Goal: Task Accomplishment & Management: Complete application form

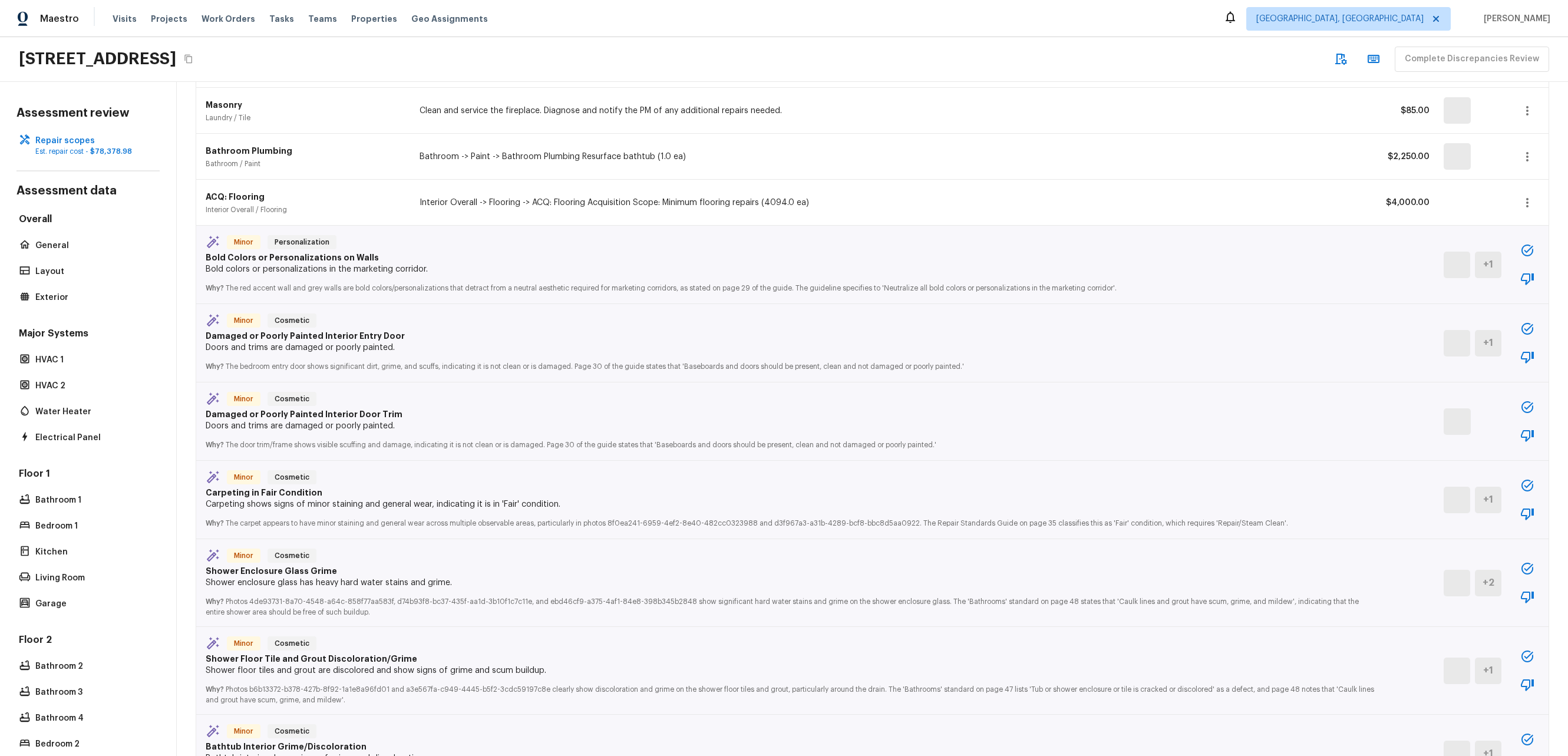
scroll to position [1632, 0]
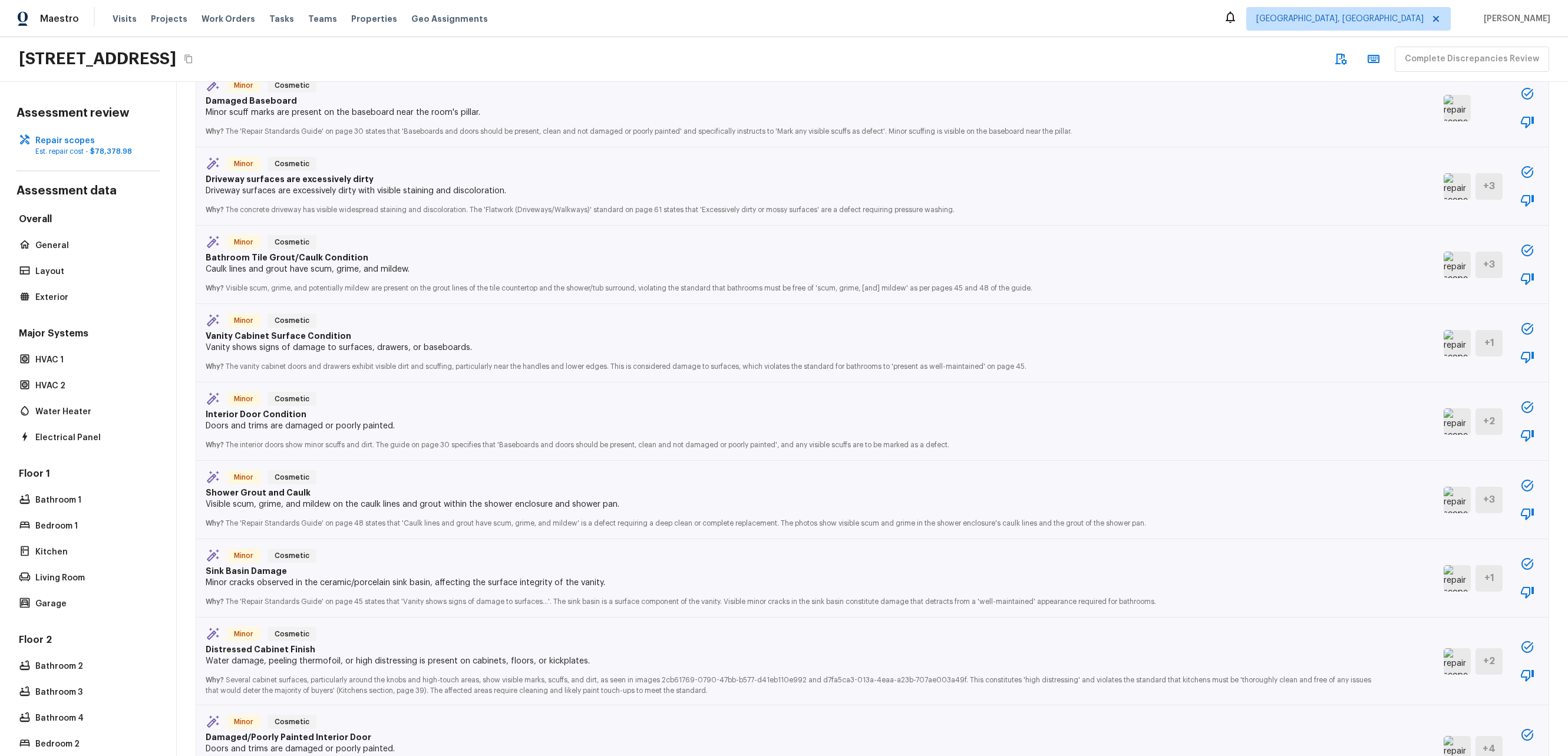
click at [1526, 405] on div "Minor Cosmetic Interior Door Condition Doors and trims are damaged or poorly pa…" at bounding box center [873, 422] width 1353 height 78
click at [1522, 406] on icon "button" at bounding box center [1528, 407] width 12 height 12
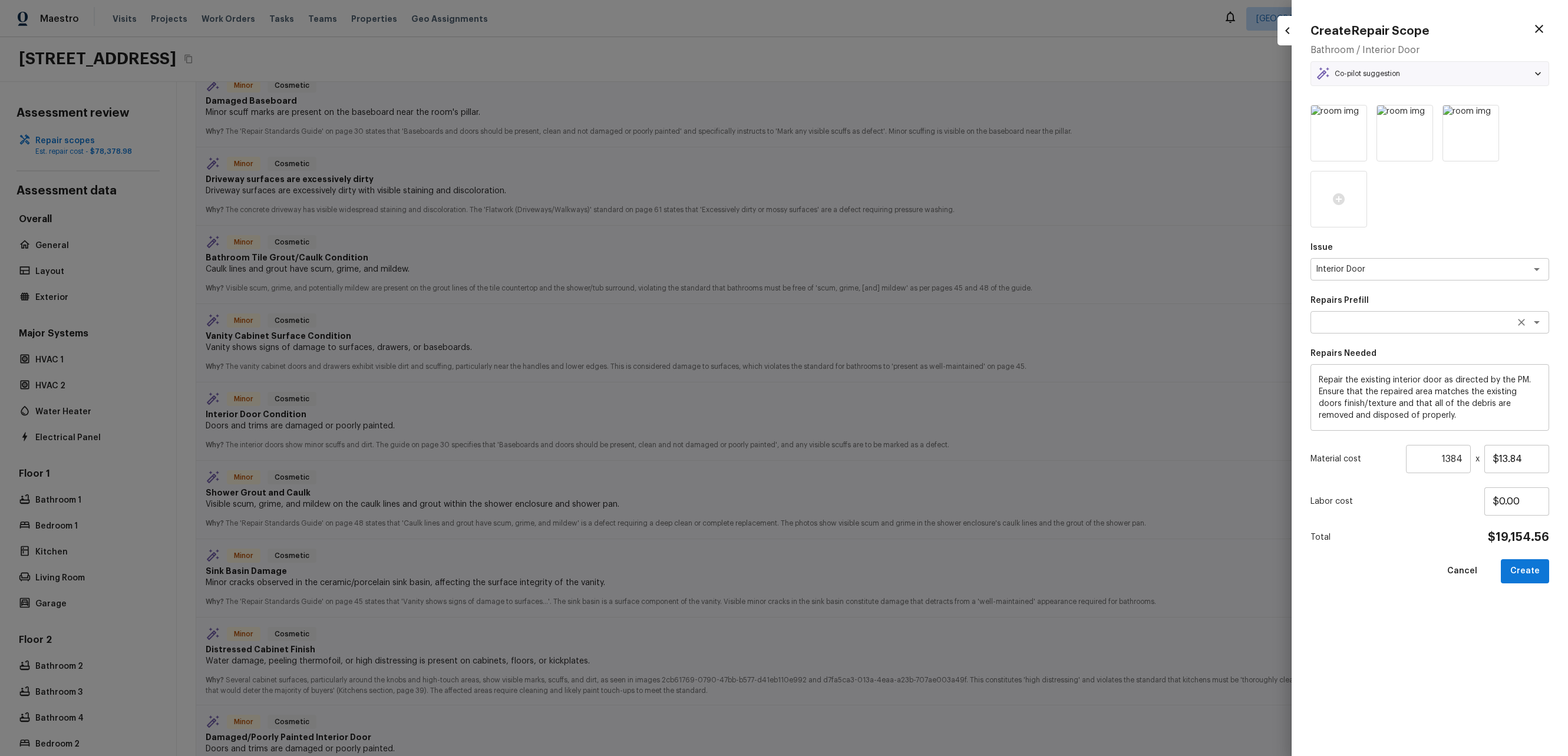
click at [1426, 316] on div "x ​" at bounding box center [1430, 322] width 239 height 23
click at [1381, 324] on textarea at bounding box center [1413, 323] width 195 height 12
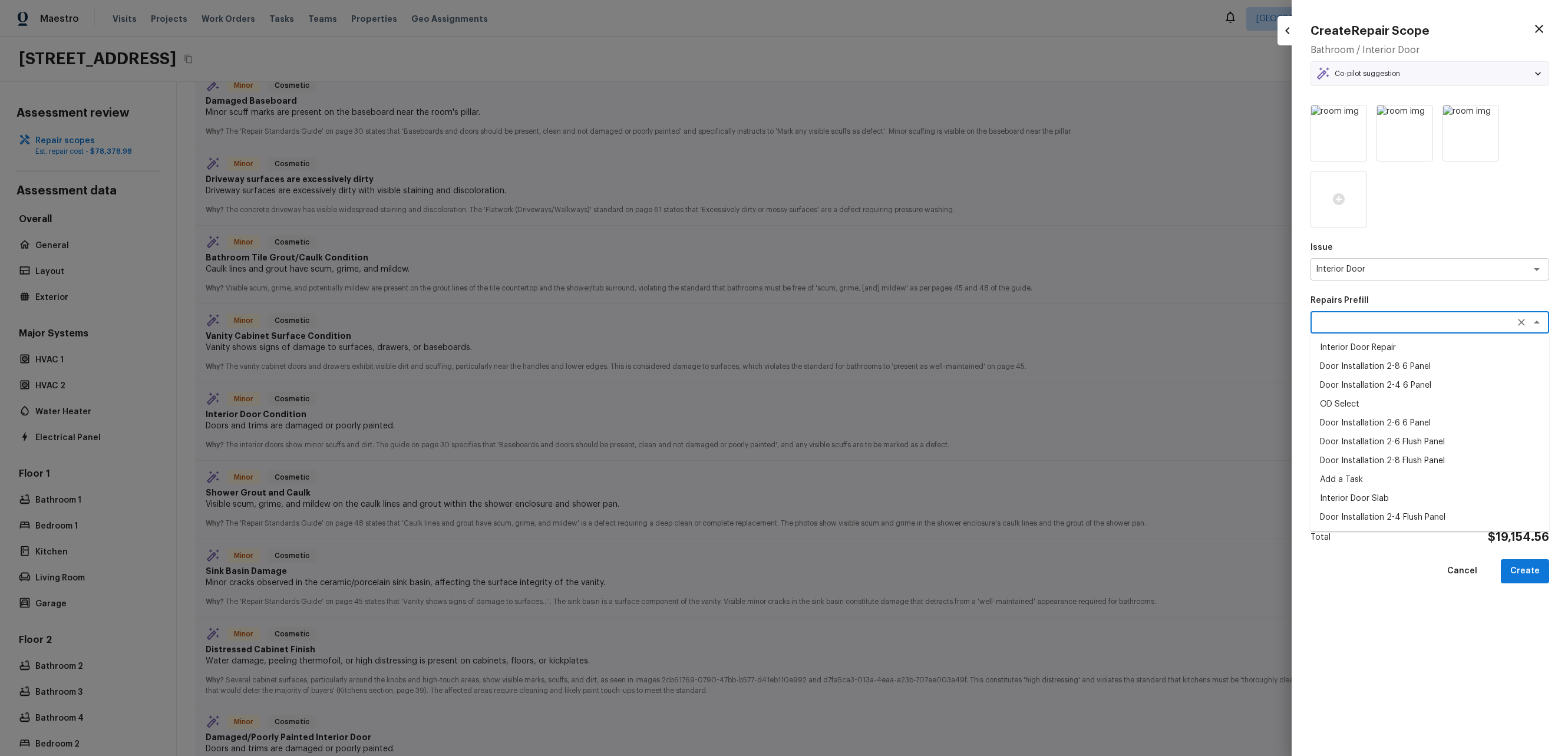
click at [1060, 248] on div at bounding box center [784, 378] width 1568 height 756
type input "1"
type input "$0.00"
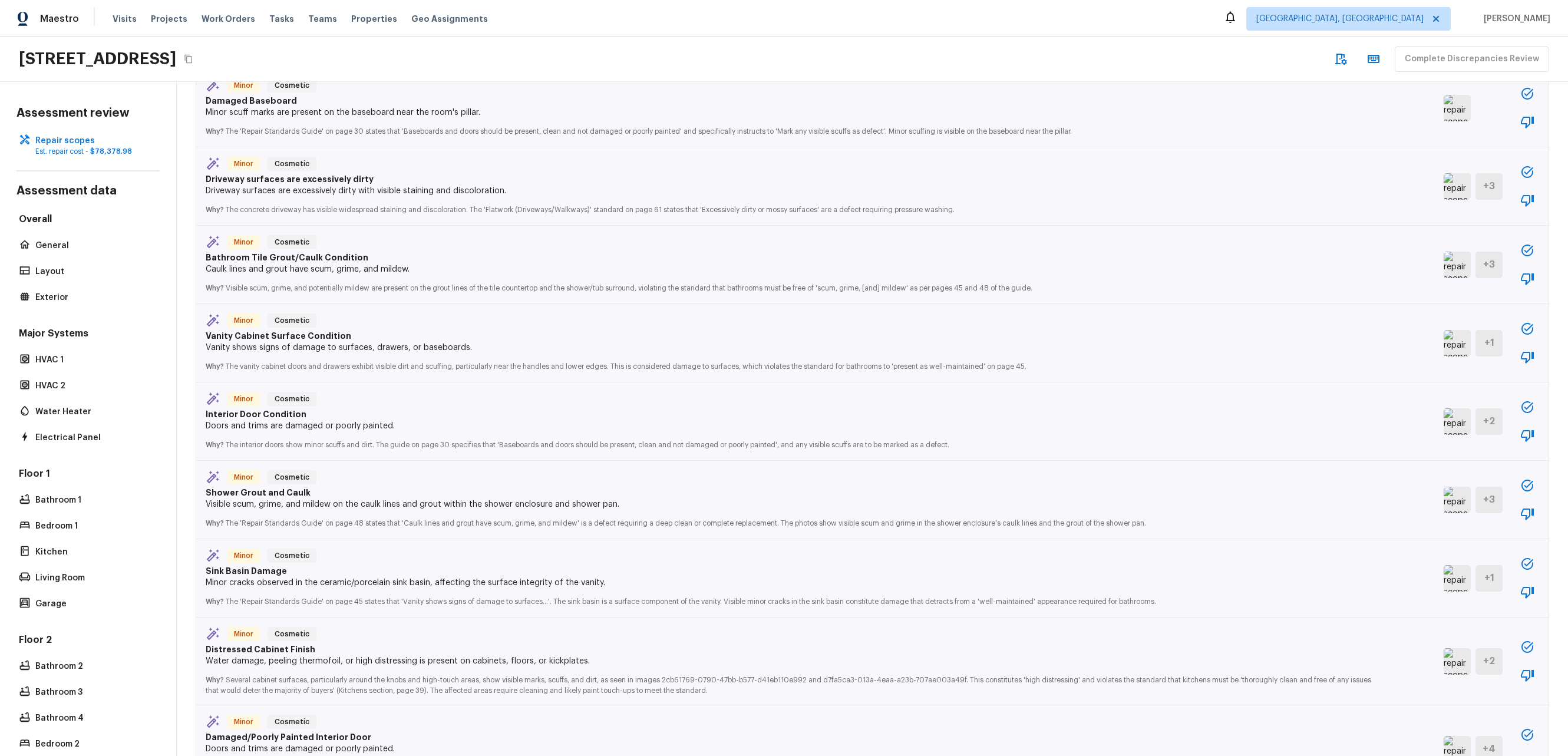
click at [1516, 416] on button "button" at bounding box center [1527, 406] width 23 height 23
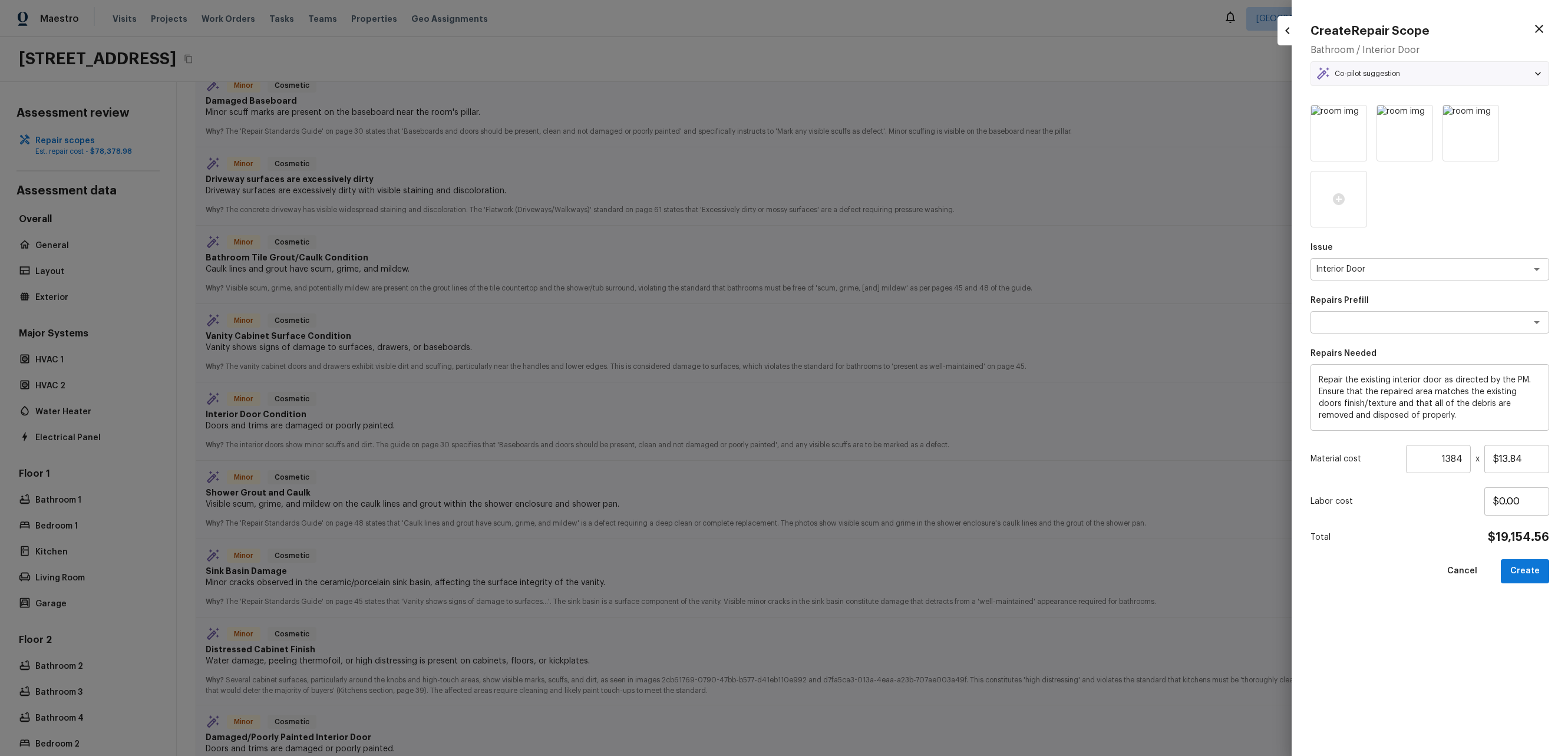
click at [282, 423] on div at bounding box center [784, 378] width 1568 height 756
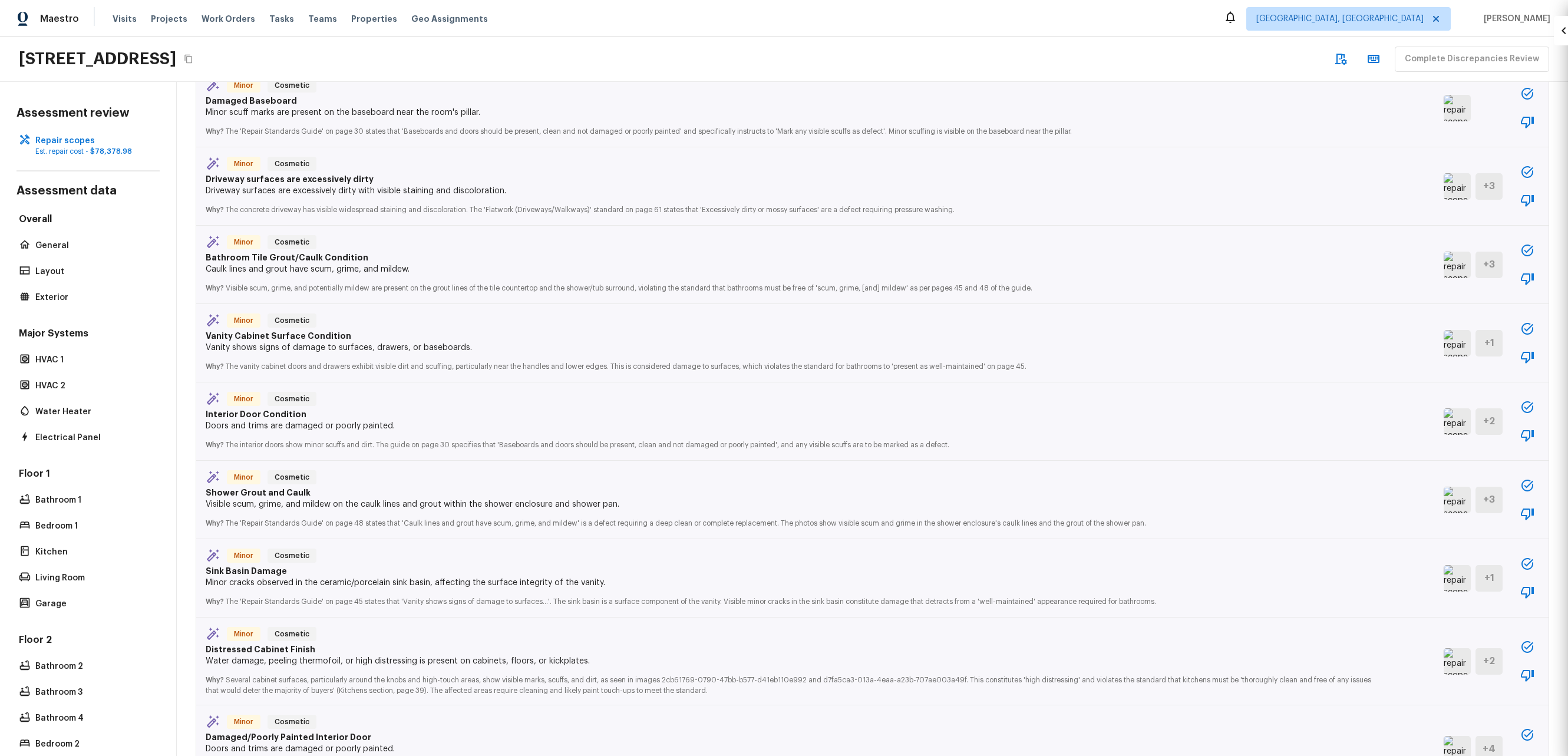
type input "1"
type input "$0.00"
click at [280, 416] on p "Interior Door Condition" at bounding box center [792, 414] width 1172 height 12
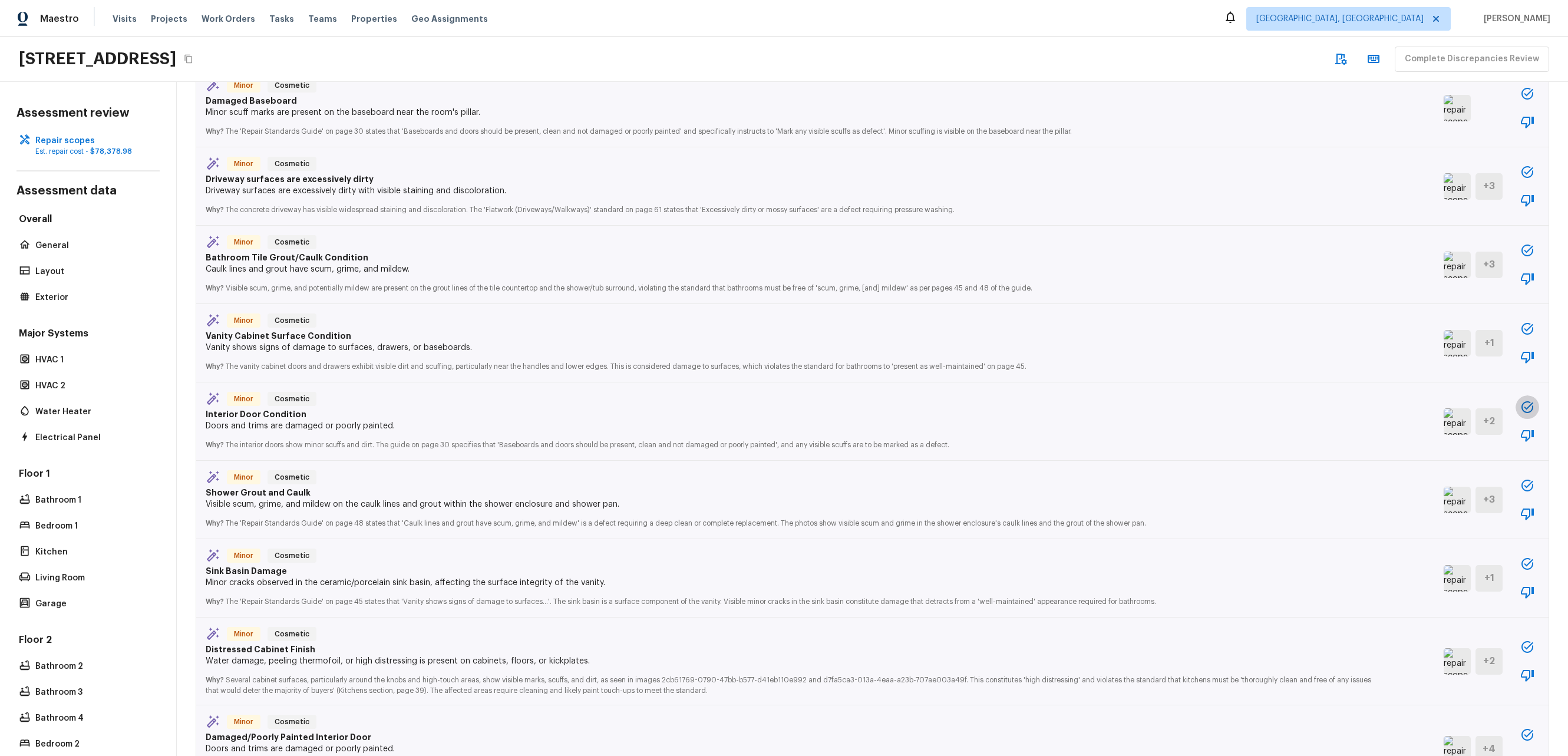
click at [1522, 404] on icon "button" at bounding box center [1528, 407] width 12 height 12
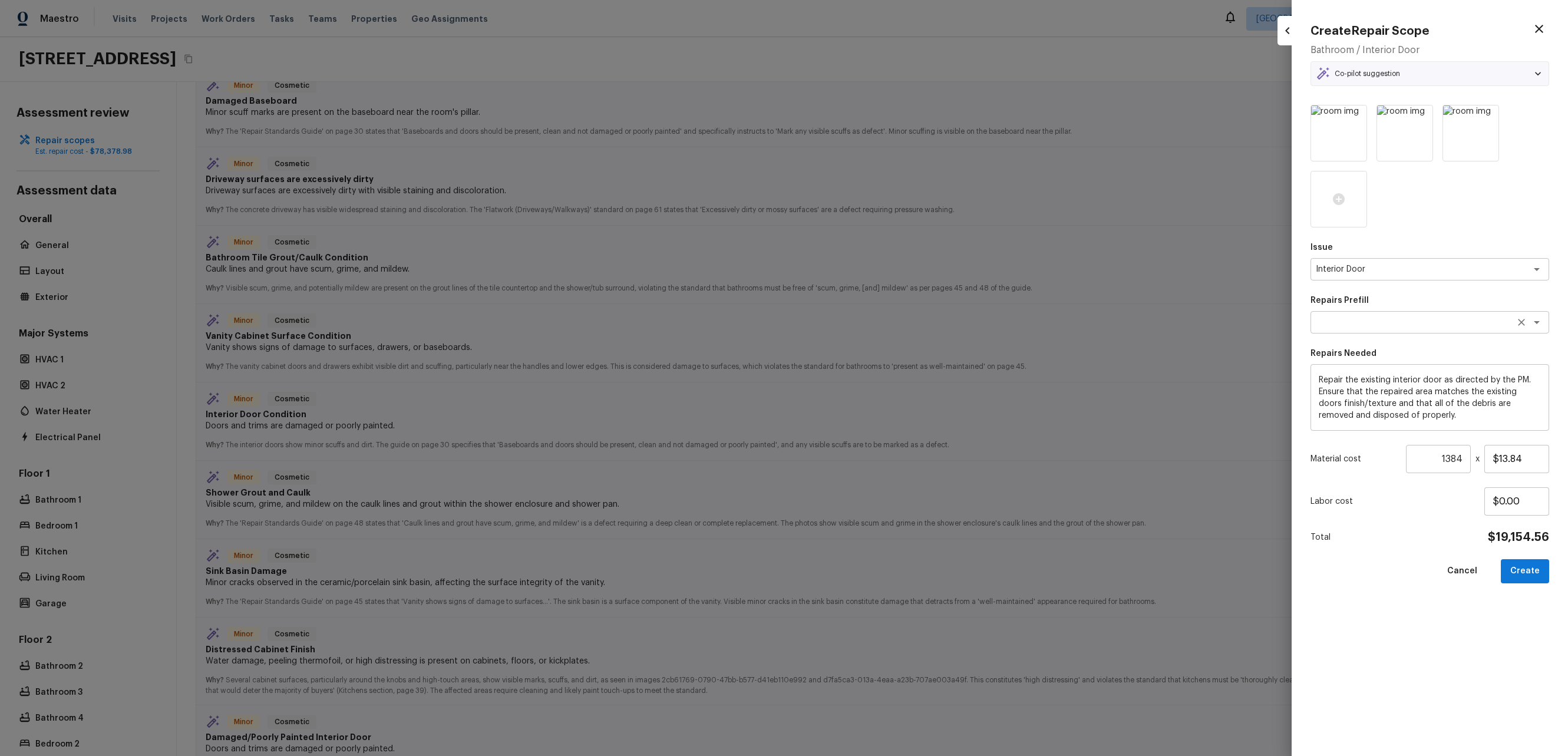
click at [1512, 326] on div "x ​" at bounding box center [1430, 322] width 239 height 23
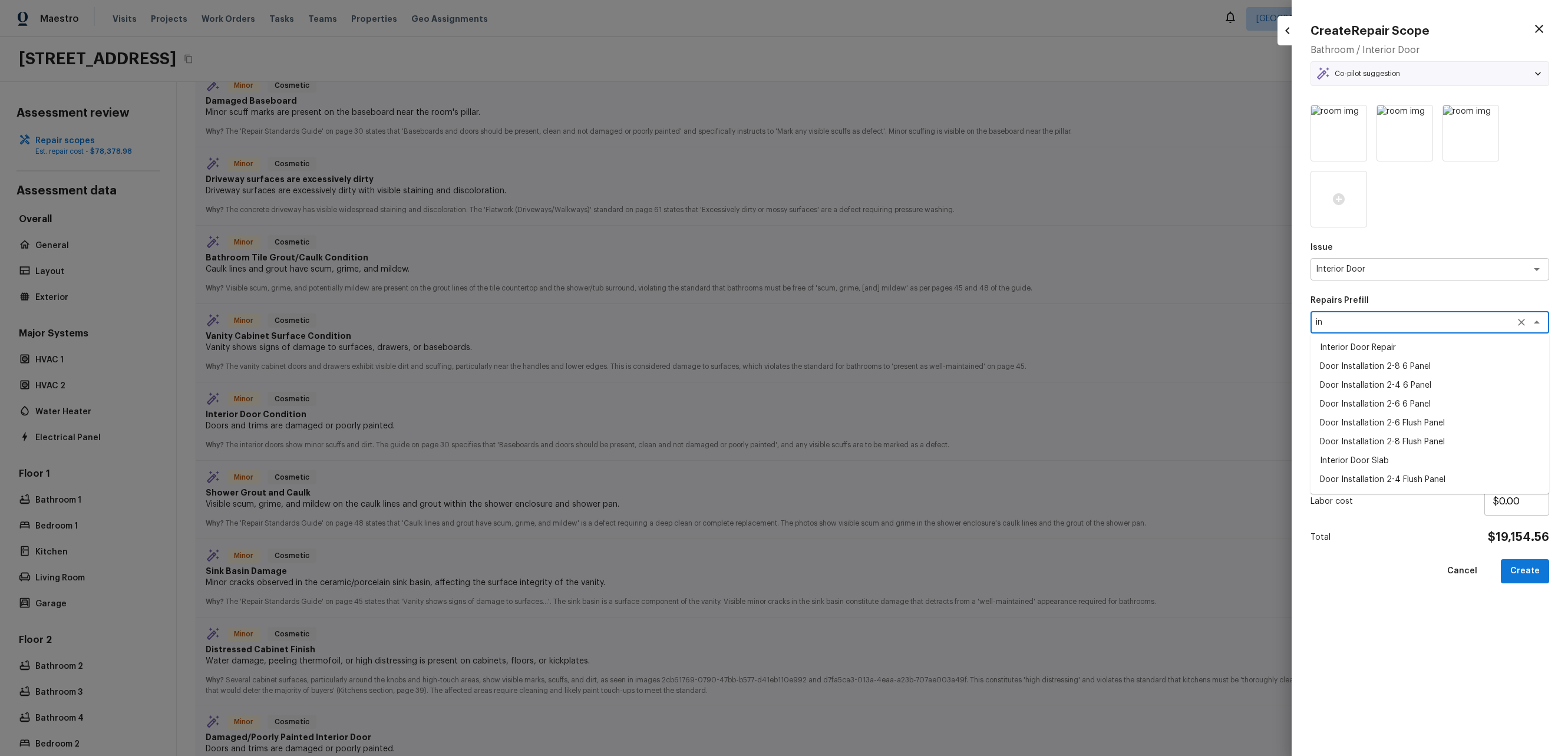
type textarea "in"
click at [1425, 306] on p "Repairs Prefill" at bounding box center [1430, 300] width 239 height 12
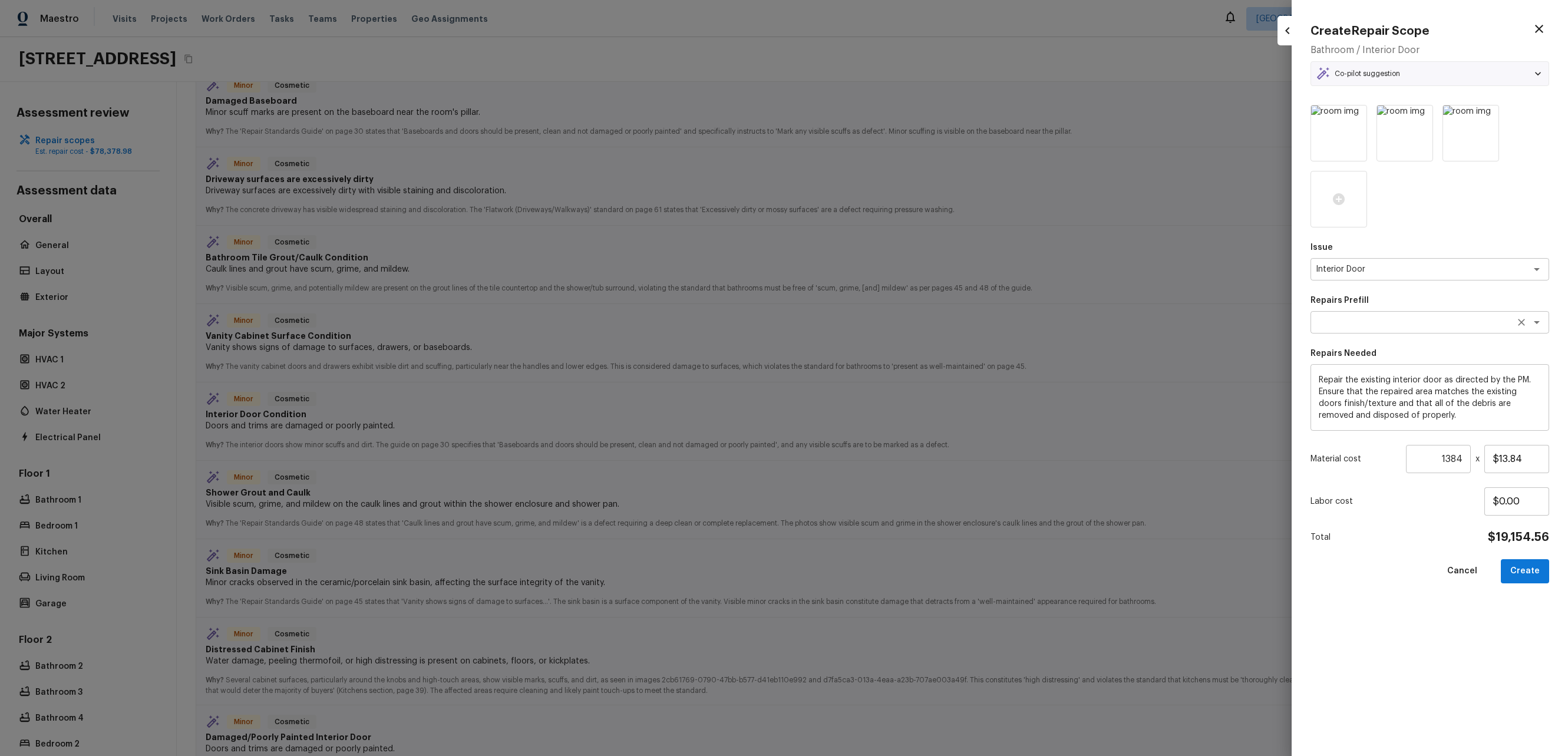
click at [1520, 324] on icon "Clear" at bounding box center [1522, 322] width 7 height 7
click at [1542, 326] on icon "Open" at bounding box center [1537, 322] width 14 height 14
click at [1417, 271] on textarea "Interior Door" at bounding box center [1413, 269] width 195 height 12
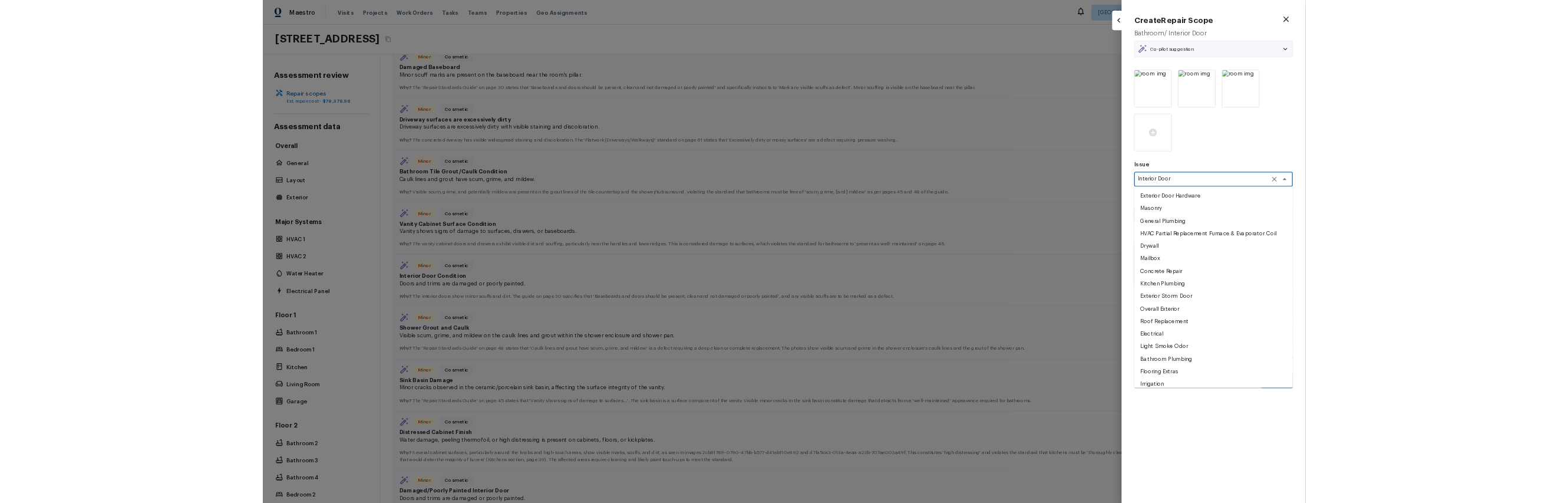
scroll to position [1561, 0]
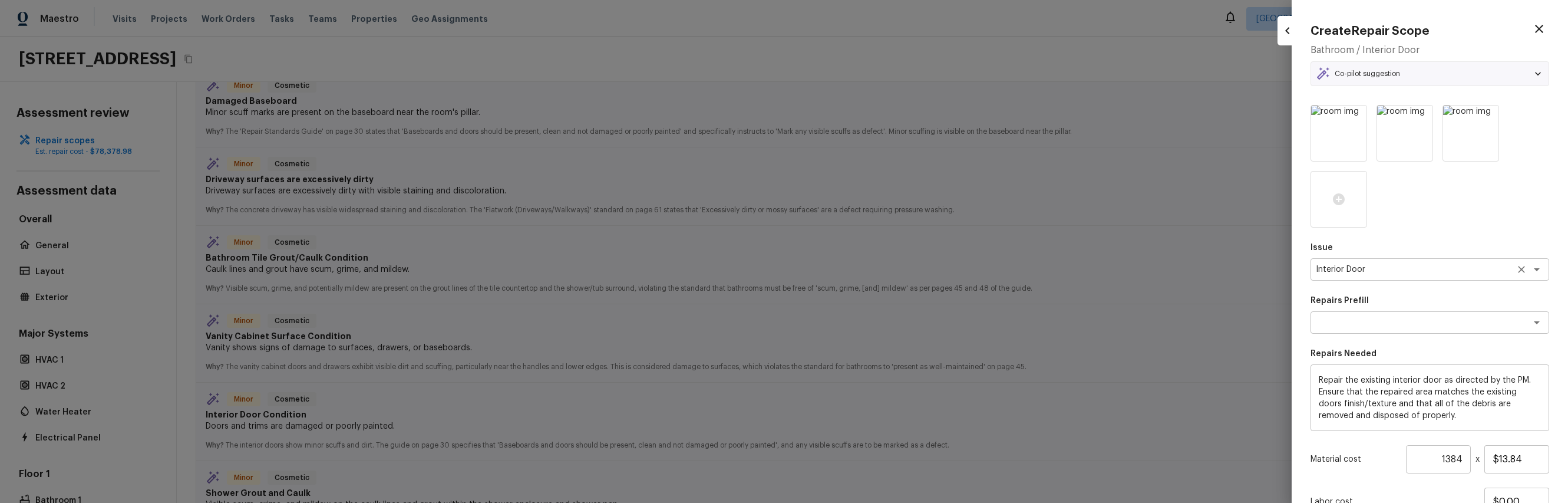
click at [1403, 275] on div "Interior Door x ​" at bounding box center [1430, 269] width 239 height 23
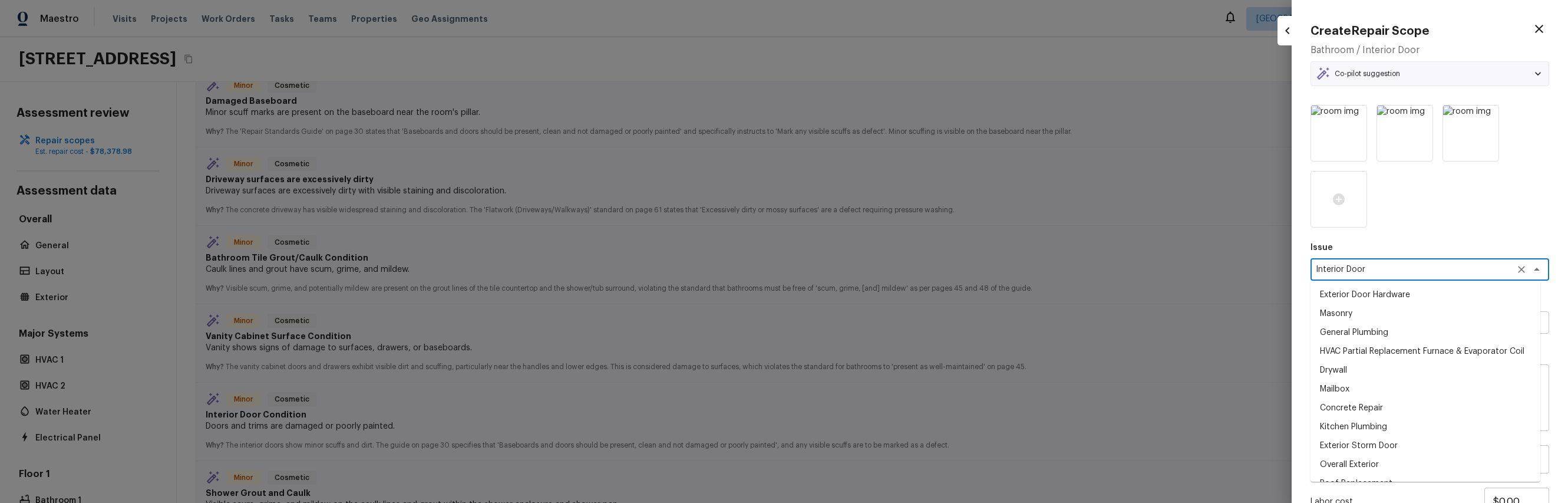
scroll to position [1674, 0]
click at [1396, 313] on li "Excessive animal feces present" at bounding box center [1426, 310] width 230 height 19
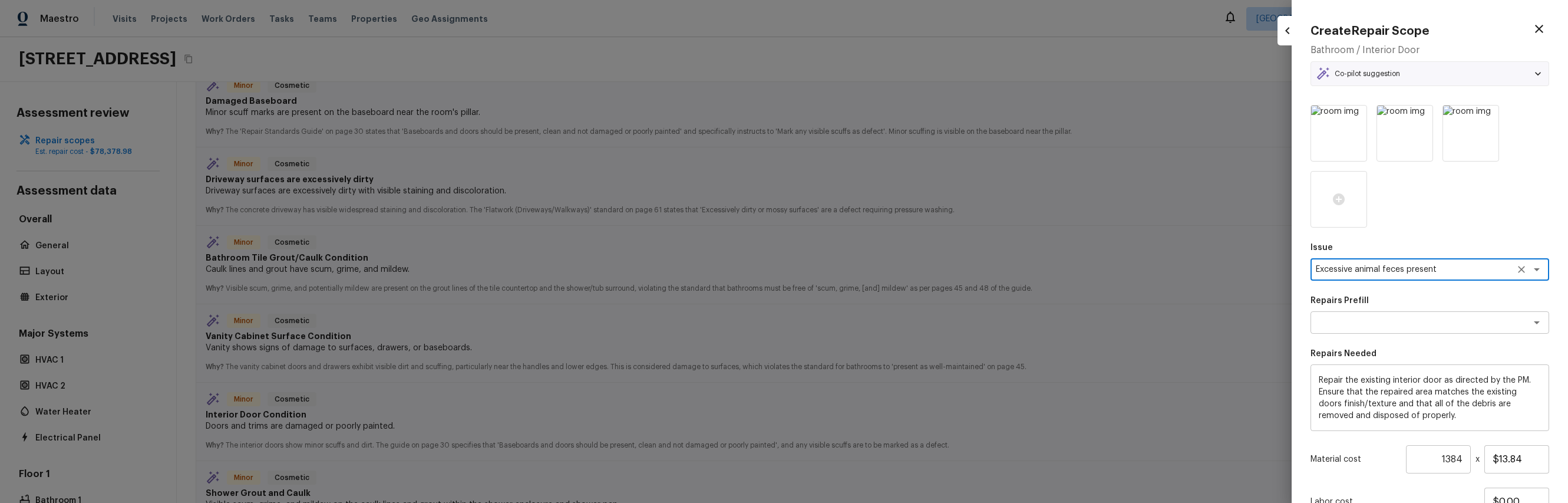
click at [1394, 272] on textarea "Excessive animal feces present" at bounding box center [1413, 269] width 195 height 12
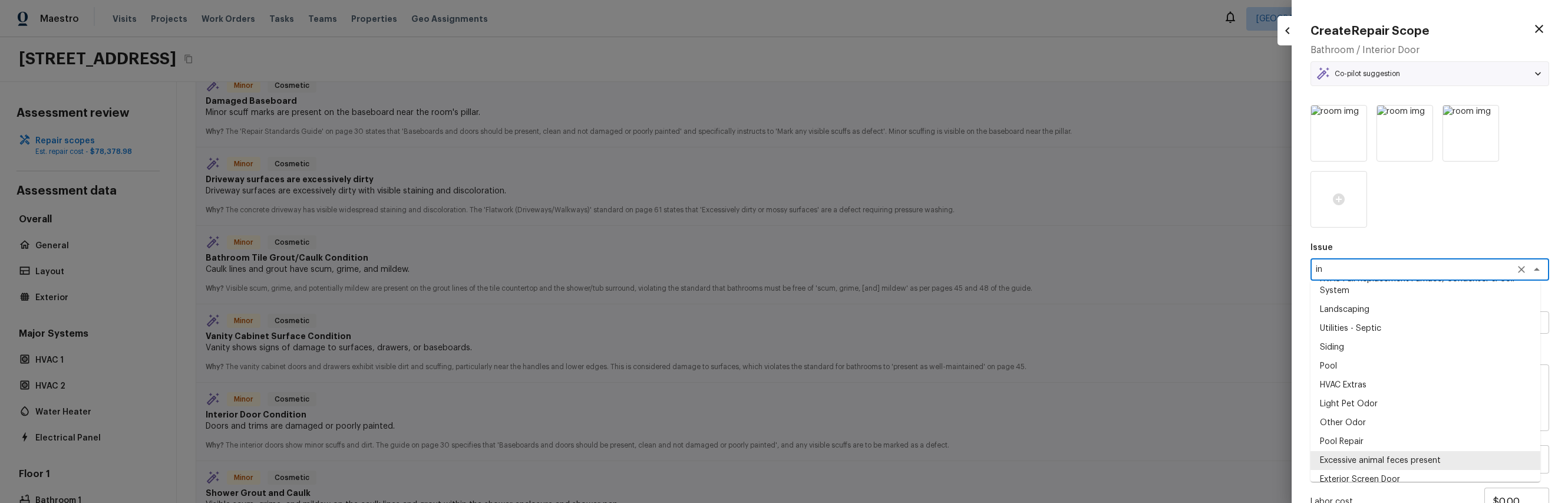
scroll to position [0, 0]
click at [1398, 412] on li "Interior Door" at bounding box center [1426, 408] width 230 height 19
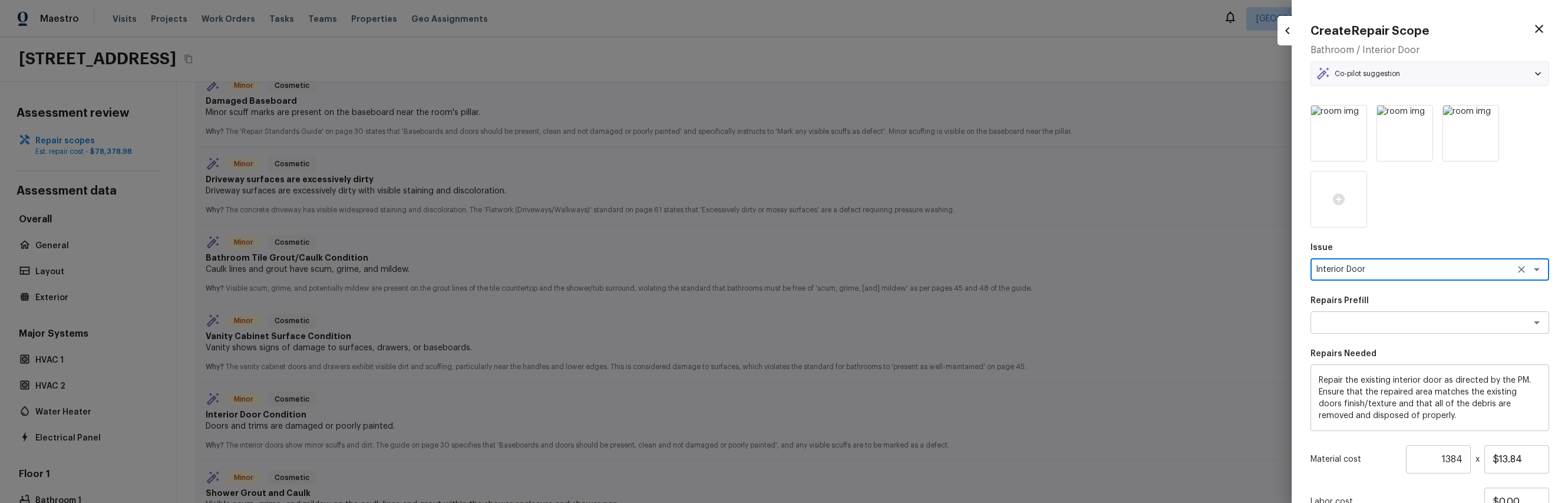
type textarea "Interior Door"
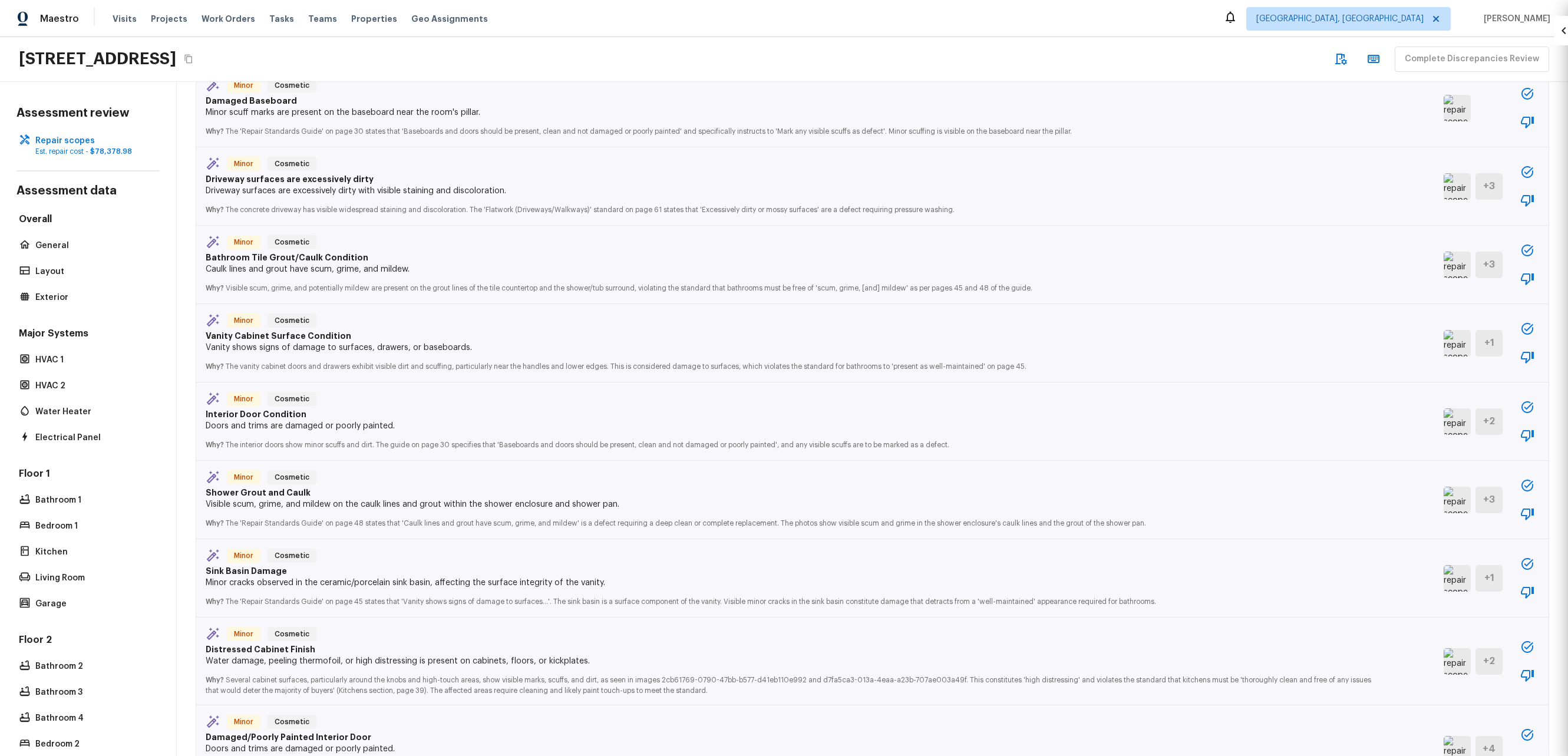
type input "1"
type input "$0.00"
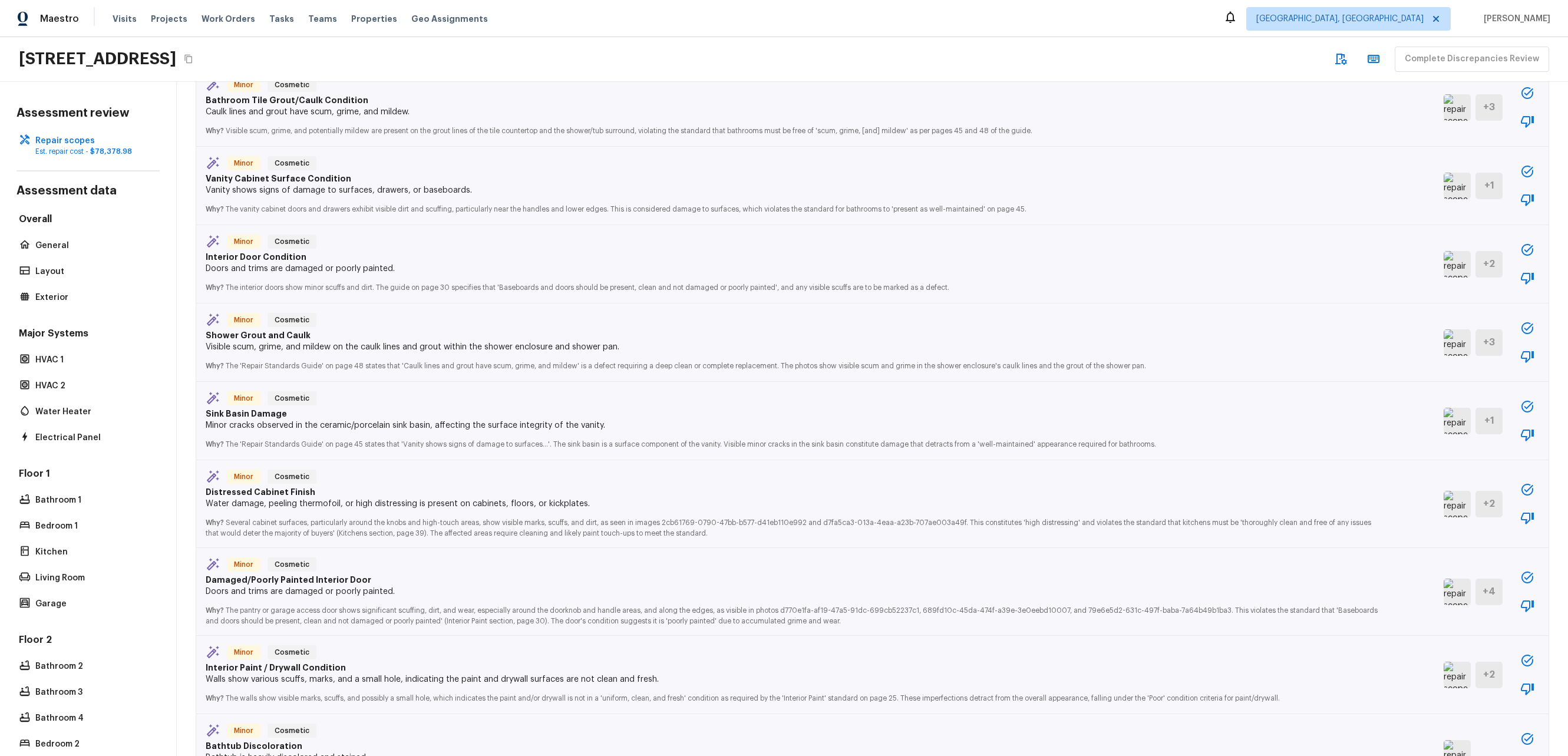
scroll to position [1854, 0]
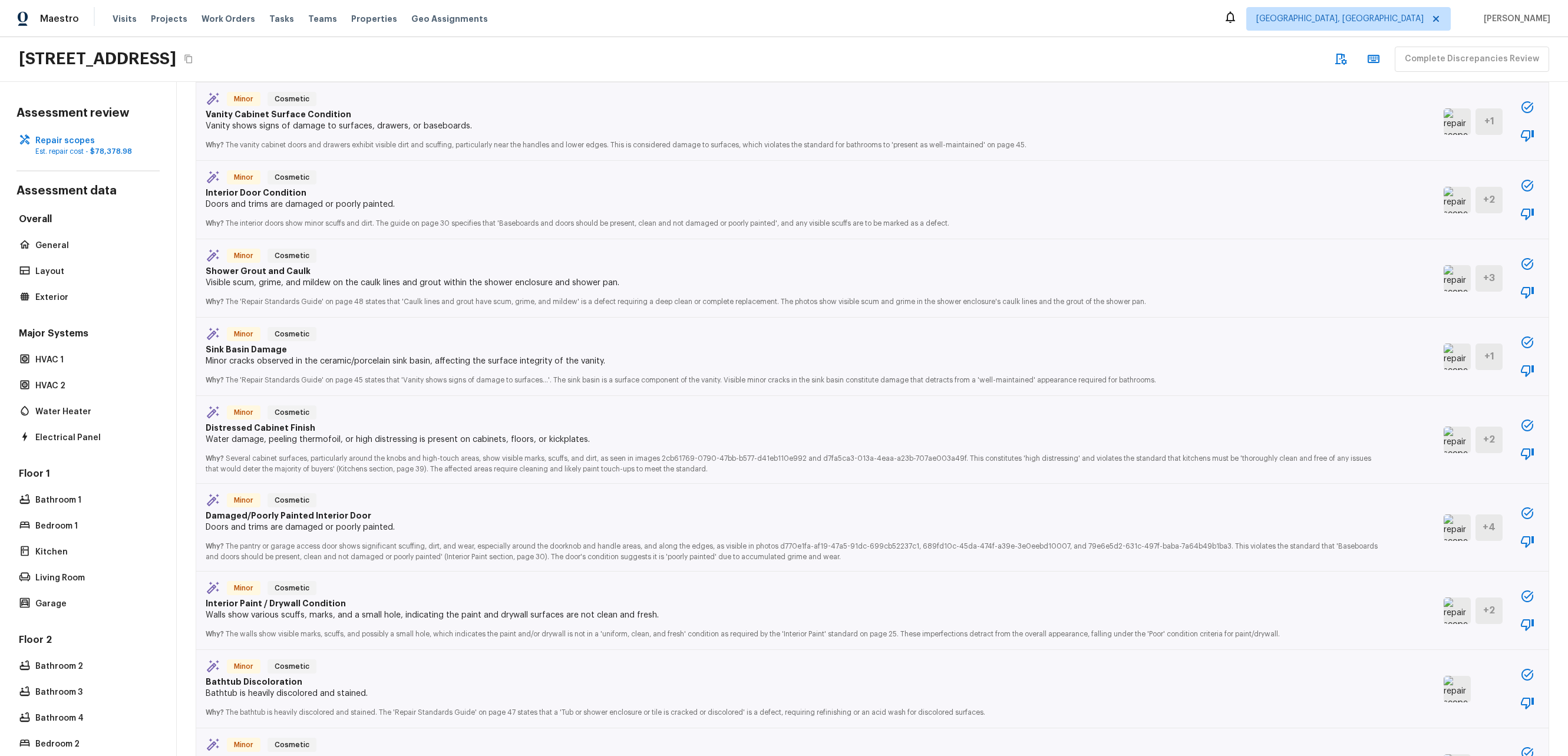
click at [1444, 205] on img at bounding box center [1457, 200] width 27 height 27
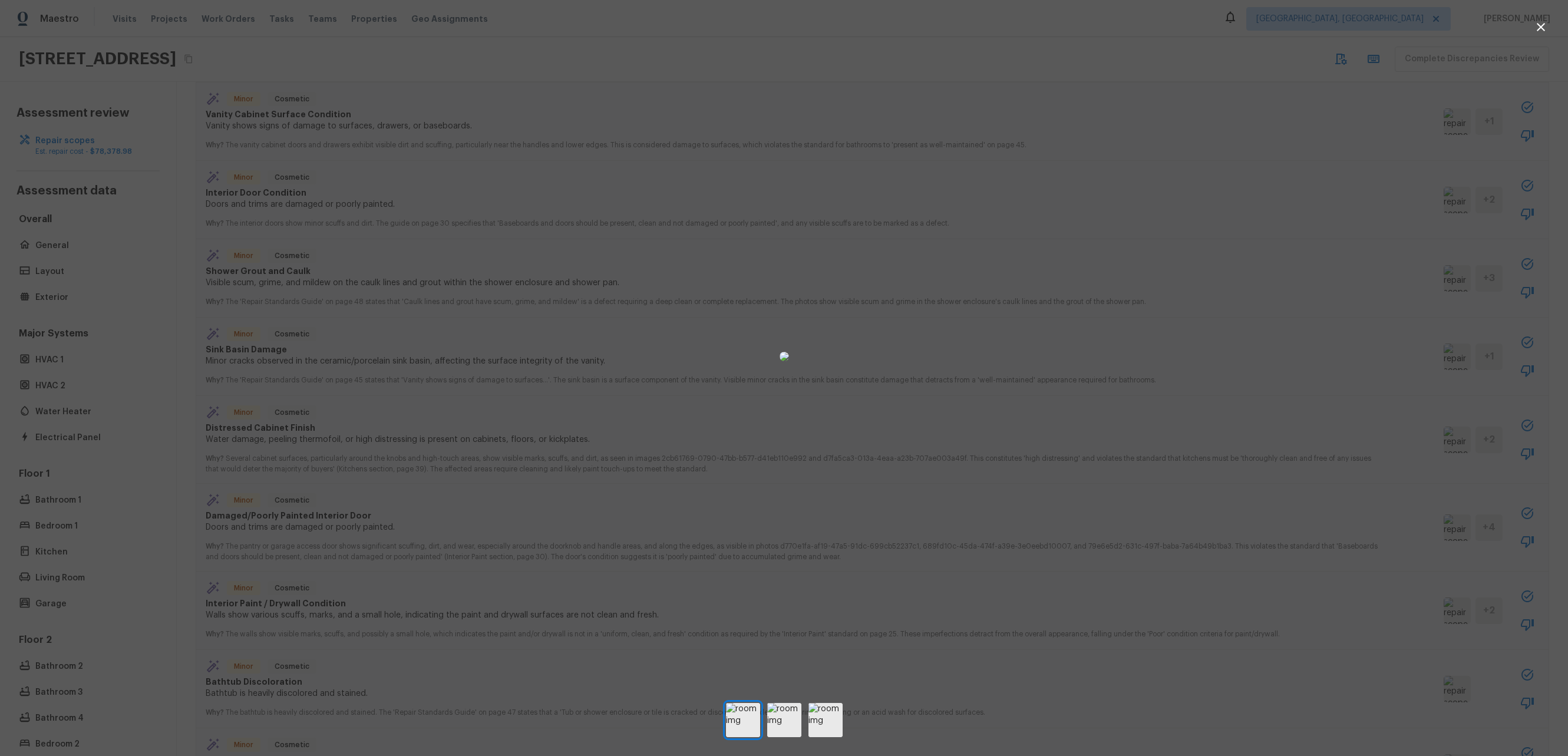
click at [797, 736] on div at bounding box center [784, 378] width 1568 height 756
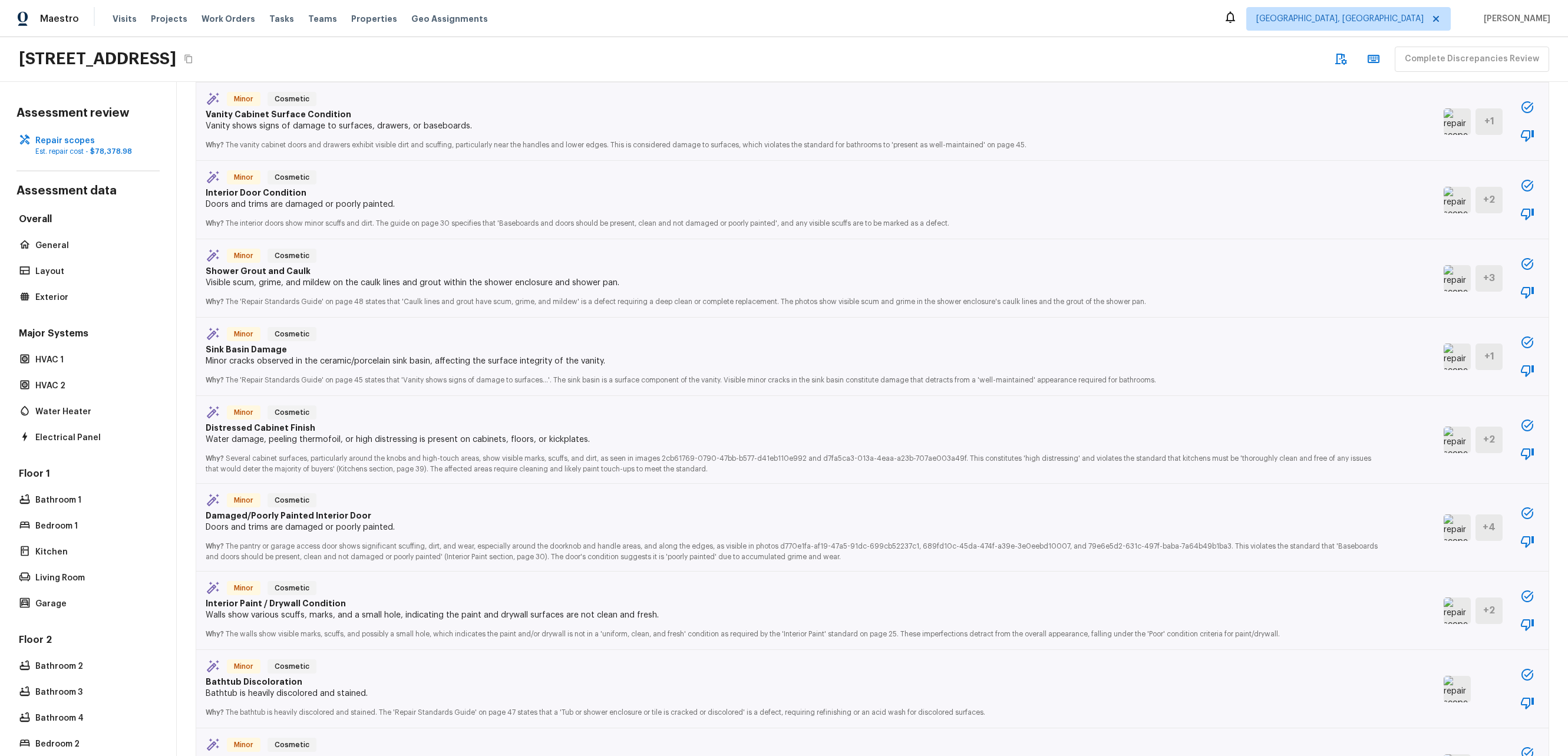
click at [1423, 194] on div "Minor Cosmetic Interior Door Condition Doors and trims are damaged or poorly pa…" at bounding box center [873, 200] width 1353 height 78
click at [1444, 194] on img at bounding box center [1457, 200] width 27 height 27
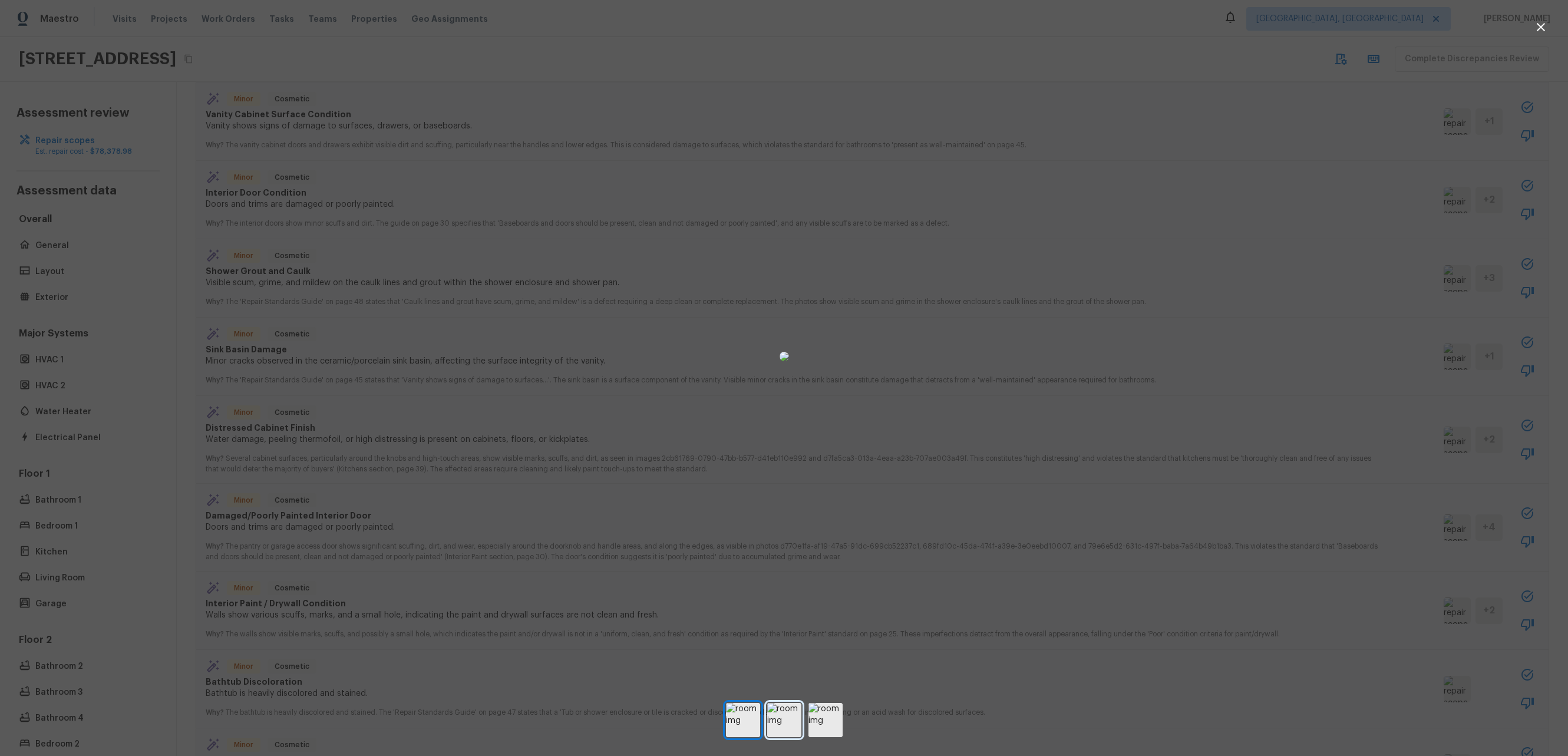
click at [792, 717] on img at bounding box center [784, 720] width 34 height 34
click at [832, 720] on img at bounding box center [825, 720] width 34 height 34
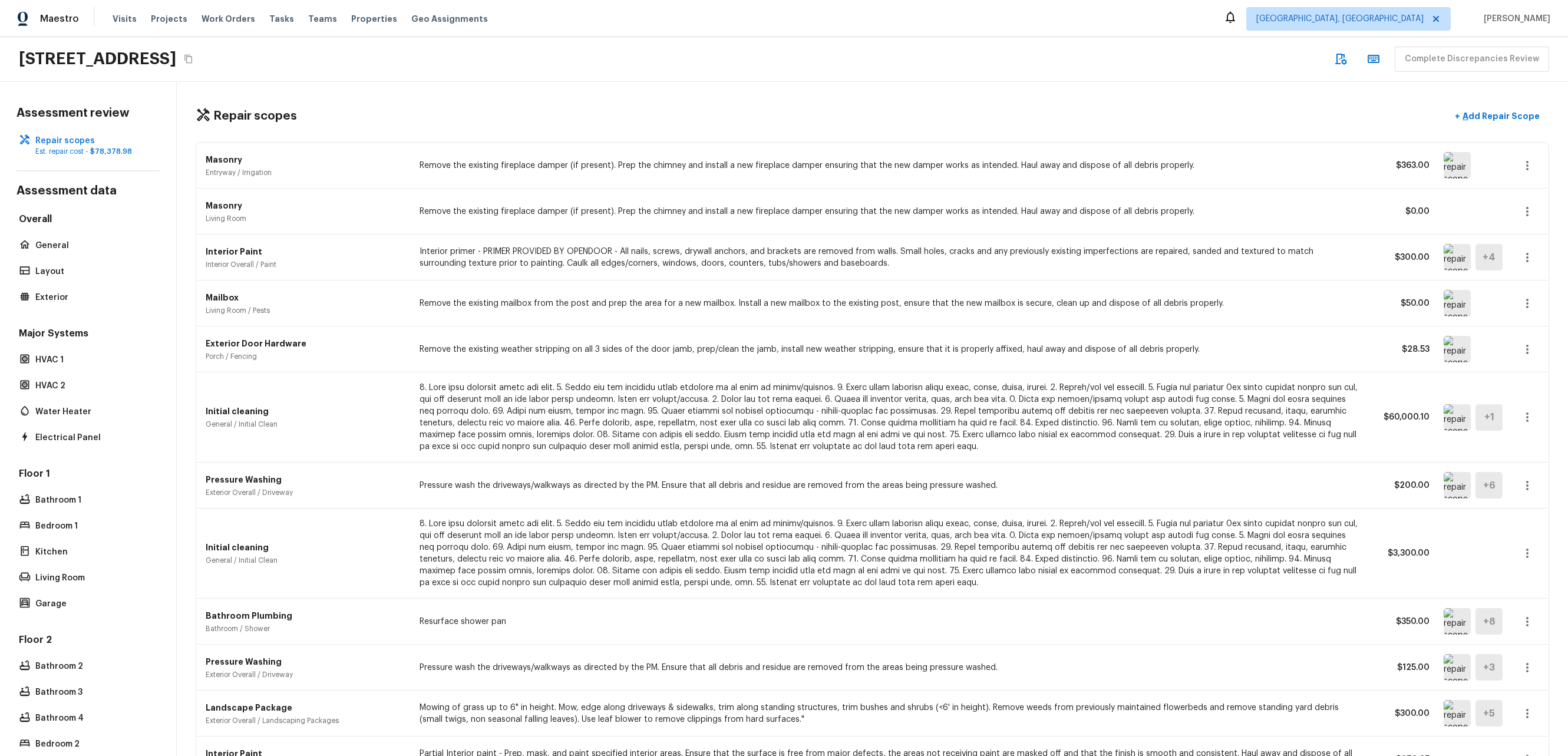
scroll to position [0, 0]
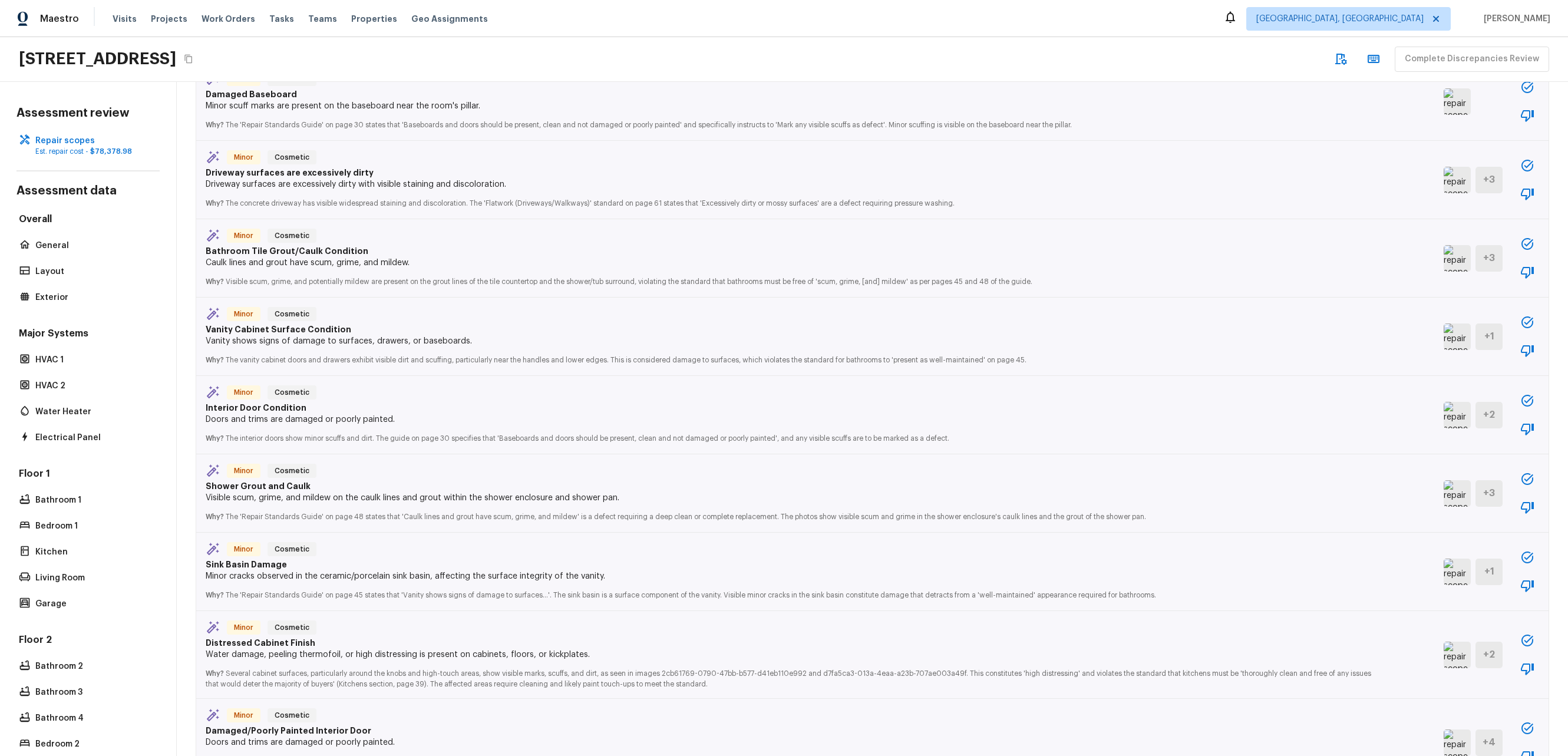
scroll to position [1699, 0]
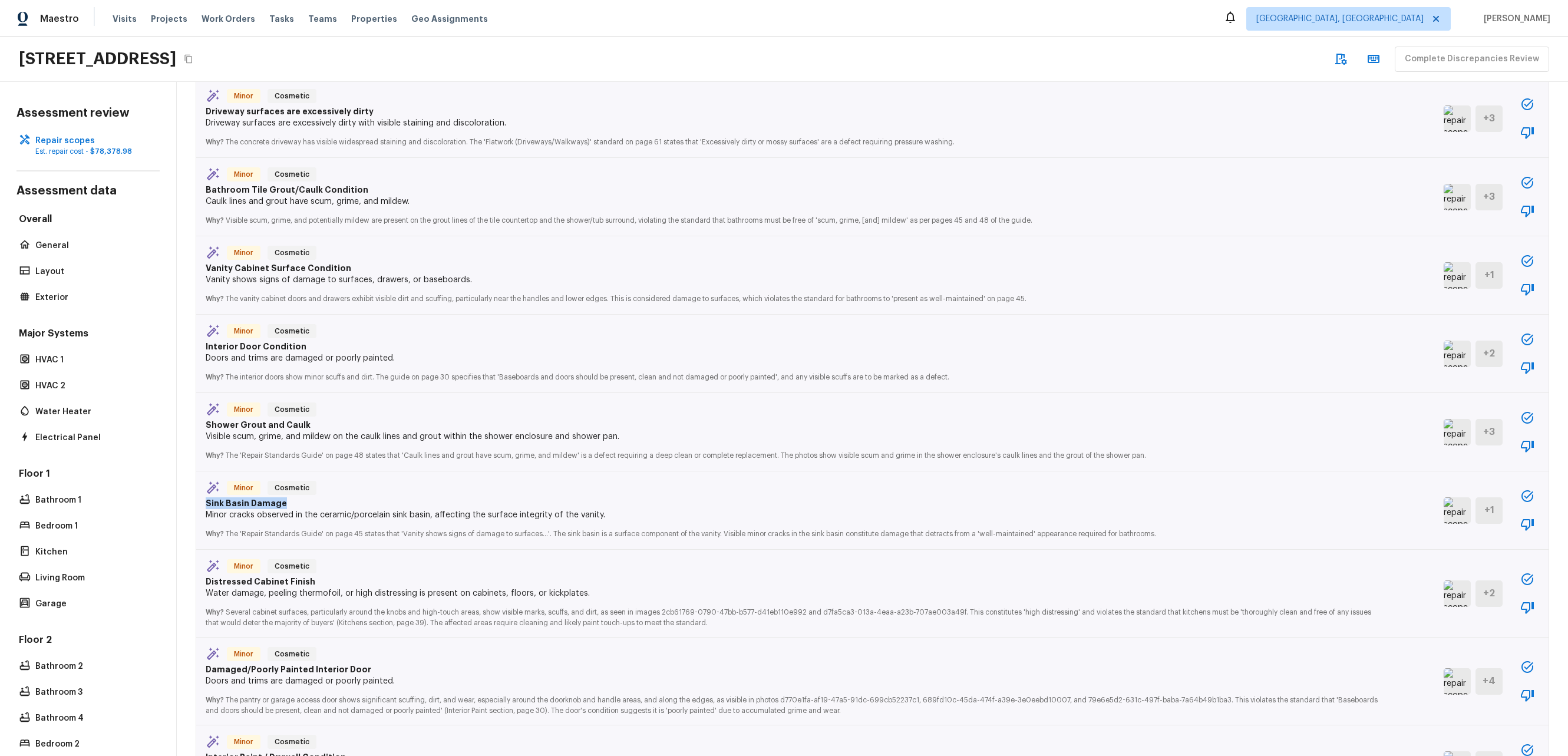
click at [1453, 518] on img at bounding box center [1457, 510] width 27 height 27
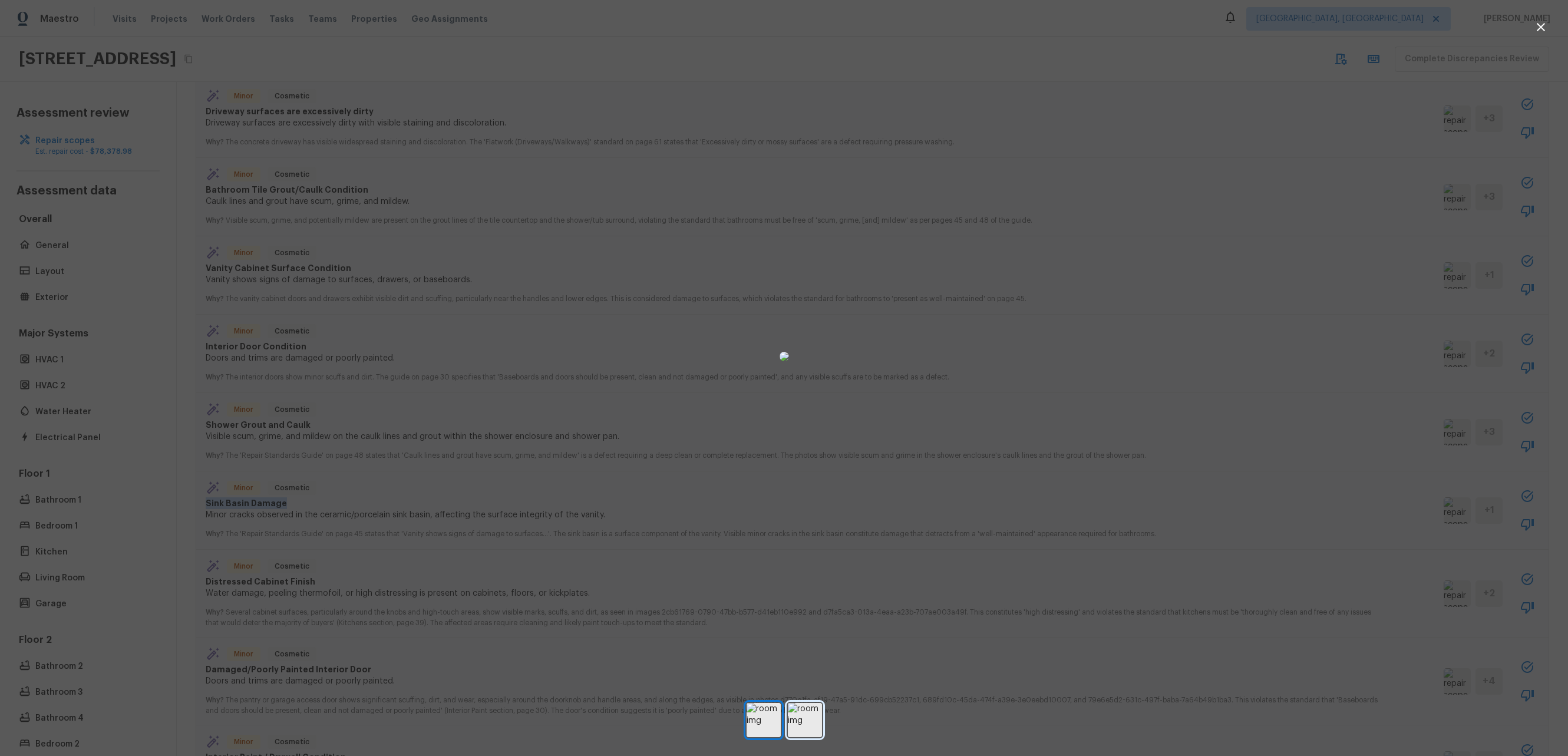
click at [794, 711] on img at bounding box center [805, 720] width 34 height 34
click at [795, 726] on img at bounding box center [805, 720] width 34 height 34
click at [774, 724] on img at bounding box center [763, 720] width 34 height 34
click at [393, 483] on div at bounding box center [784, 356] width 1568 height 674
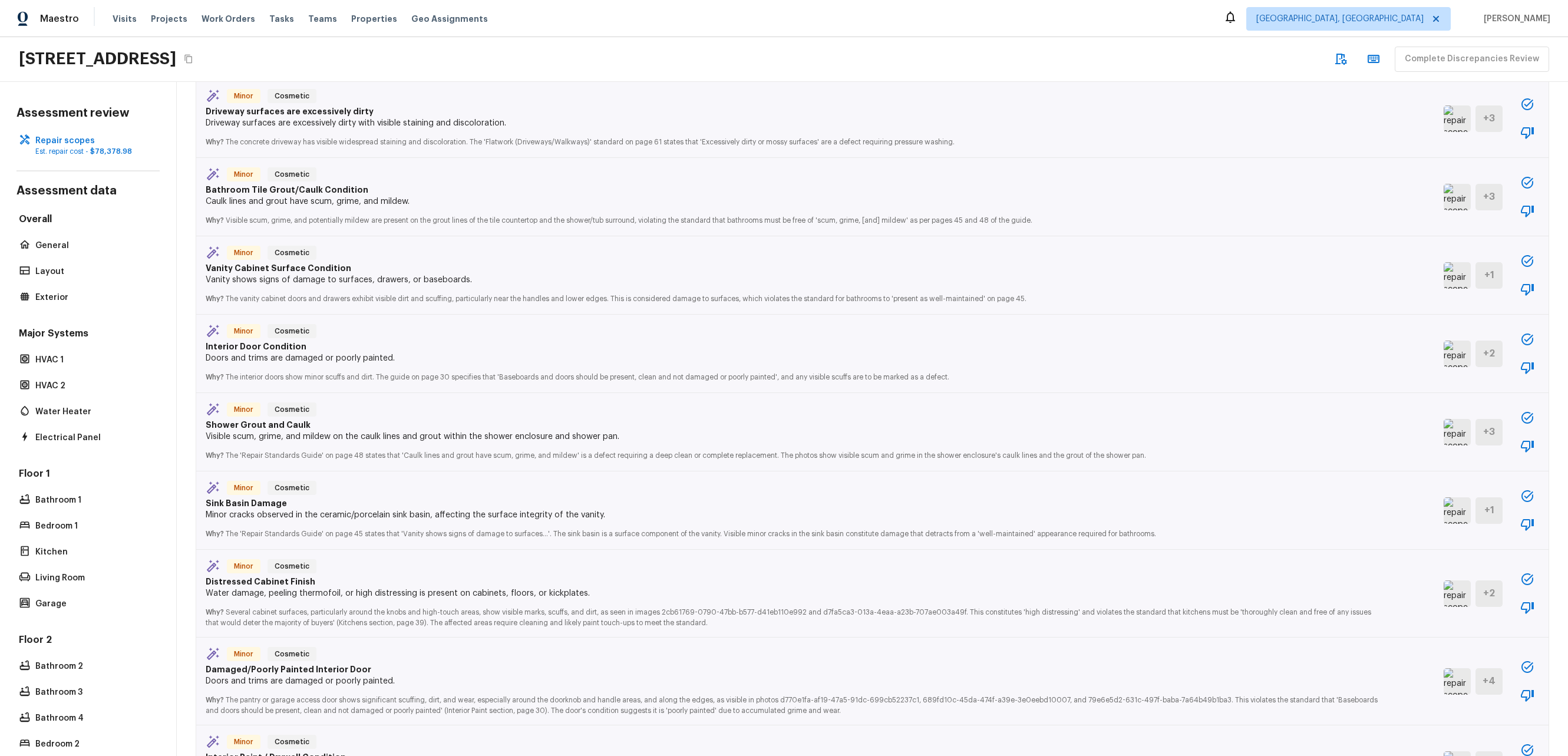
click at [1444, 595] on img at bounding box center [1457, 594] width 27 height 27
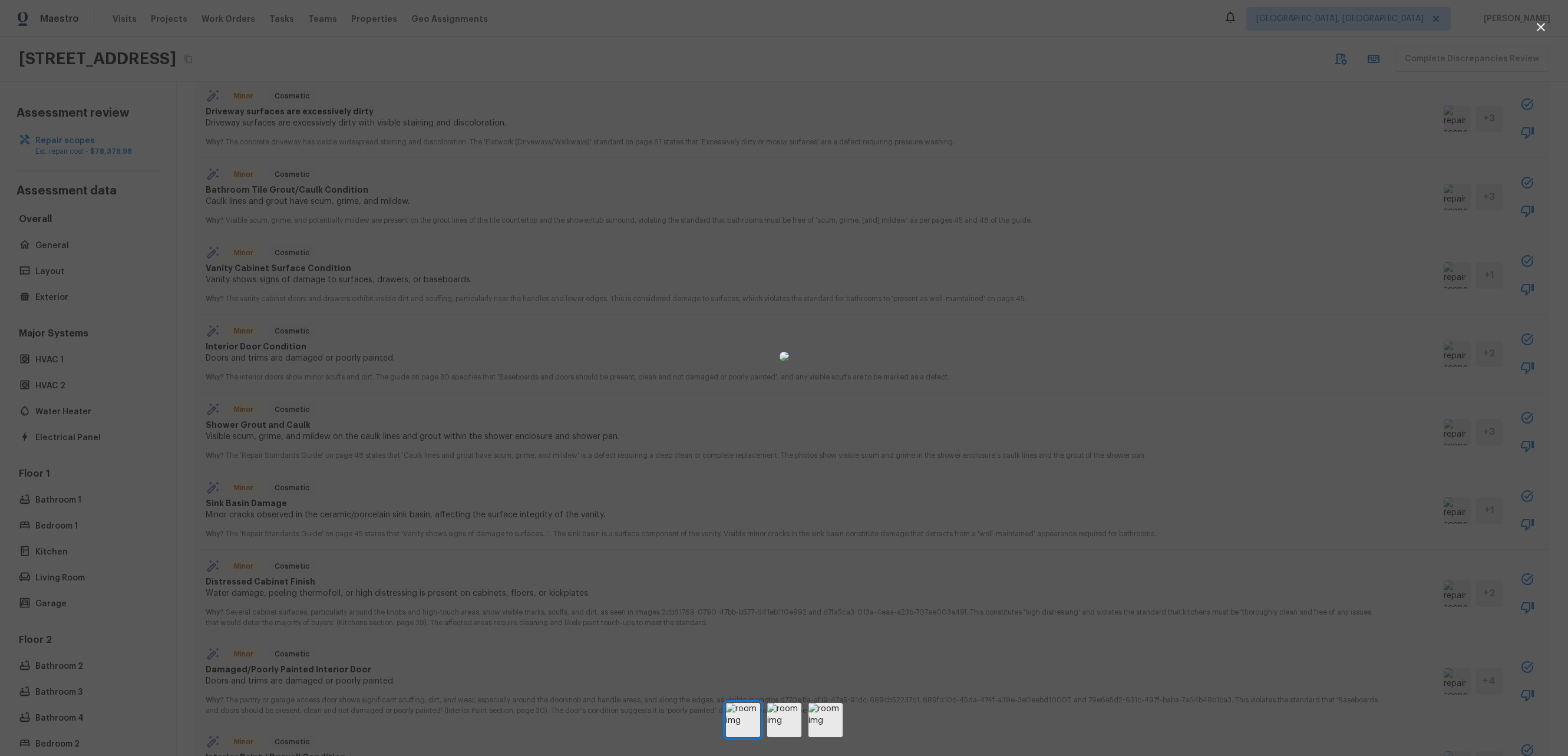
click at [1401, 576] on div at bounding box center [784, 356] width 1568 height 674
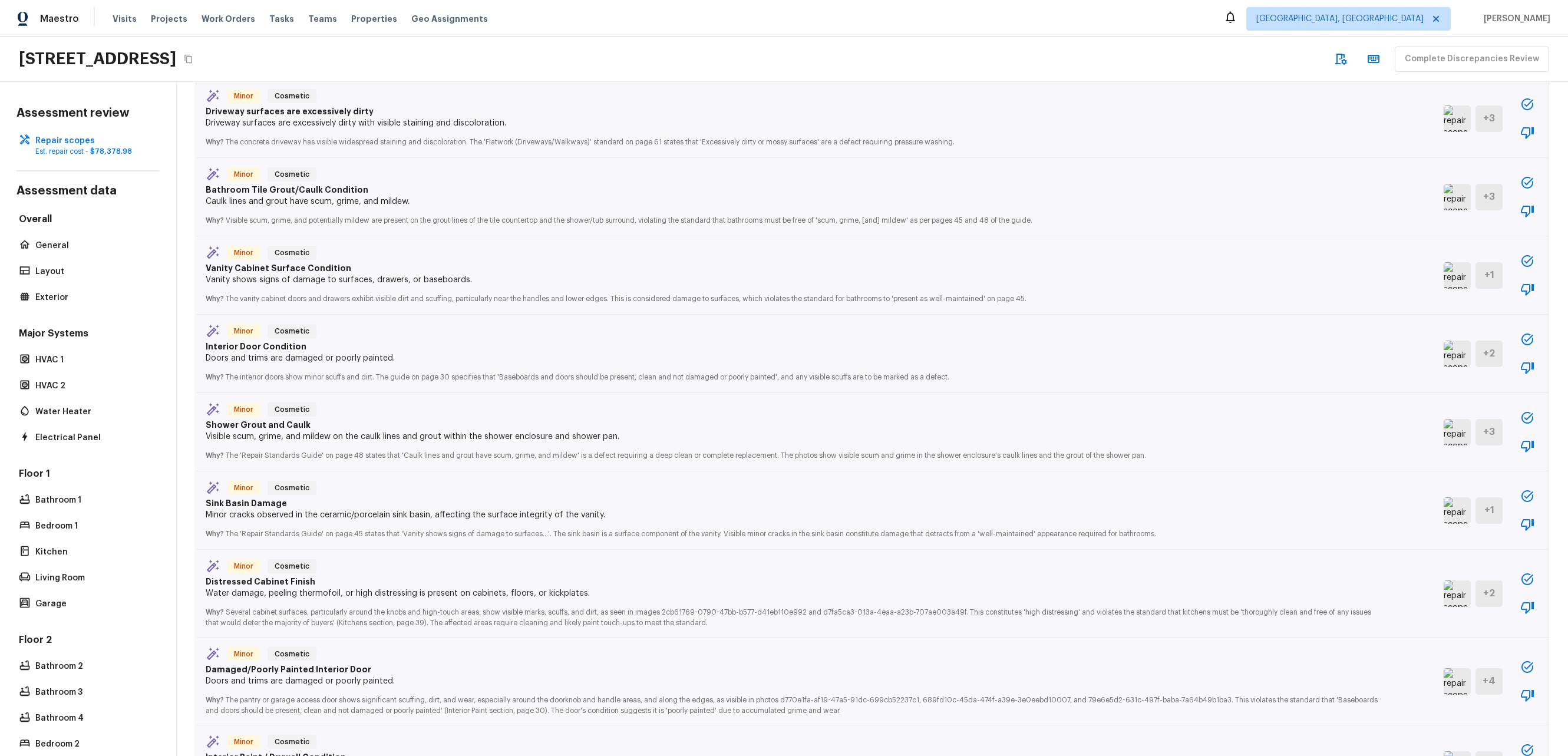
click at [1444, 586] on img at bounding box center [1457, 594] width 27 height 27
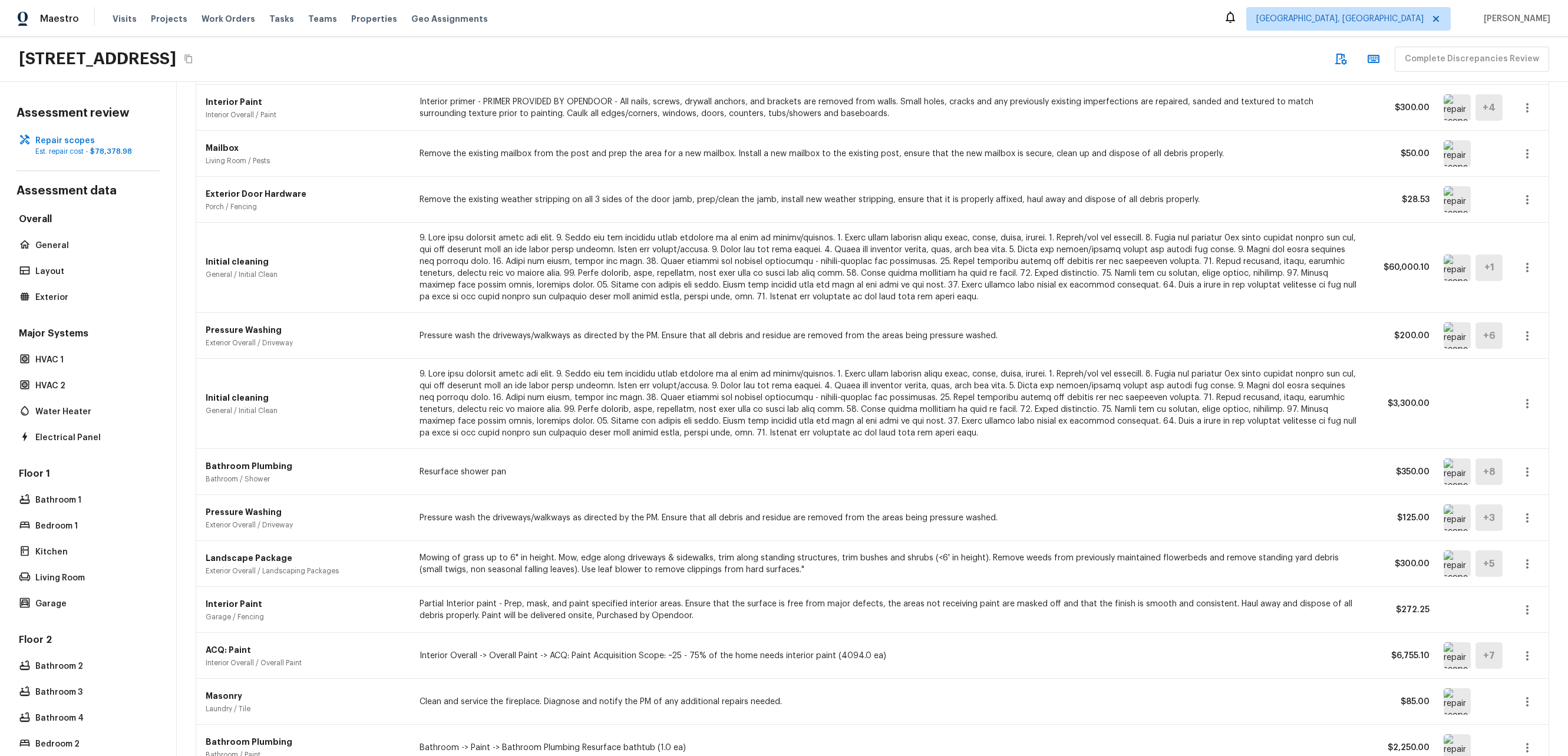
scroll to position [0, 0]
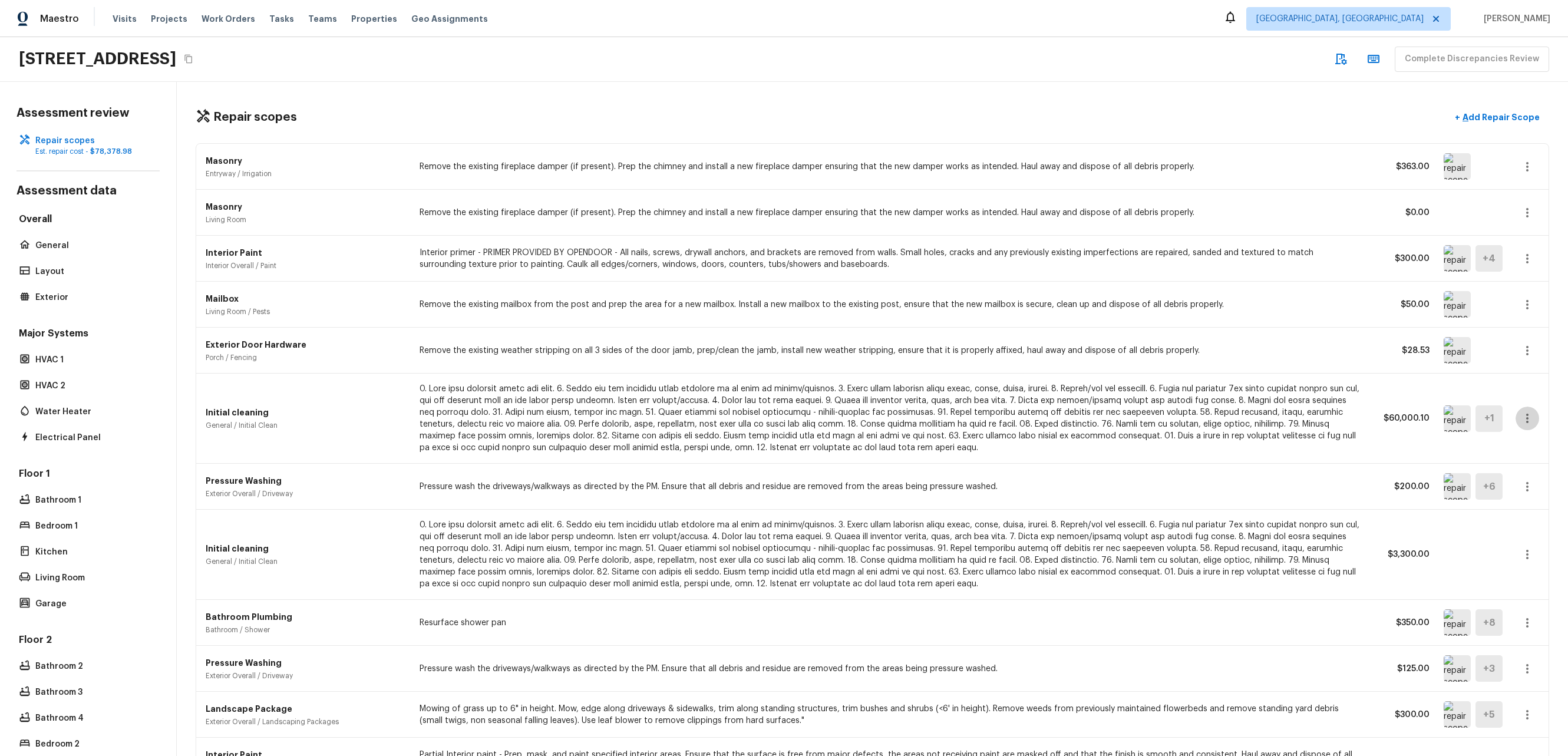
click at [1520, 414] on icon "button" at bounding box center [1527, 418] width 14 height 14
click at [1518, 485] on li "Remove" at bounding box center [1523, 488] width 76 height 36
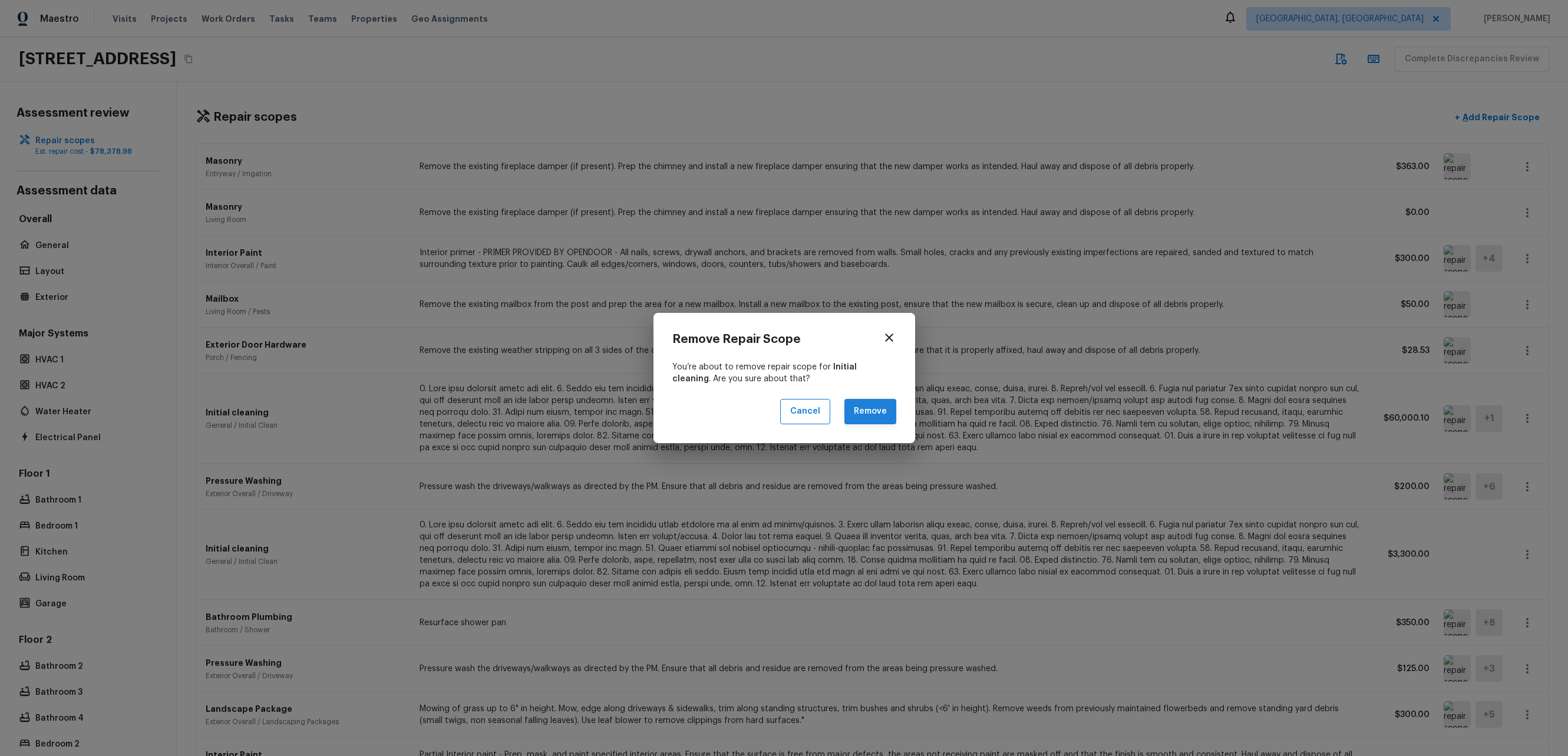
click at [886, 406] on button "Remove" at bounding box center [871, 411] width 52 height 25
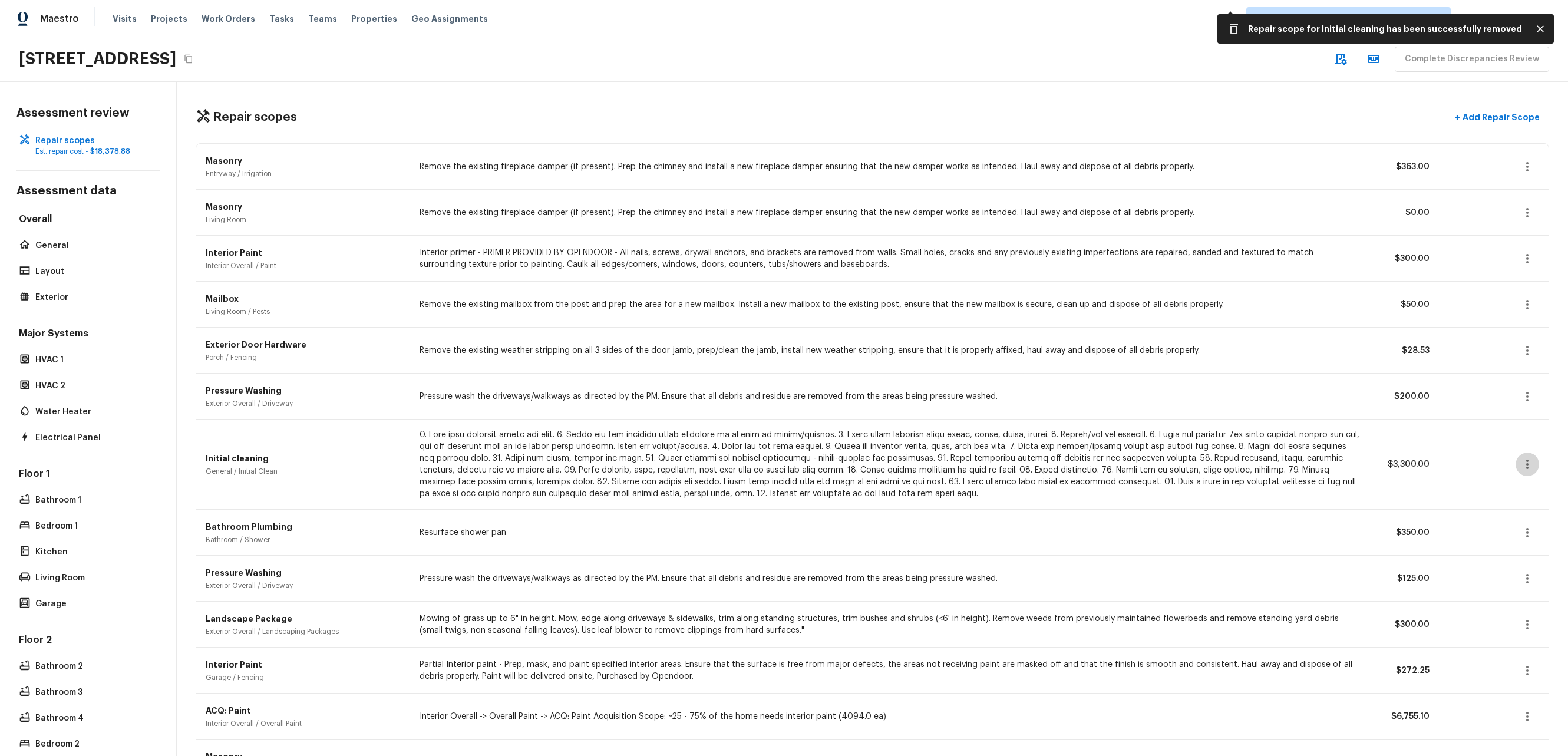
click at [1516, 456] on button "button" at bounding box center [1527, 463] width 23 height 23
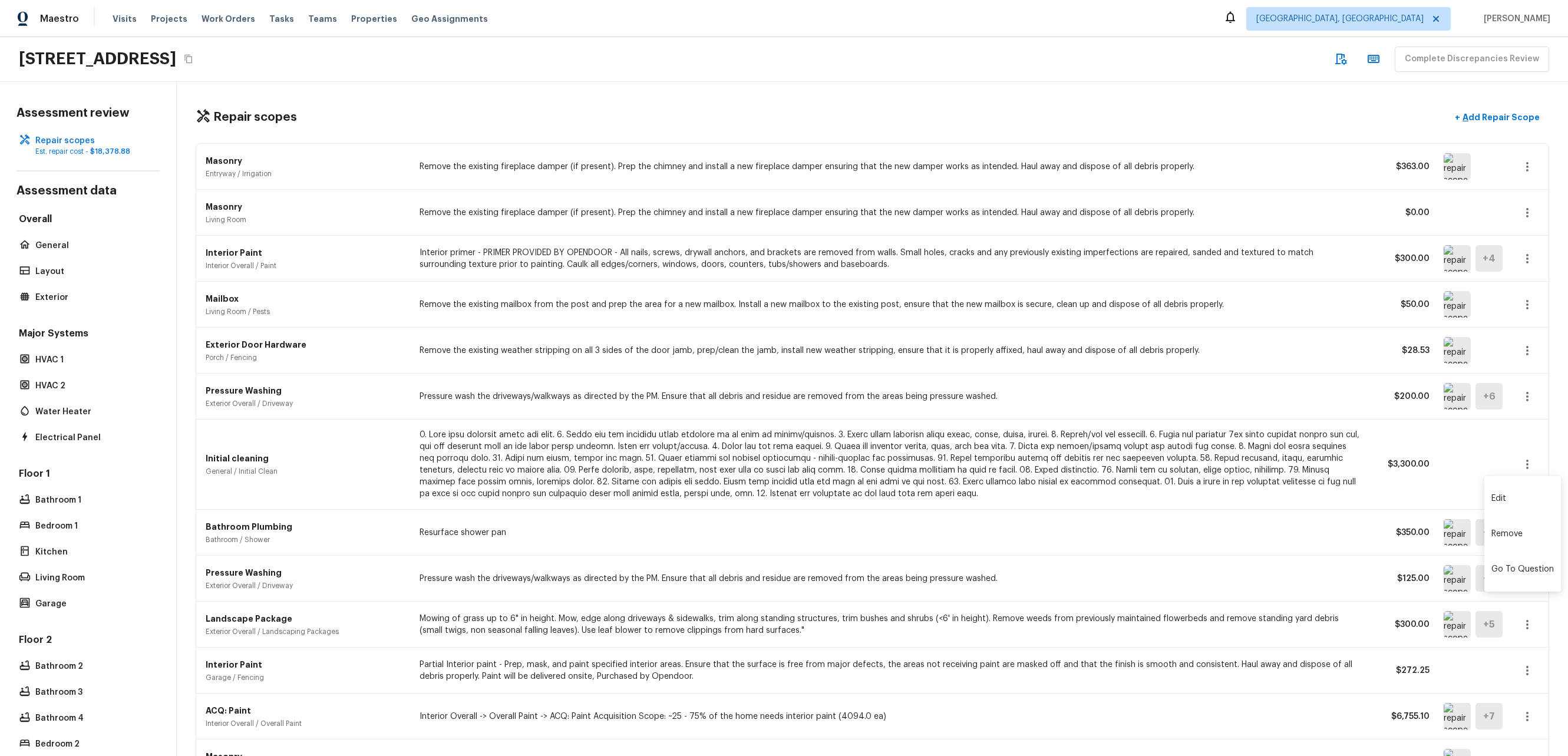
click at [1506, 535] on li "Remove" at bounding box center [1523, 534] width 76 height 36
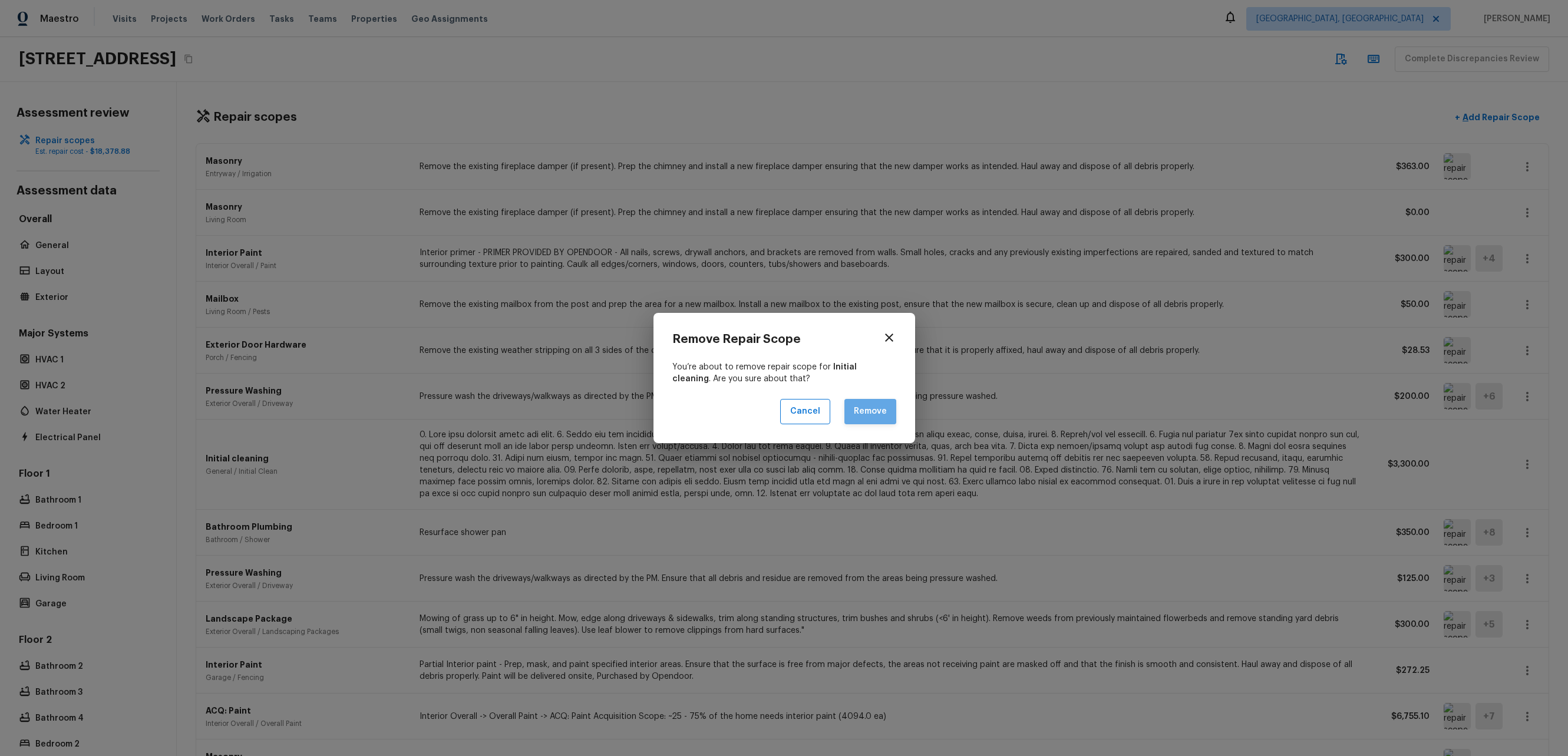
click at [880, 414] on button "Remove" at bounding box center [871, 411] width 52 height 25
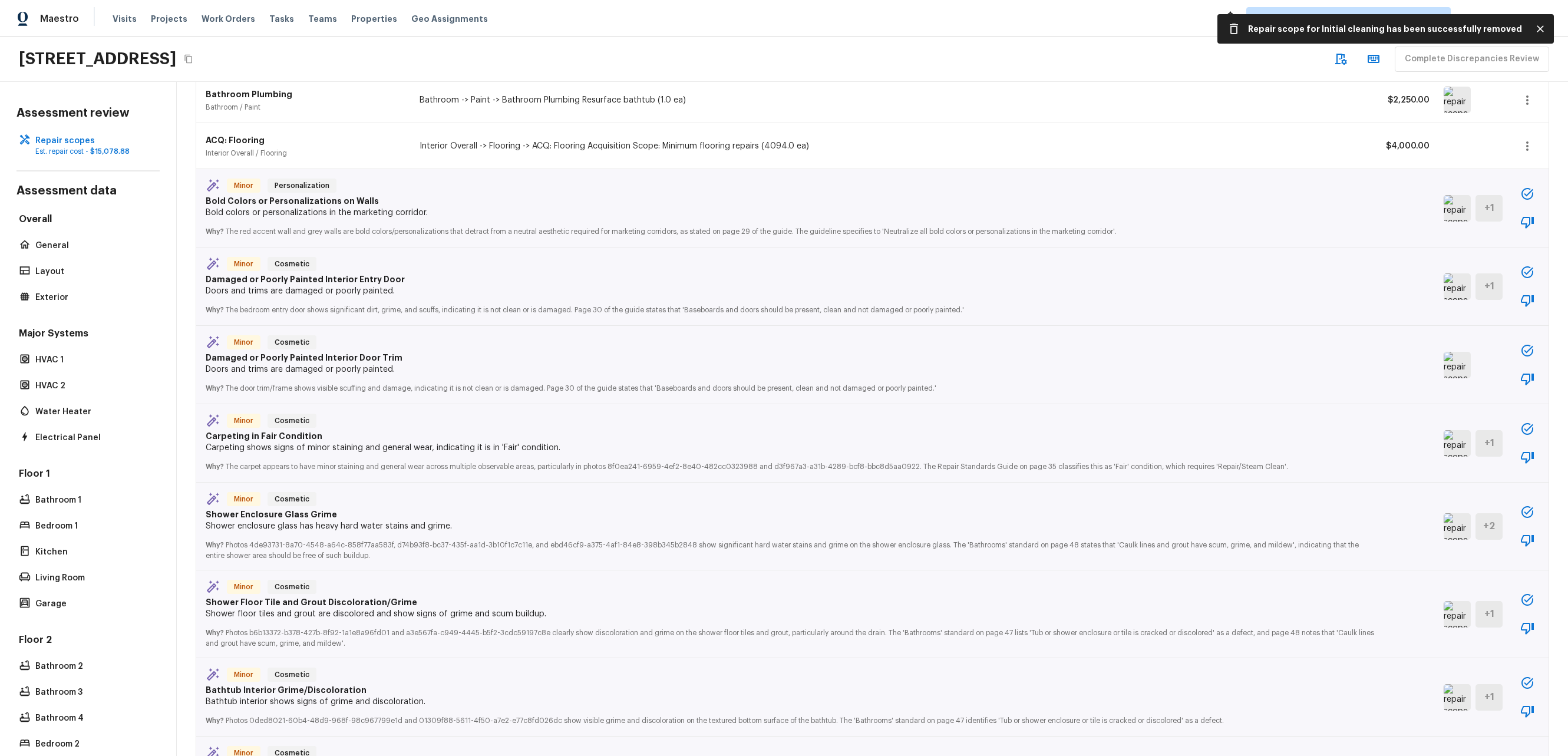
scroll to position [111, 0]
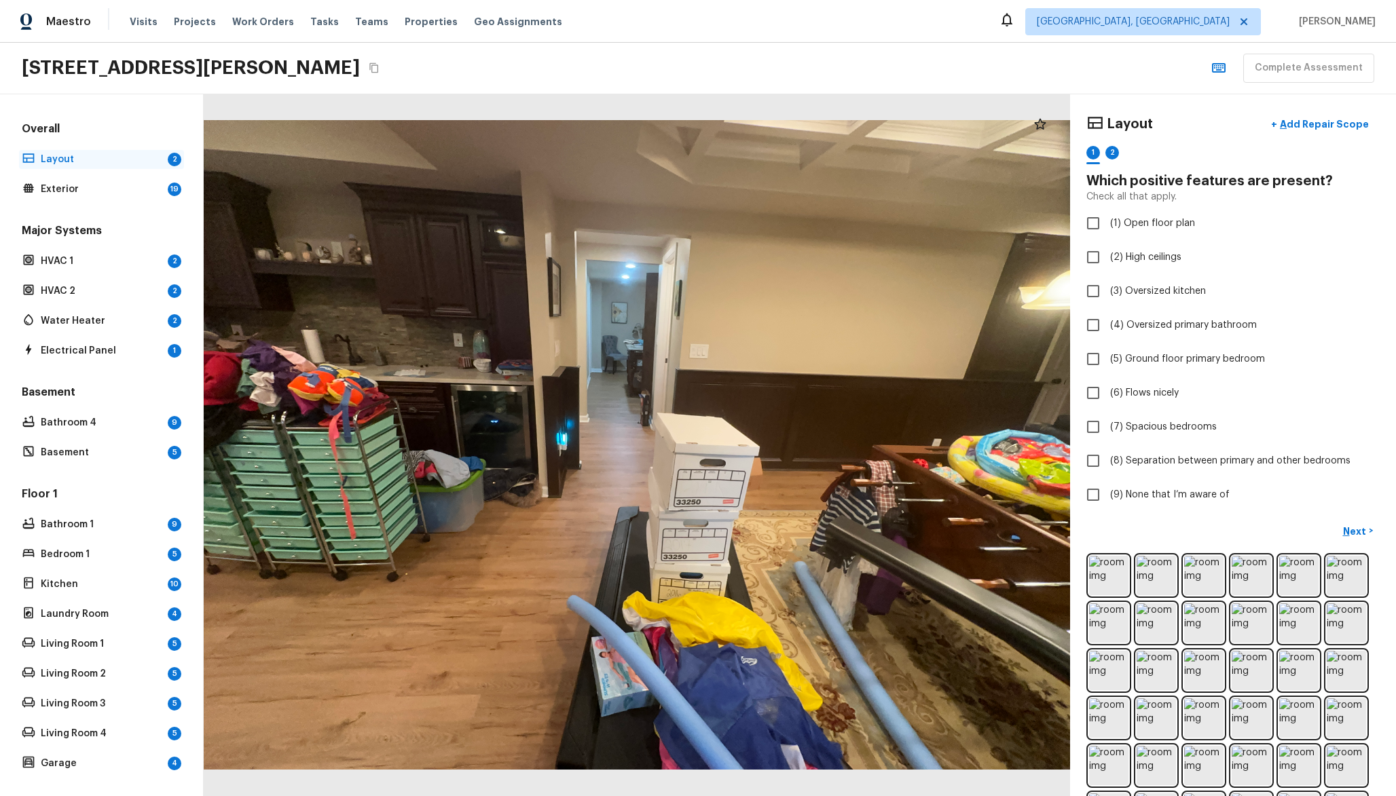
click at [149, 160] on p "Layout" at bounding box center [102, 160] width 122 height 14
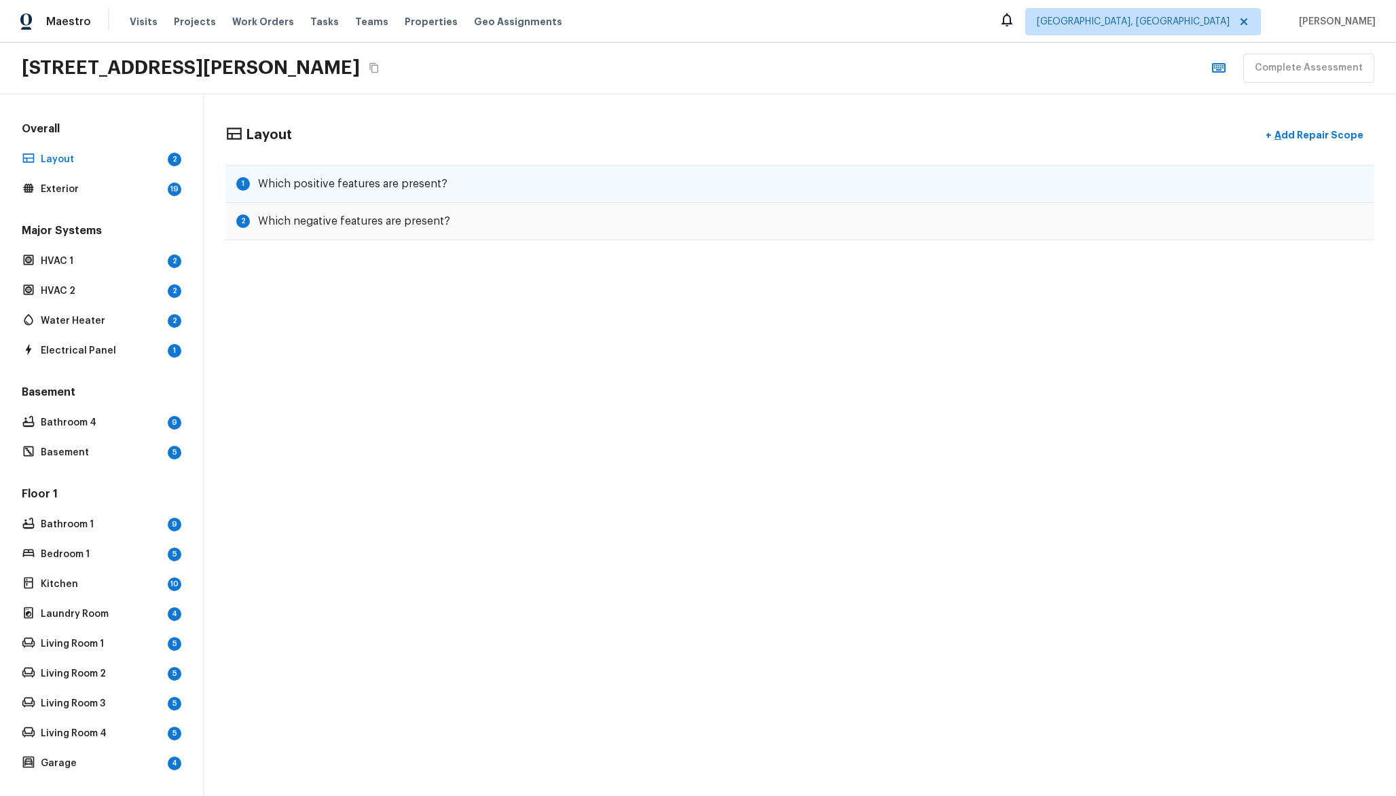
click at [299, 187] on h5 "Which positive features are present?" at bounding box center [352, 183] width 189 height 15
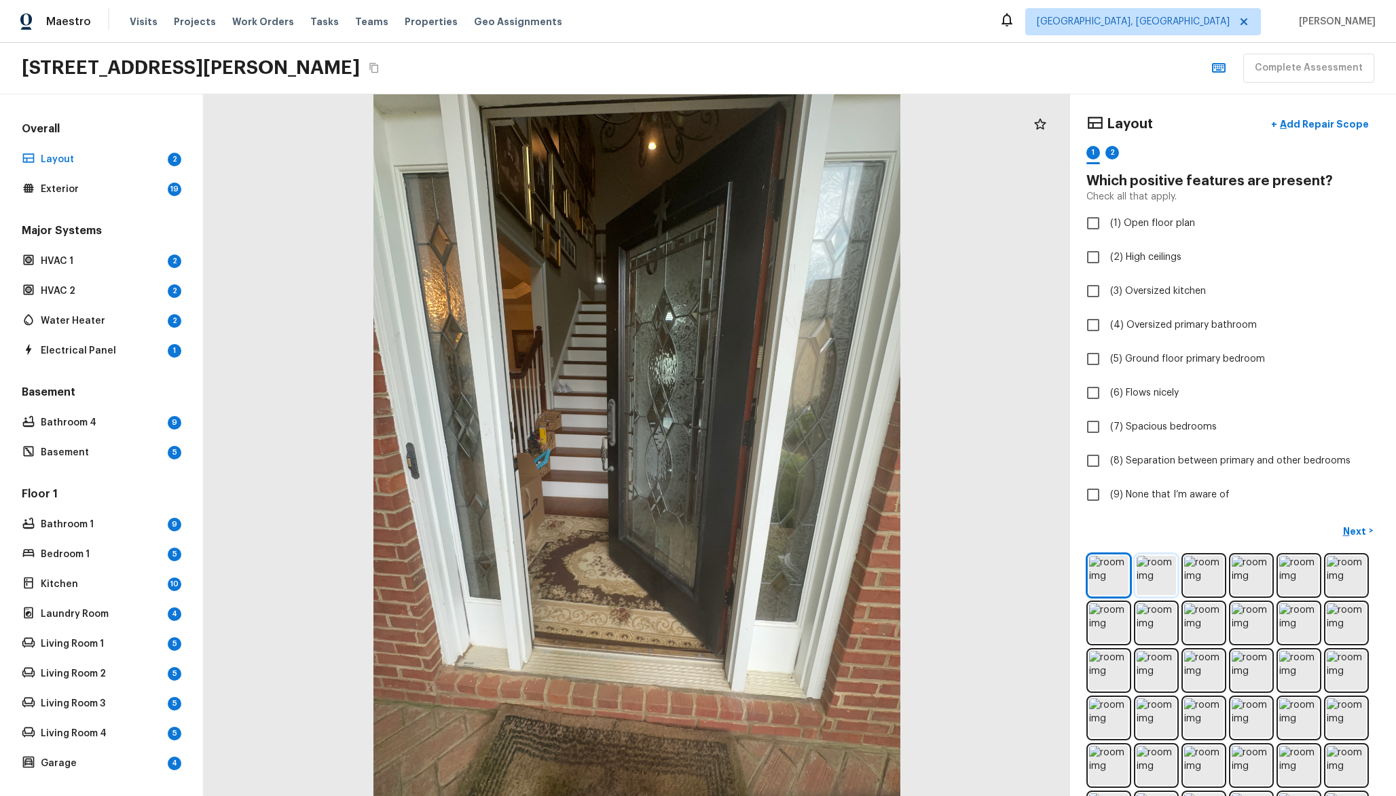
click at [1172, 581] on img at bounding box center [1155, 575] width 39 height 39
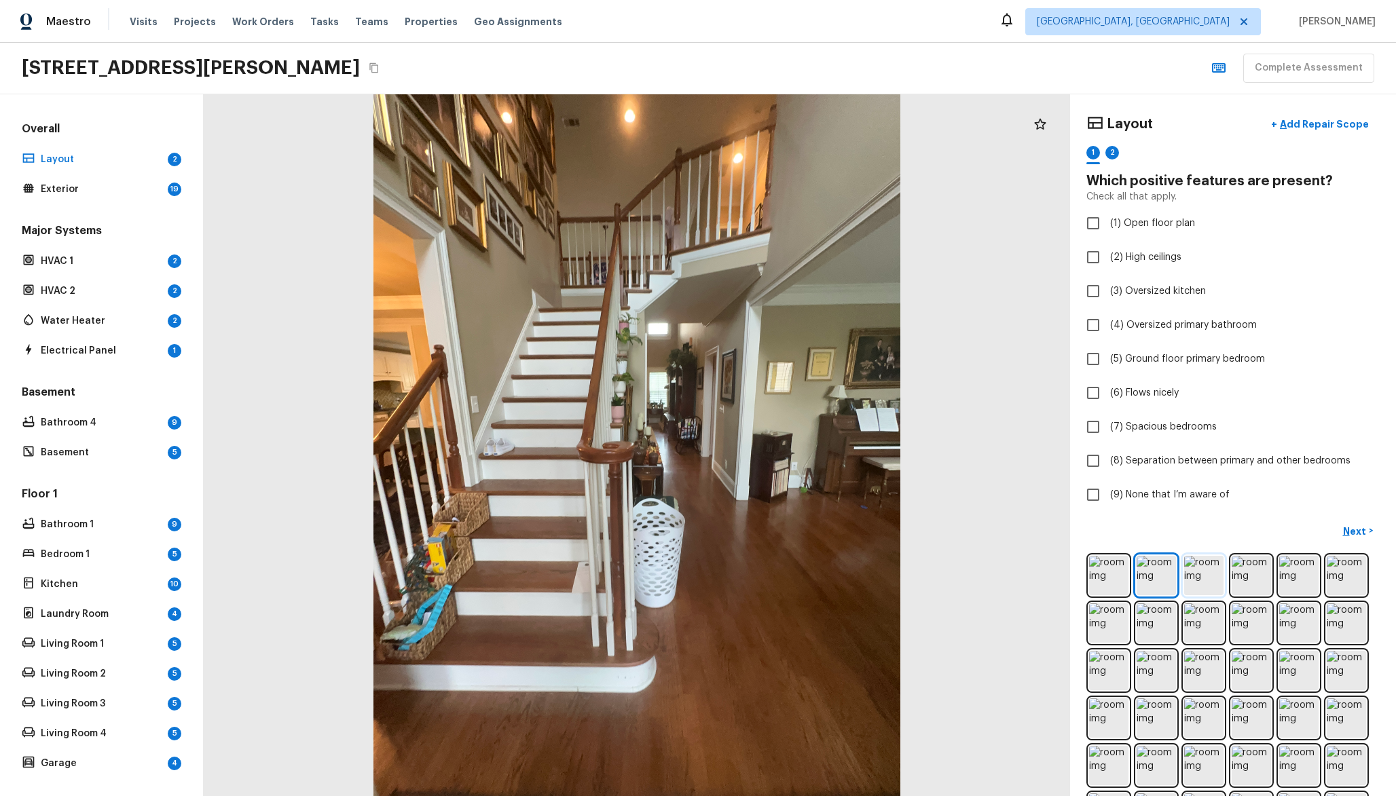
click at [1204, 580] on img at bounding box center [1203, 575] width 39 height 39
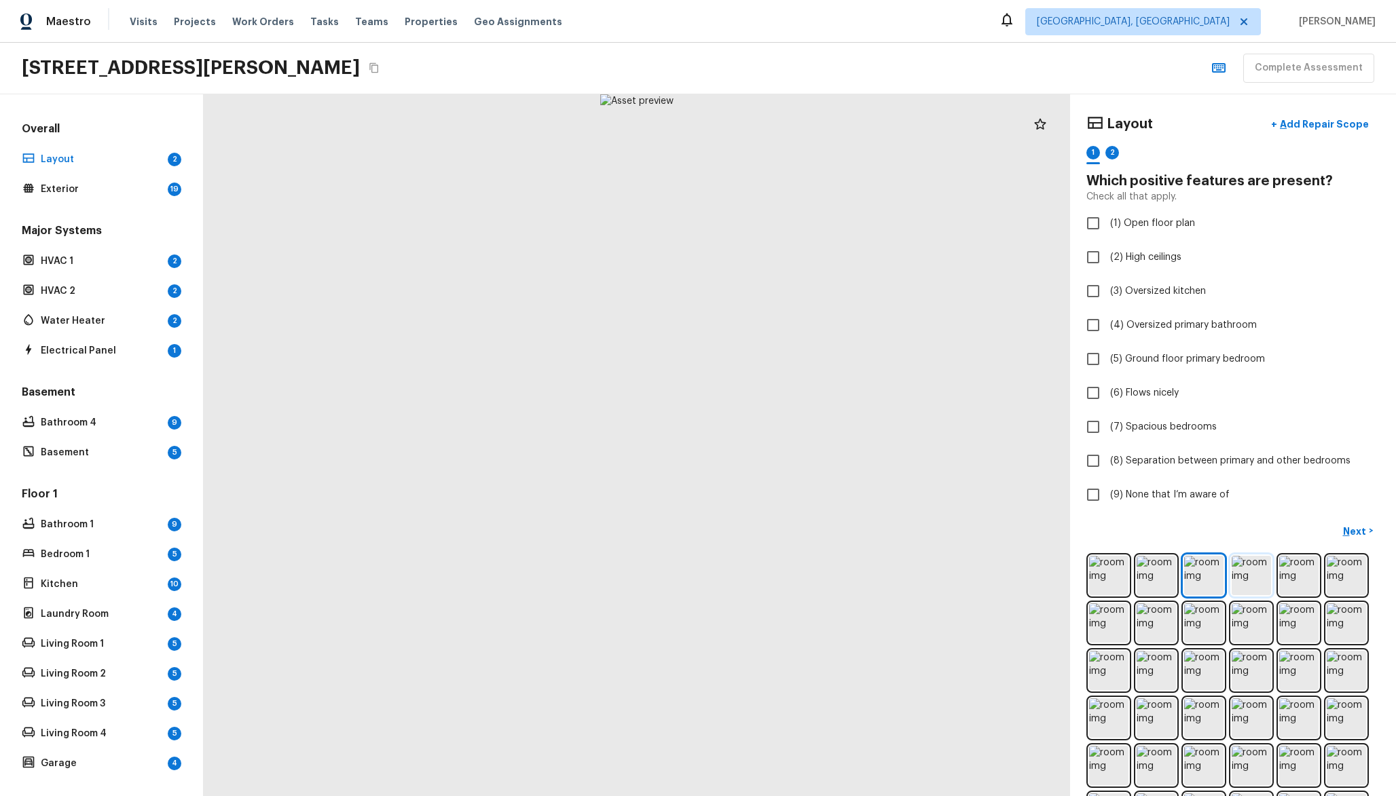
click at [1242, 573] on img at bounding box center [1250, 575] width 39 height 39
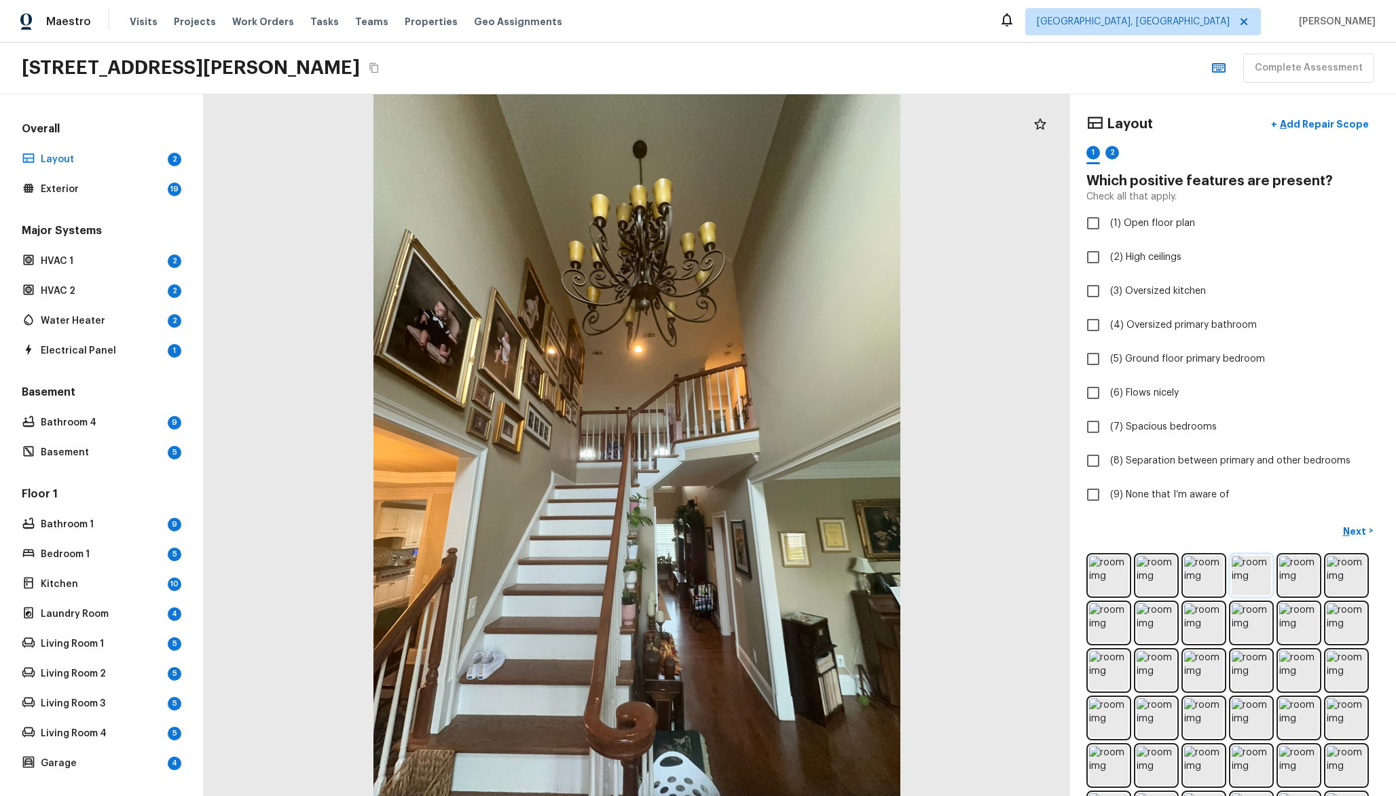
click at [1262, 582] on img at bounding box center [1250, 575] width 39 height 39
click at [1311, 576] on img at bounding box center [1298, 575] width 39 height 39
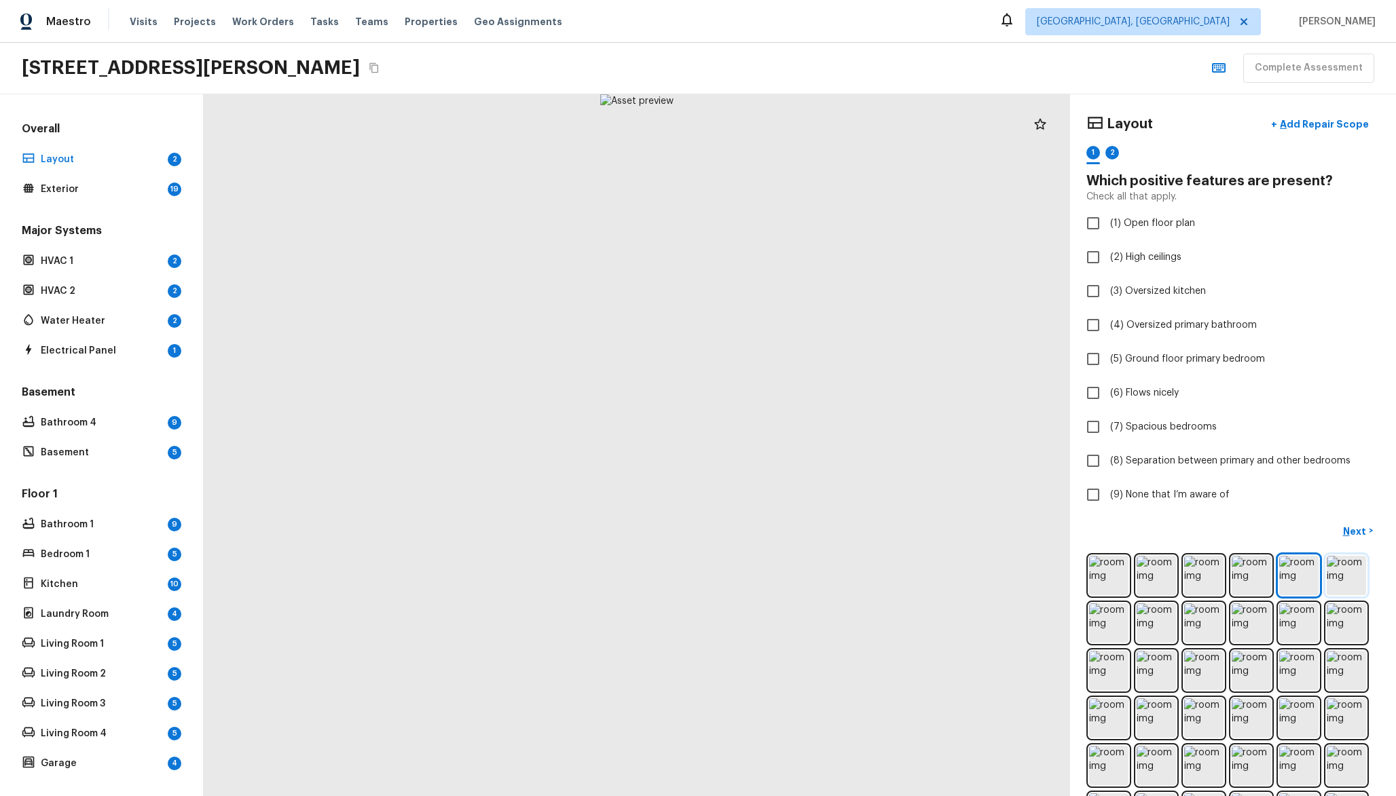
click at [1337, 576] on img at bounding box center [1345, 575] width 39 height 39
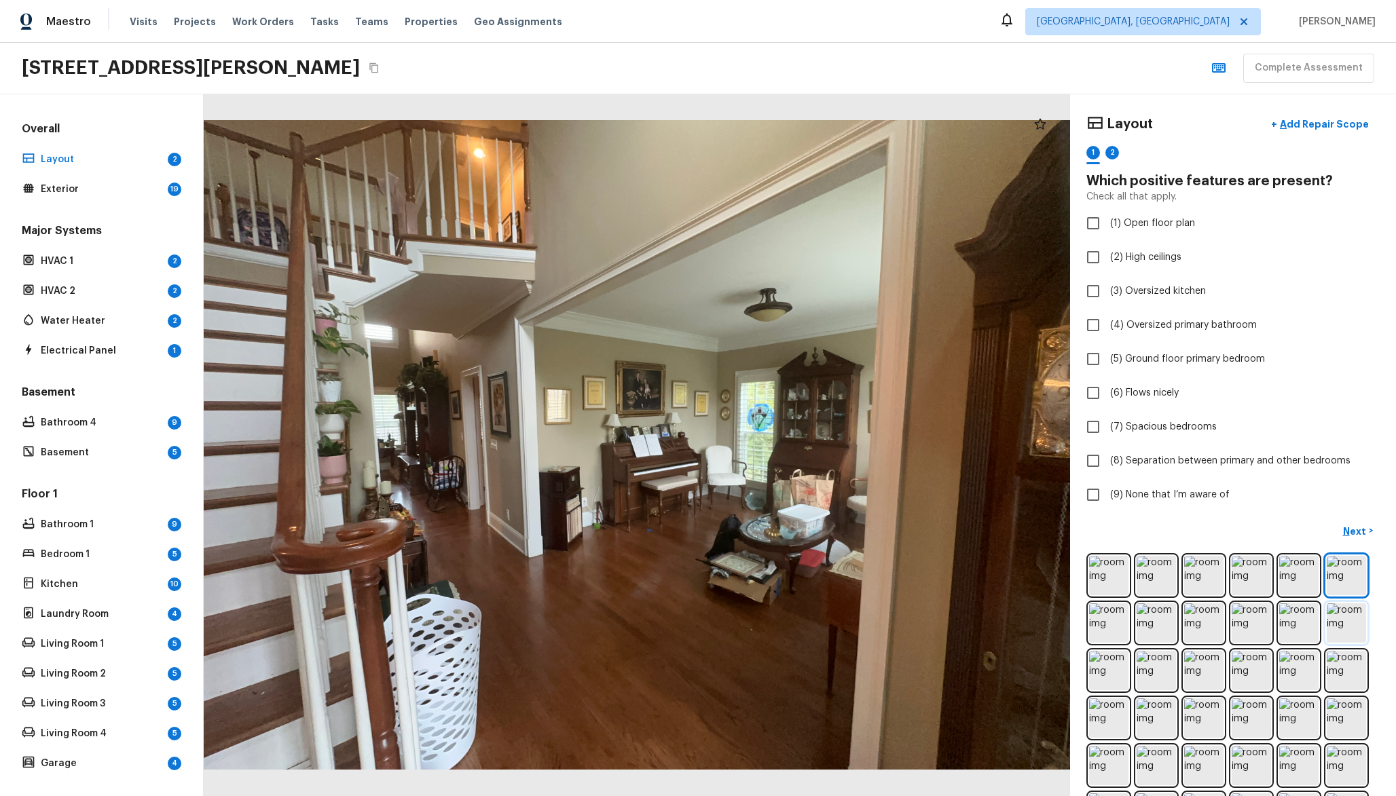
click at [1349, 639] on img at bounding box center [1345, 622] width 39 height 39
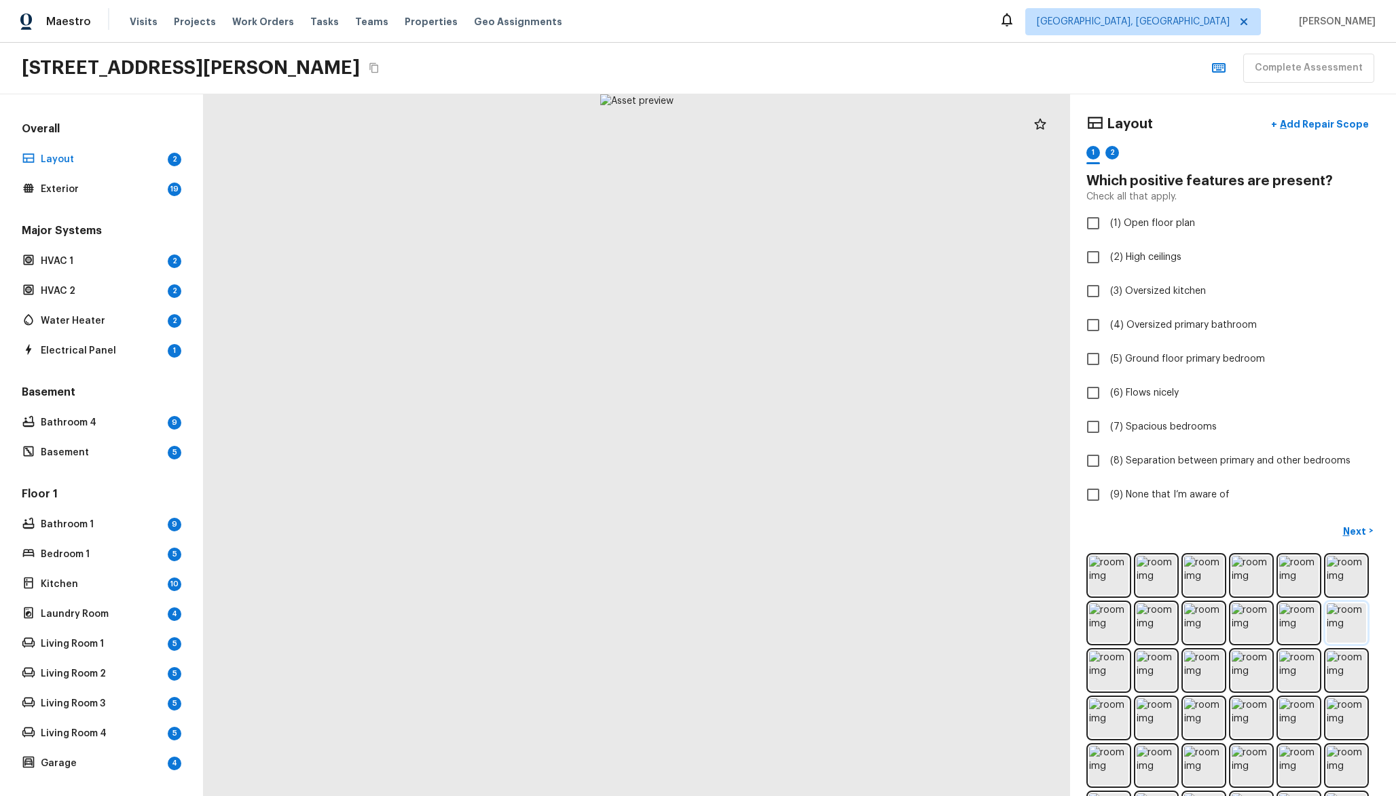
click at [1337, 628] on img at bounding box center [1345, 622] width 39 height 39
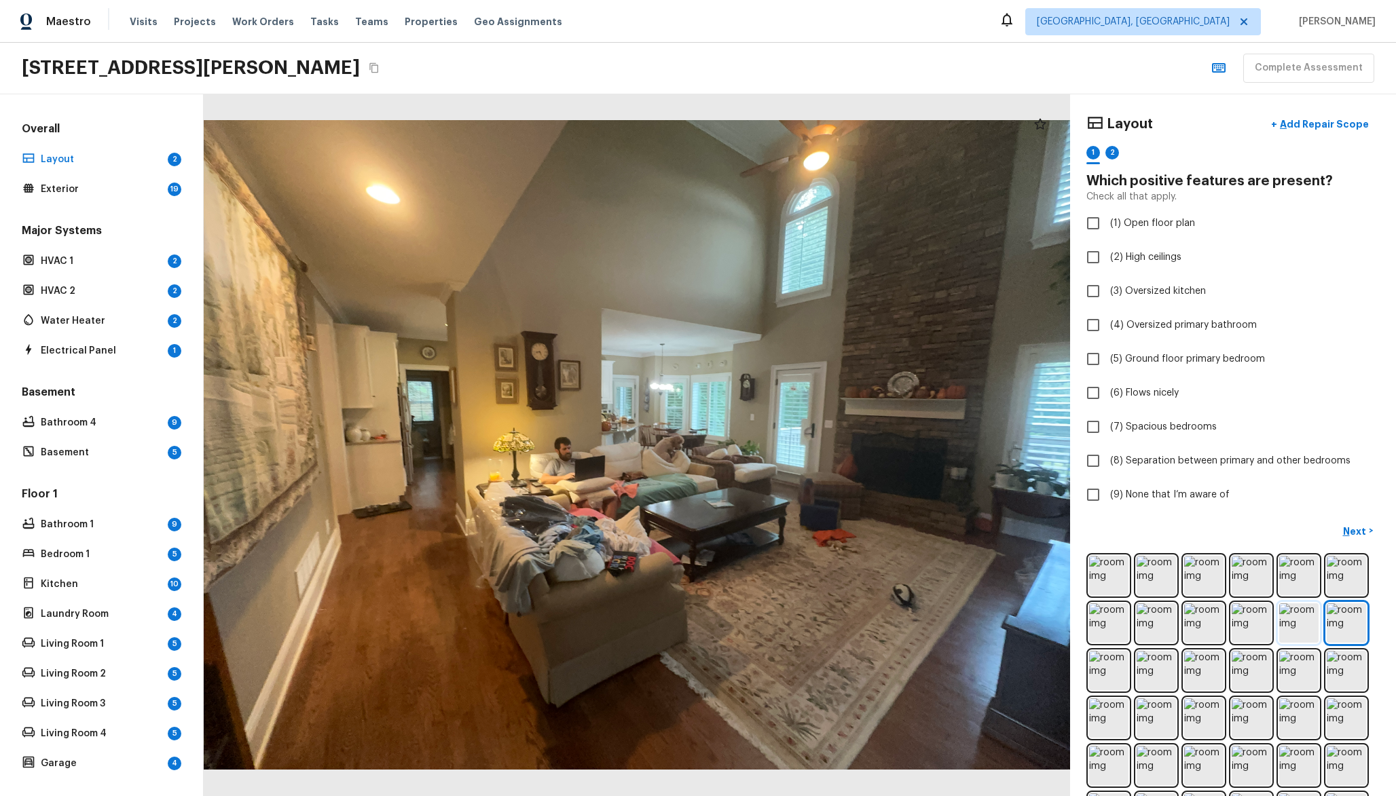
click at [1301, 624] on img at bounding box center [1298, 622] width 39 height 39
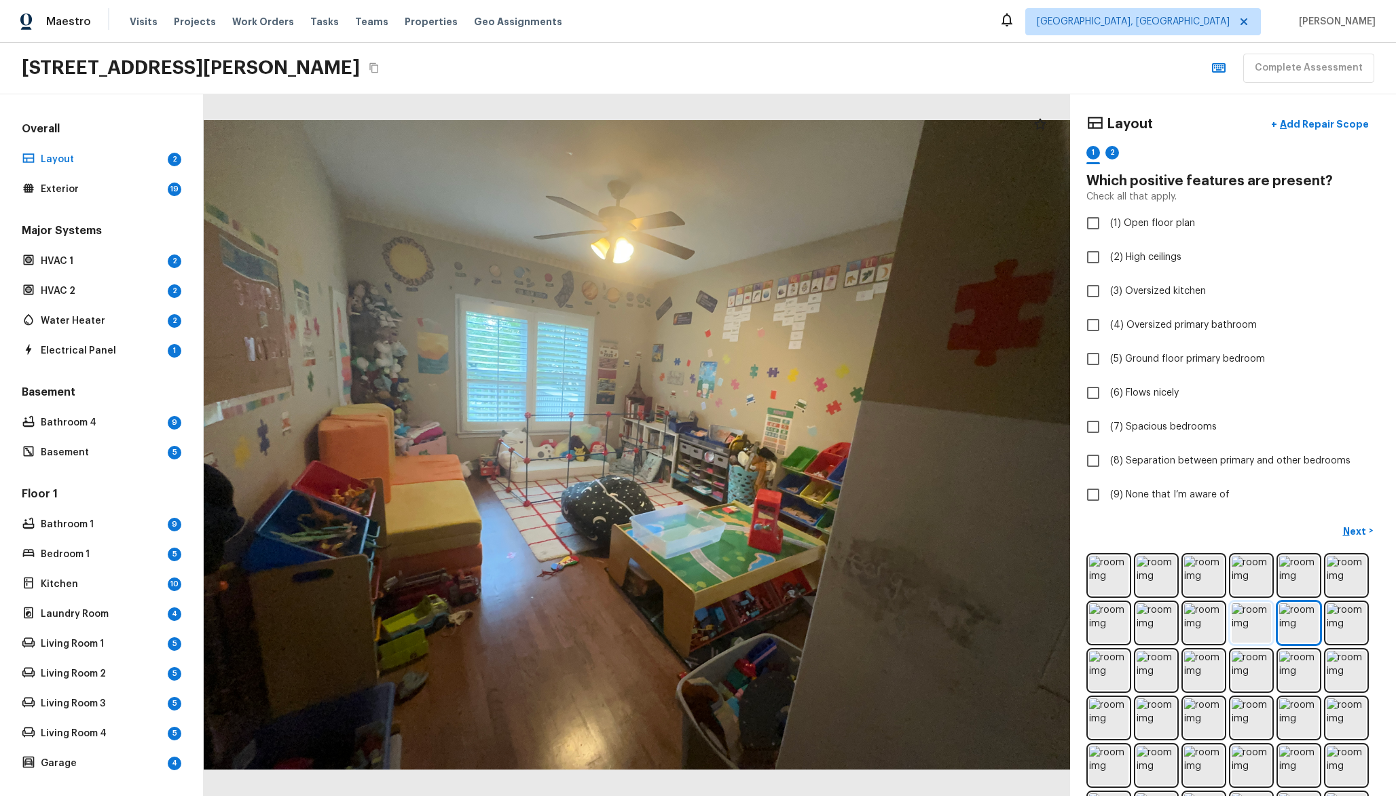
click at [1248, 620] on img at bounding box center [1250, 622] width 39 height 39
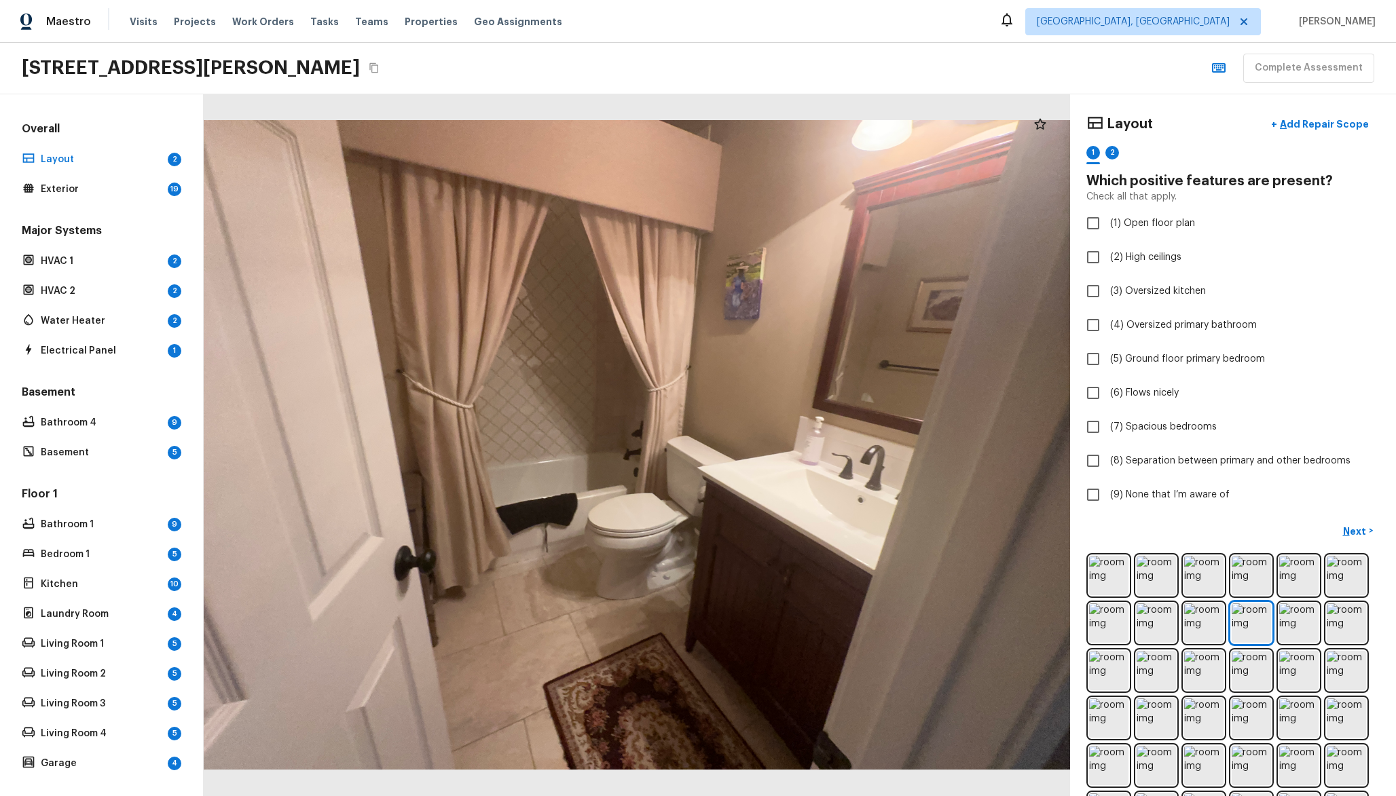
click at [1160, 622] on img at bounding box center [1155, 622] width 39 height 39
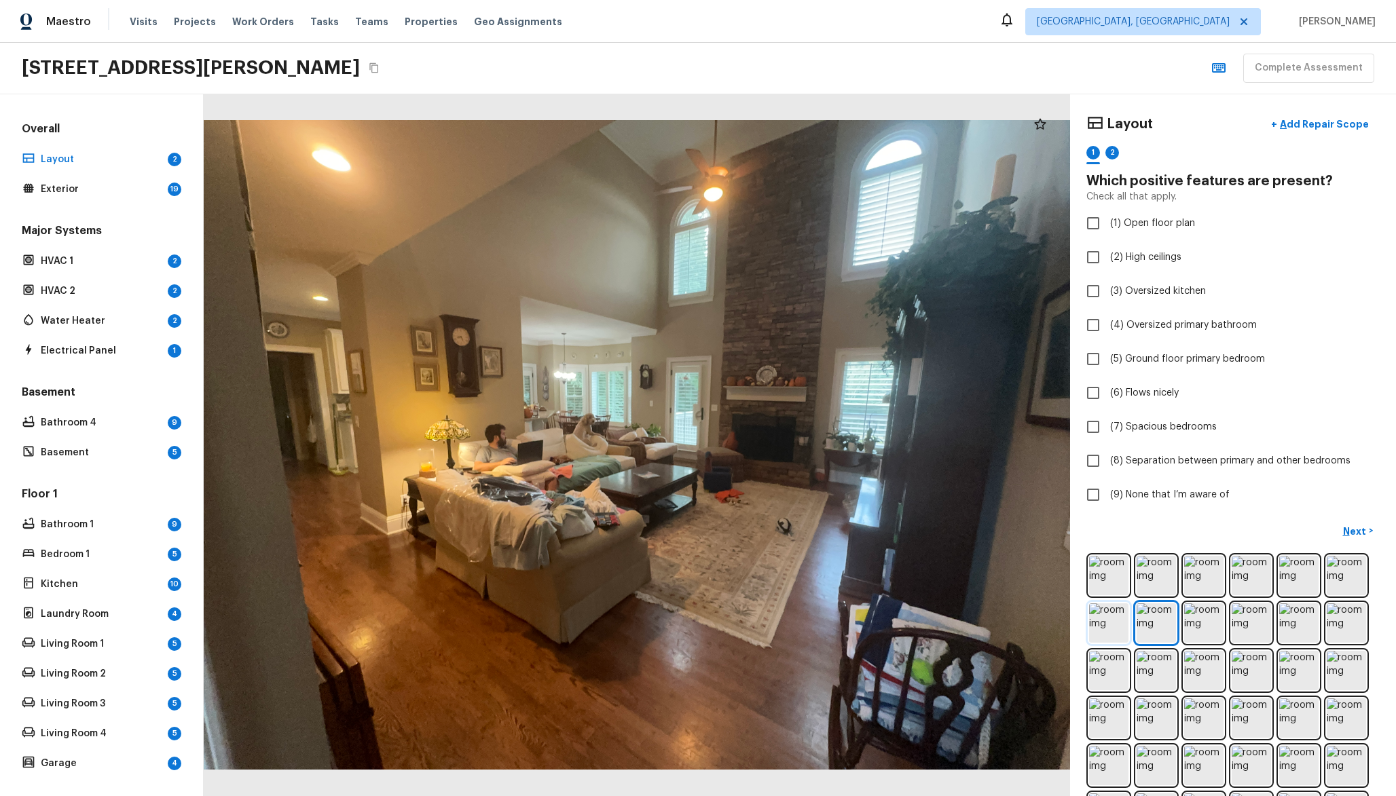
click at [1127, 620] on img at bounding box center [1108, 622] width 39 height 39
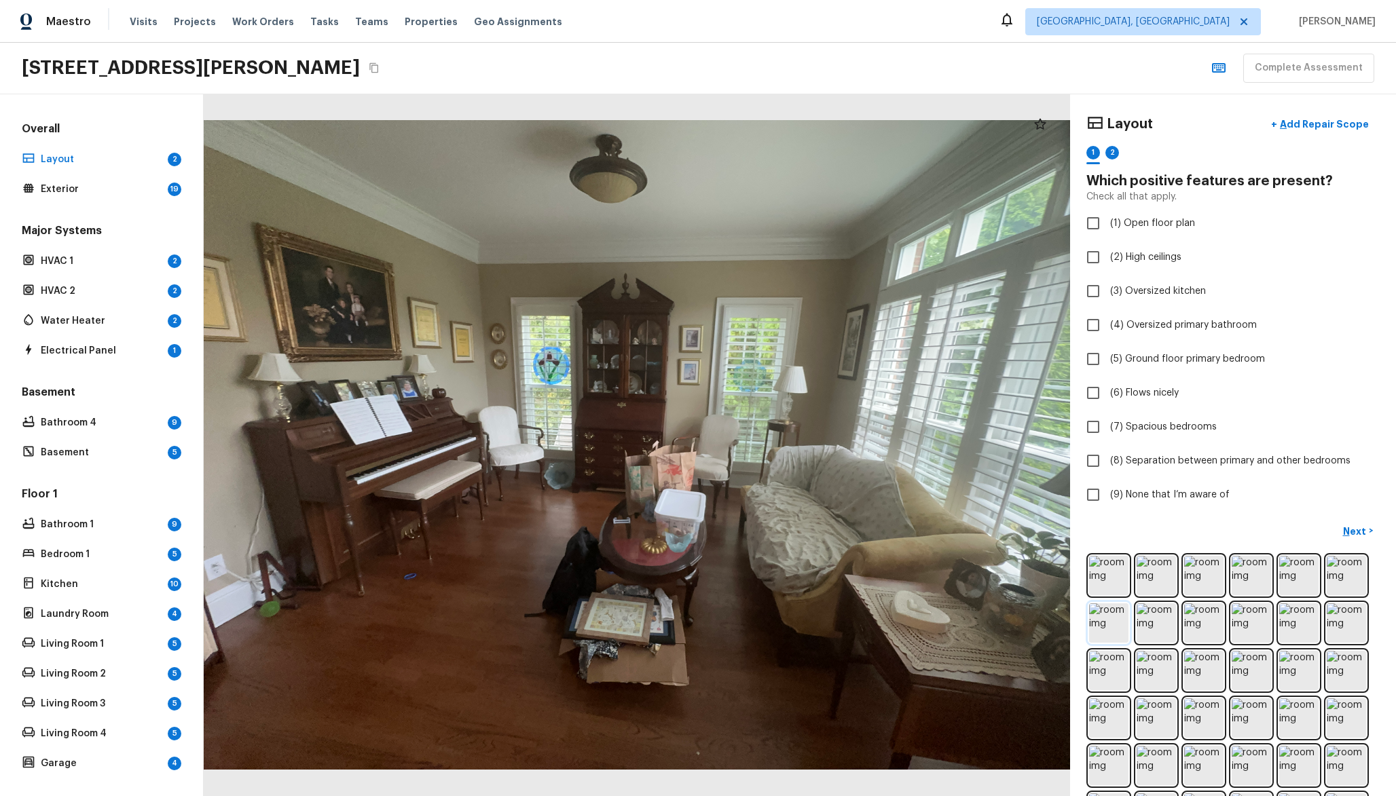
click at [1113, 621] on img at bounding box center [1108, 622] width 39 height 39
click at [1151, 222] on span "(1) Open floor plan" at bounding box center [1152, 224] width 85 height 14
click at [1107, 222] on input "(1) Open floor plan" at bounding box center [1093, 223] width 29 height 29
checkbox input "true"
click at [1152, 265] on label "(2) High ceilings" at bounding box center [1224, 257] width 290 height 29
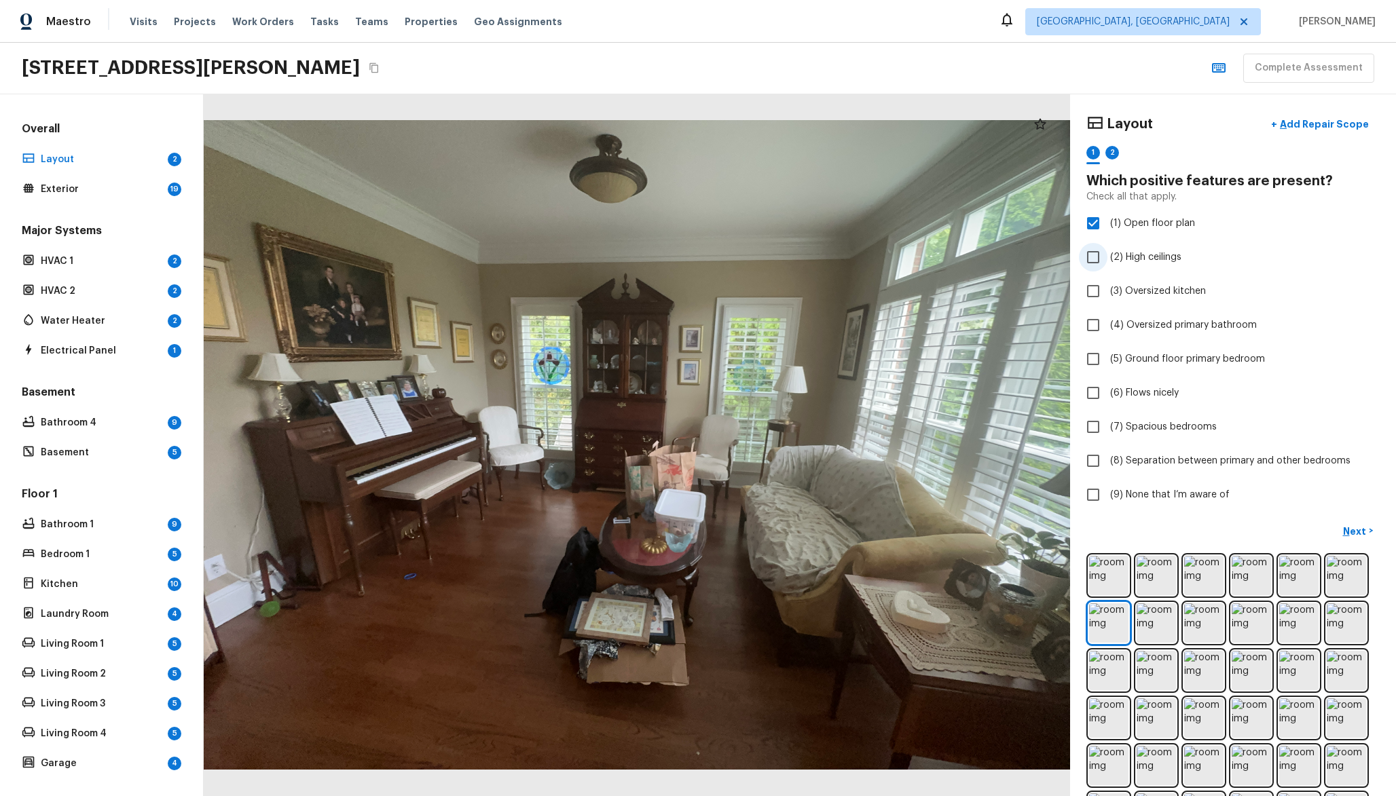
click at [1107, 265] on input "(2) High ceilings" at bounding box center [1093, 257] width 29 height 29
checkbox input "true"
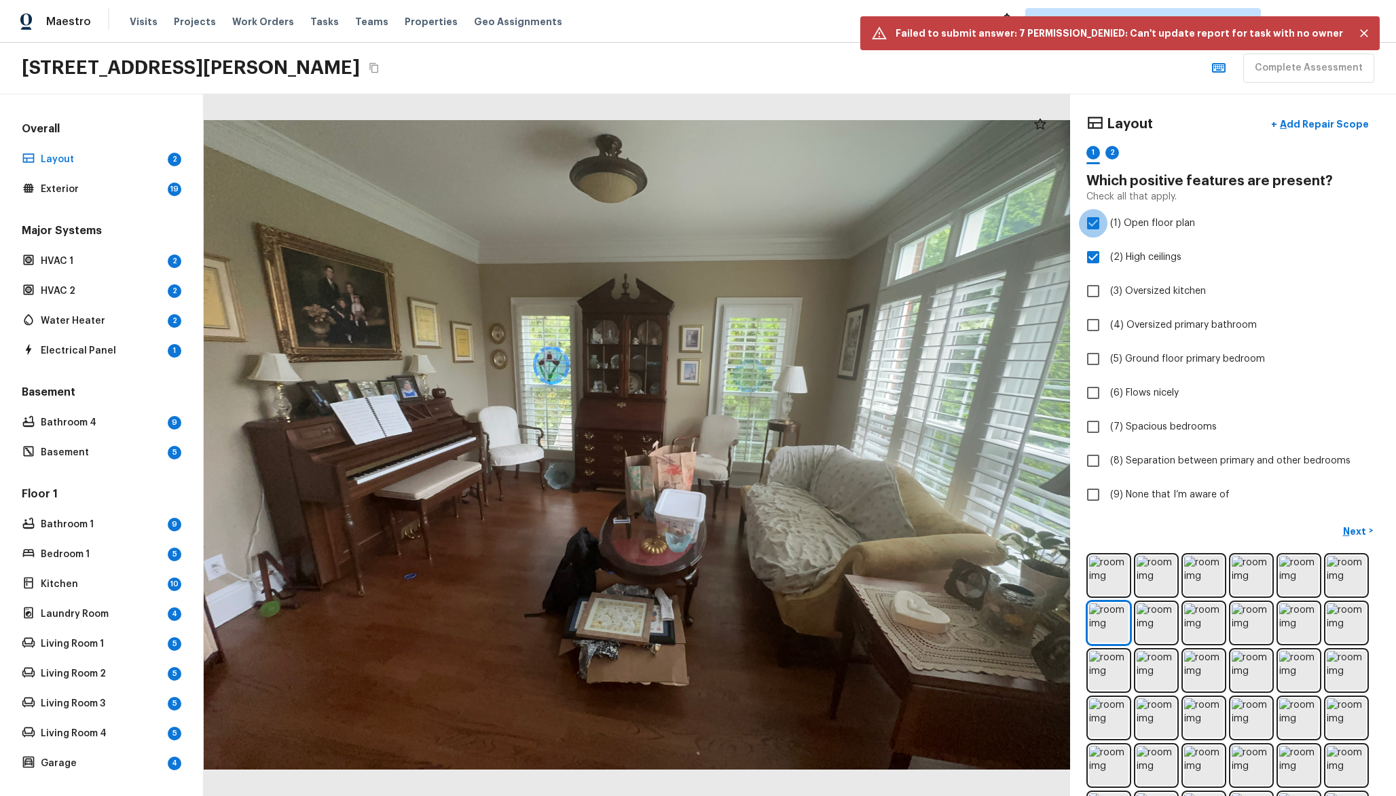
click at [1097, 226] on input "(1) Open floor plan" at bounding box center [1093, 223] width 29 height 29
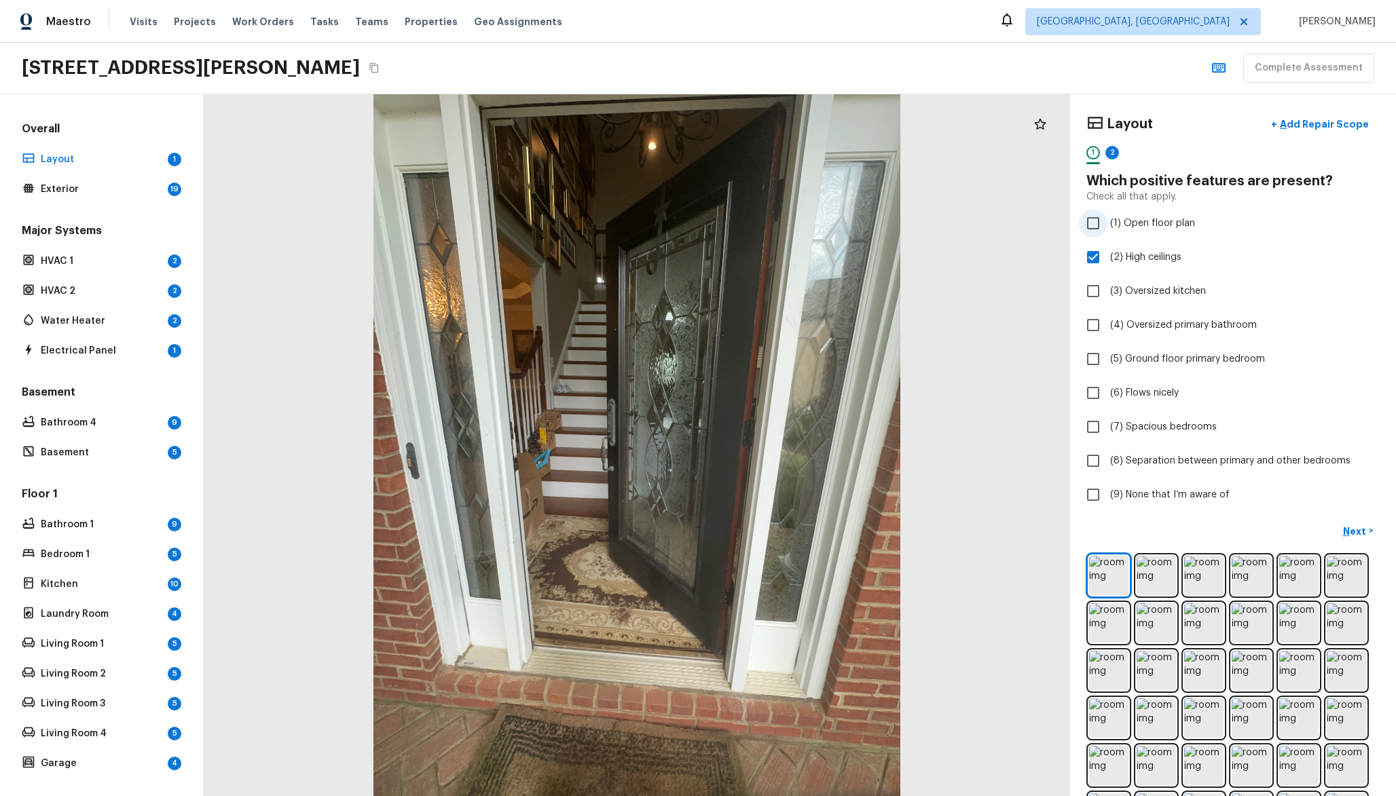
click at [1097, 226] on input "(1) Open floor plan" at bounding box center [1093, 223] width 29 height 29
checkbox input "true"
click at [1113, 152] on div "2" at bounding box center [1112, 153] width 14 height 14
click at [1100, 228] on input "(1) Narrow hallways" at bounding box center [1093, 223] width 29 height 29
click at [1098, 233] on input "(1) Narrow hallways" at bounding box center [1093, 223] width 29 height 29
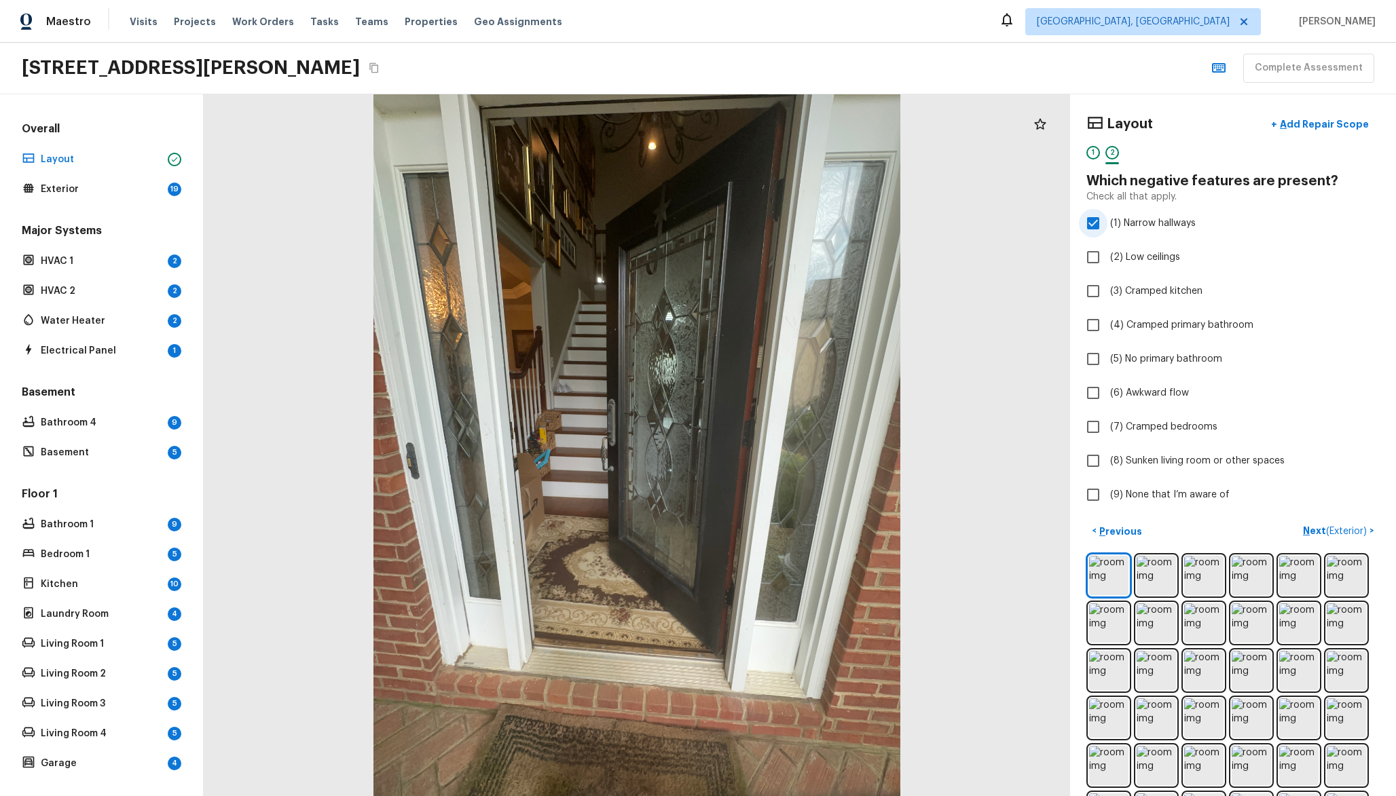
checkbox input "false"
click at [1096, 396] on input "(6) Awkward flow" at bounding box center [1093, 393] width 29 height 29
checkbox input "true"
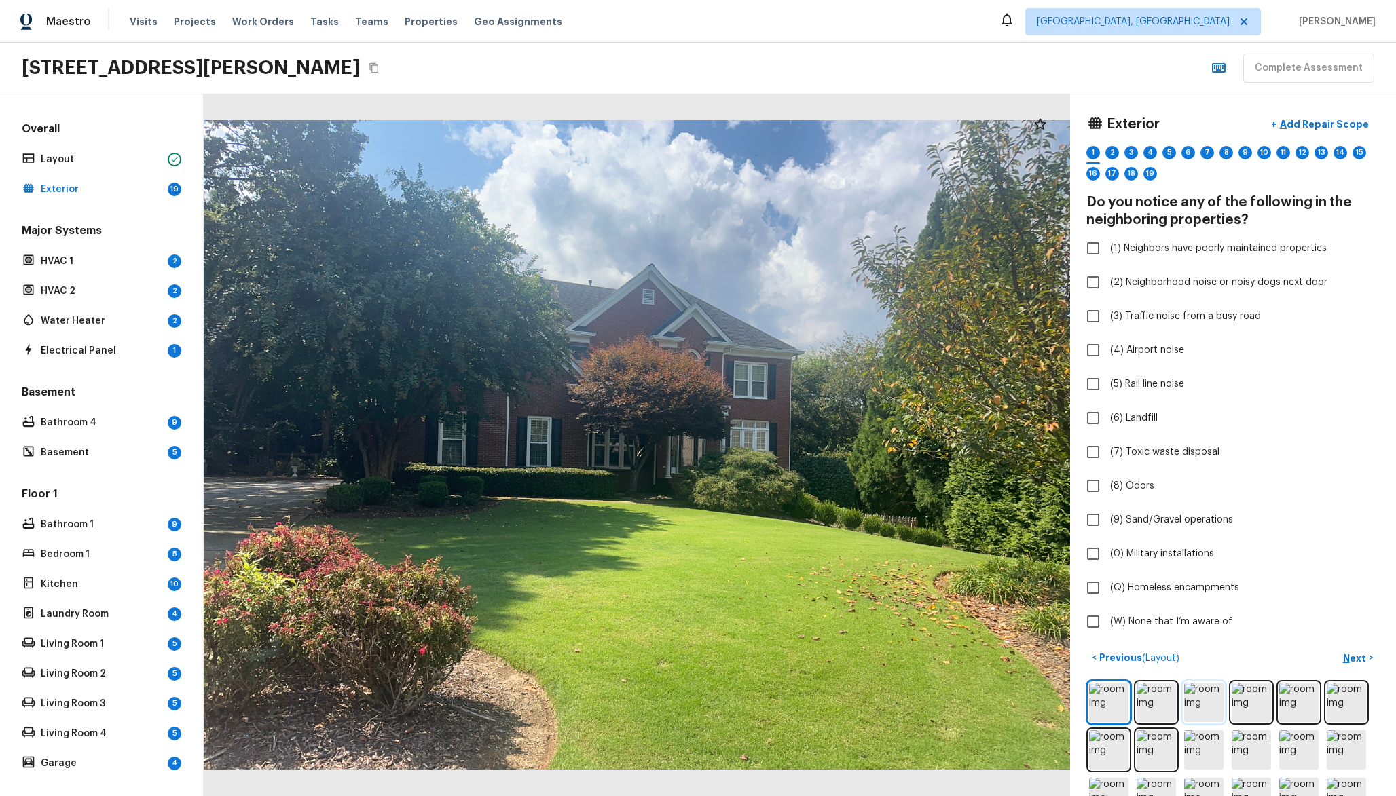
click at [1220, 702] on img at bounding box center [1203, 702] width 39 height 39
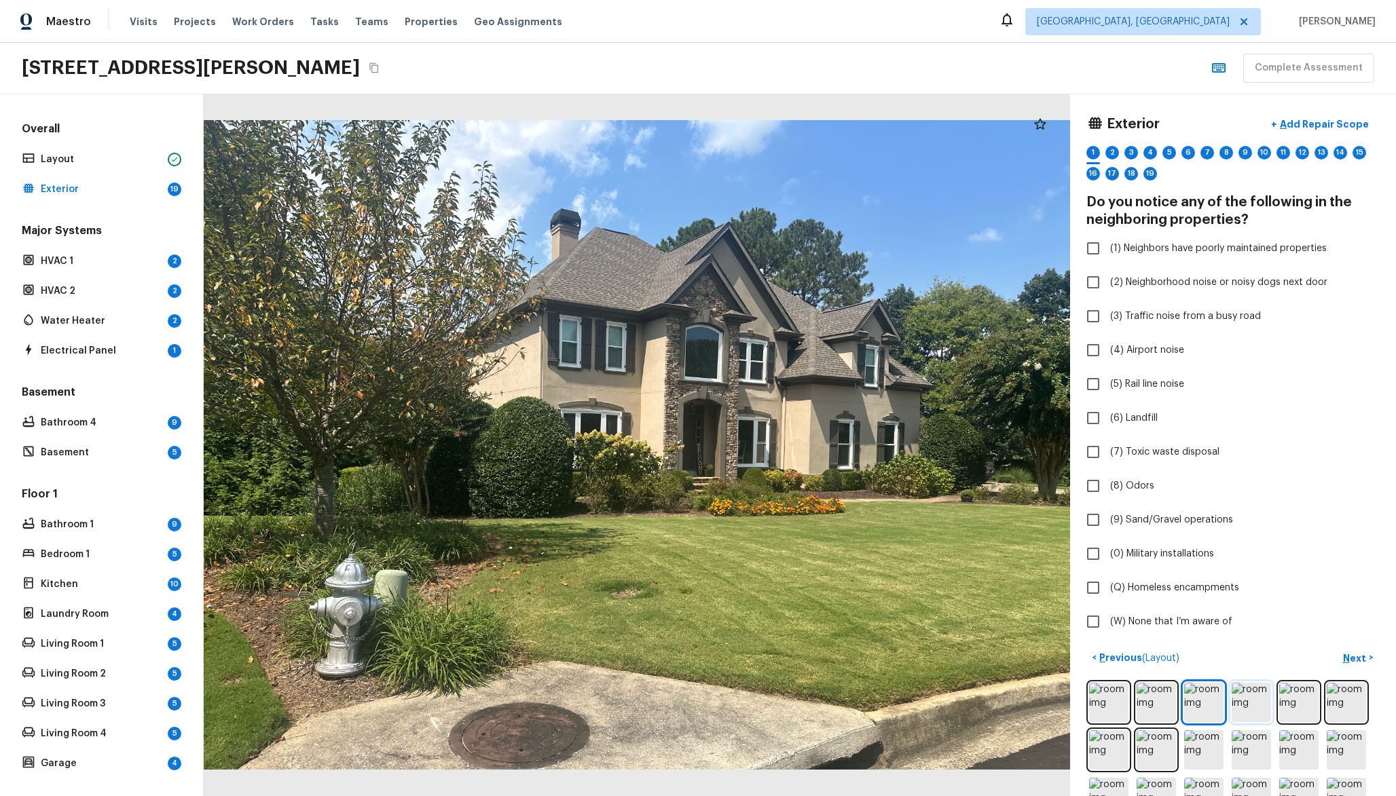
click at [1267, 711] on img at bounding box center [1250, 702] width 39 height 39
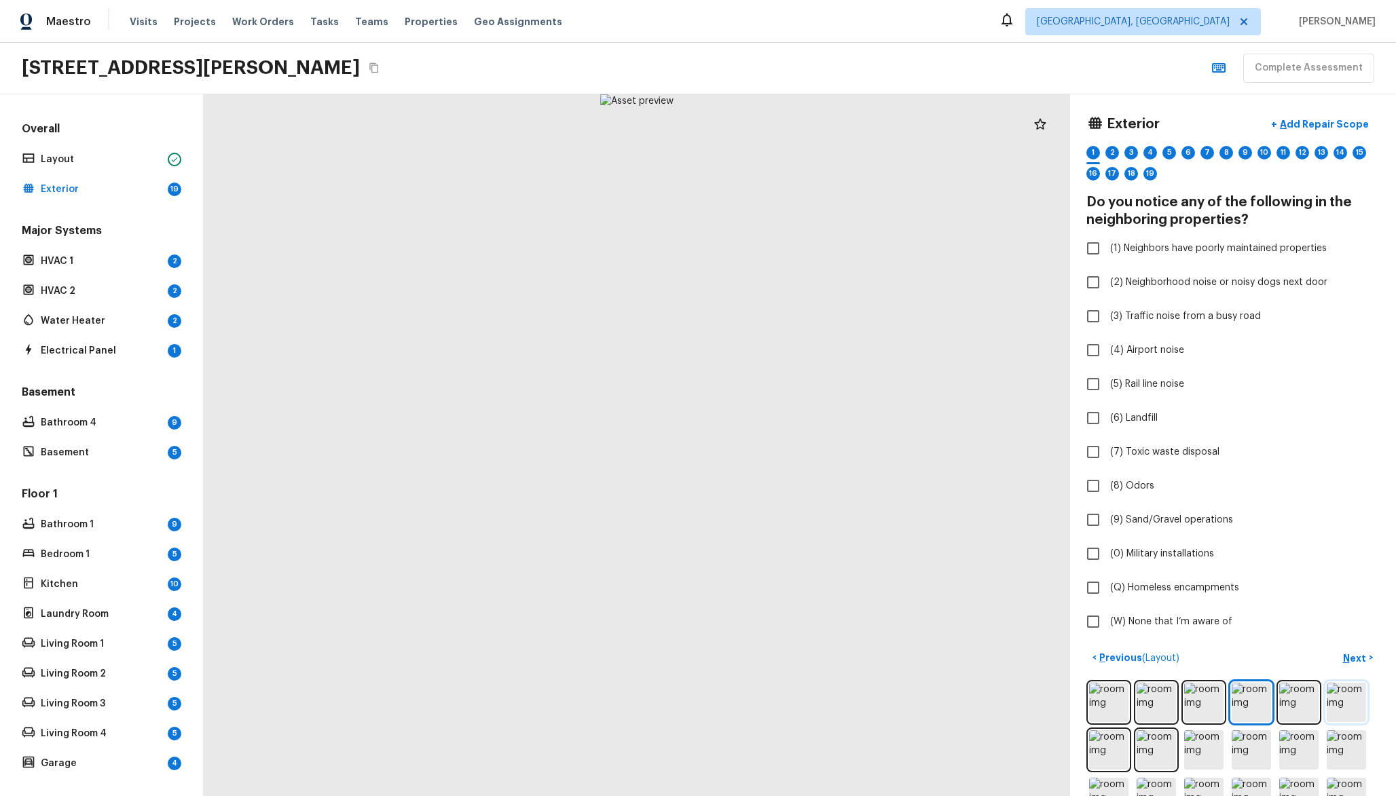
click at [1342, 703] on img at bounding box center [1345, 702] width 39 height 39
click at [1309, 700] on img at bounding box center [1298, 702] width 39 height 39
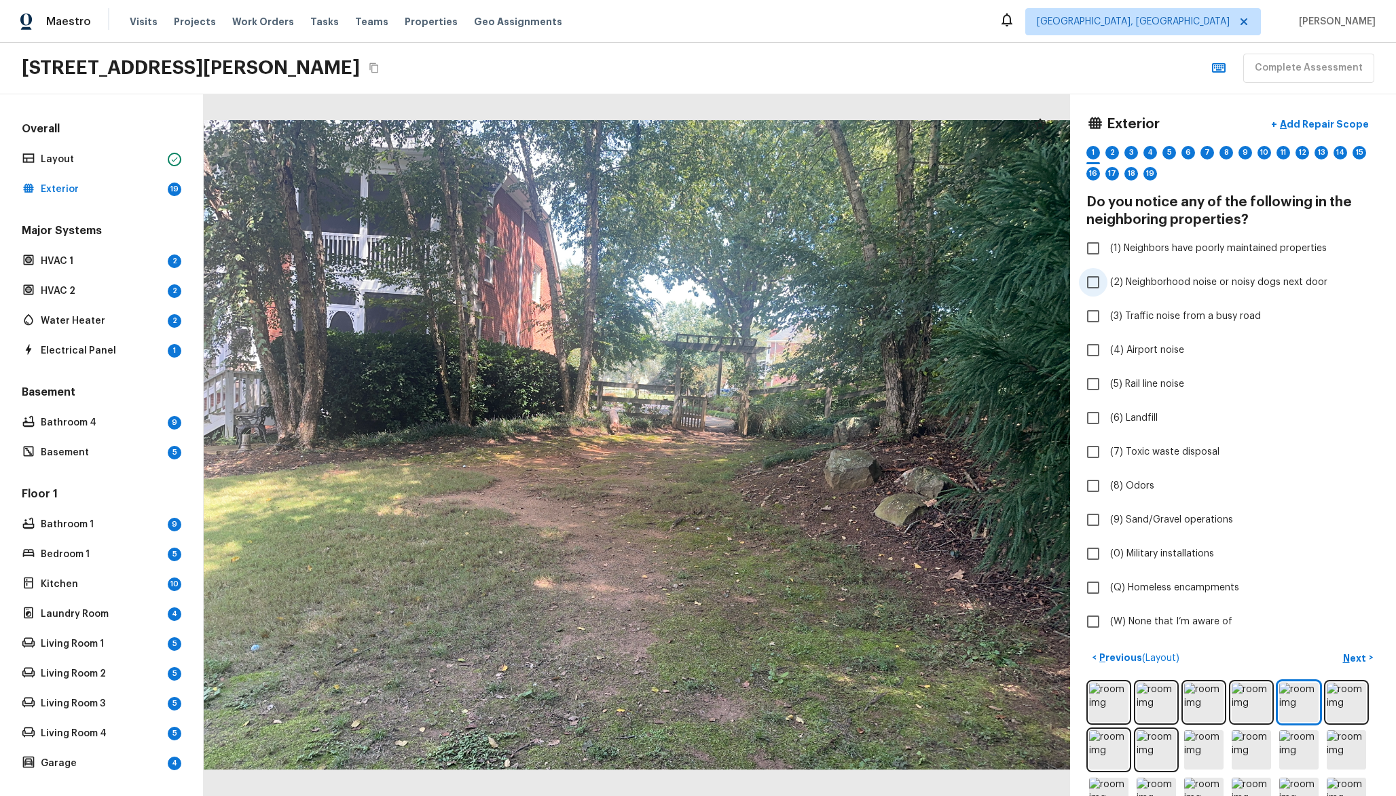
click at [1185, 283] on span "(2) Neighborhood noise or noisy dogs next door" at bounding box center [1218, 283] width 217 height 14
click at [1107, 283] on input "(2) Neighborhood noise or noisy dogs next door" at bounding box center [1093, 282] width 29 height 29
checkbox input "true"
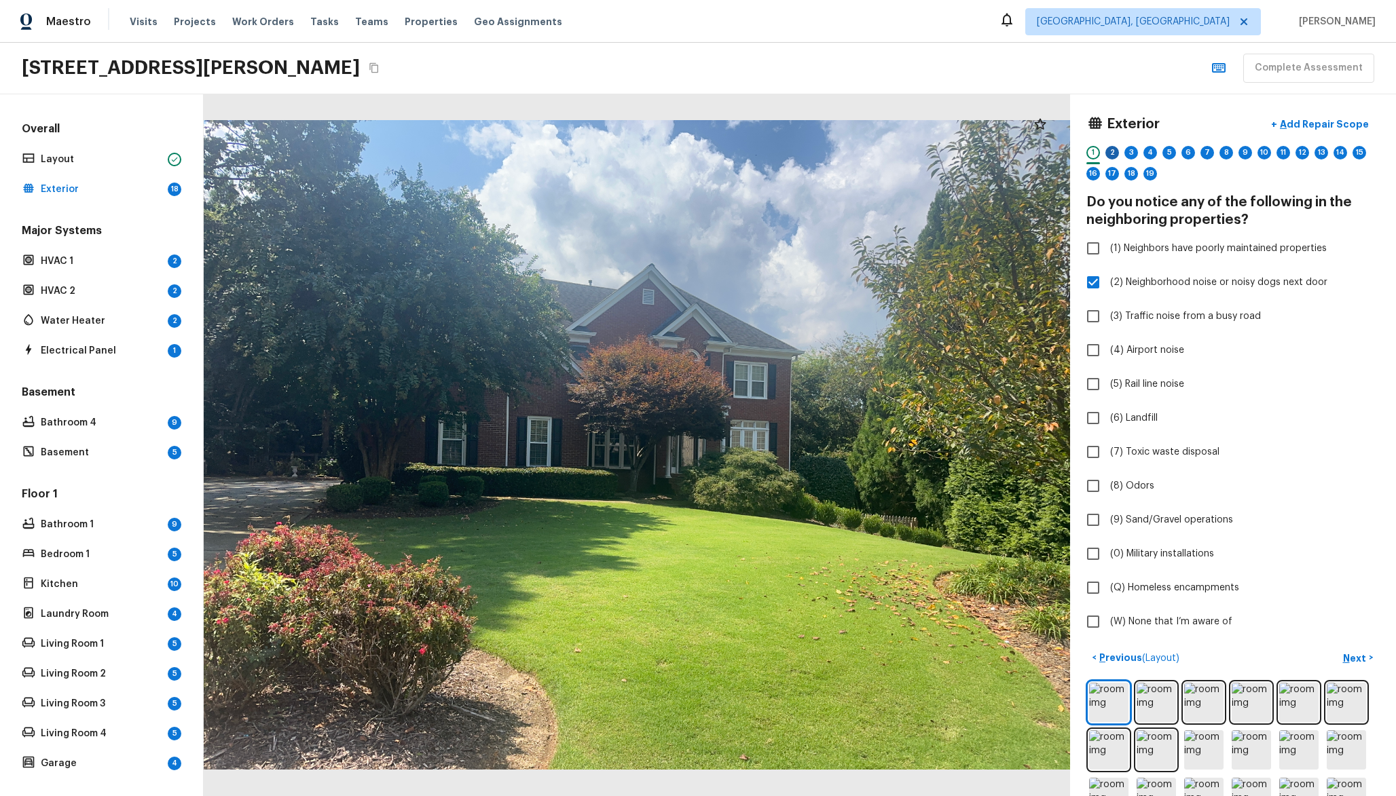
click at [1115, 154] on div "2" at bounding box center [1112, 153] width 14 height 14
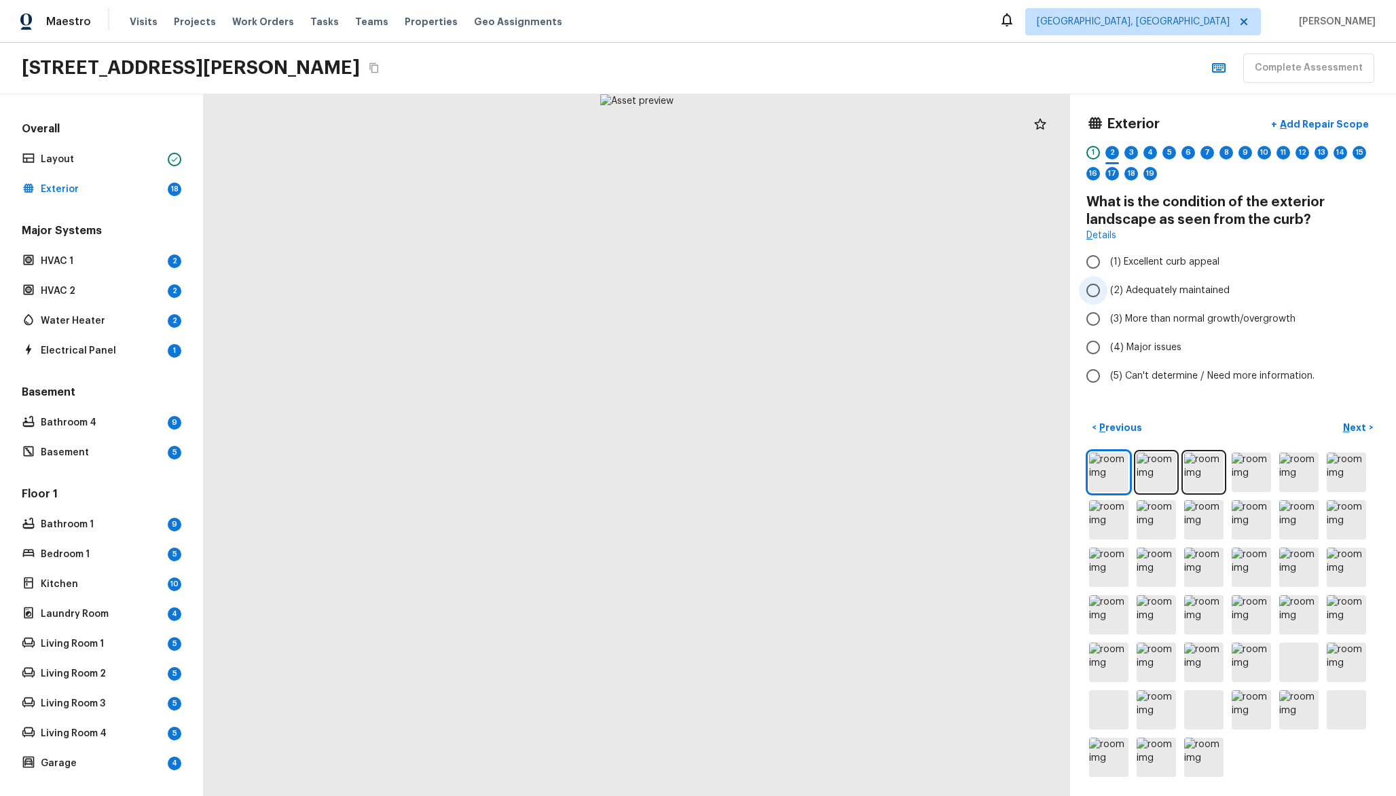
click at [1153, 281] on label "(2) Adequately maintained" at bounding box center [1224, 290] width 290 height 29
click at [1107, 281] on input "(2) Adequately maintained" at bounding box center [1093, 290] width 29 height 29
radio input "true"
click at [1149, 148] on div "4" at bounding box center [1150, 153] width 14 height 14
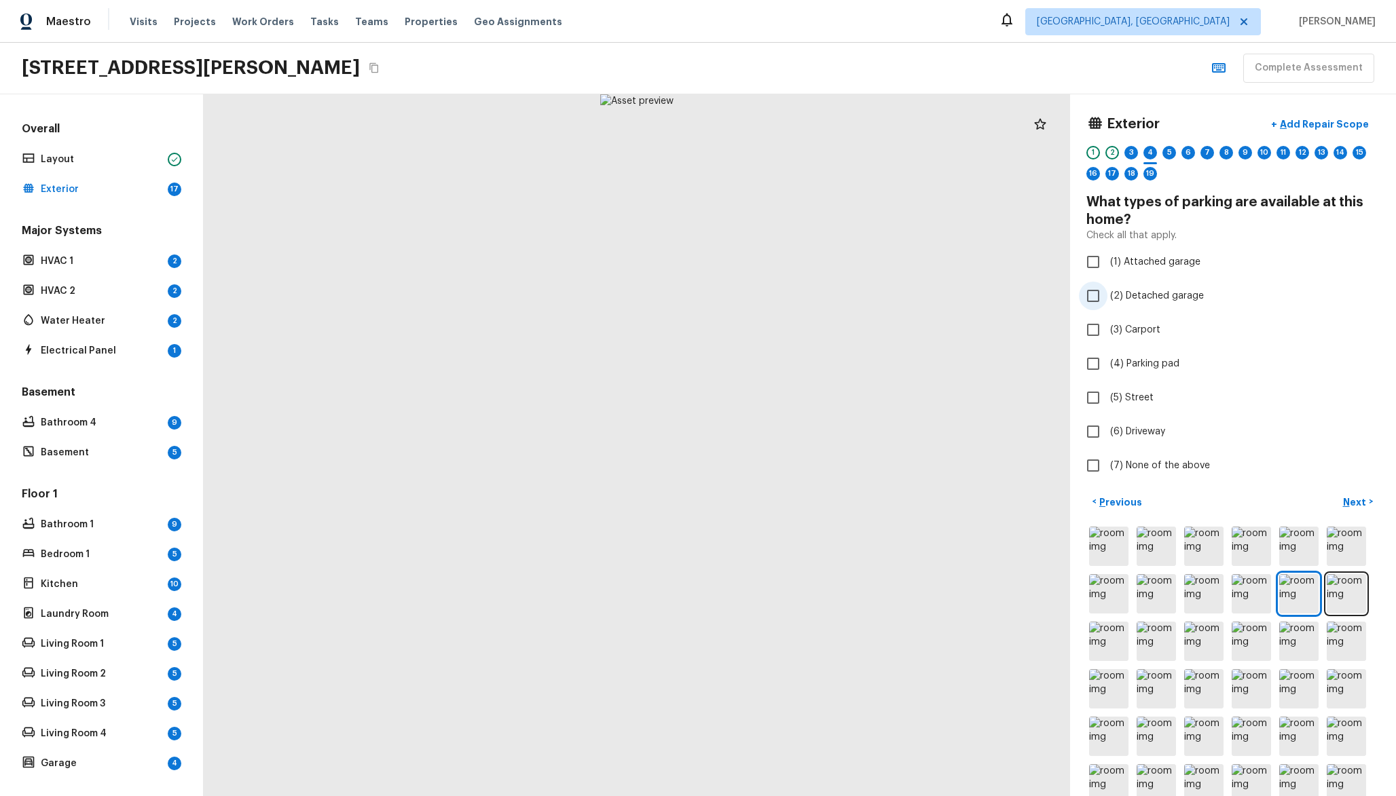
click at [1156, 287] on label "(2) Detached garage" at bounding box center [1224, 296] width 290 height 29
click at [1107, 287] on input "(2) Detached garage" at bounding box center [1093, 296] width 29 height 29
checkbox input "true"
click at [1175, 151] on div "5" at bounding box center [1169, 153] width 14 height 14
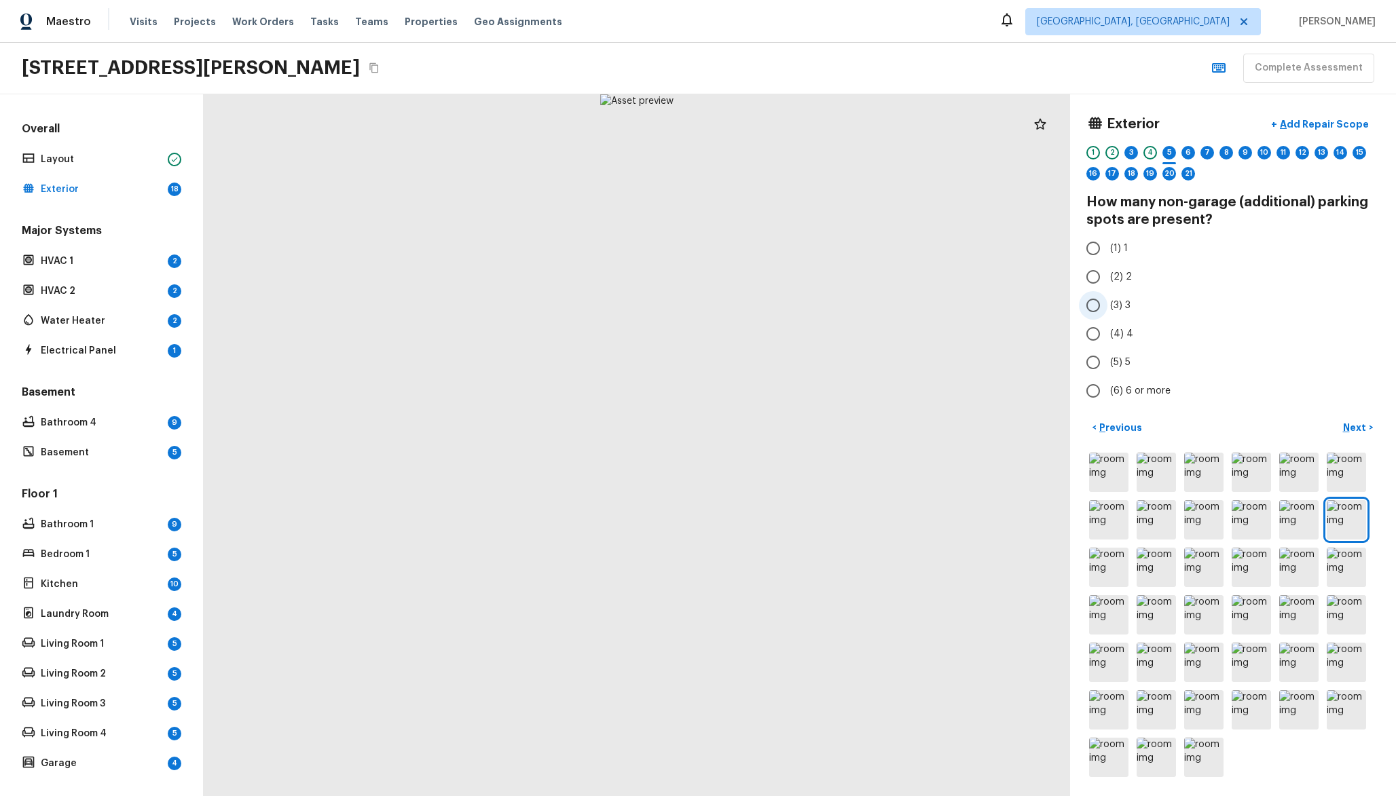
click at [1136, 292] on label "(3) 3" at bounding box center [1224, 305] width 290 height 29
click at [1107, 292] on input "(3) 3" at bounding box center [1093, 305] width 29 height 29
radio input "true"
click at [1138, 150] on div "1 2 3 4 5 6 7 8 9 10 11 12 13 14 15 16 17 18 19 20 21" at bounding box center [1232, 167] width 293 height 42
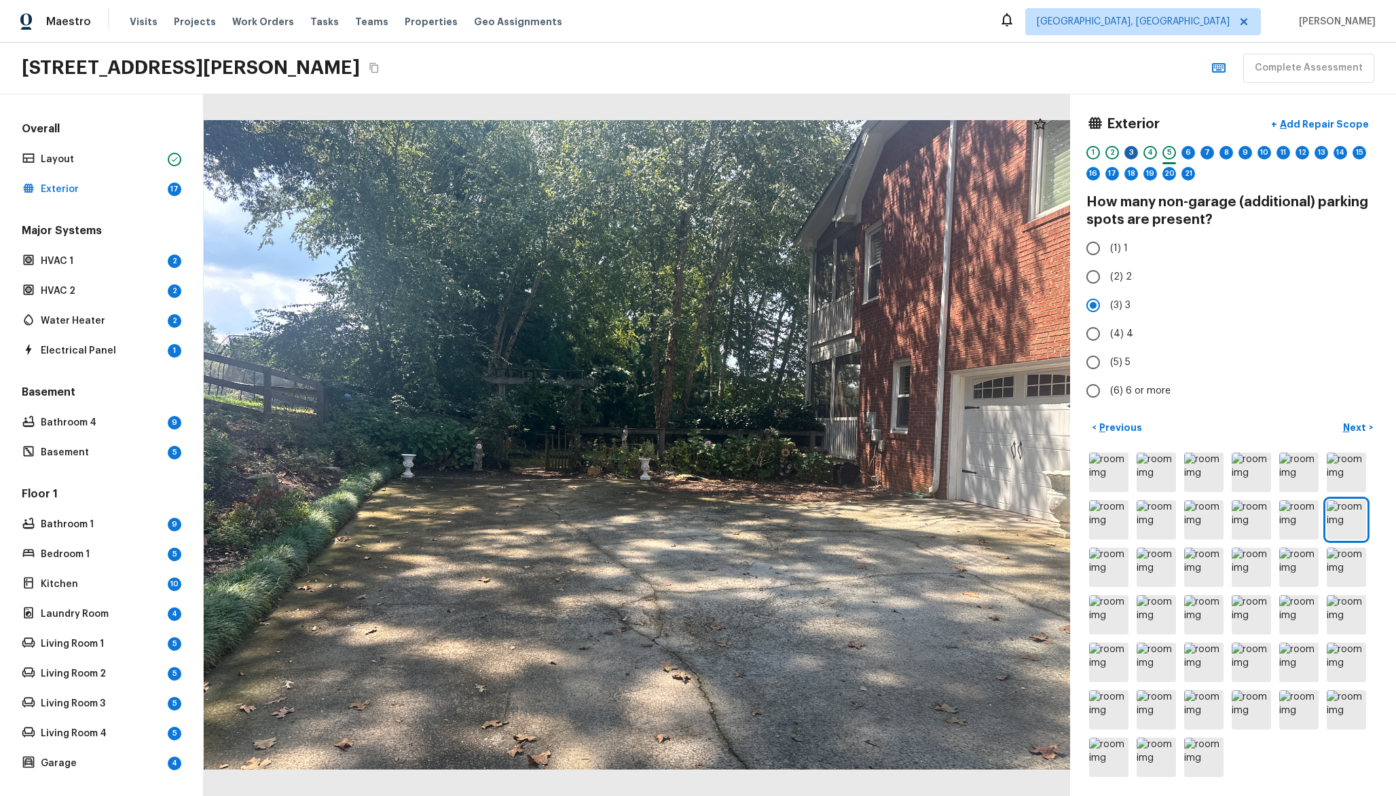
click at [1134, 155] on div "3" at bounding box center [1131, 153] width 14 height 14
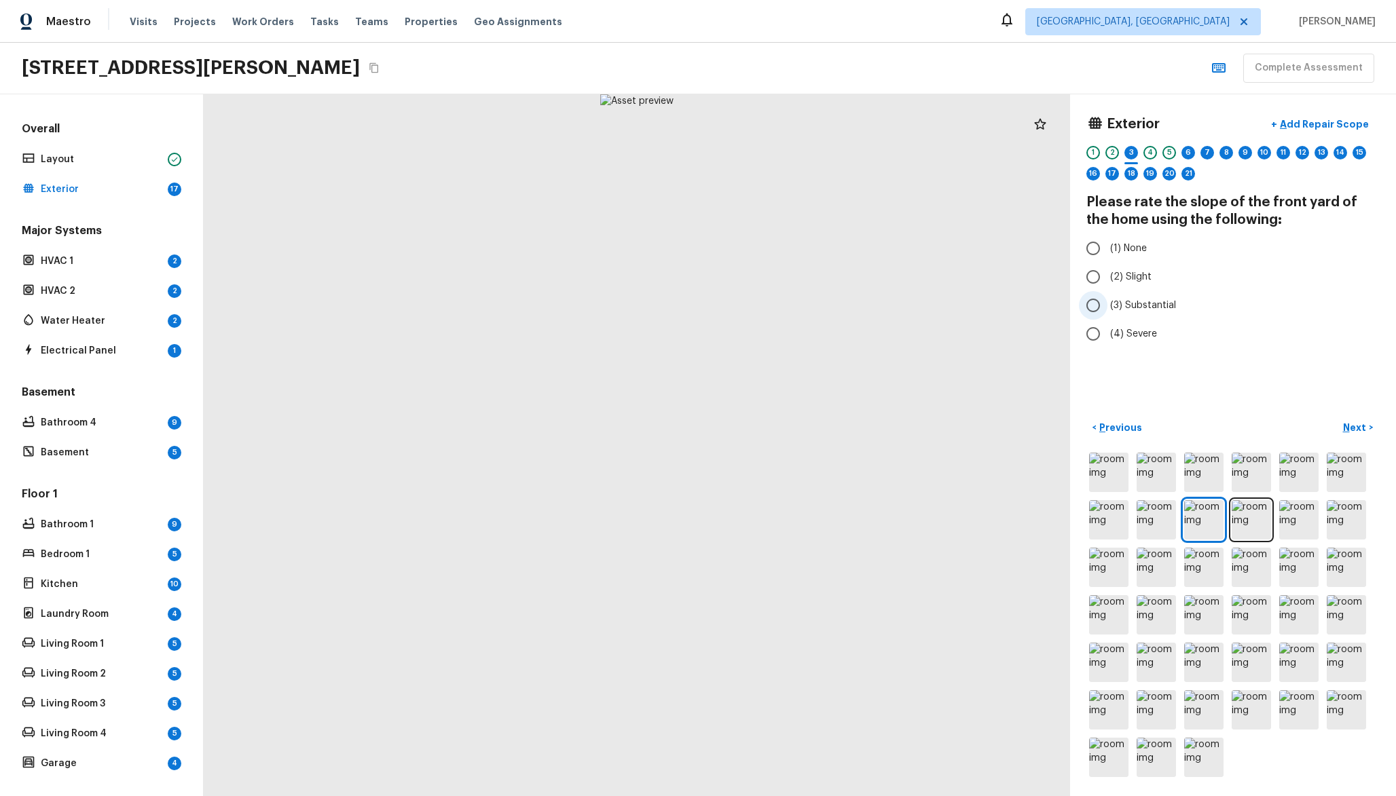
click at [1136, 301] on span "(3) Substantial" at bounding box center [1143, 306] width 66 height 14
click at [1107, 301] on input "(3) Substantial" at bounding box center [1093, 305] width 29 height 29
radio input "true"
click at [1216, 152] on div "1 2 3 4 5 6 7 8 9 10 11 12 13 14 15 16 17 18 19 20 21" at bounding box center [1232, 167] width 293 height 42
click at [1191, 153] on div "6" at bounding box center [1188, 153] width 14 height 14
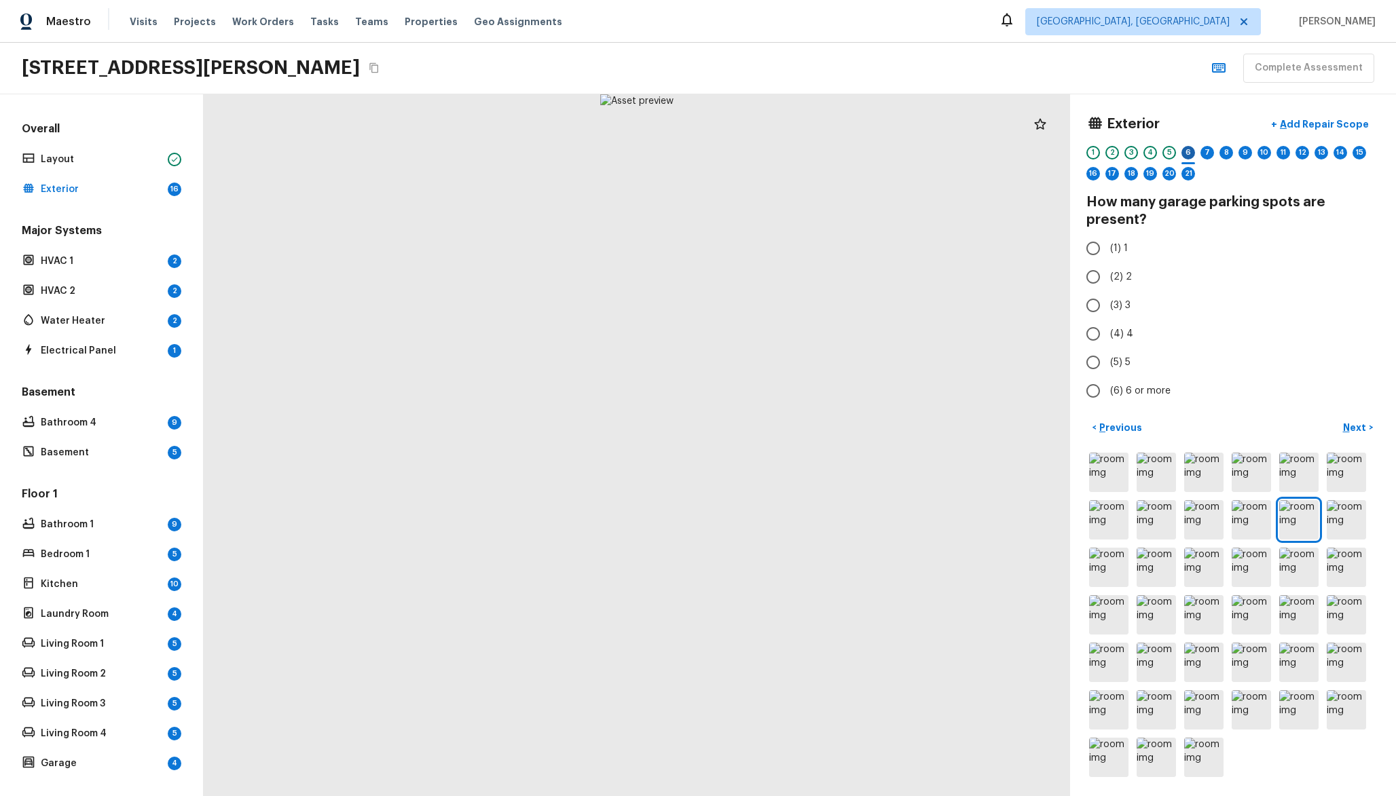
radio input "true"
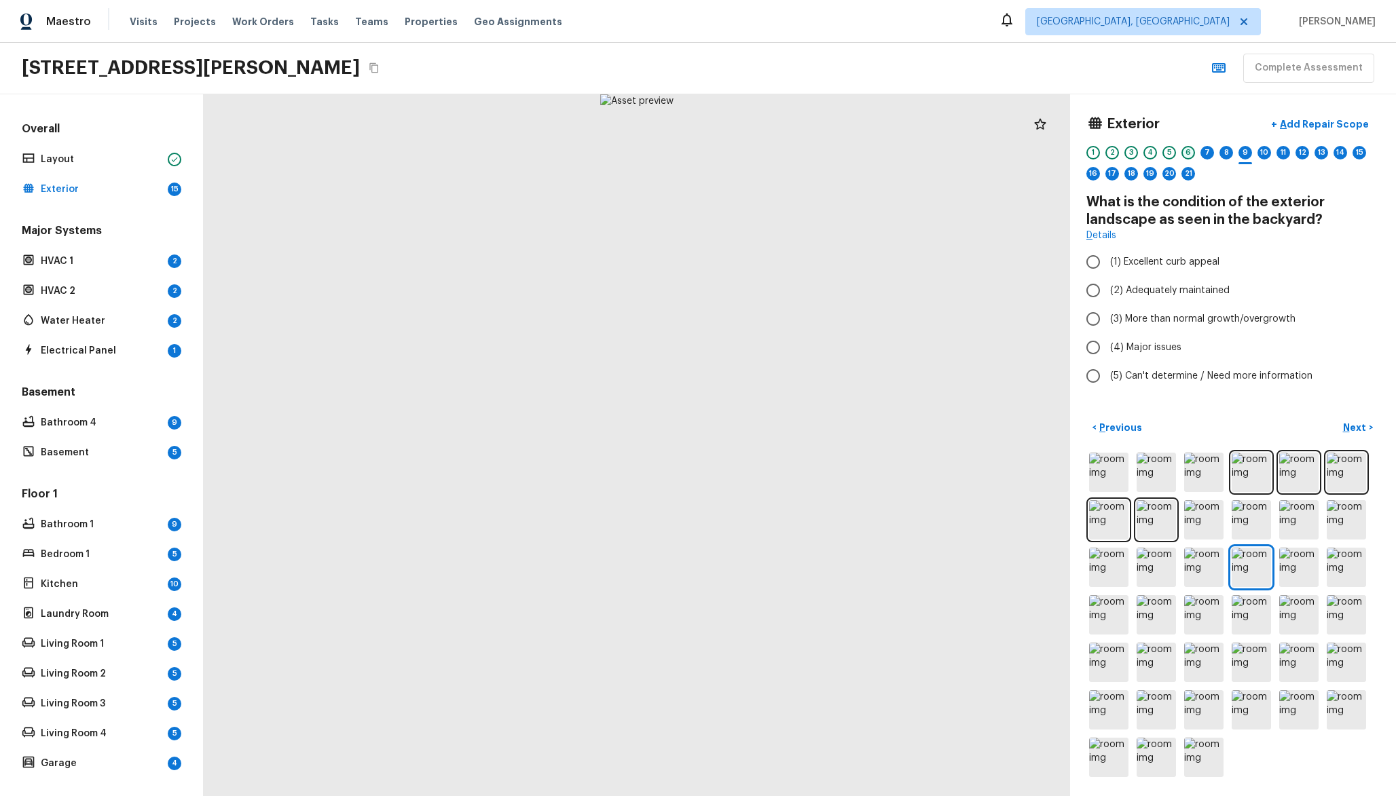
radio input "true"
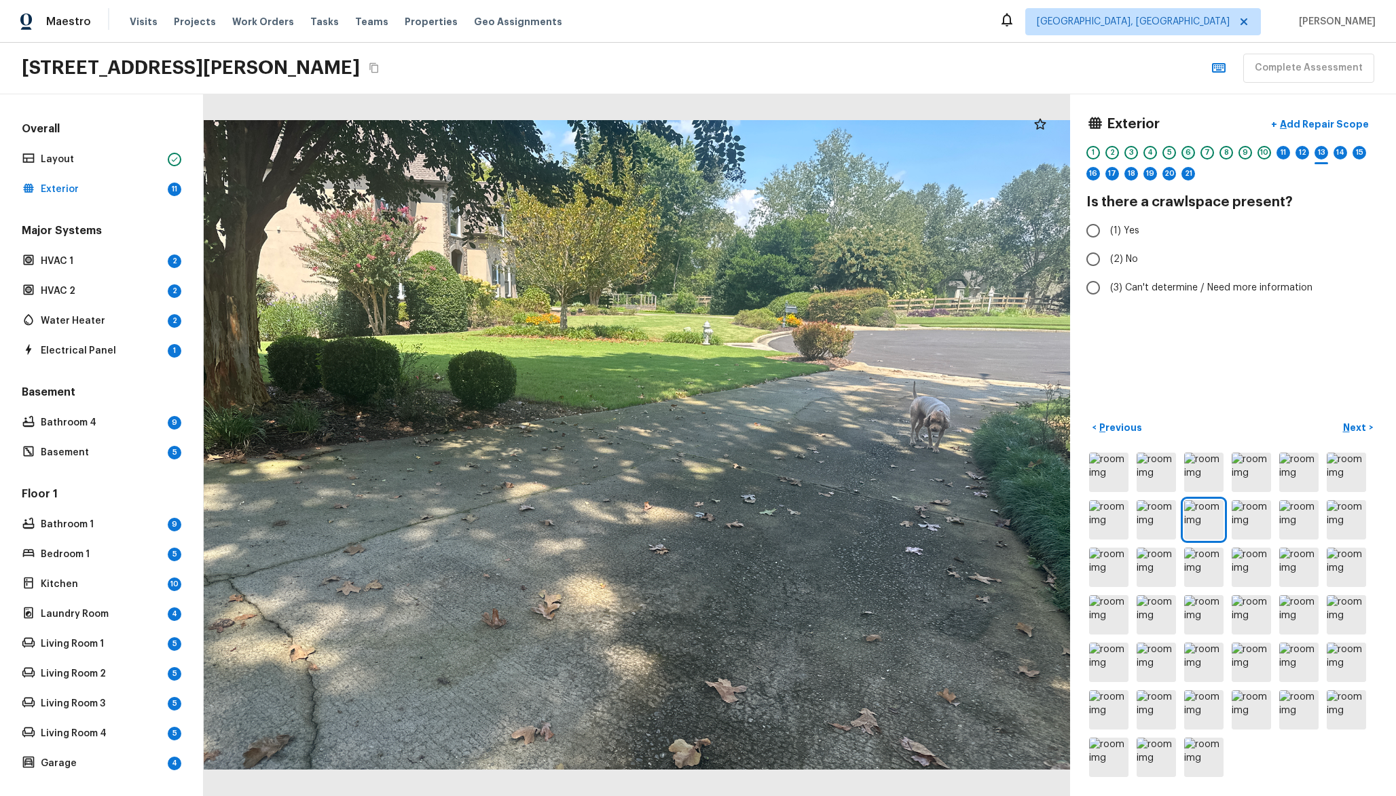
radio input "true"
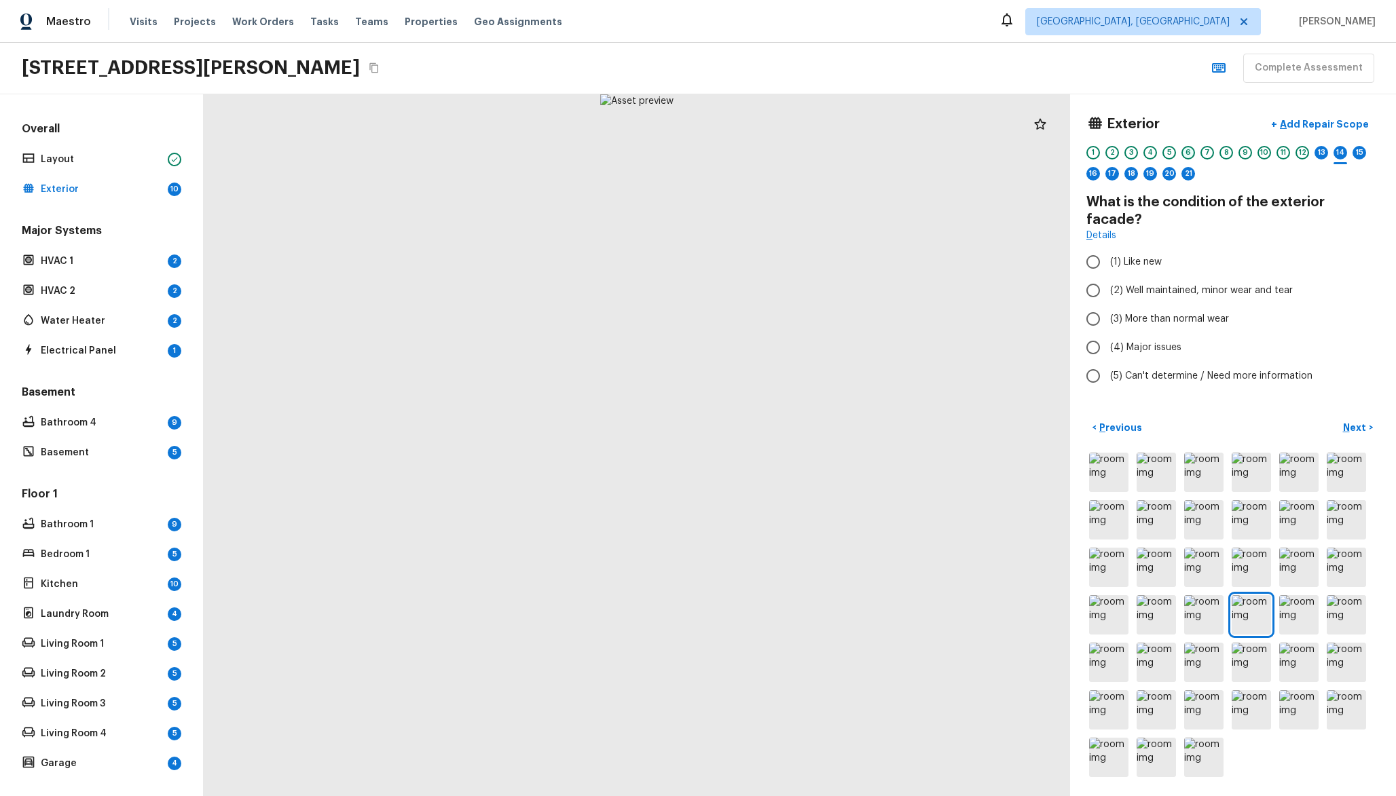
radio input "true"
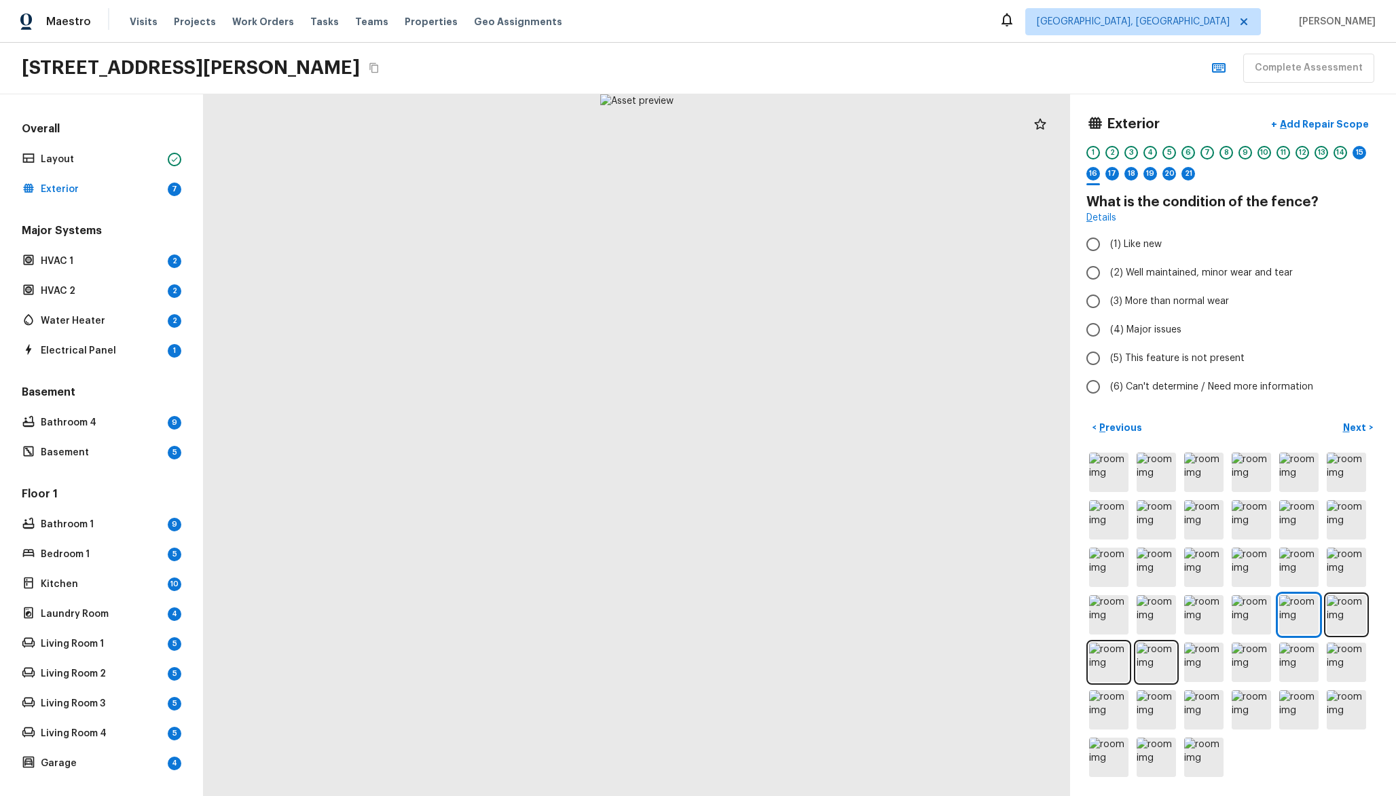
radio input "true"
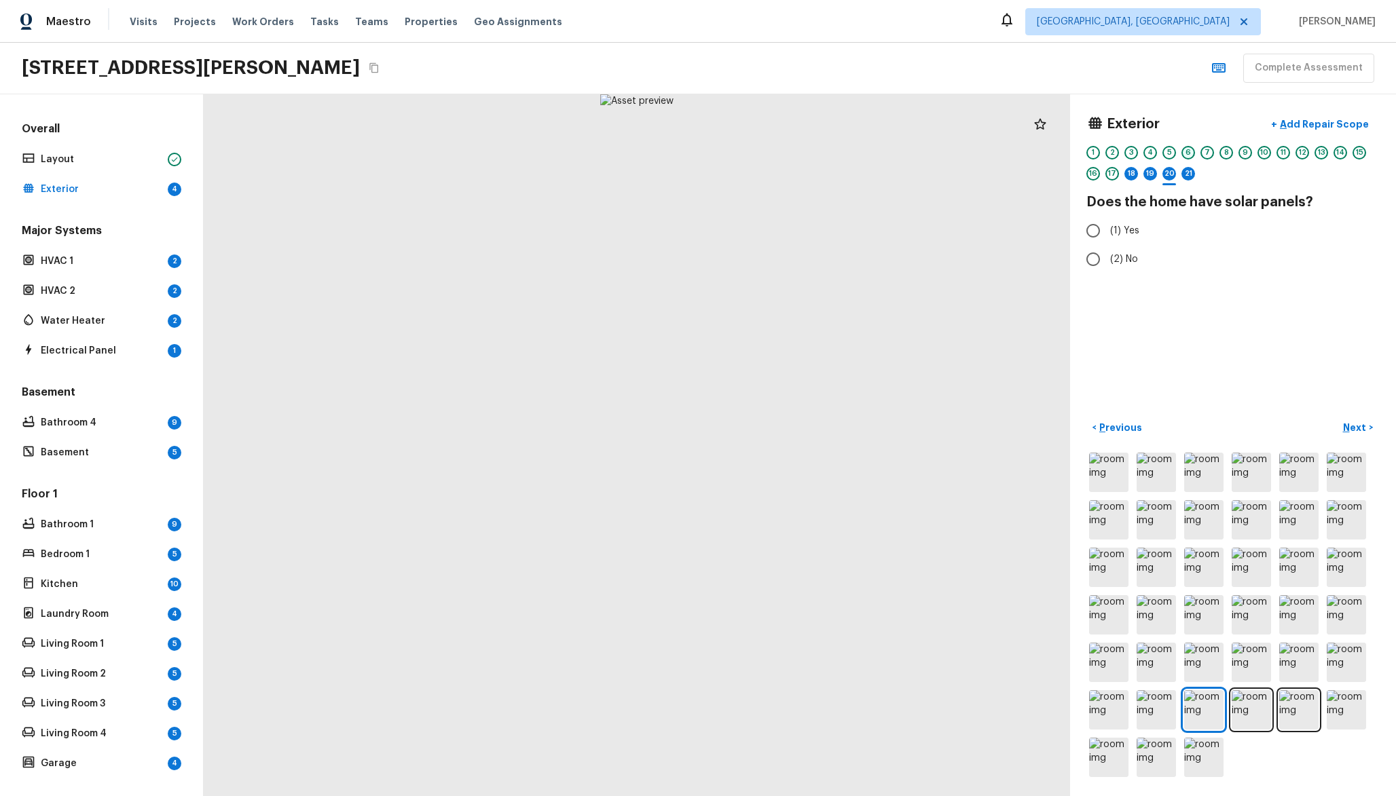
radio input "true"
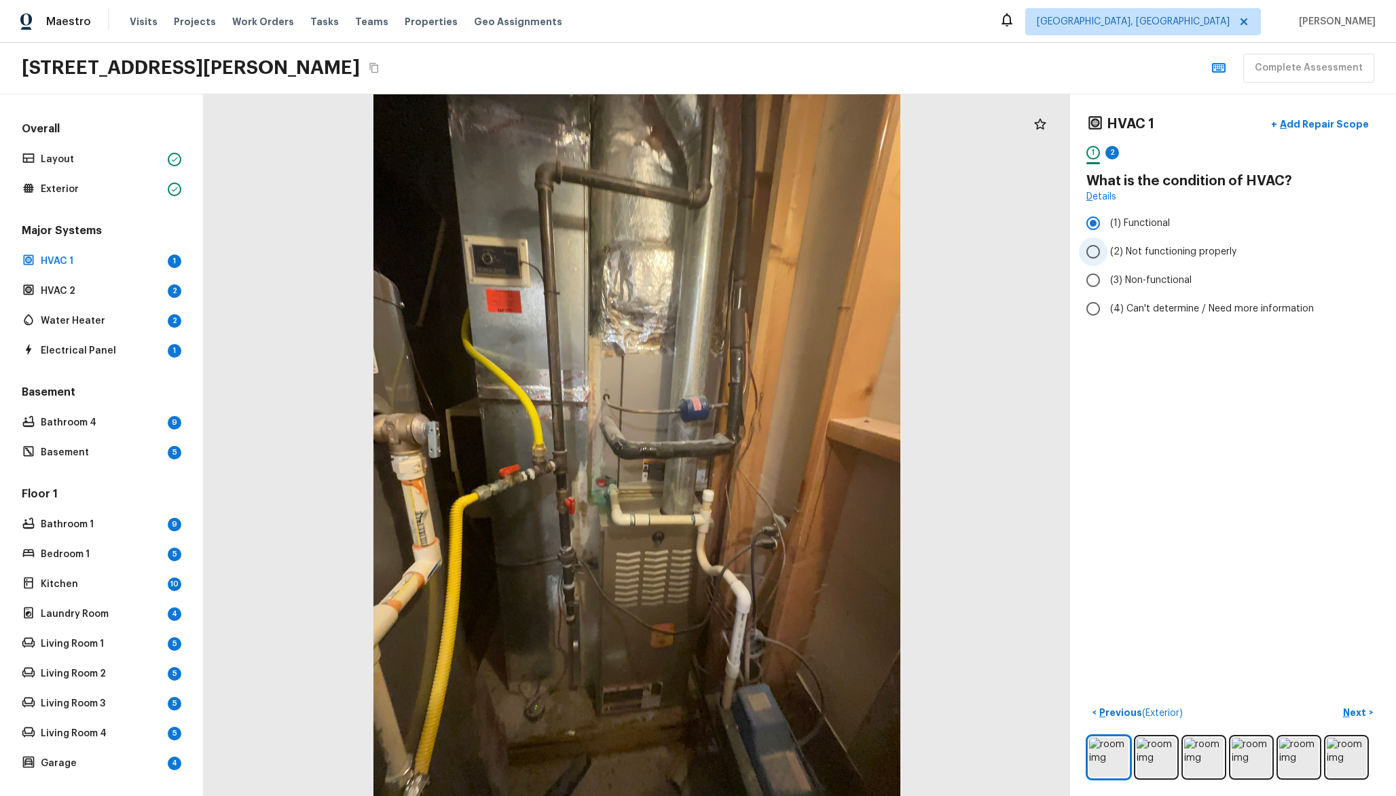
click at [1145, 247] on span "(2) Not functioning properly" at bounding box center [1173, 252] width 126 height 14
click at [1107, 247] on input "(2) Not functioning properly" at bounding box center [1093, 252] width 29 height 29
radio input "true"
click at [1199, 761] on img at bounding box center [1203, 757] width 39 height 39
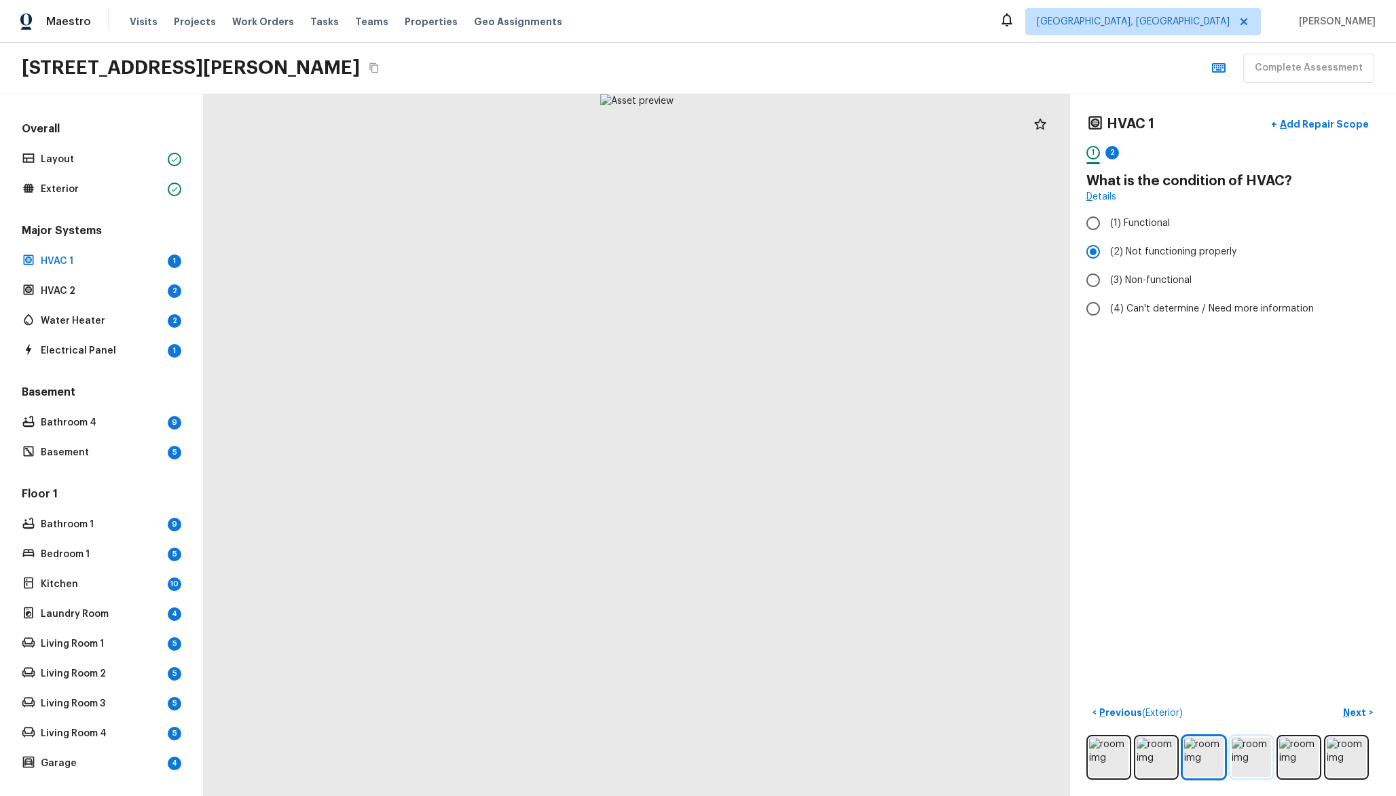
click at [1264, 760] on img at bounding box center [1250, 757] width 39 height 39
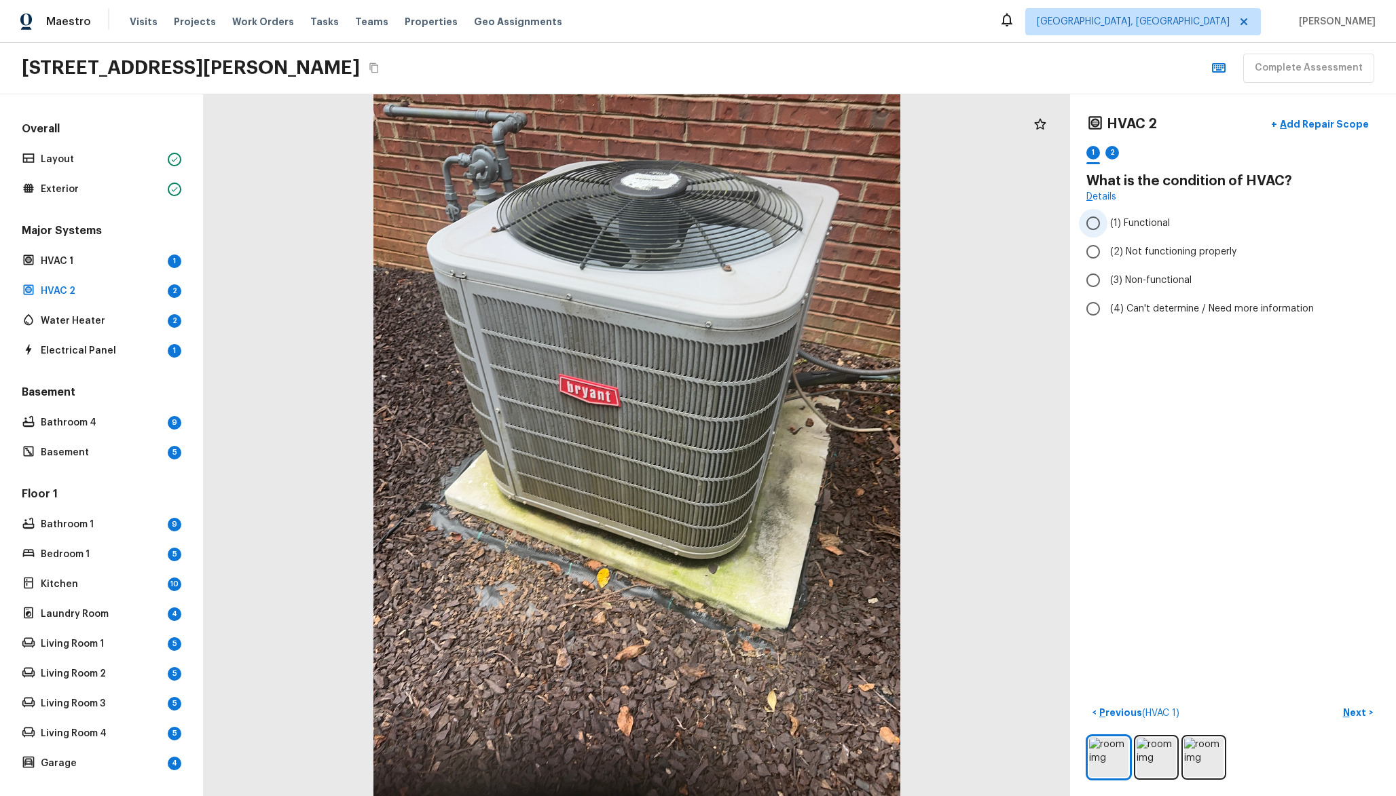
click at [1136, 235] on label "(1) Functional" at bounding box center [1224, 223] width 290 height 29
click at [1107, 235] on input "(1) Functional" at bounding box center [1093, 223] width 29 height 29
radio input "true"
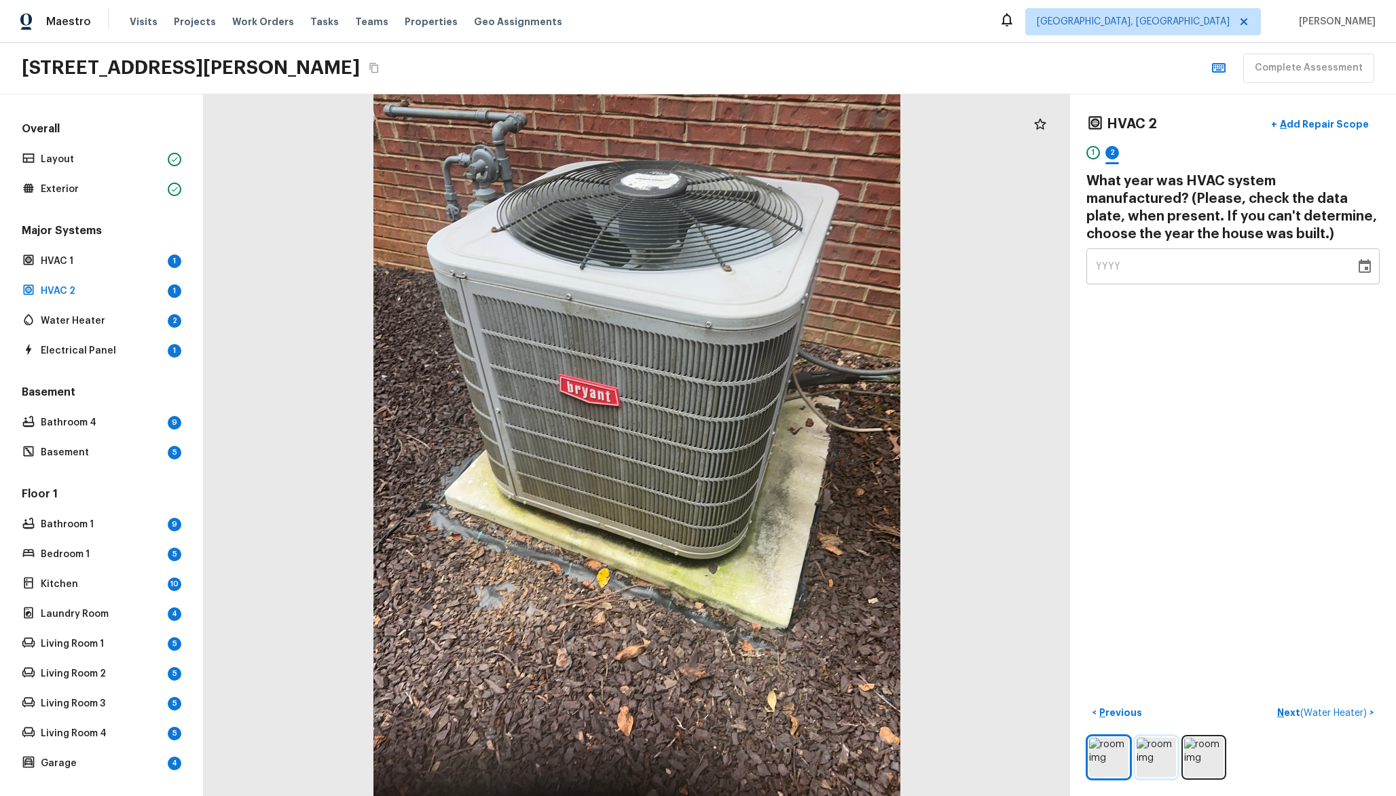
click at [1160, 745] on img at bounding box center [1155, 757] width 39 height 39
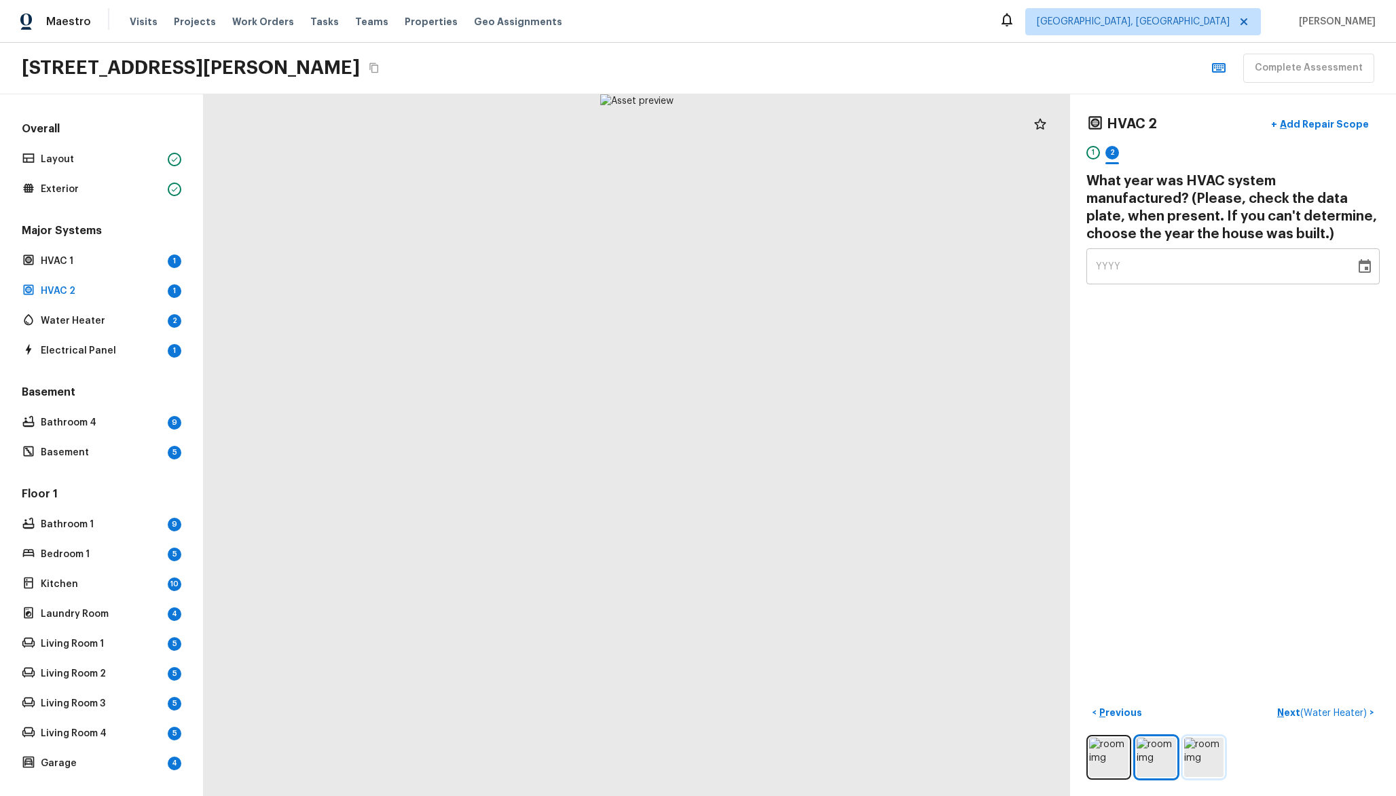
click at [1204, 759] on img at bounding box center [1203, 757] width 39 height 39
click at [1151, 759] on img at bounding box center [1155, 757] width 39 height 39
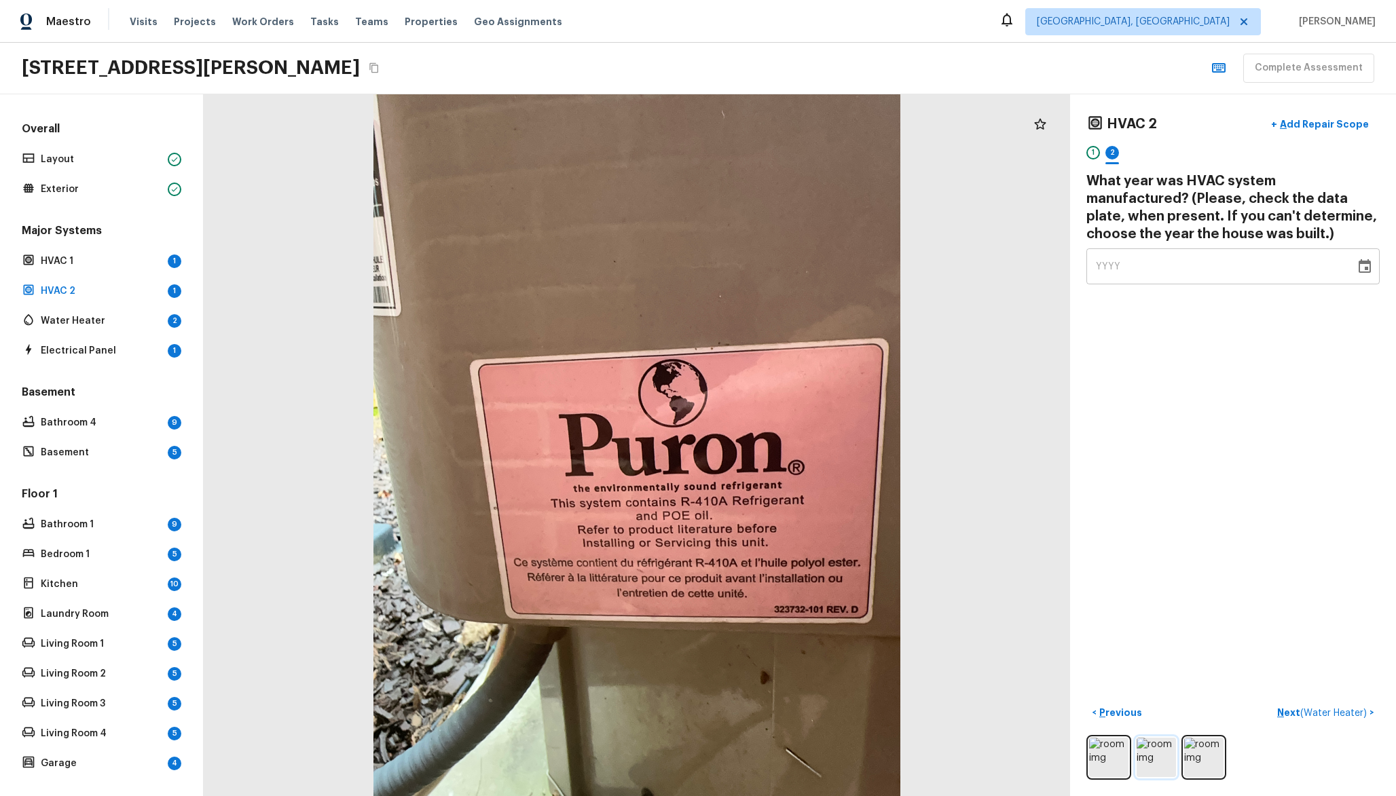
click at [1172, 755] on img at bounding box center [1155, 757] width 39 height 39
click at [1191, 754] on img at bounding box center [1203, 757] width 39 height 39
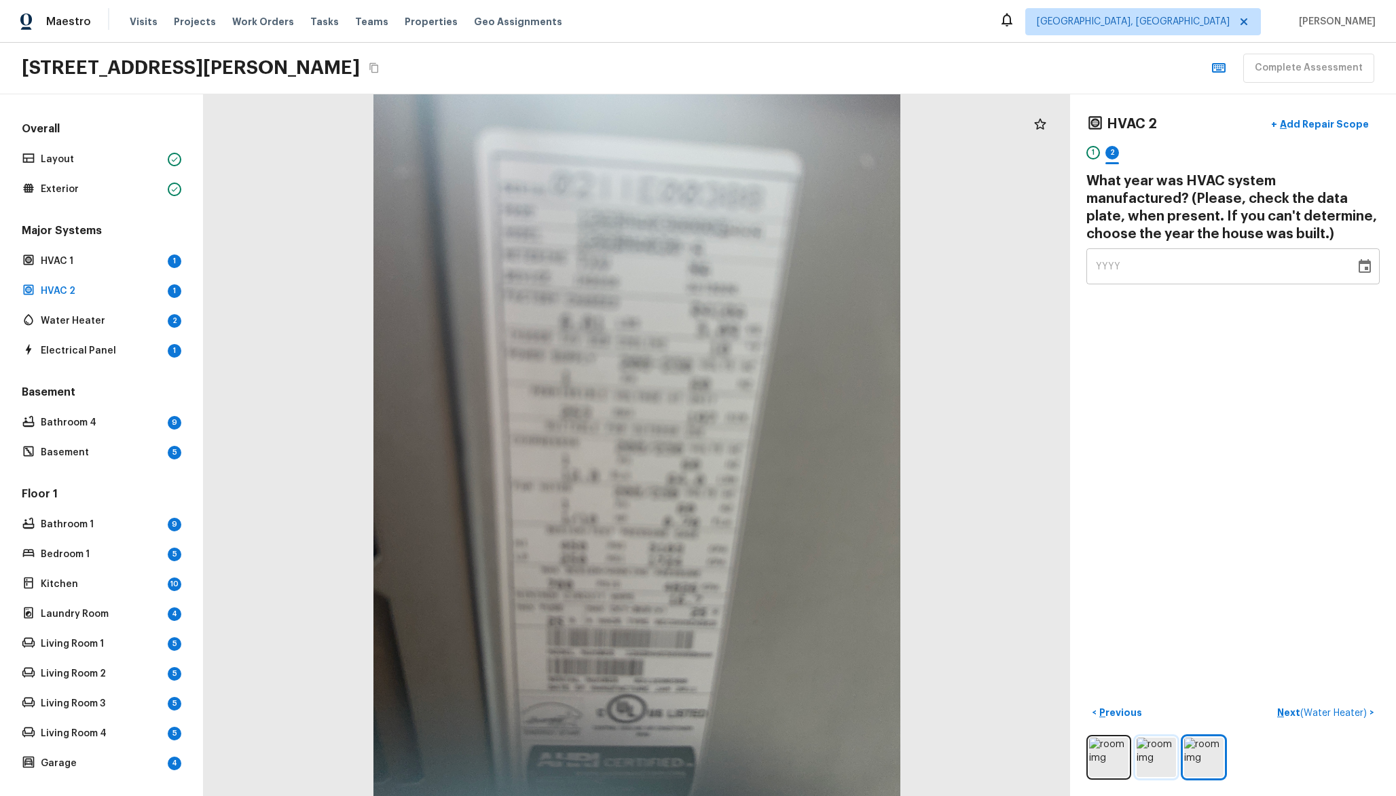
click at [1142, 753] on img at bounding box center [1155, 757] width 39 height 39
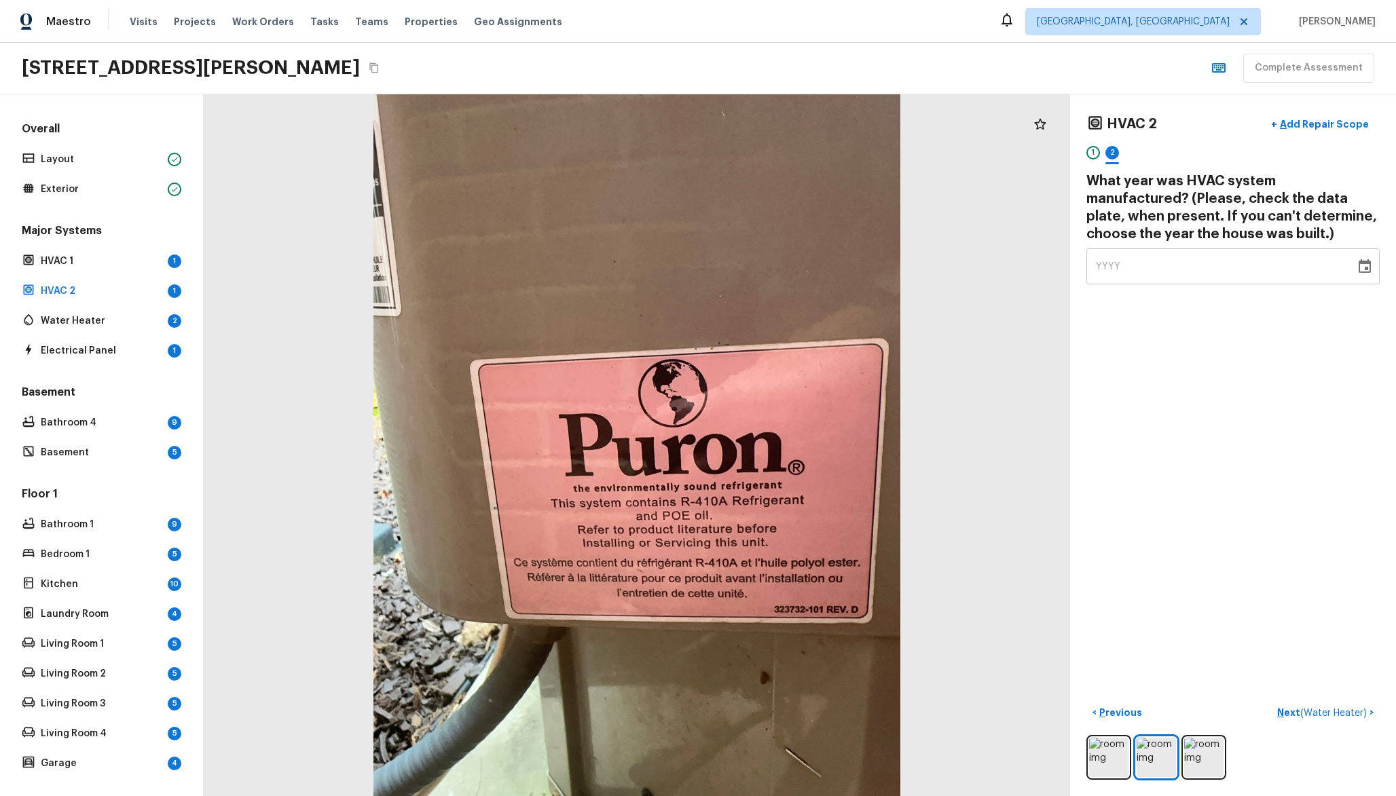
click at [1196, 265] on div "YYYY" at bounding box center [1221, 266] width 250 height 36
type input "1999"
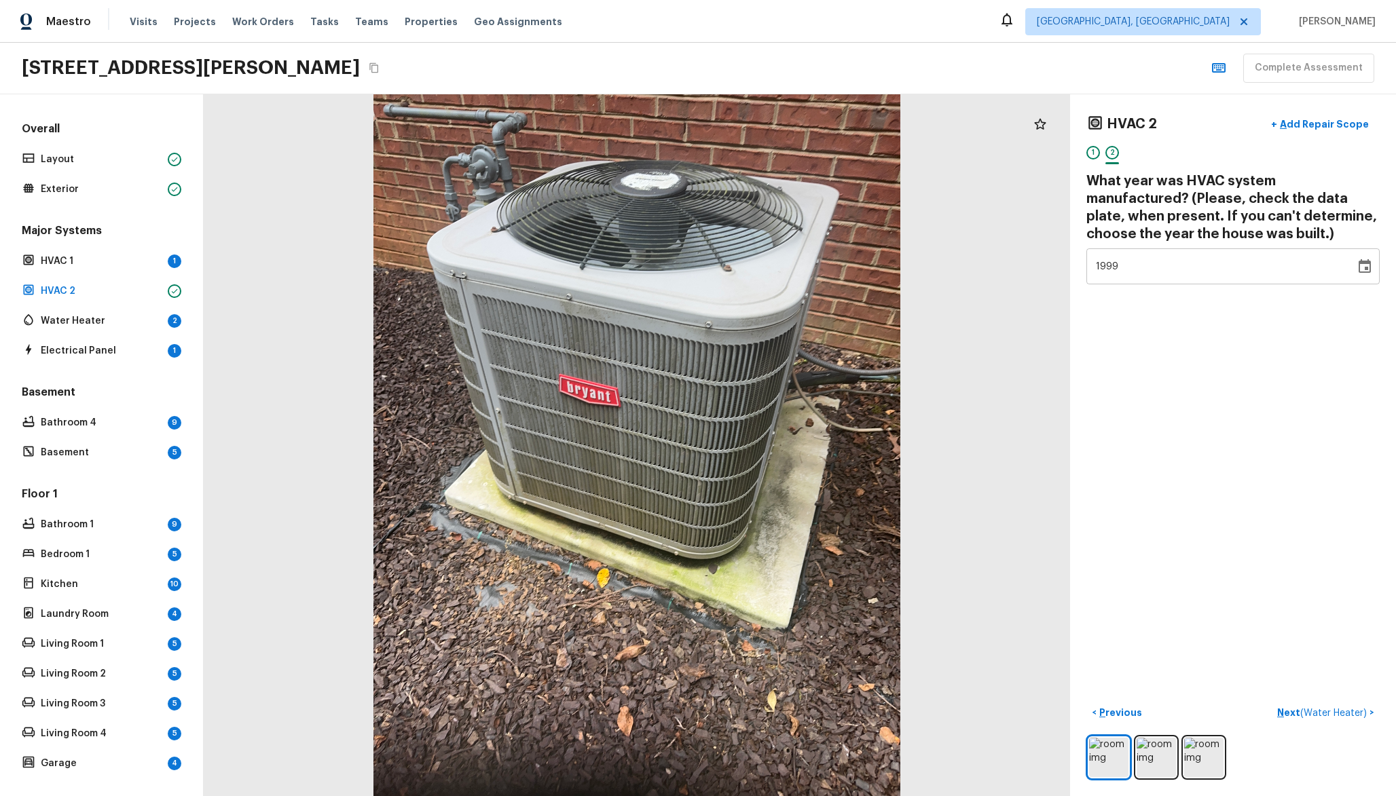
click at [1239, 396] on div "HVAC 2 + Add Repair Scope 1 2 What year was HVAC system manufactured? (Please, …" at bounding box center [1233, 445] width 326 height 702
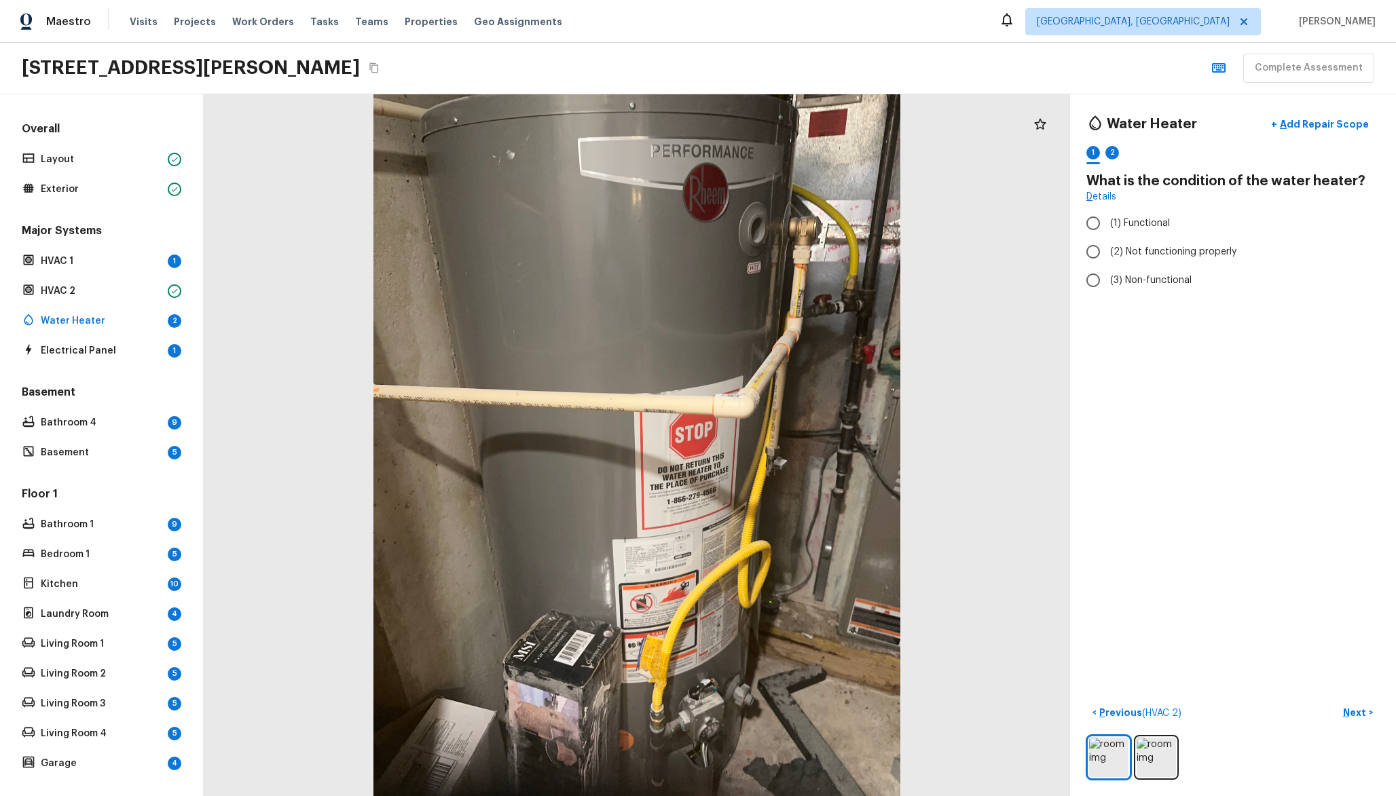
click at [1128, 204] on div "Water Heater + Add Repair Scope 1 2 What is the condition of the water heater? …" at bounding box center [1232, 203] width 293 height 185
click at [1127, 229] on span "(1) Functional" at bounding box center [1140, 224] width 60 height 14
click at [1107, 229] on input "(1) Functional" at bounding box center [1093, 223] width 29 height 29
radio input "true"
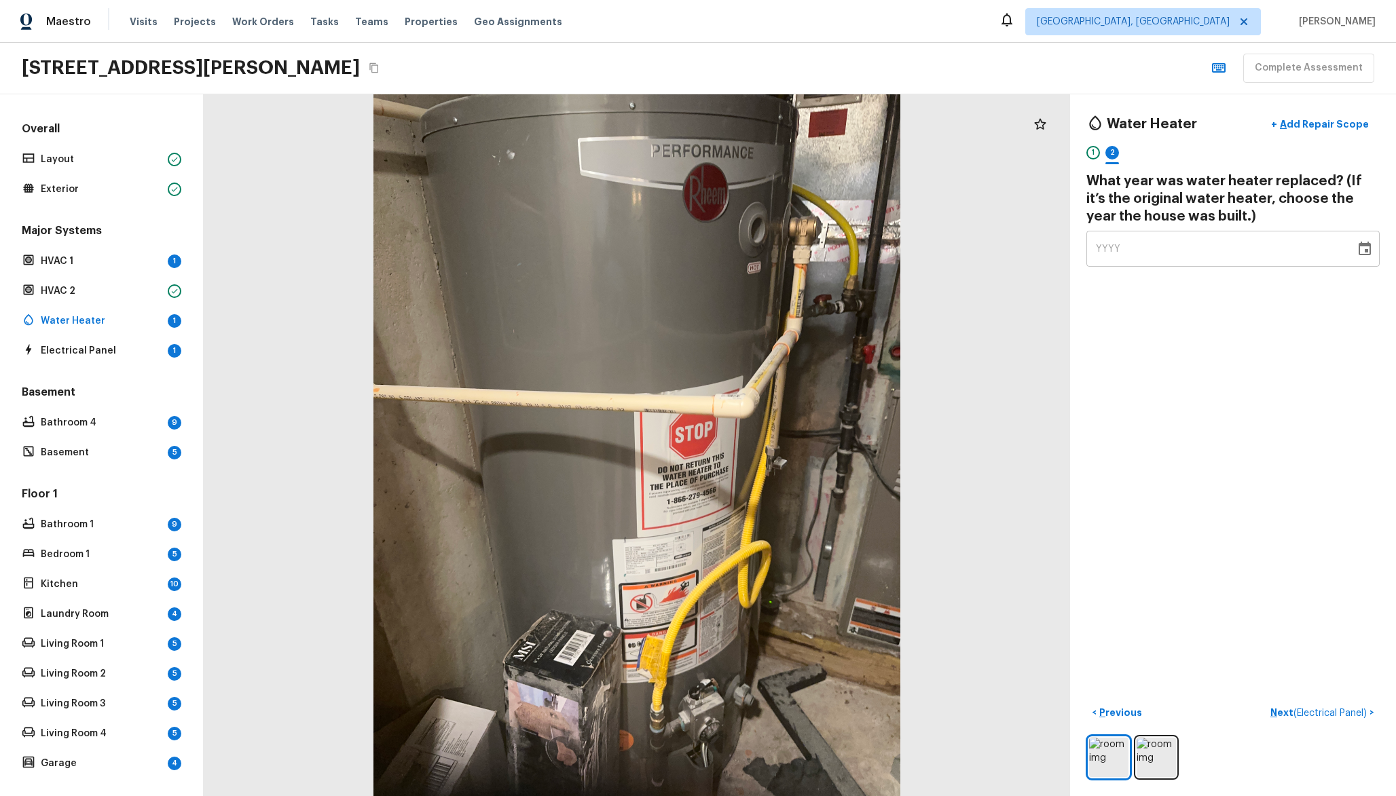
click at [1129, 250] on div "YYYY" at bounding box center [1221, 249] width 250 height 36
type input "1999"
click at [1131, 302] on div "Water Heater + Add Repair Scope 1 2 What year was water heater replaced? (If it…" at bounding box center [1233, 445] width 326 height 702
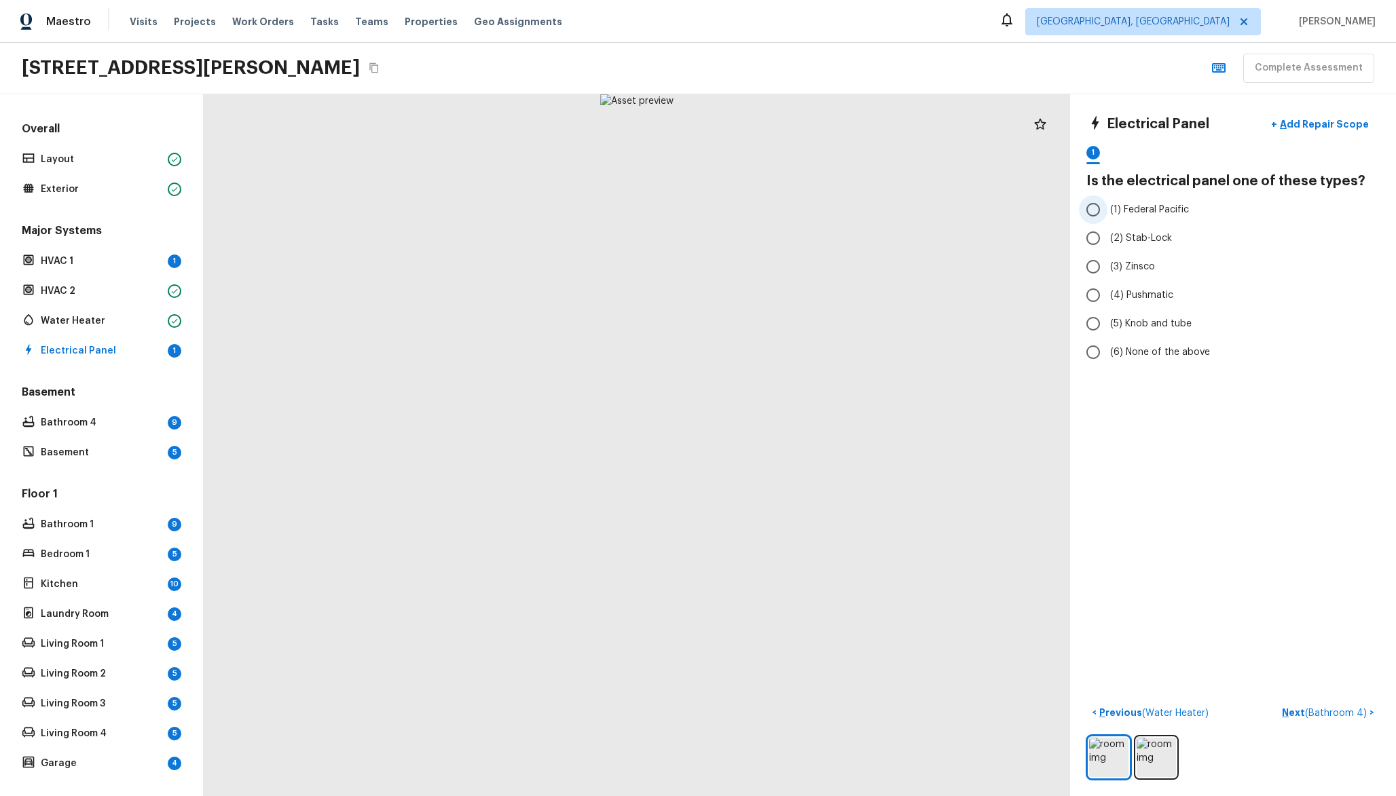
click at [1144, 216] on span "(1) Federal Pacific" at bounding box center [1149, 210] width 79 height 14
click at [1107, 216] on input "(1) Federal Pacific" at bounding box center [1093, 209] width 29 height 29
radio input "true"
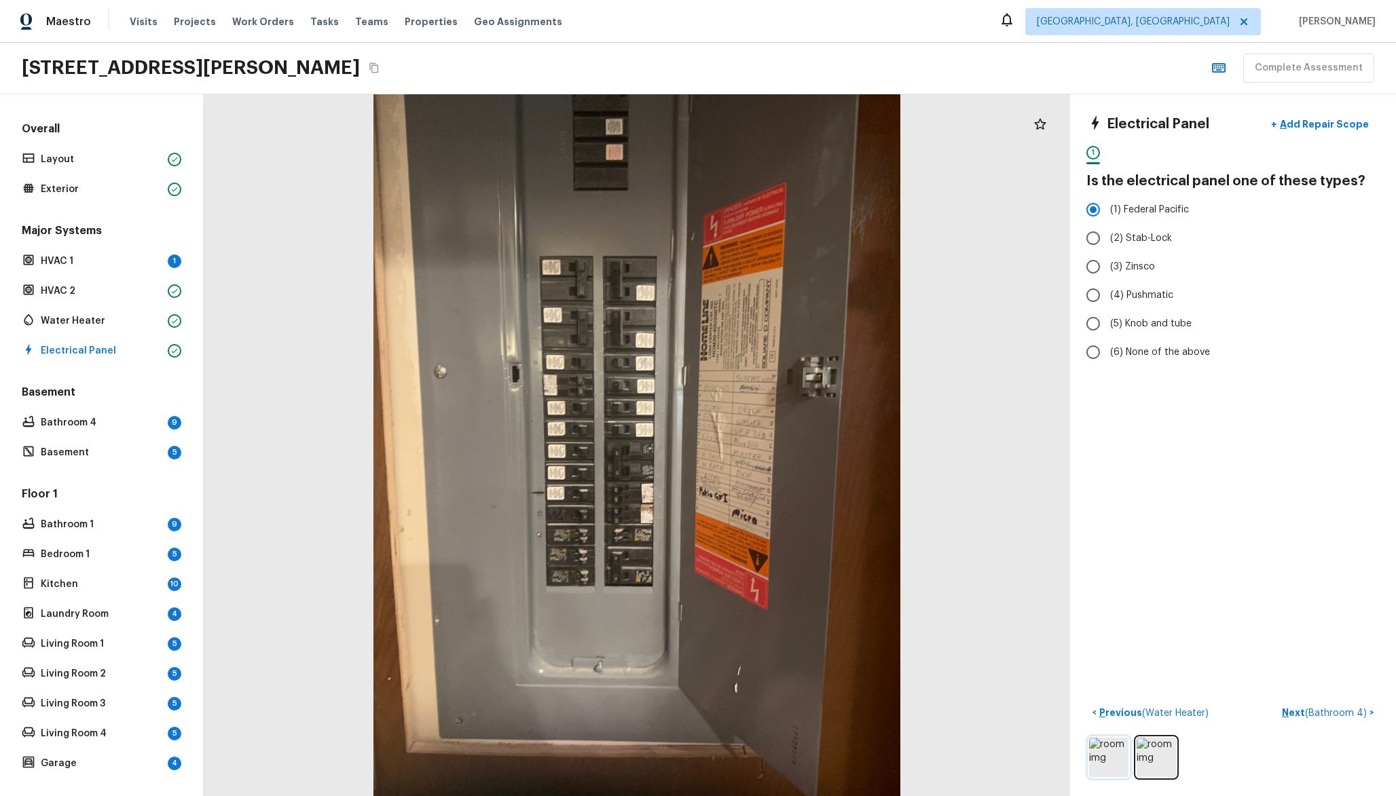
click at [1119, 754] on img at bounding box center [1108, 757] width 39 height 39
click at [1159, 758] on img at bounding box center [1155, 757] width 39 height 39
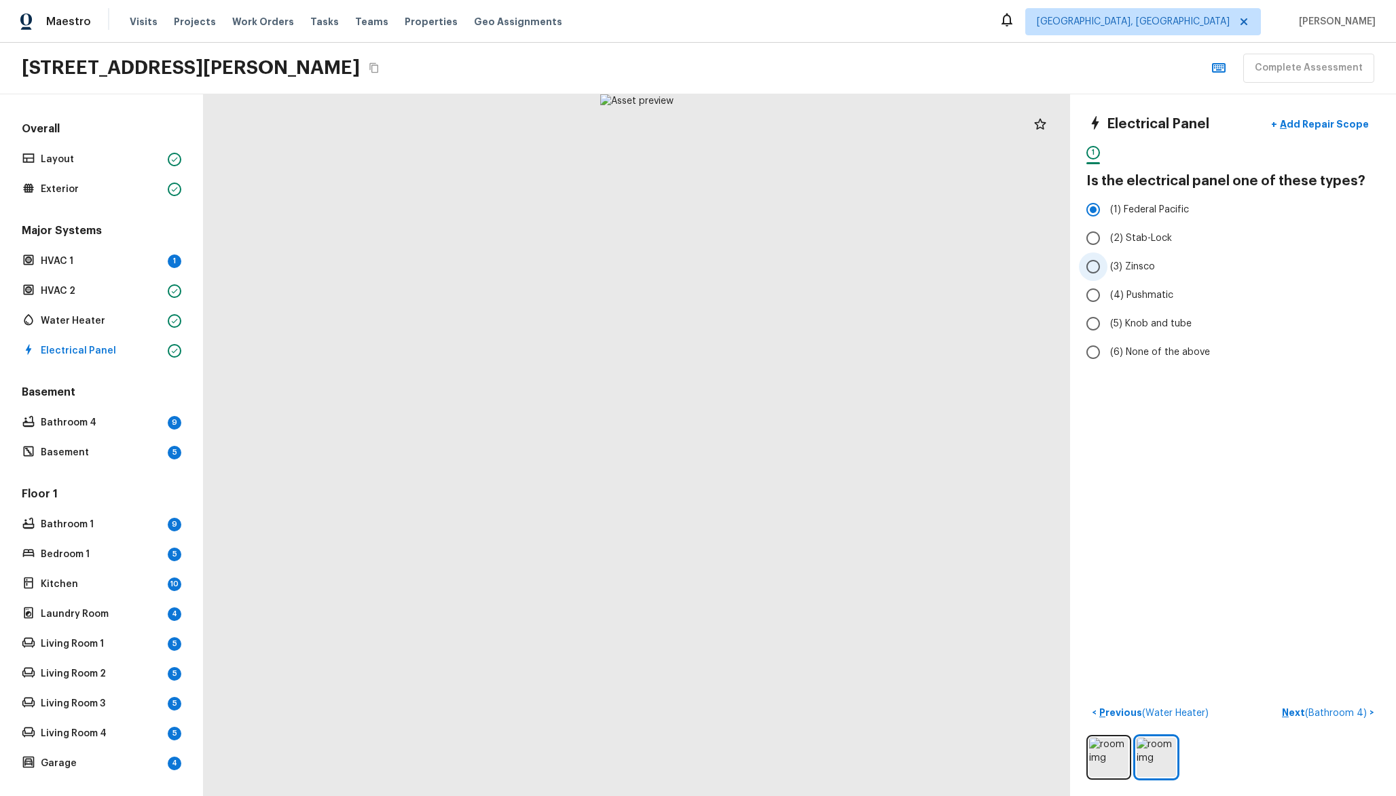
click at [1141, 258] on label "(3) Zinsco" at bounding box center [1224, 267] width 290 height 29
click at [1107, 258] on input "(3) Zinsco" at bounding box center [1093, 267] width 29 height 29
radio input "true"
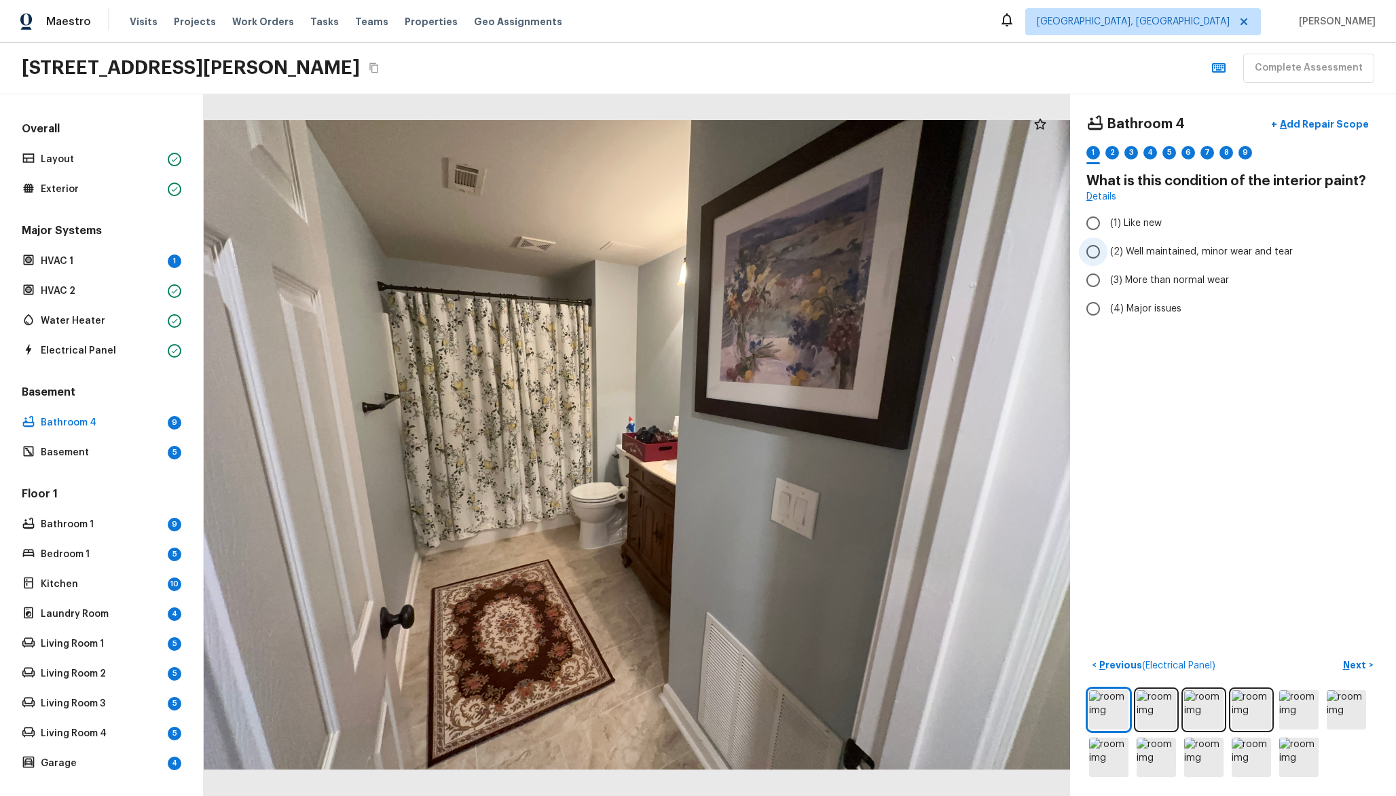
click at [1144, 253] on span "(2) Well maintained, minor wear and tear" at bounding box center [1201, 252] width 183 height 14
click at [1107, 253] on input "(2) Well maintained, minor wear and tear" at bounding box center [1093, 252] width 29 height 29
radio input "true"
click at [1167, 285] on span "(3) More than normal wear" at bounding box center [1169, 281] width 119 height 14
click at [1107, 285] on input "(3) More than normal wear" at bounding box center [1093, 280] width 29 height 29
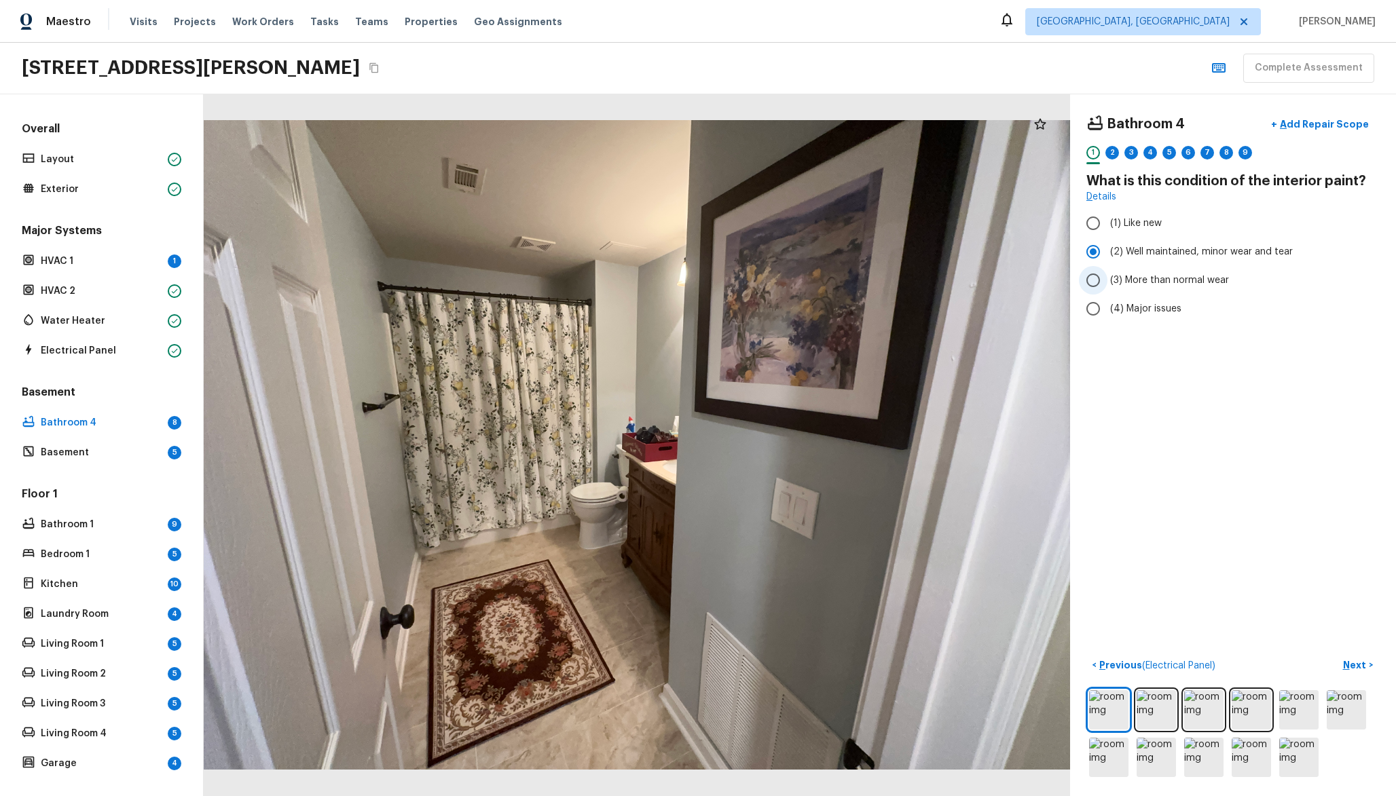
radio input "true"
click at [1155, 314] on span "(4) Major issues" at bounding box center [1145, 309] width 71 height 14
click at [1107, 314] on input "(4) Major issues" at bounding box center [1093, 309] width 29 height 29
radio input "true"
click at [1215, 711] on img at bounding box center [1203, 709] width 39 height 39
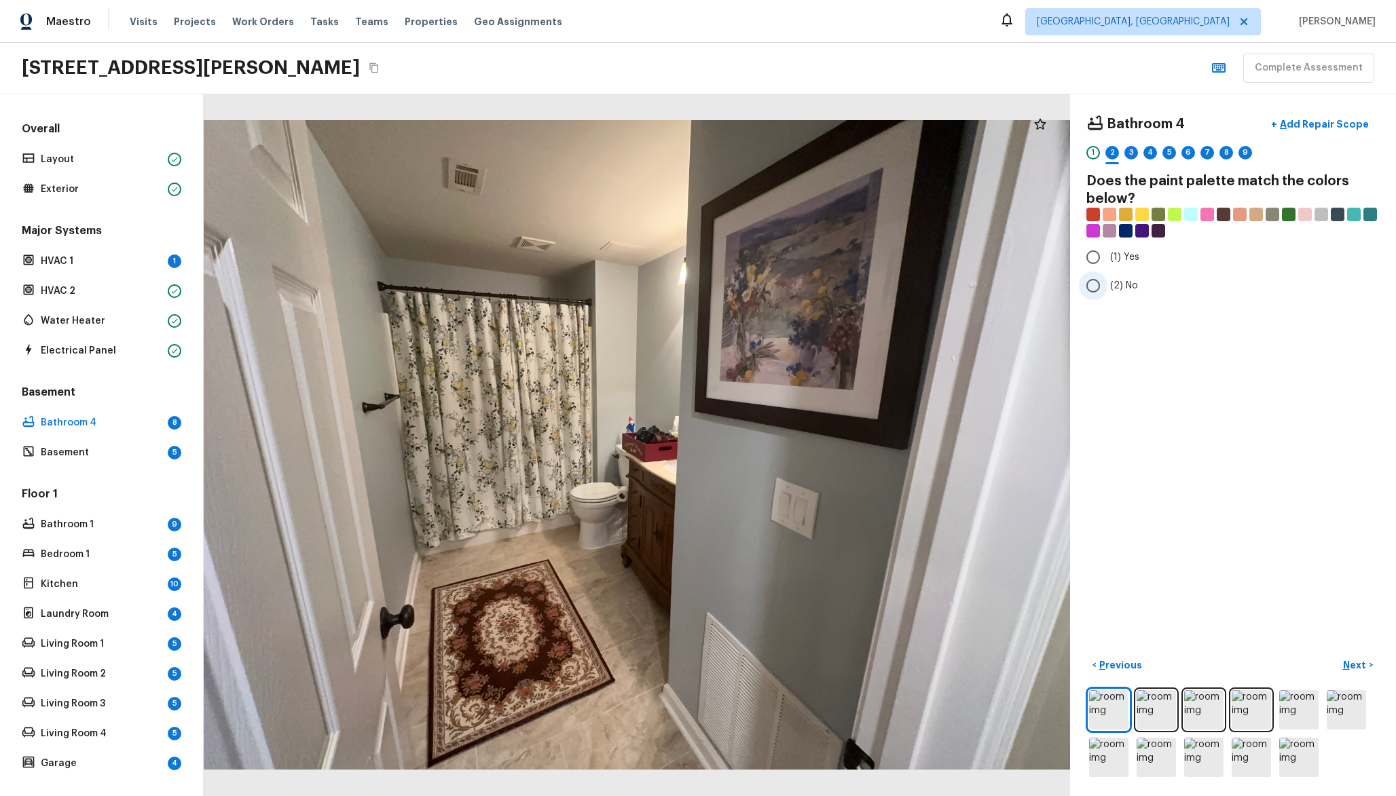
click at [1134, 284] on span "(2) No" at bounding box center [1124, 286] width 28 height 14
click at [1107, 284] on input "(2) No" at bounding box center [1093, 286] width 29 height 29
radio input "true"
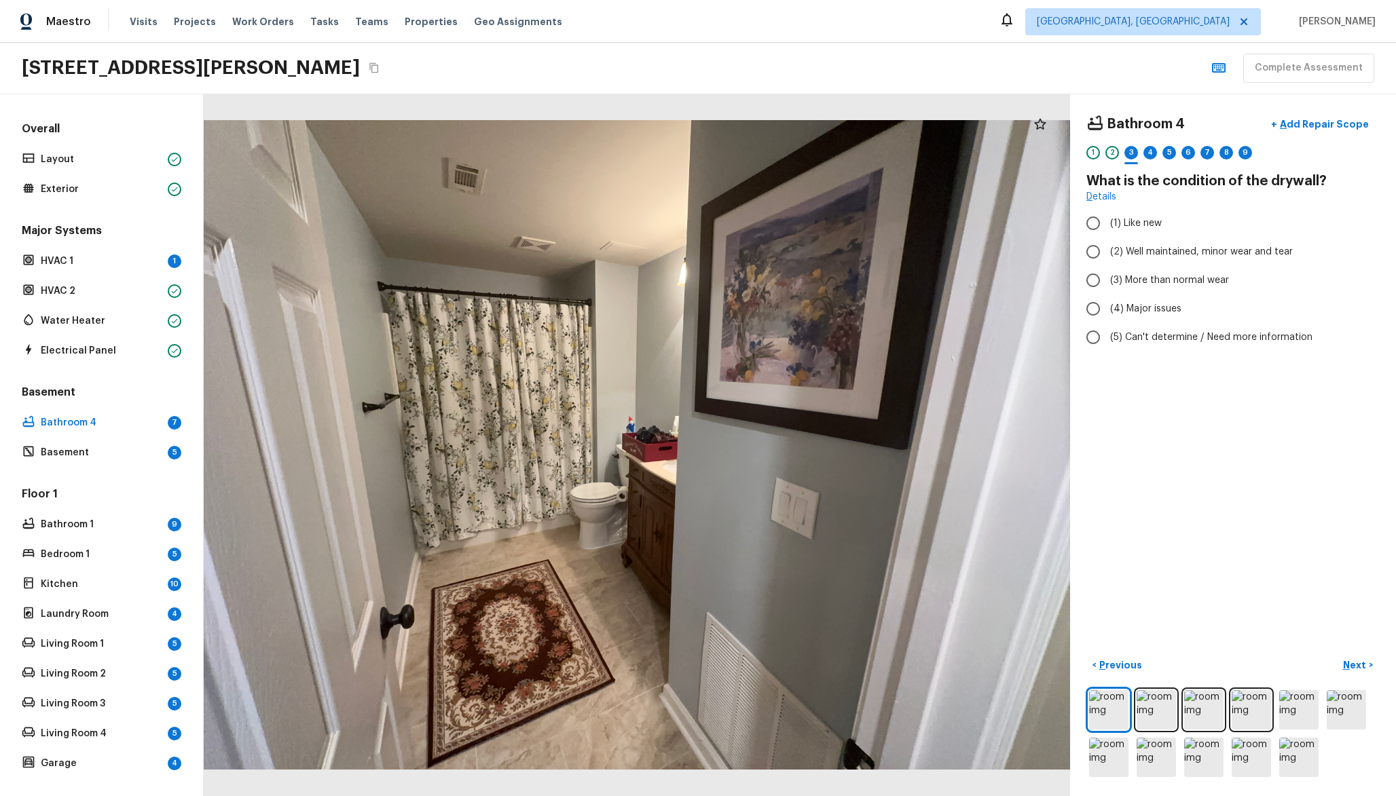
click at [1185, 738] on div at bounding box center [1232, 734] width 293 height 92
click at [1199, 717] on img at bounding box center [1203, 709] width 39 height 39
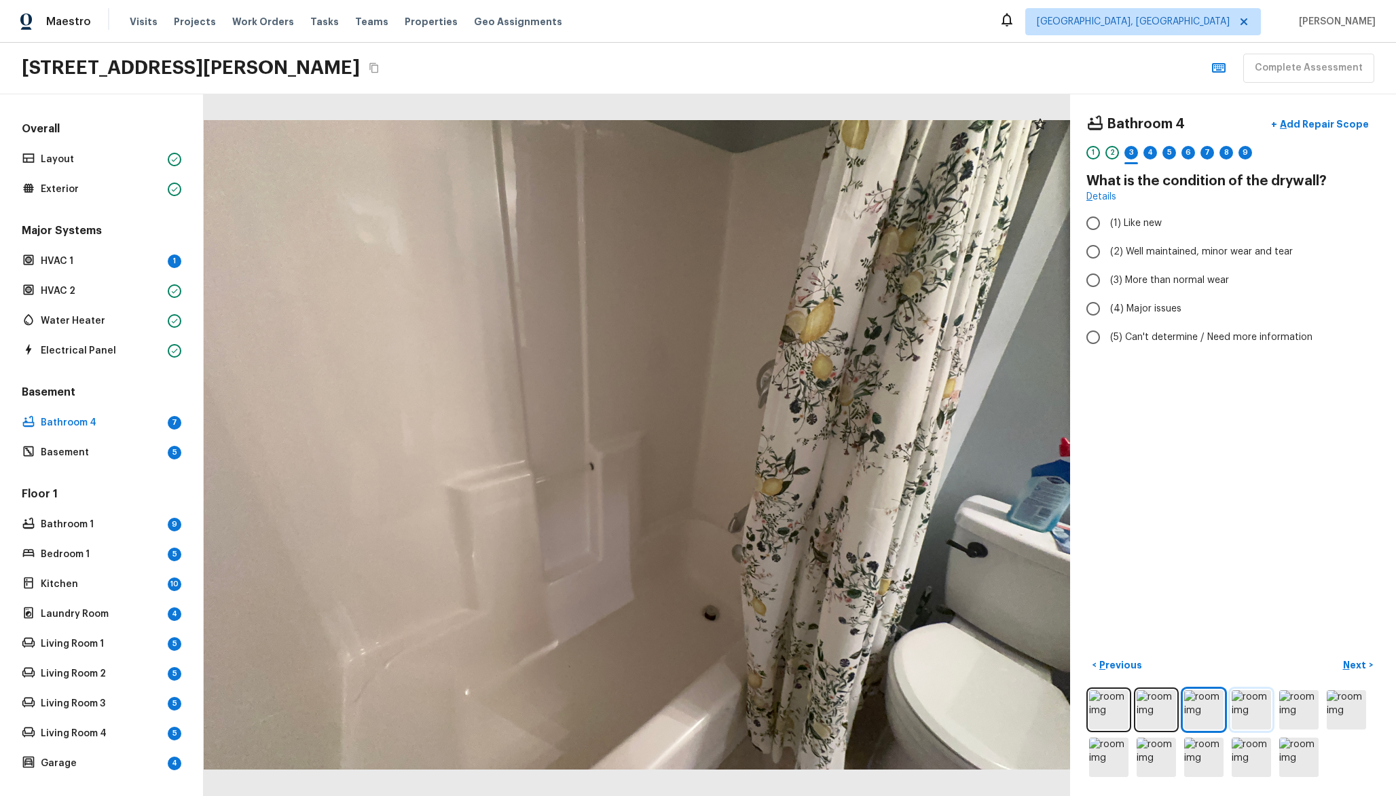
click at [1259, 708] on img at bounding box center [1250, 709] width 39 height 39
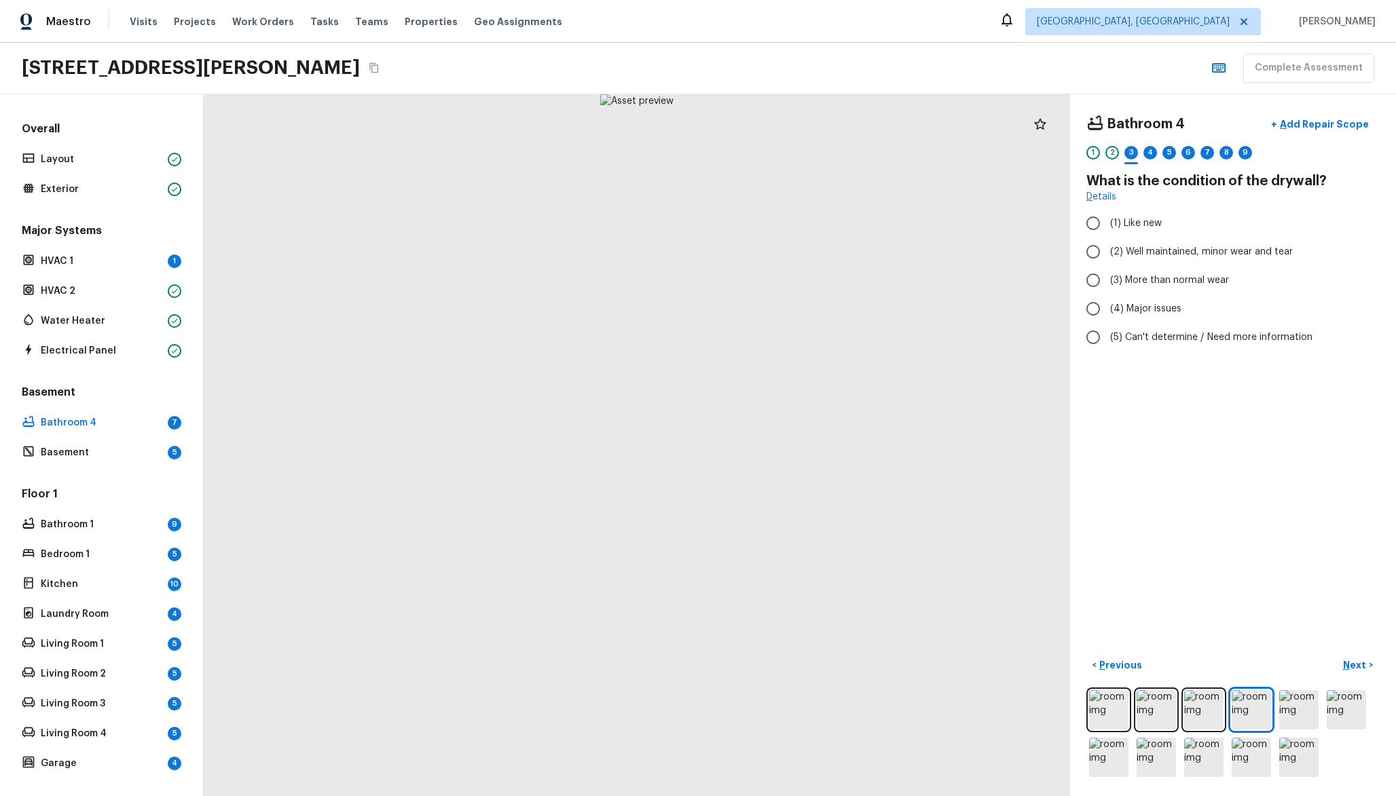
click at [1278, 707] on div at bounding box center [1232, 734] width 293 height 92
click at [1309, 711] on img at bounding box center [1298, 709] width 39 height 39
click at [1333, 703] on img at bounding box center [1345, 709] width 39 height 39
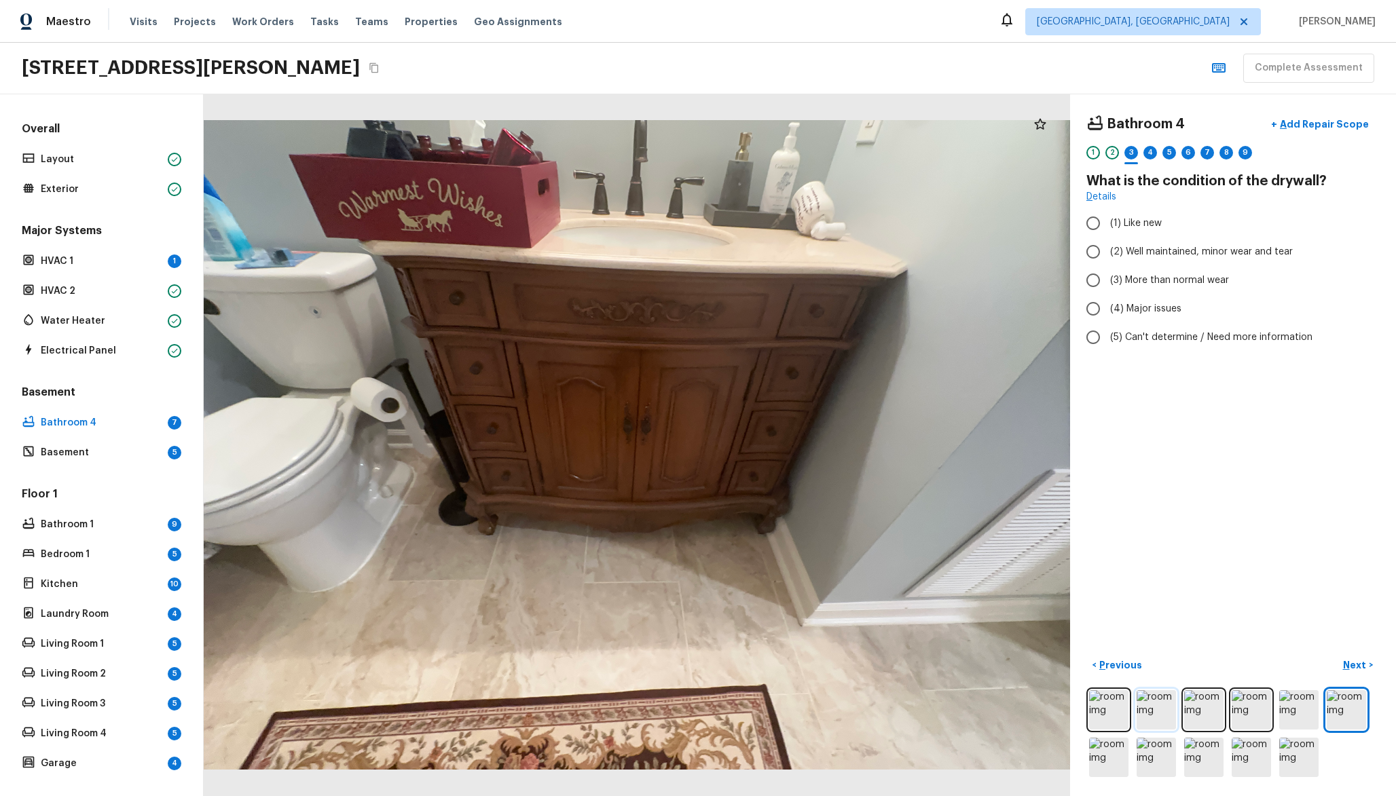
click at [1151, 704] on img at bounding box center [1155, 709] width 39 height 39
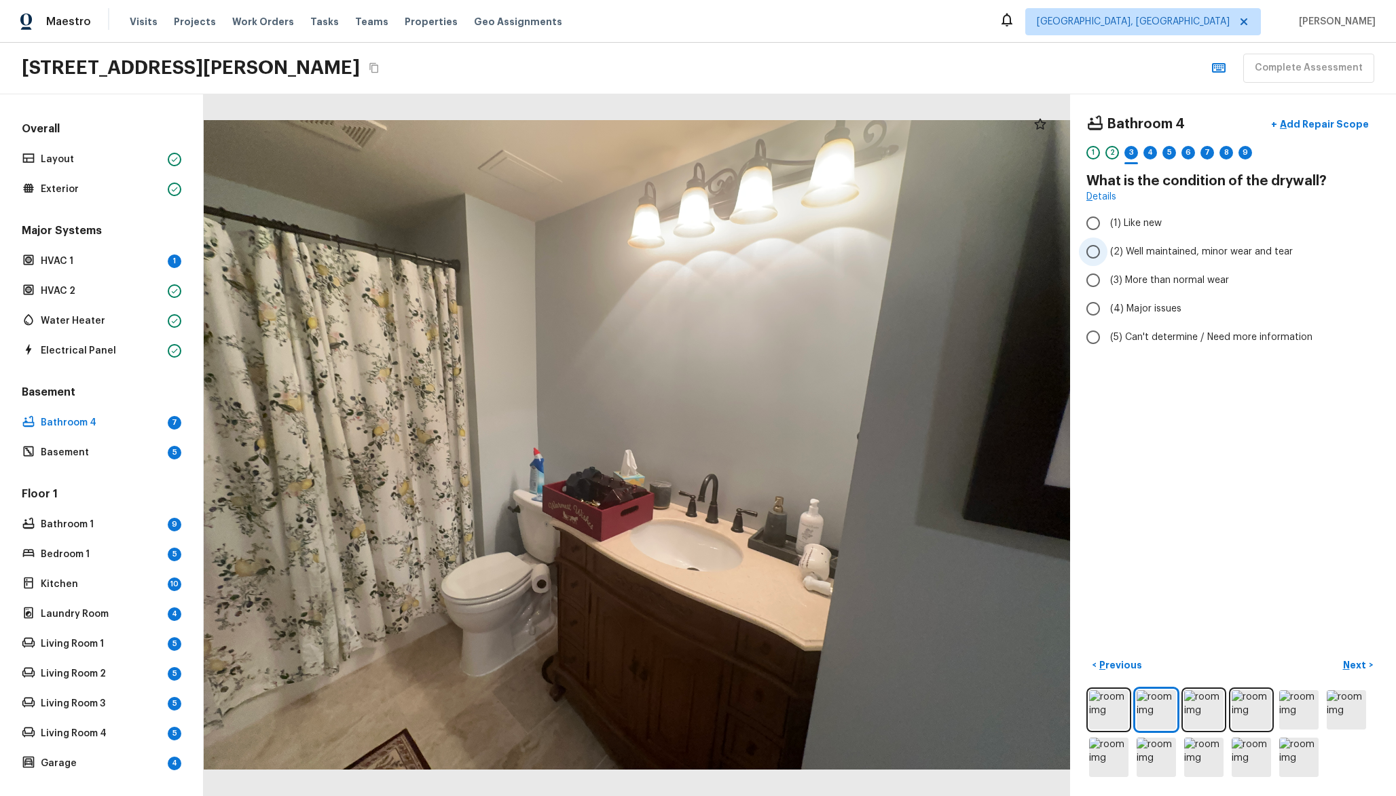
click at [1141, 242] on label "(2) Well maintained, minor wear and tear" at bounding box center [1224, 252] width 290 height 29
click at [1107, 242] on input "(2) Well maintained, minor wear and tear" at bounding box center [1093, 252] width 29 height 29
radio input "true"
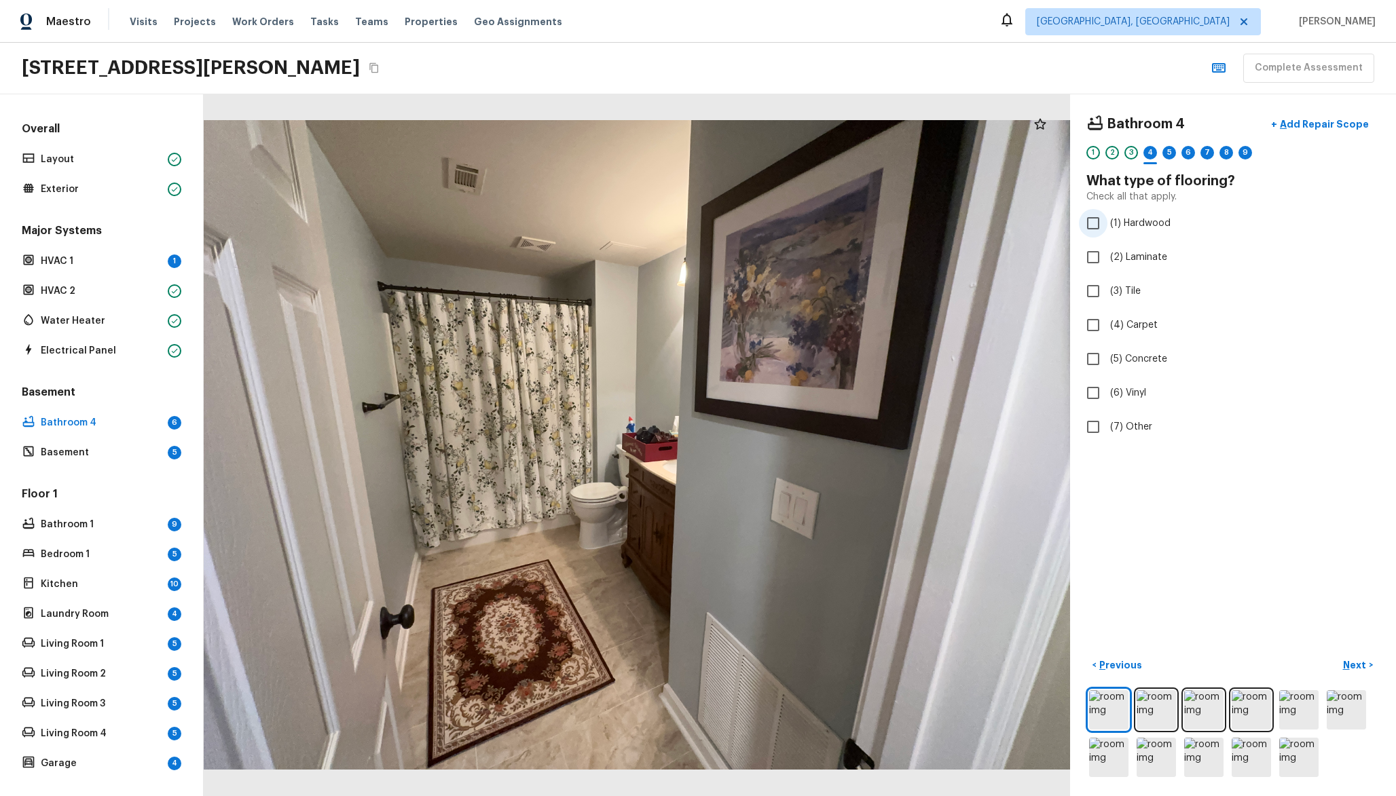
click at [1127, 231] on label "(1) Hardwood" at bounding box center [1224, 223] width 290 height 29
click at [1107, 231] on input "(1) Hardwood" at bounding box center [1093, 223] width 29 height 29
checkbox input "true"
click at [1122, 262] on span "(2) Laminate" at bounding box center [1138, 257] width 57 height 14
click at [1107, 262] on input "(2) Laminate" at bounding box center [1093, 257] width 29 height 29
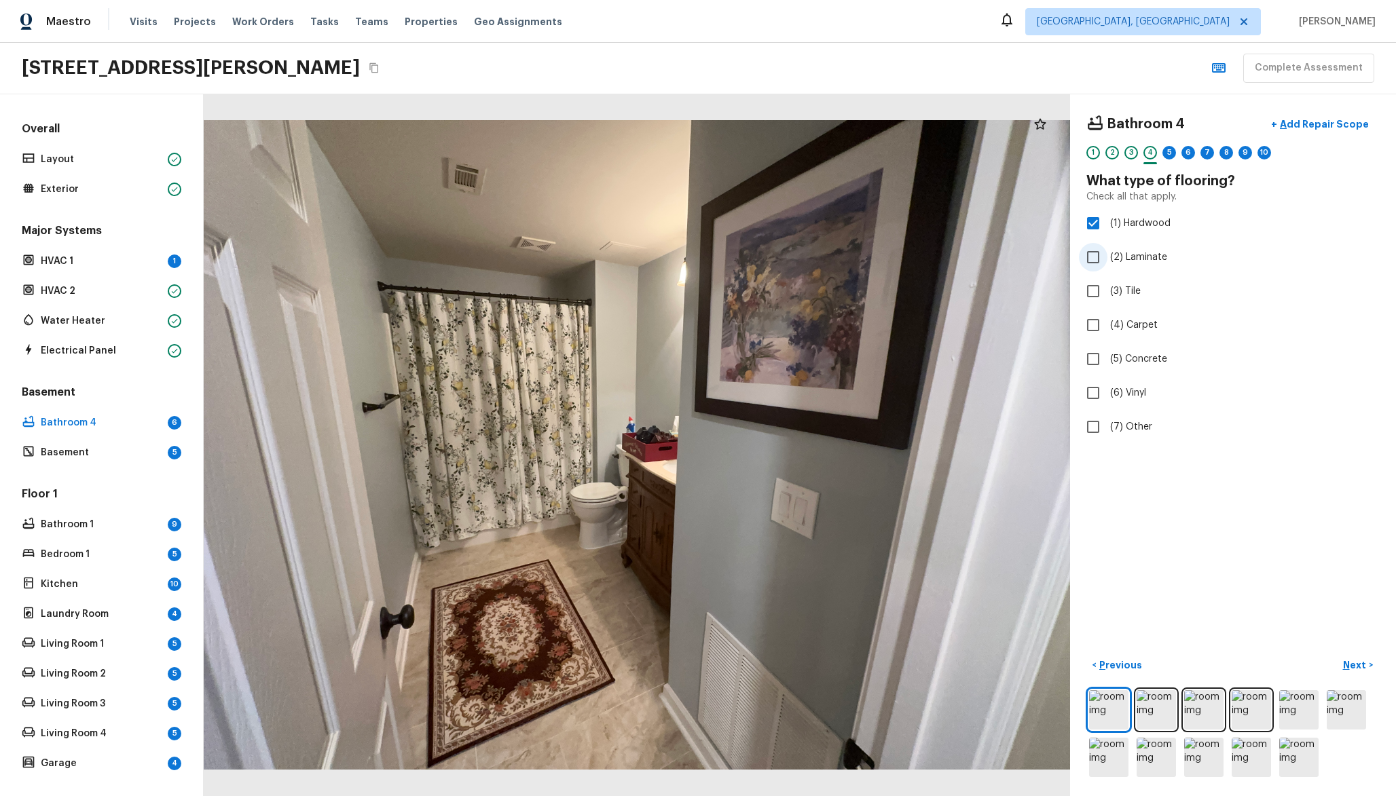
checkbox input "true"
click at [1144, 222] on span "(1) Hardwood" at bounding box center [1140, 224] width 60 height 14
click at [1107, 222] on input "(1) Hardwood" at bounding box center [1093, 223] width 29 height 29
checkbox input "false"
click at [1140, 257] on span "(2) Laminate" at bounding box center [1138, 257] width 57 height 14
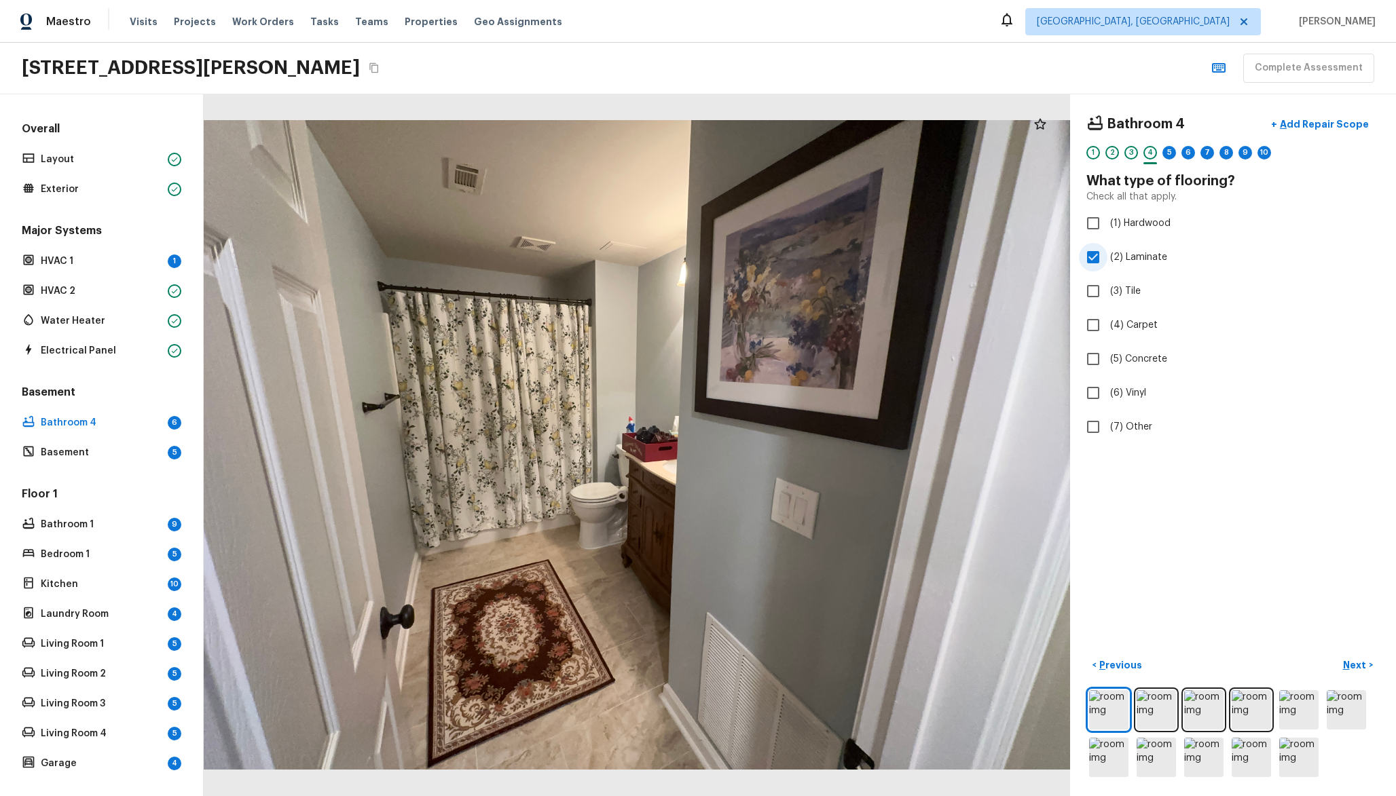
click at [1107, 257] on input "(2) Laminate" at bounding box center [1093, 257] width 29 height 29
checkbox input "false"
click at [1131, 291] on span "(3) Tile" at bounding box center [1125, 291] width 31 height 14
click at [1107, 291] on input "(3) Tile" at bounding box center [1093, 291] width 29 height 29
checkbox input "true"
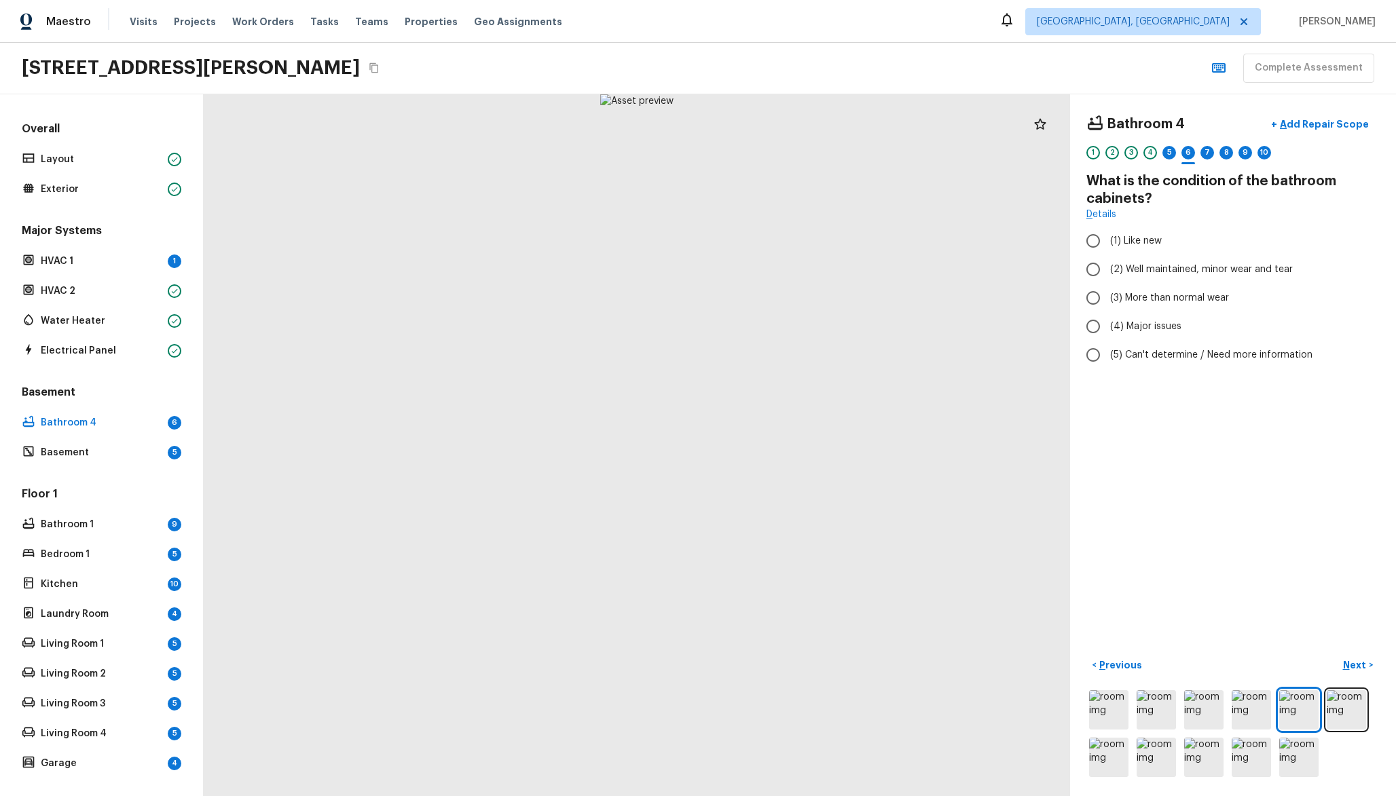
radio input "true"
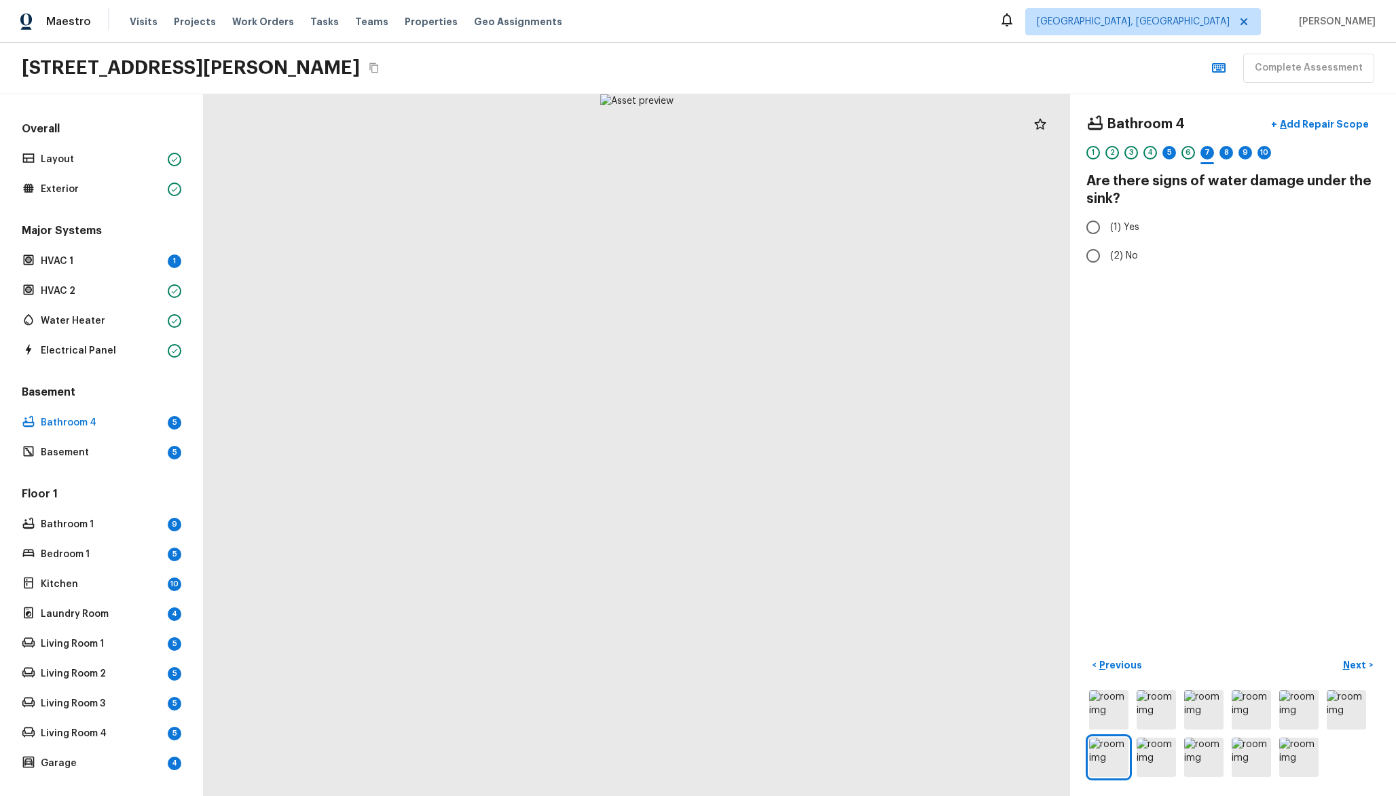
radio input "true"
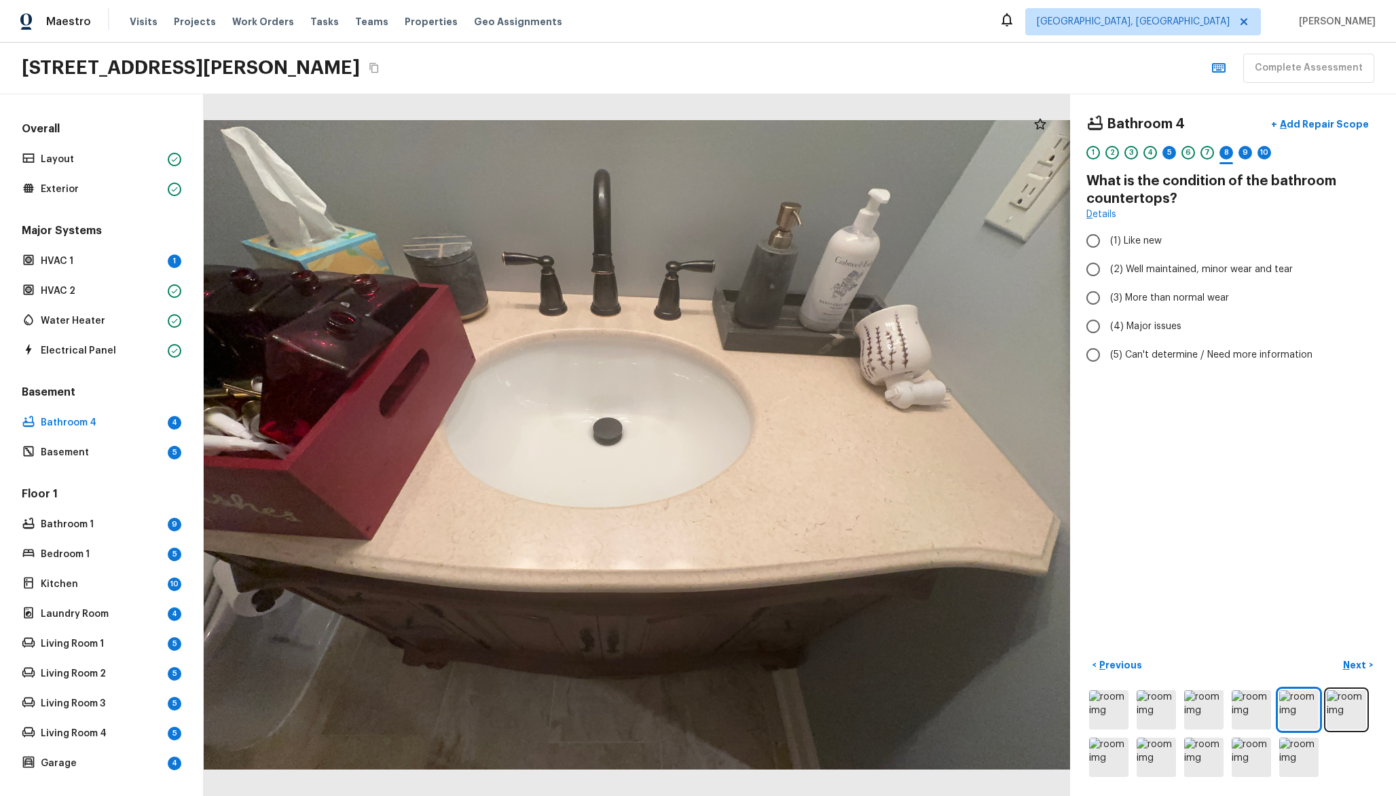
radio input "true"
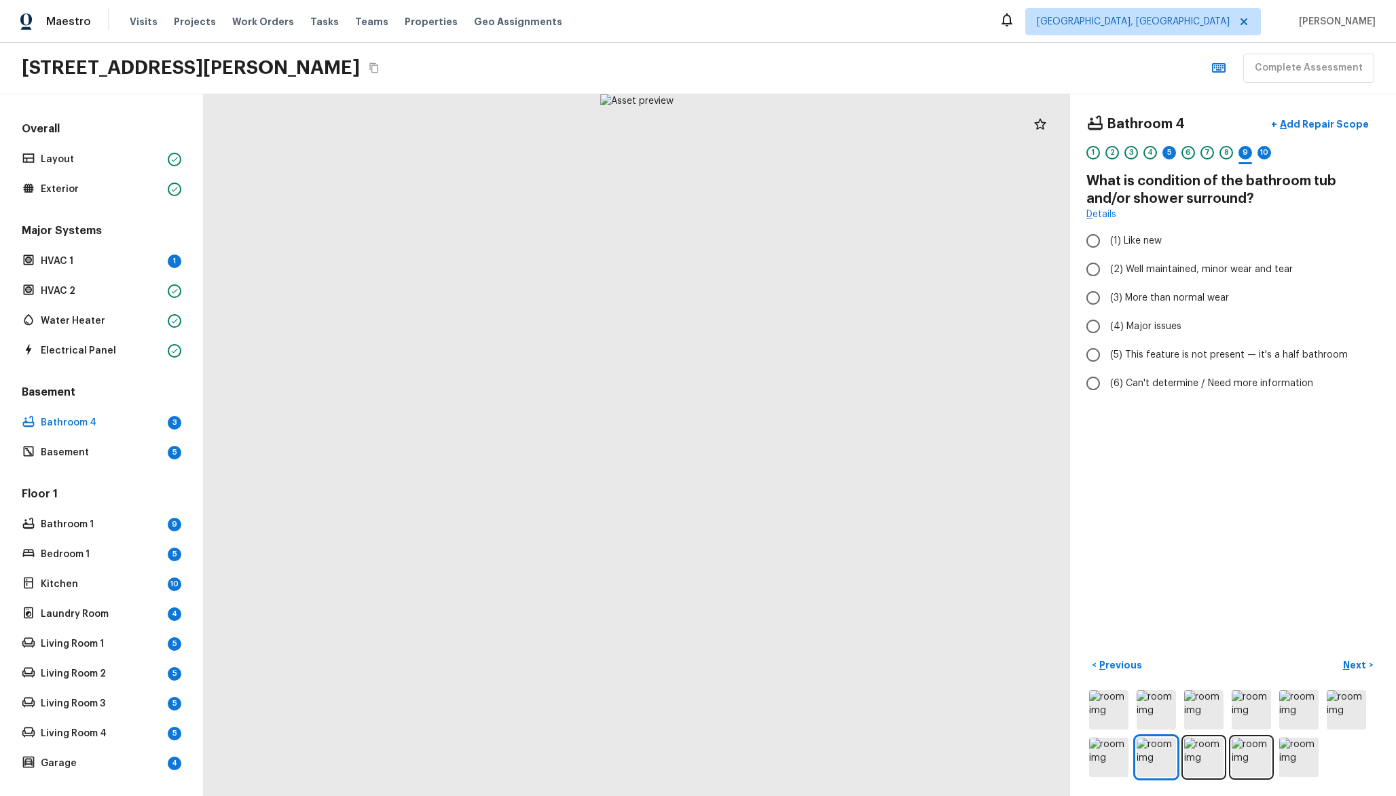
radio input "true"
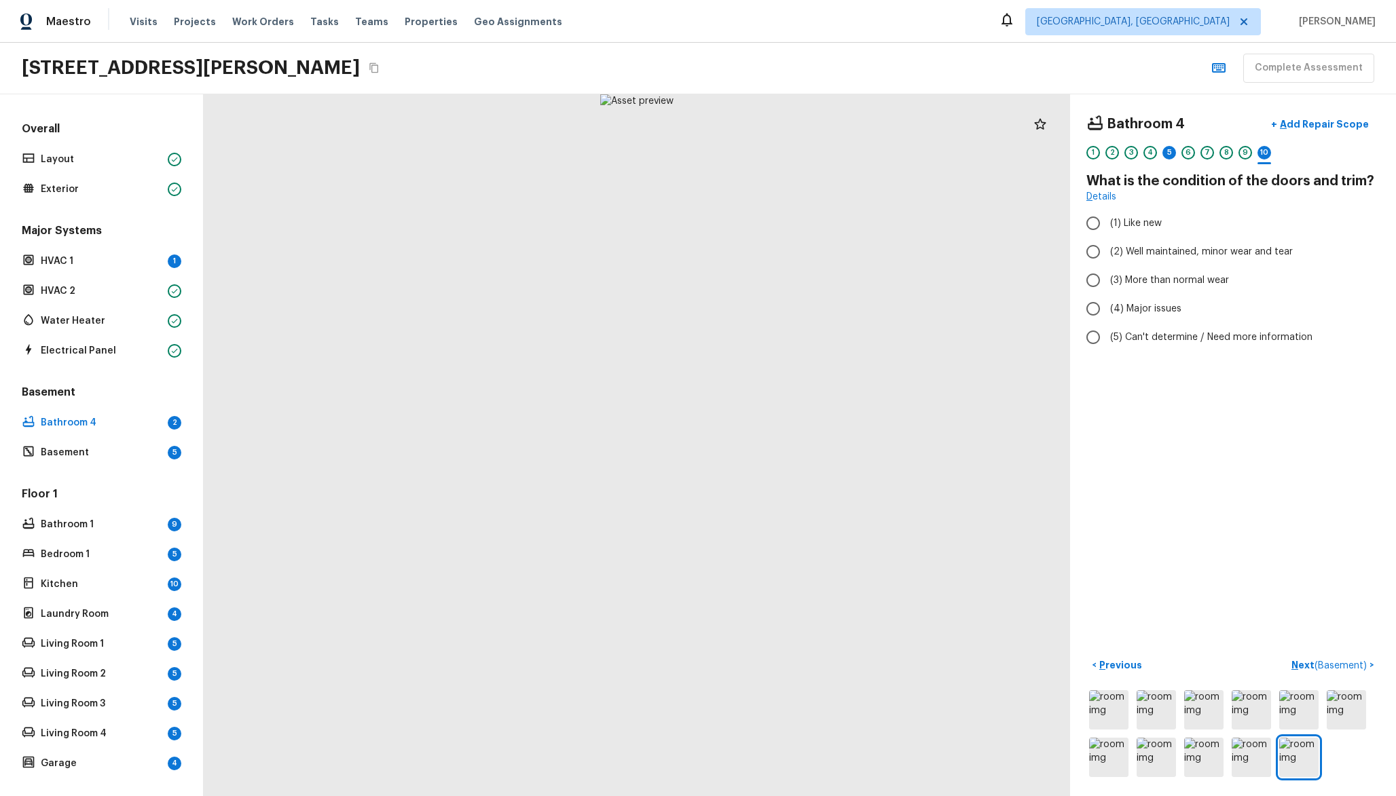
radio input "true"
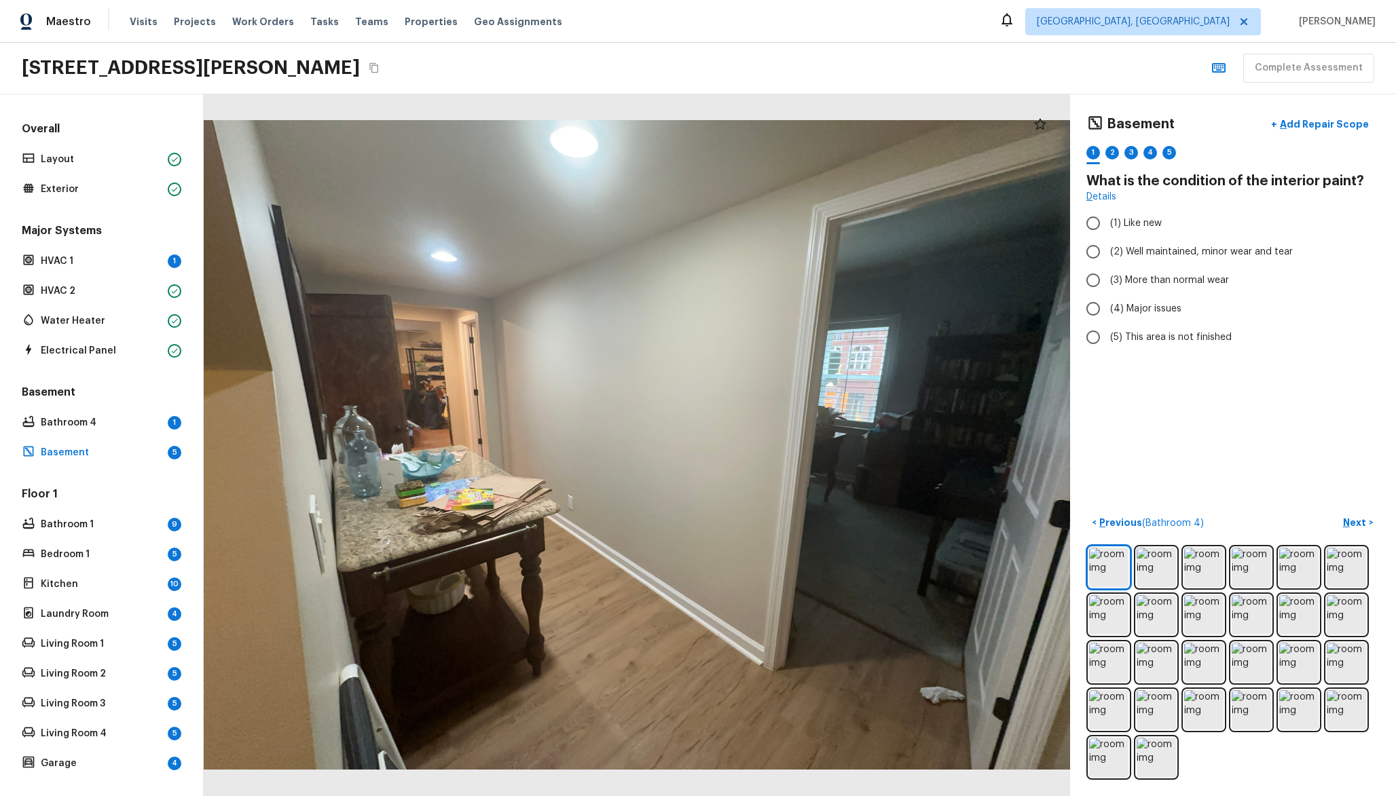
radio input "true"
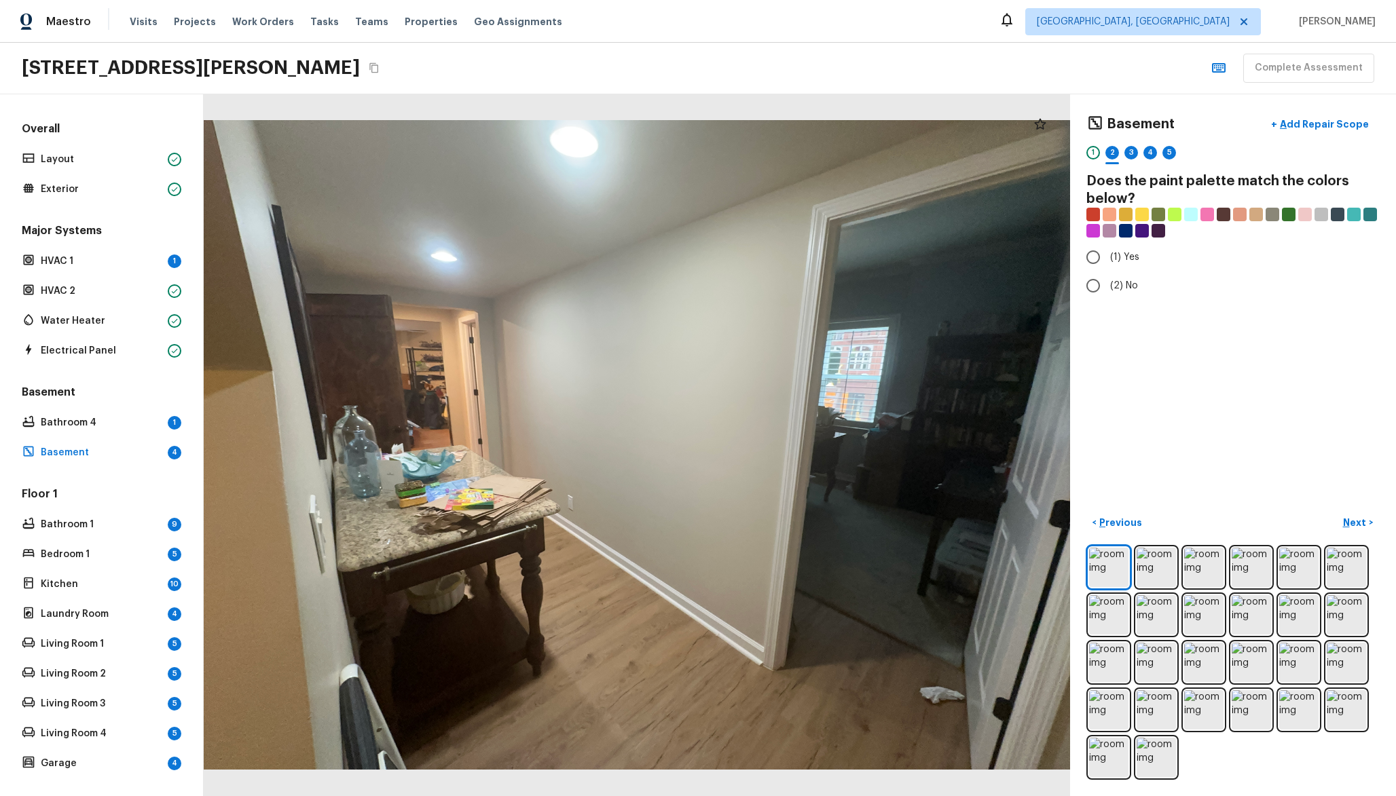
radio input "true"
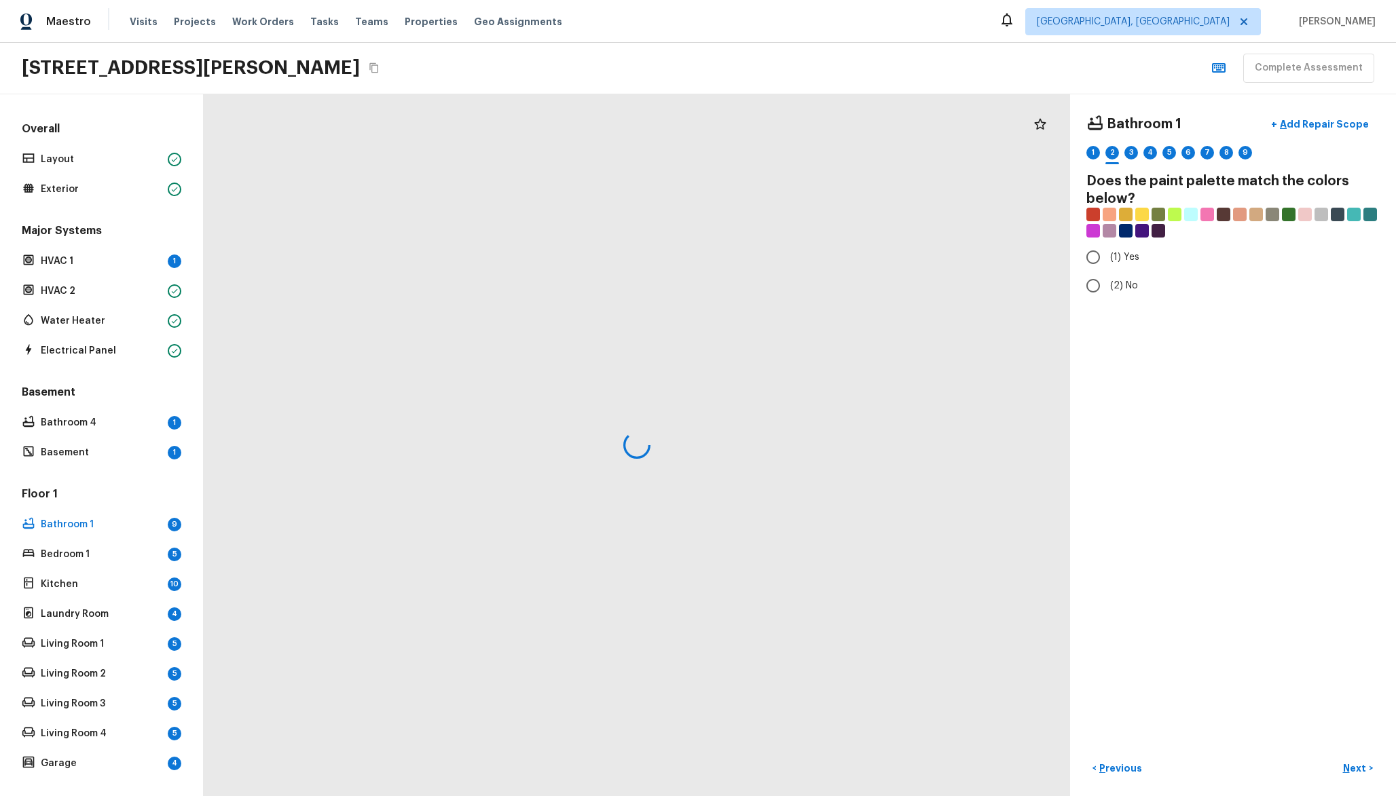
radio input "true"
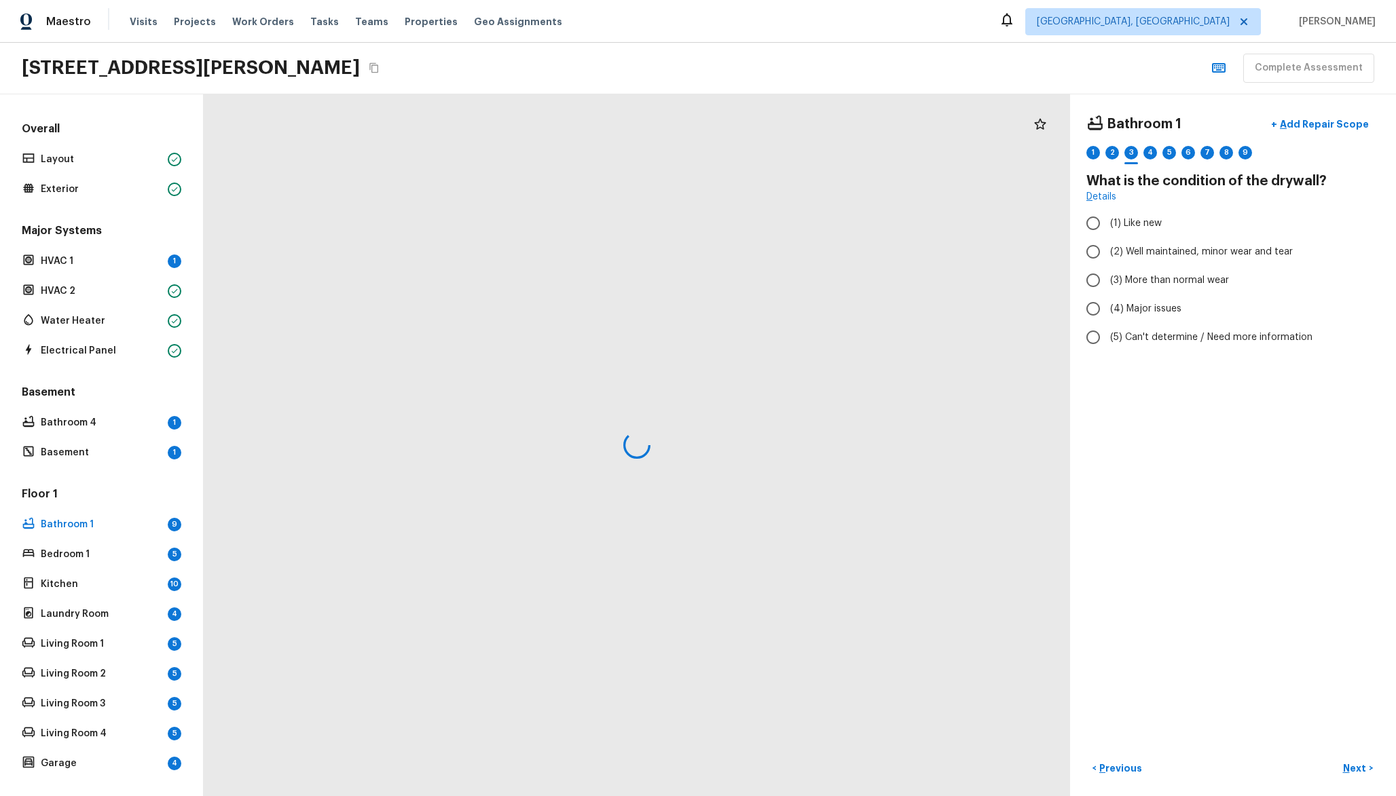
radio input "true"
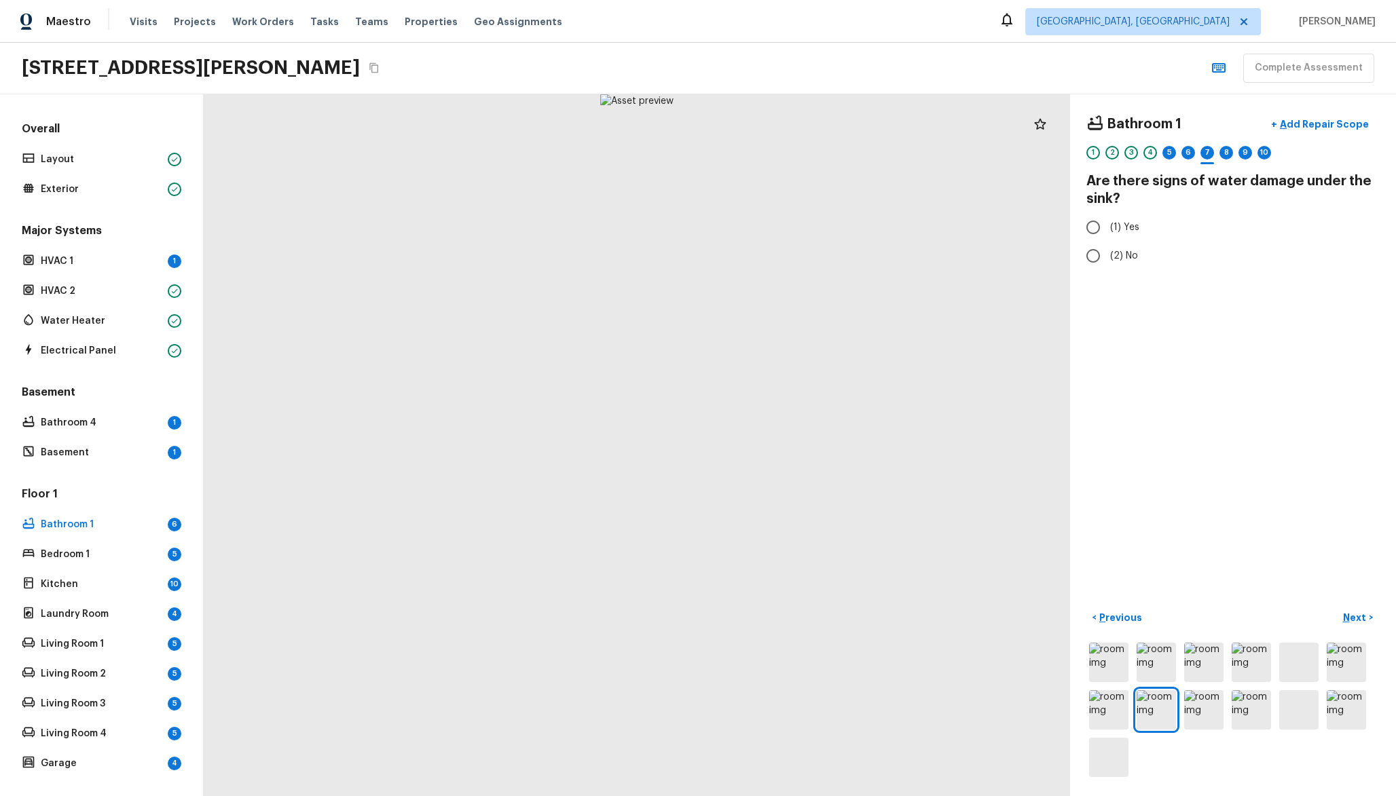
radio input "true"
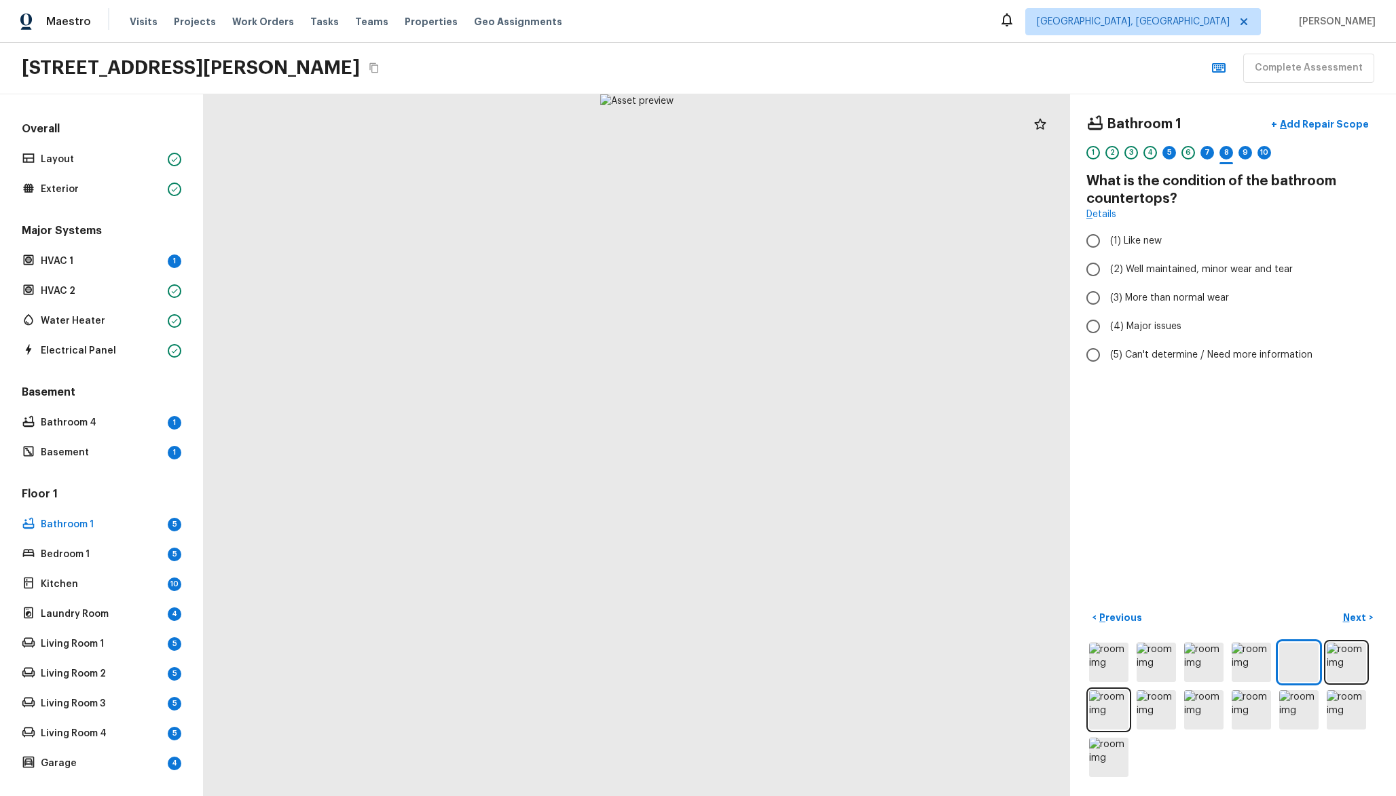
radio input "true"
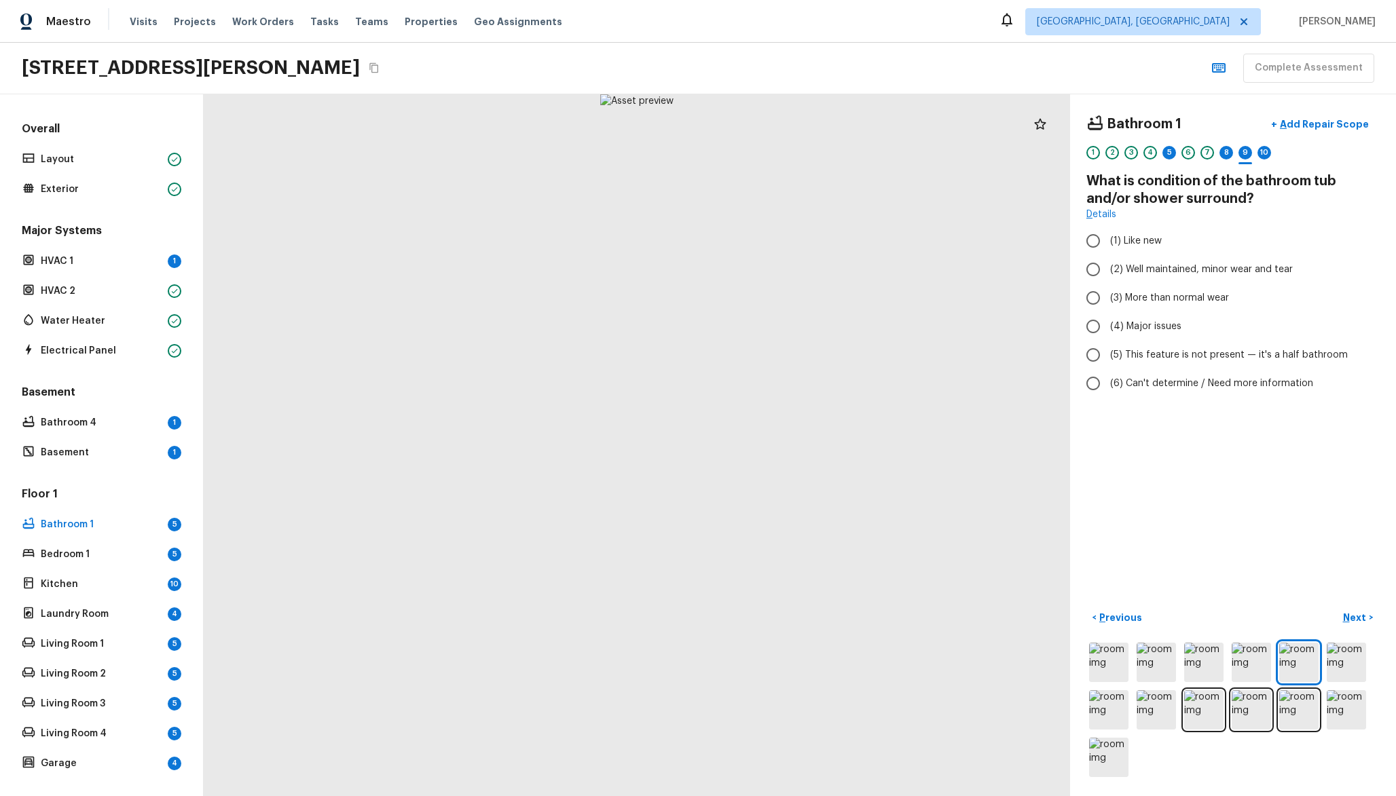
radio input "true"
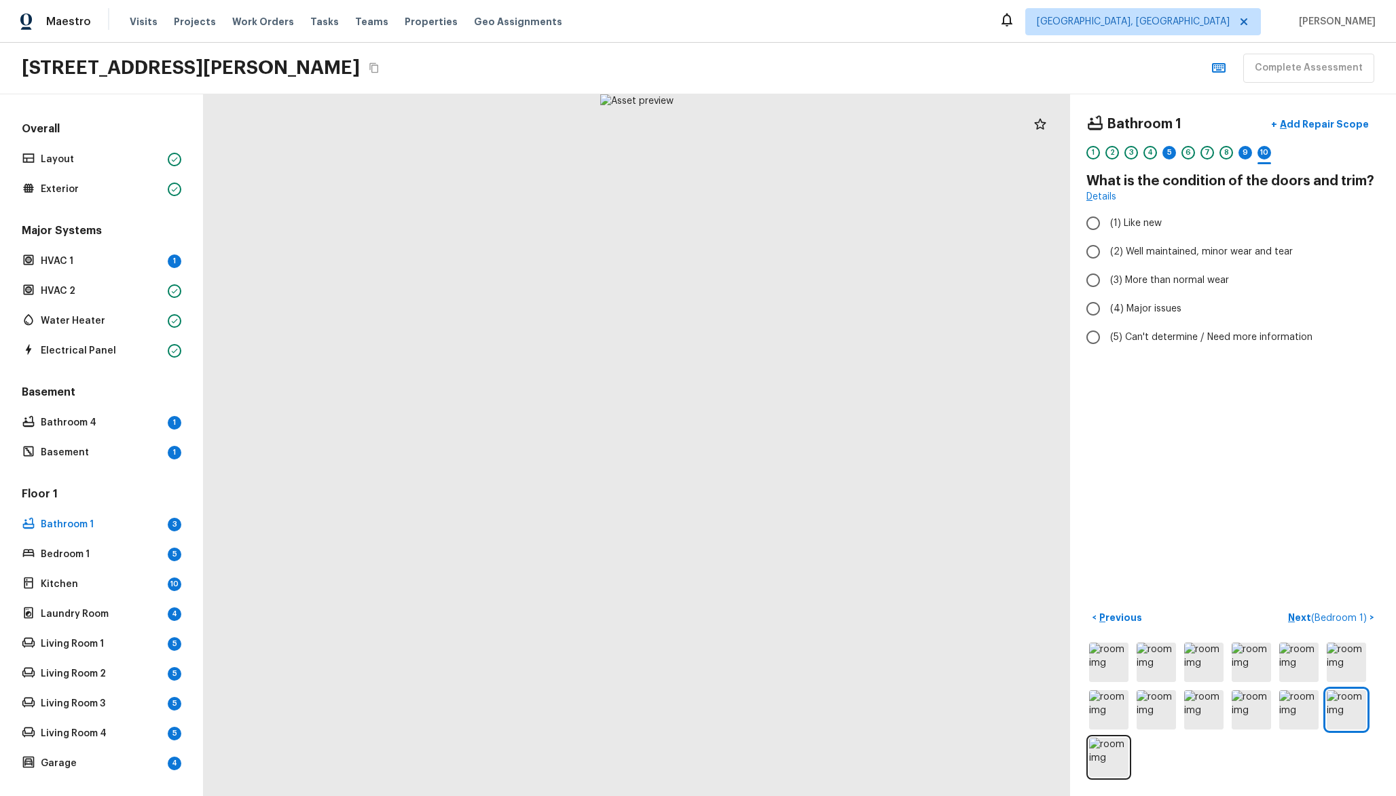
radio input "true"
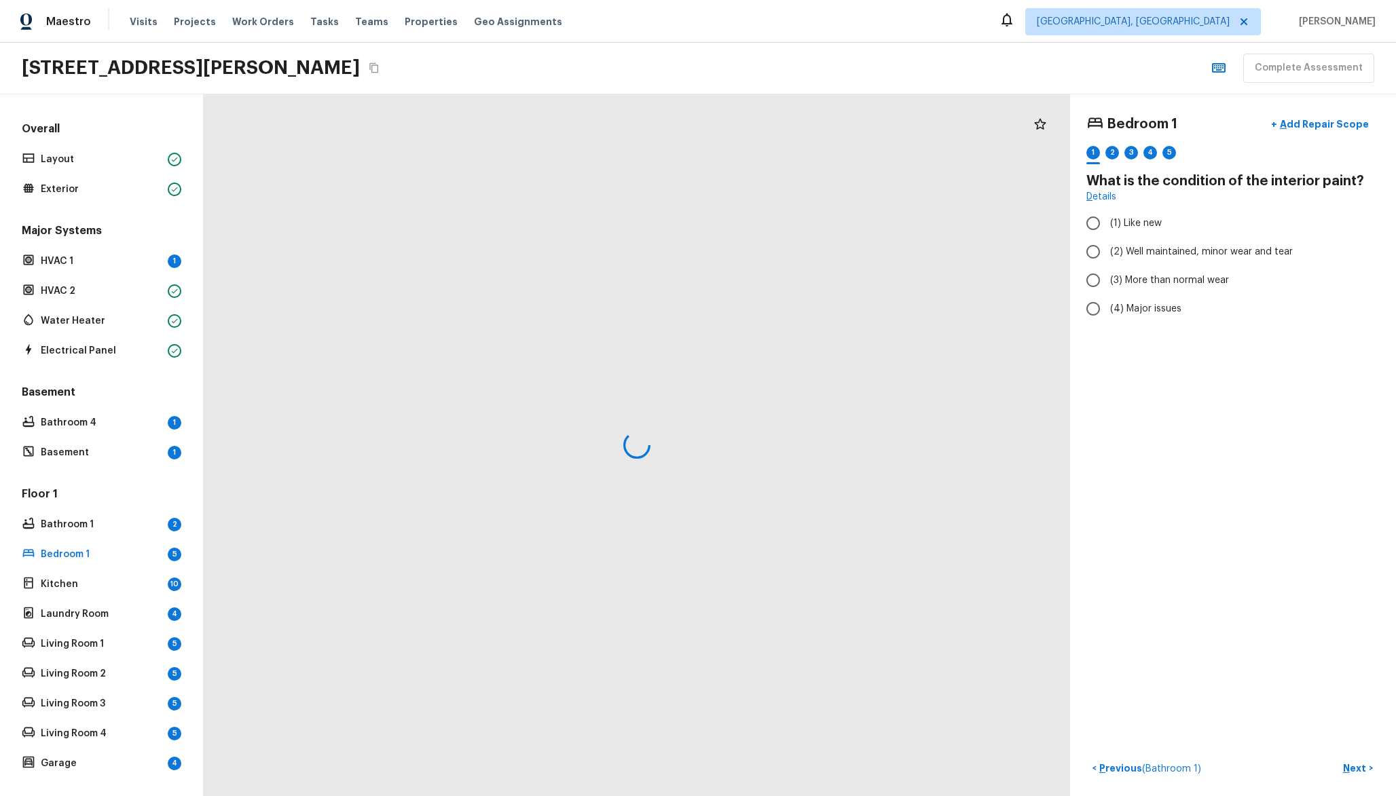
radio input "true"
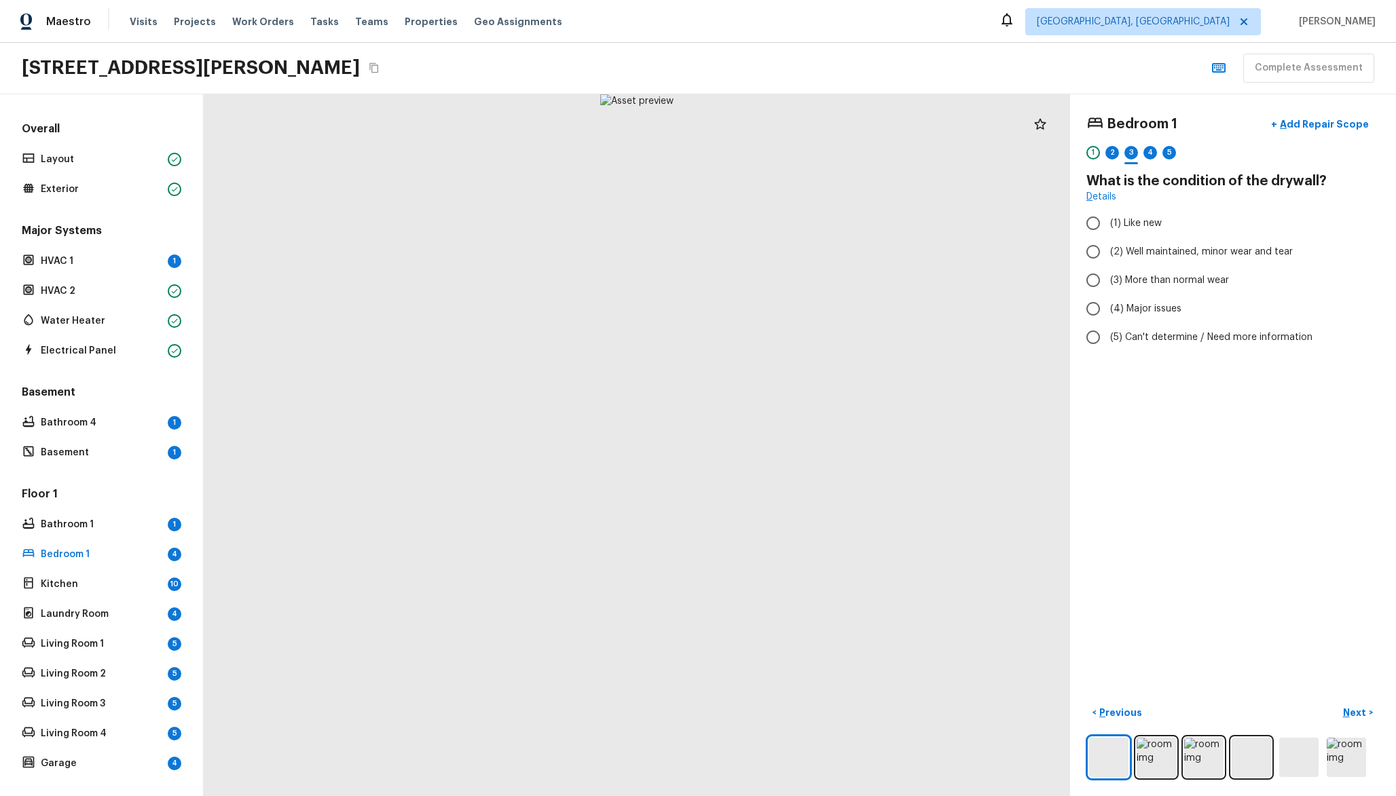
radio input "true"
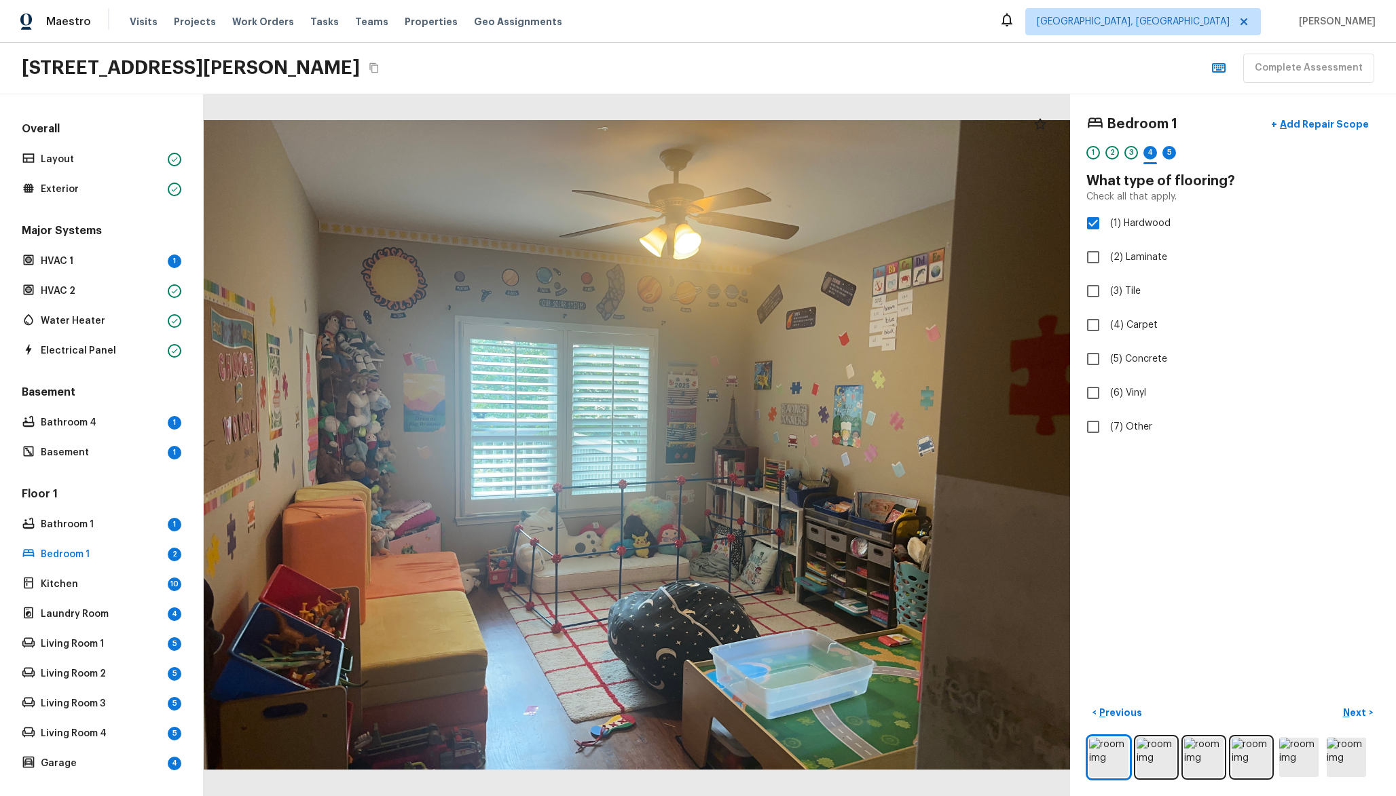
checkbox input "true"
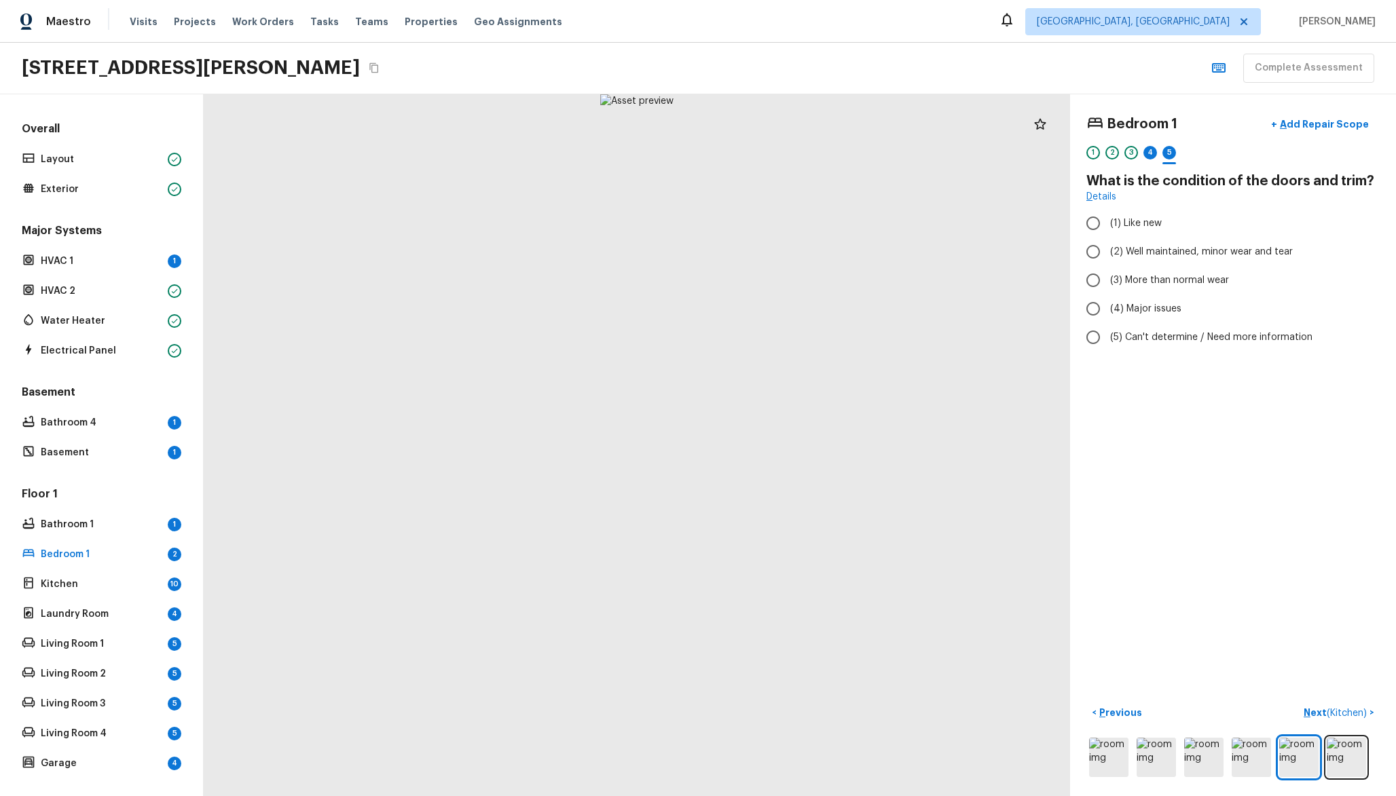
radio input "true"
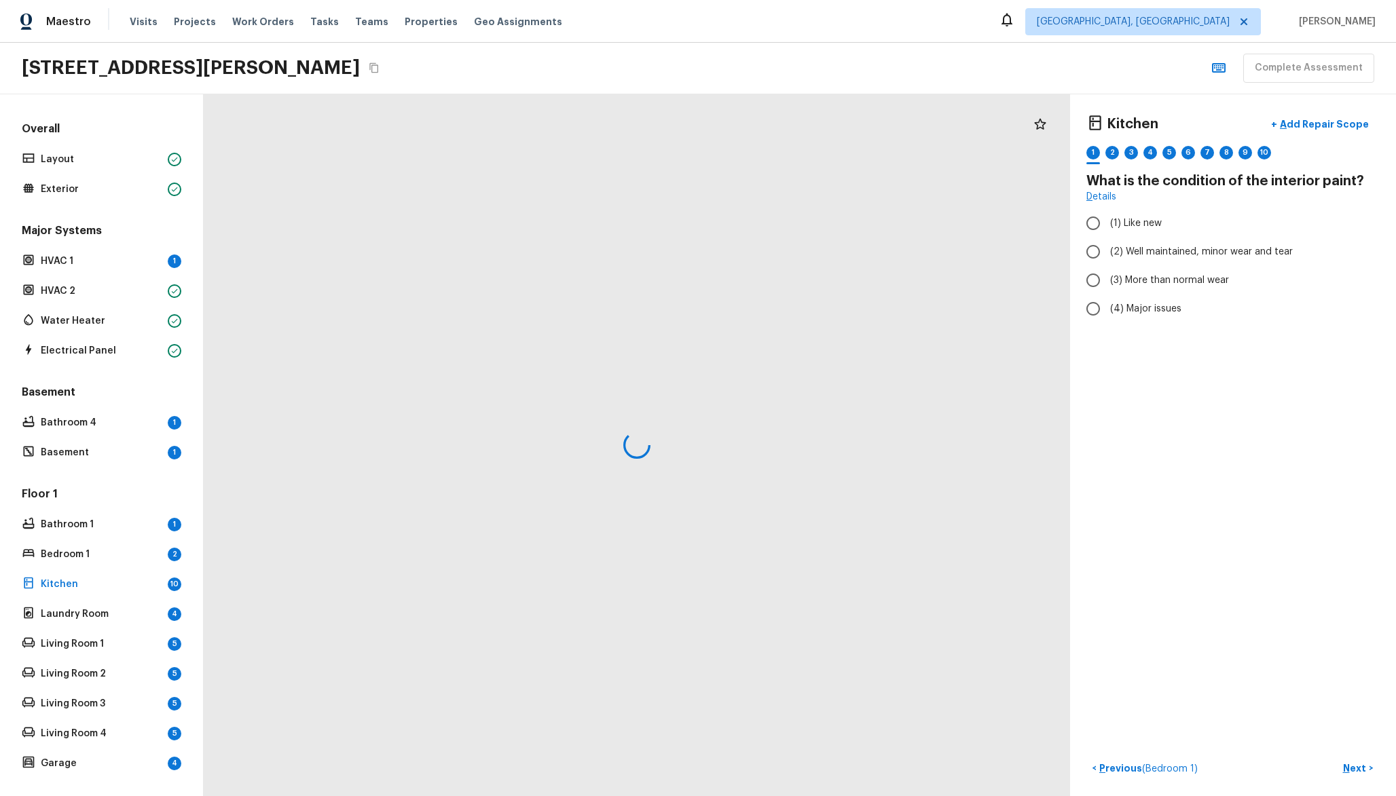
radio input "true"
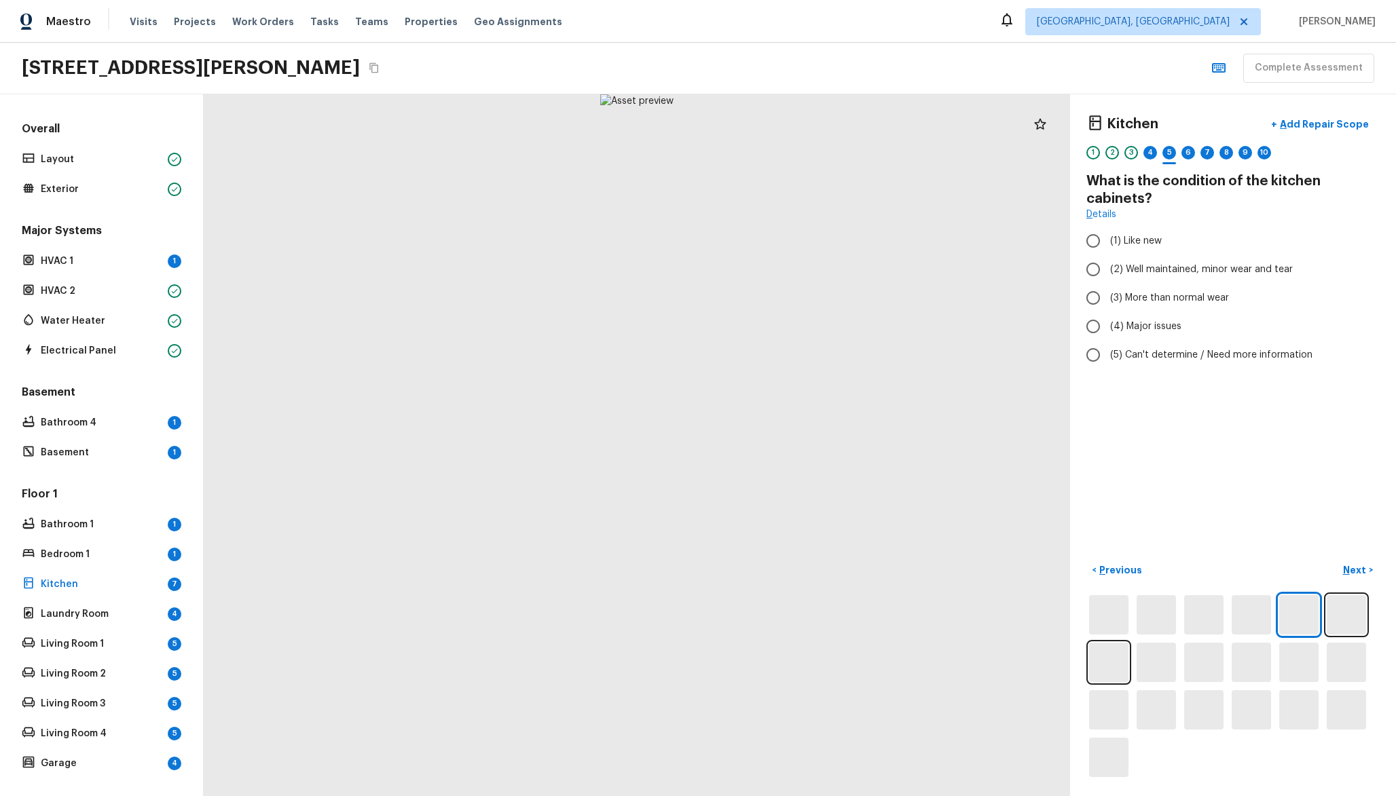
radio input "true"
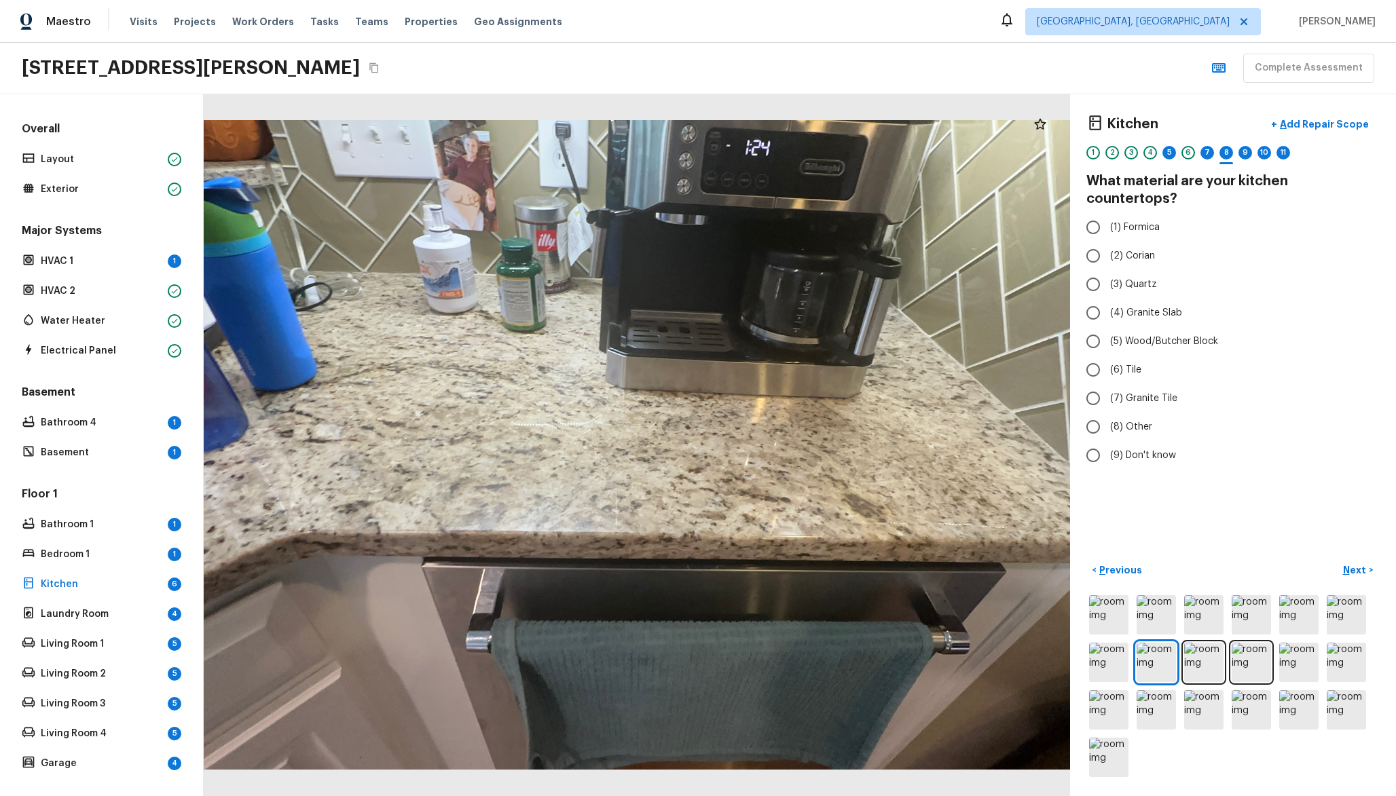
radio input "true"
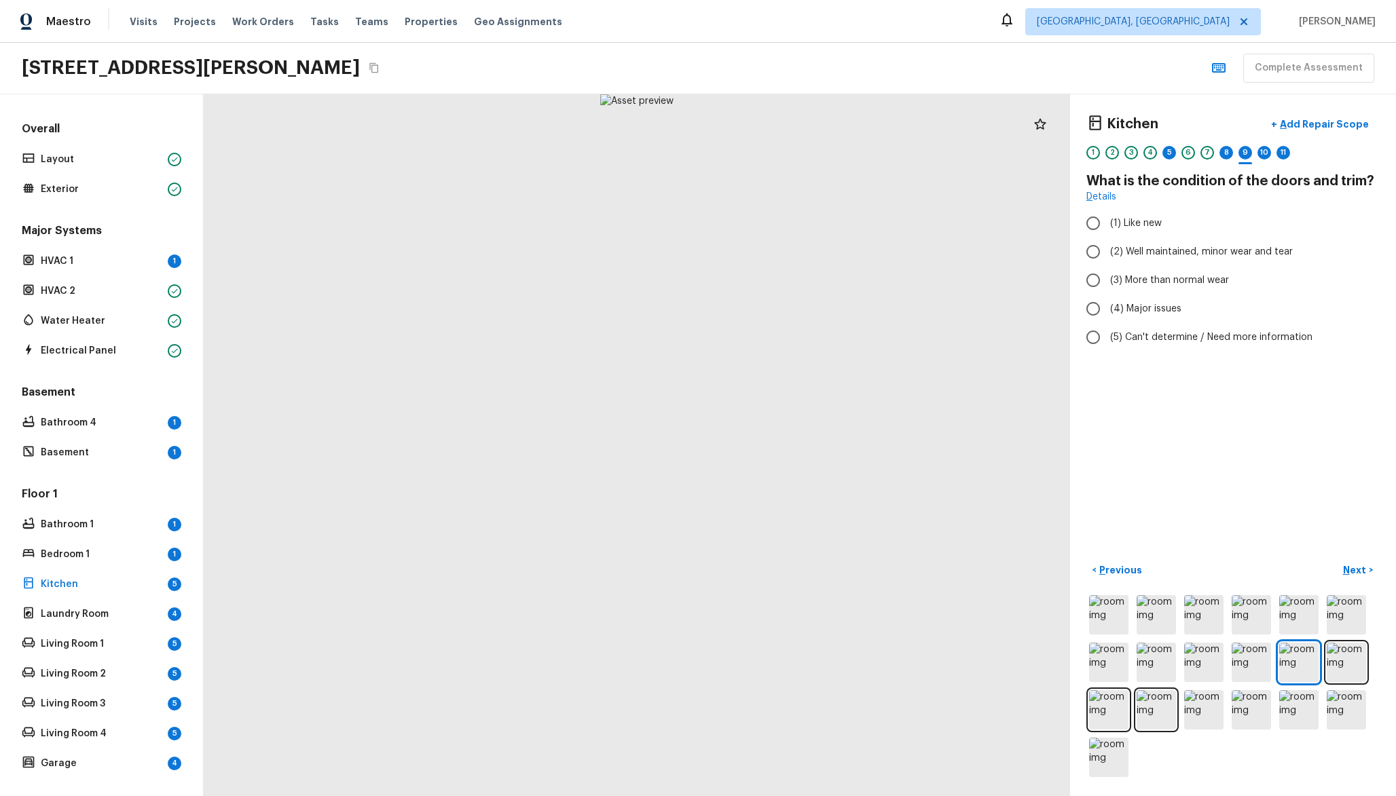
radio input "true"
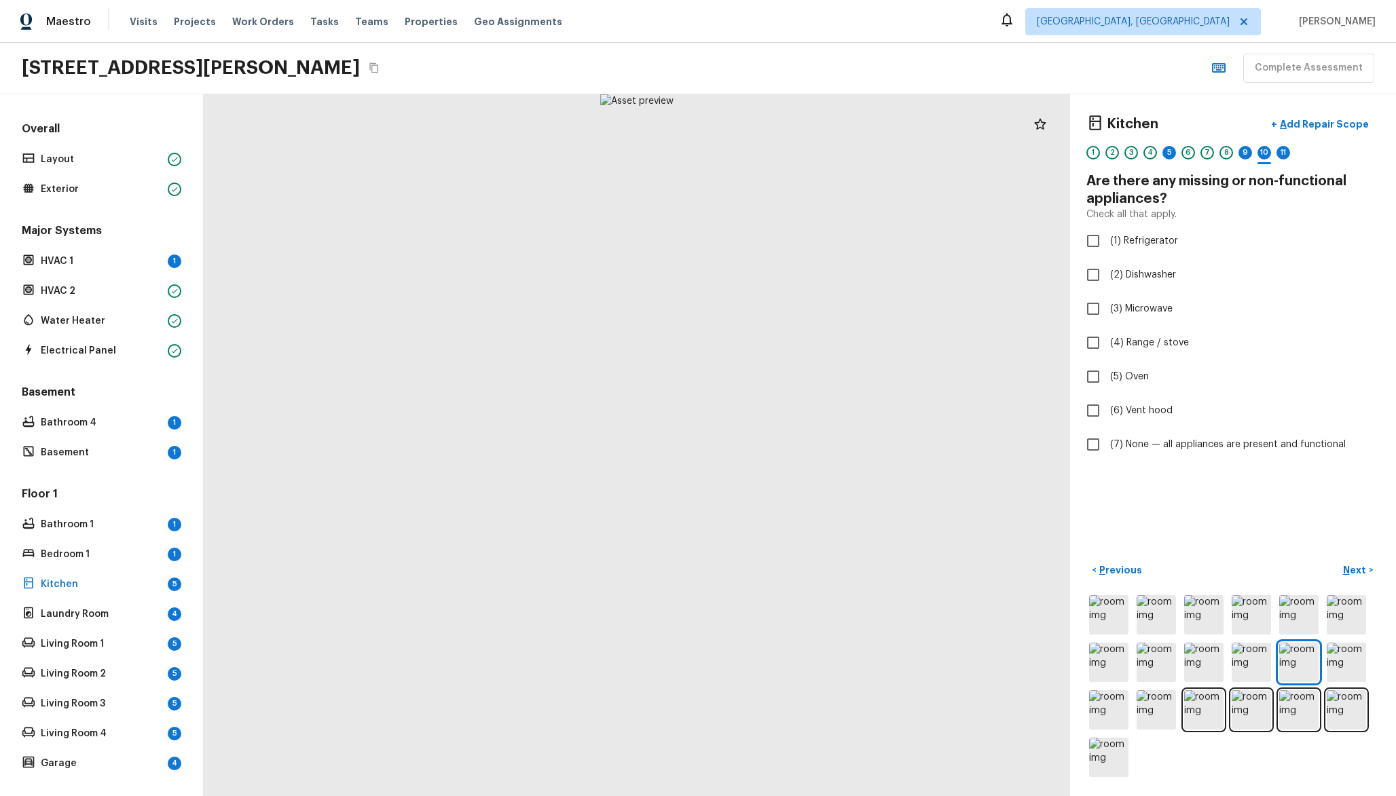
checkbox input "true"
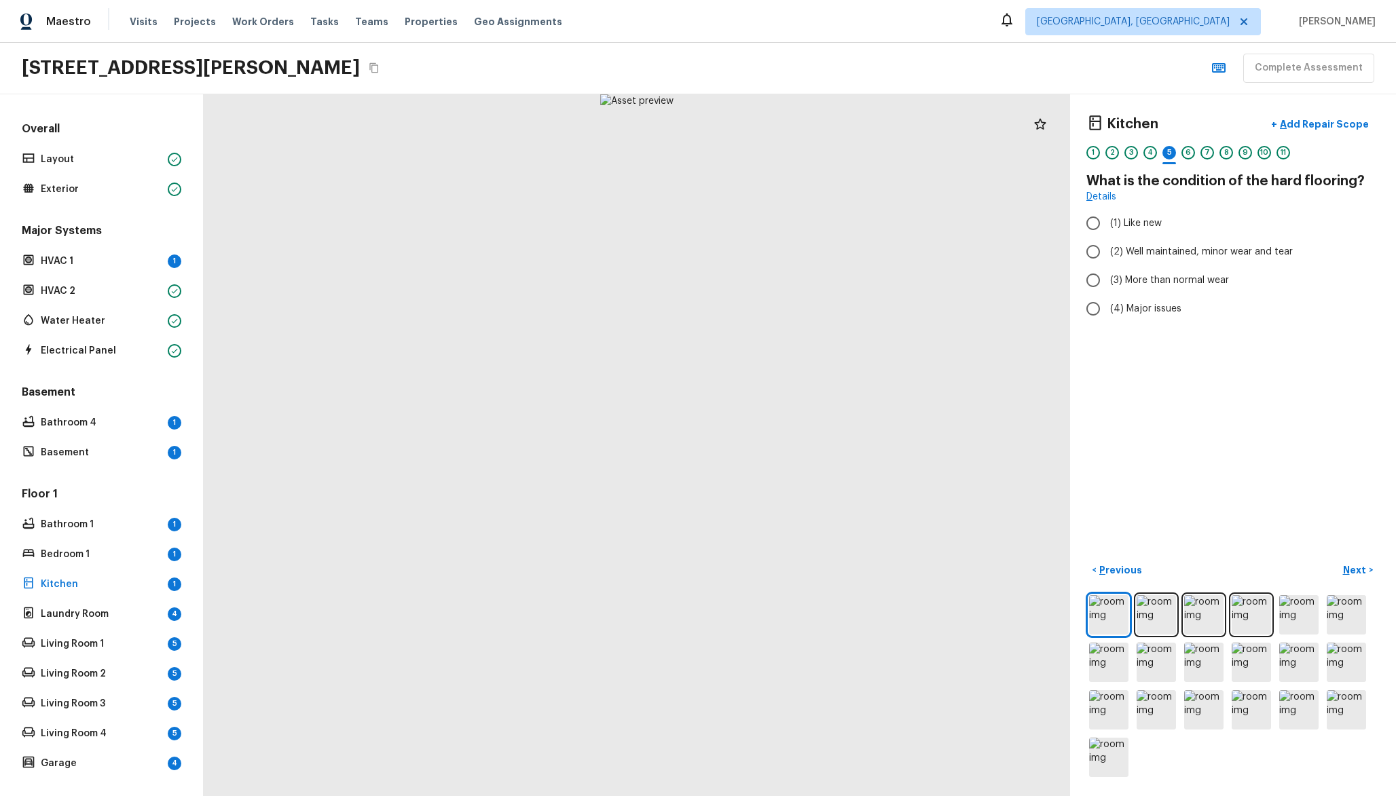
radio input "true"
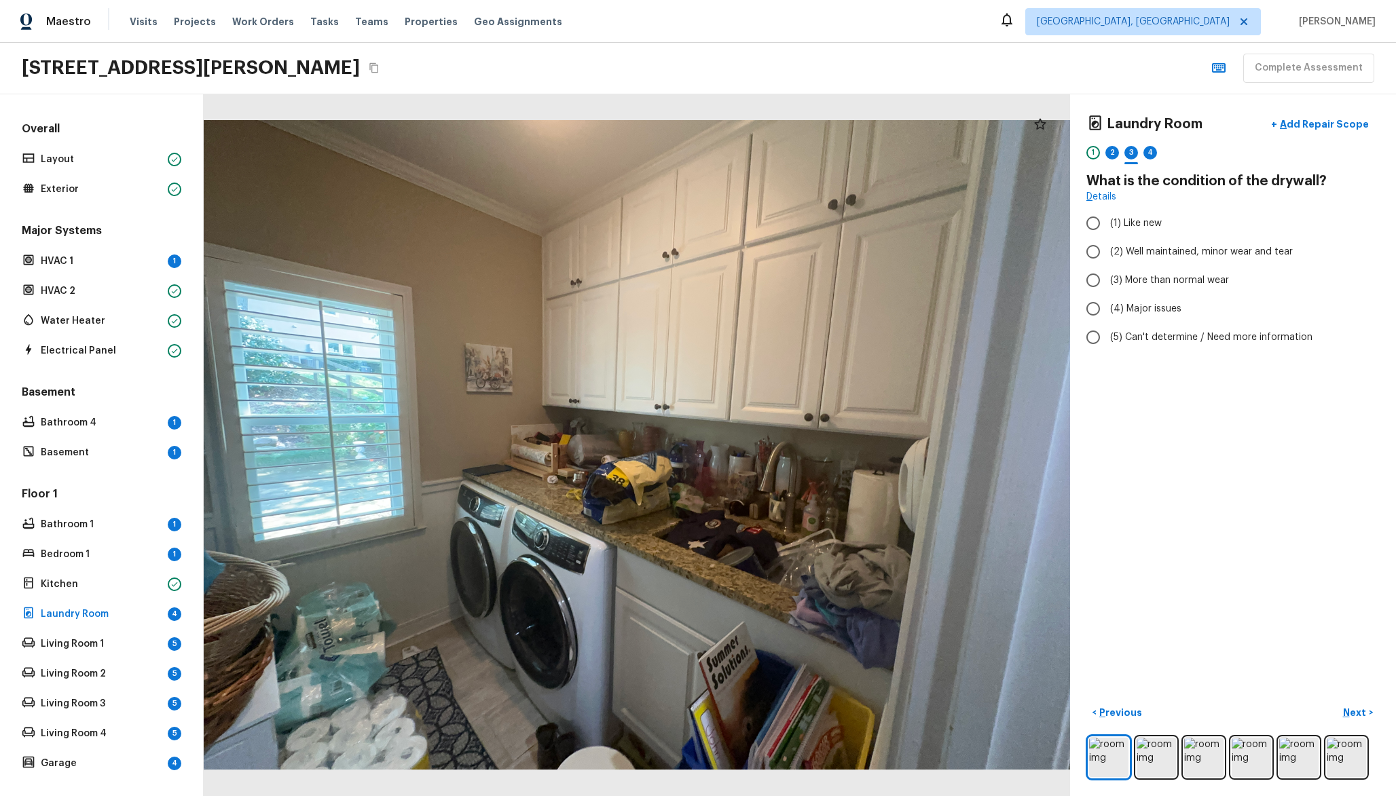
radio input "true"
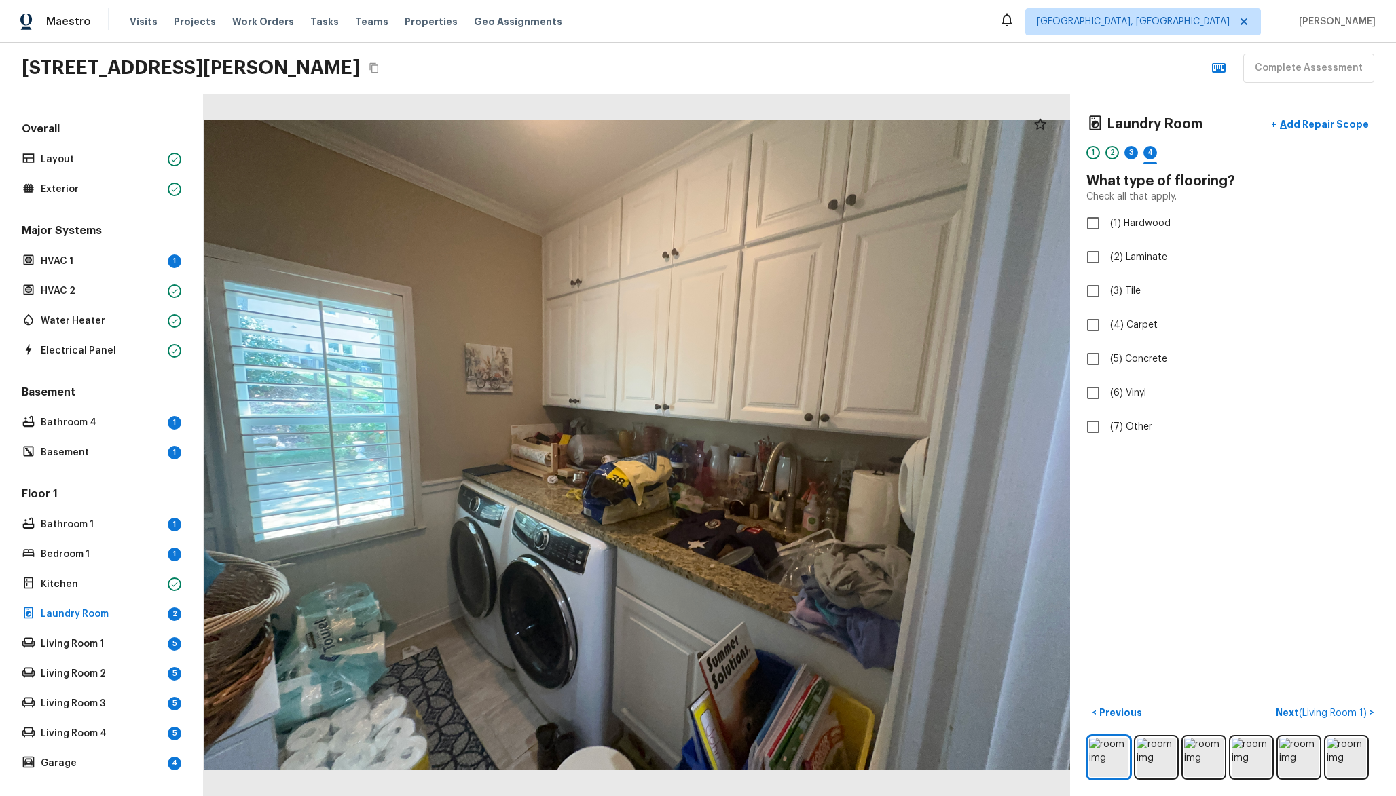
checkbox input "true"
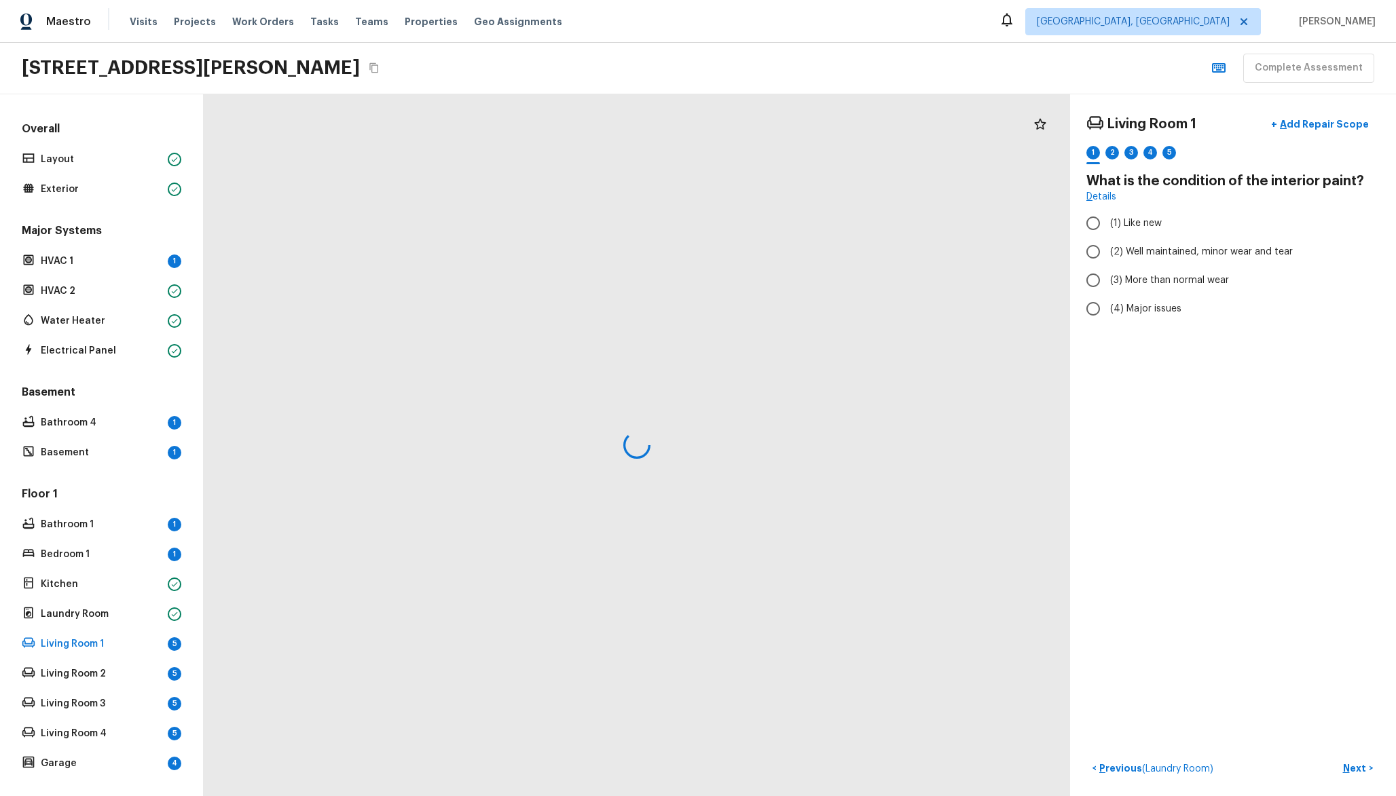
radio input "true"
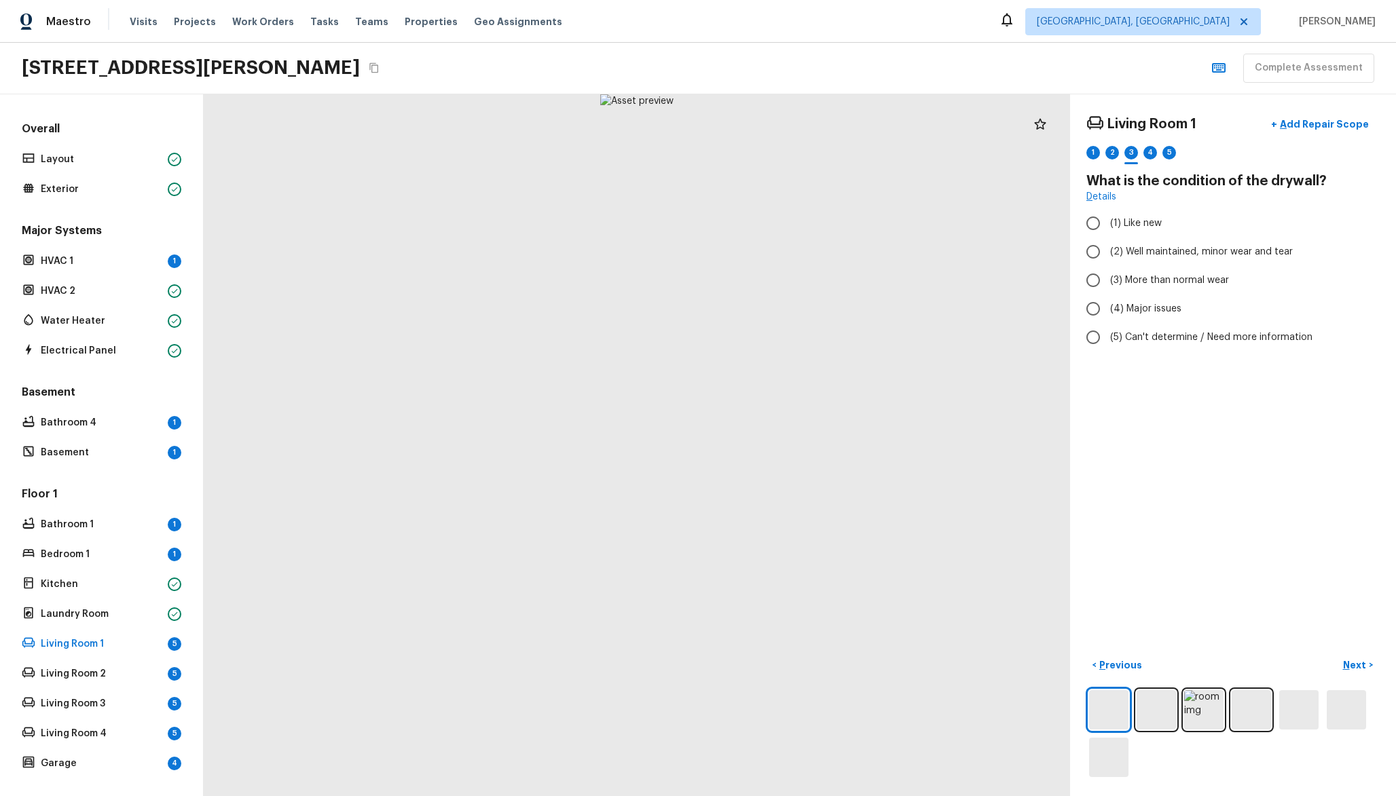
radio input "true"
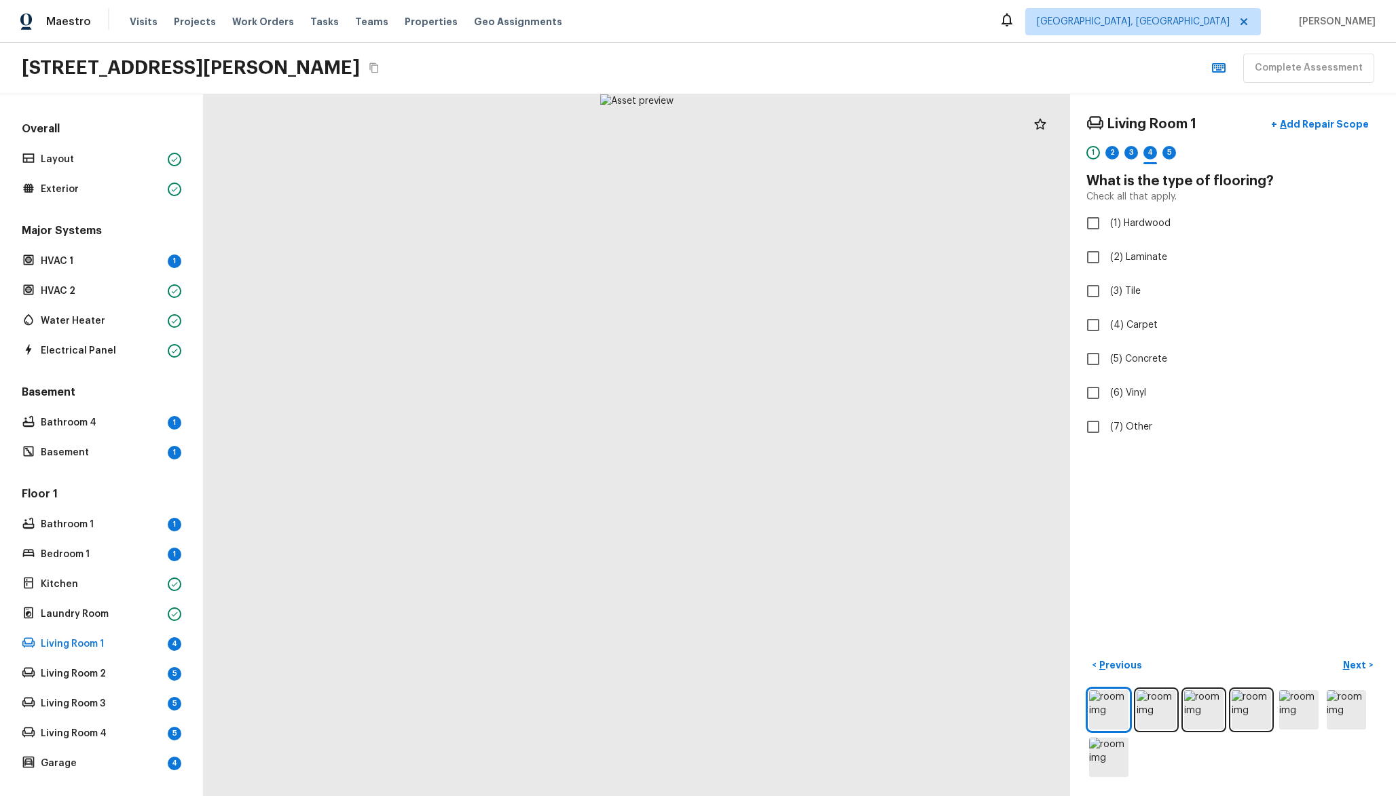
checkbox input "true"
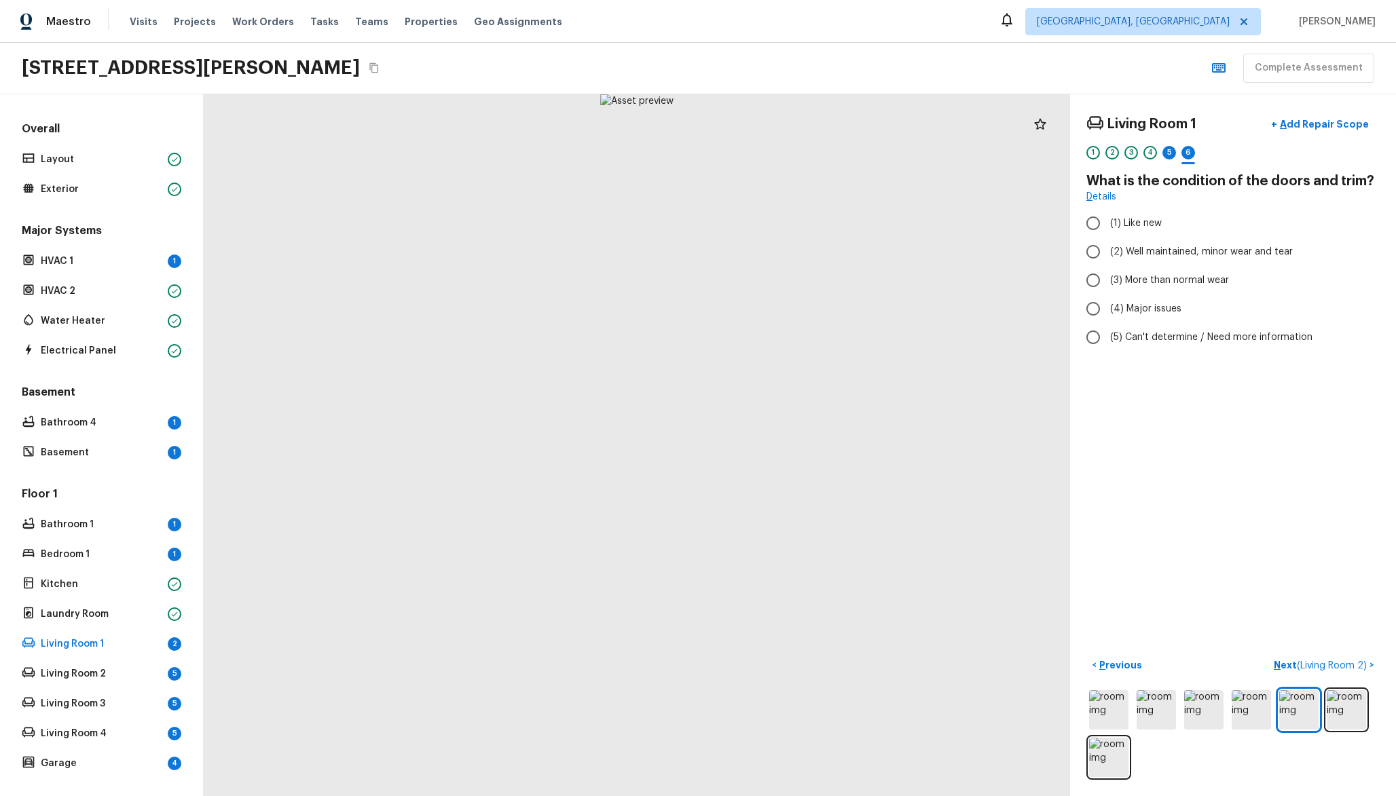
radio input "true"
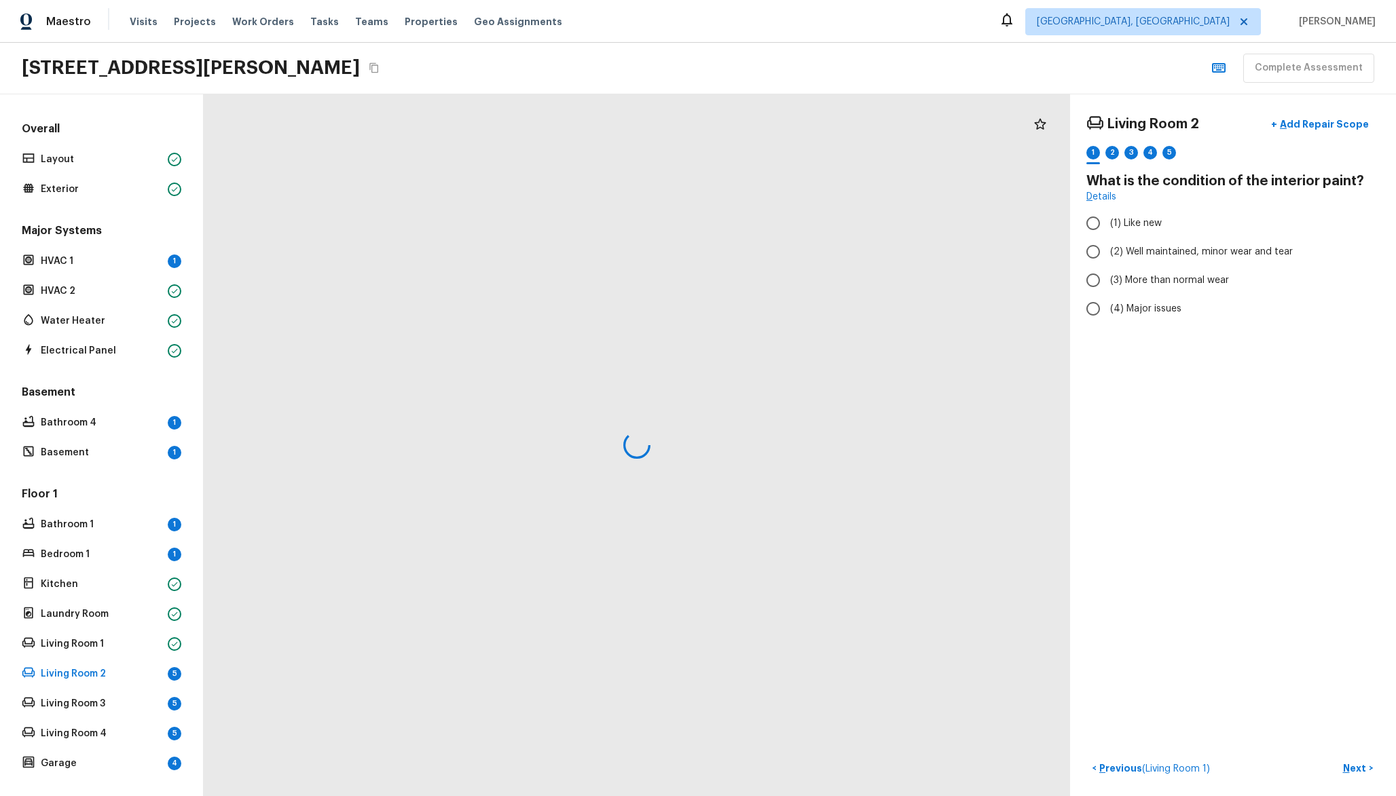
radio input "true"
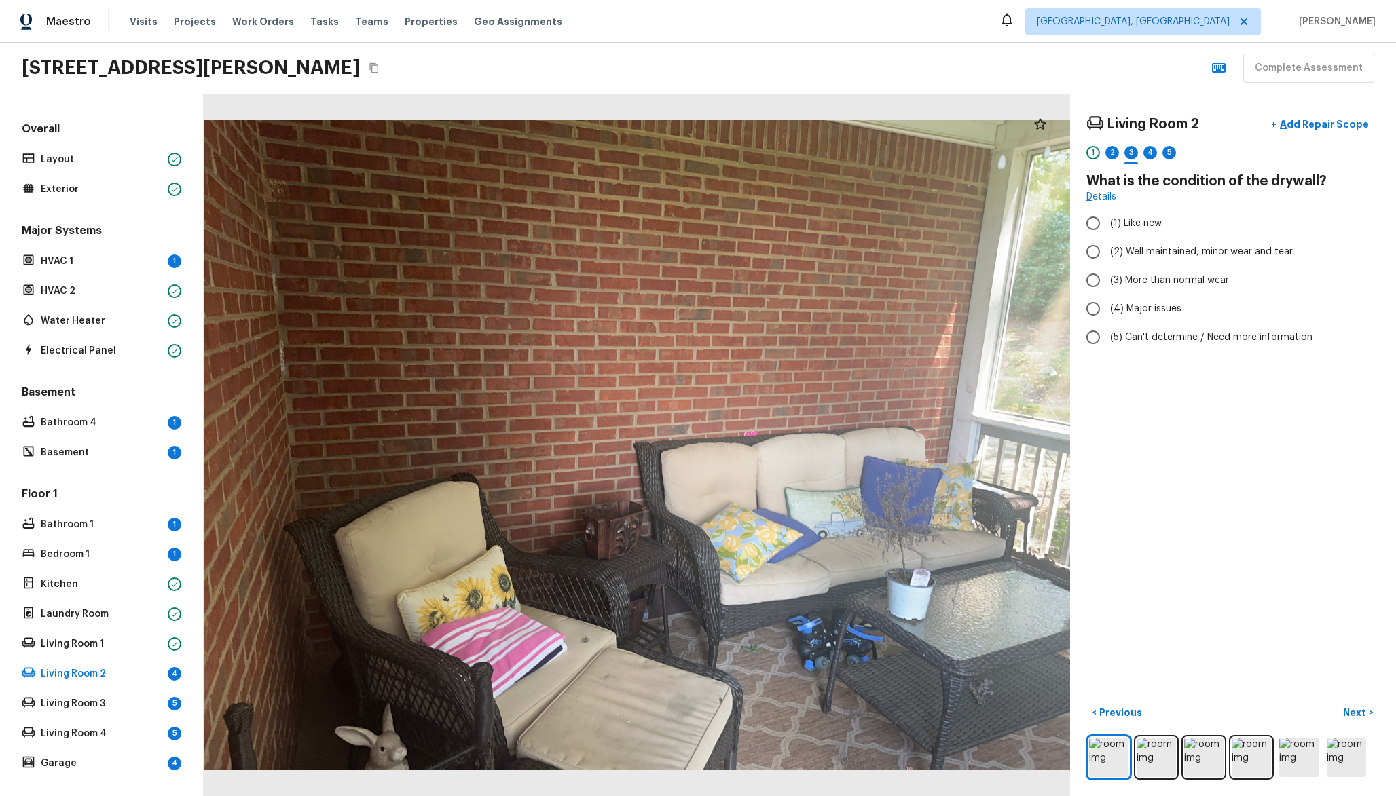
radio input "true"
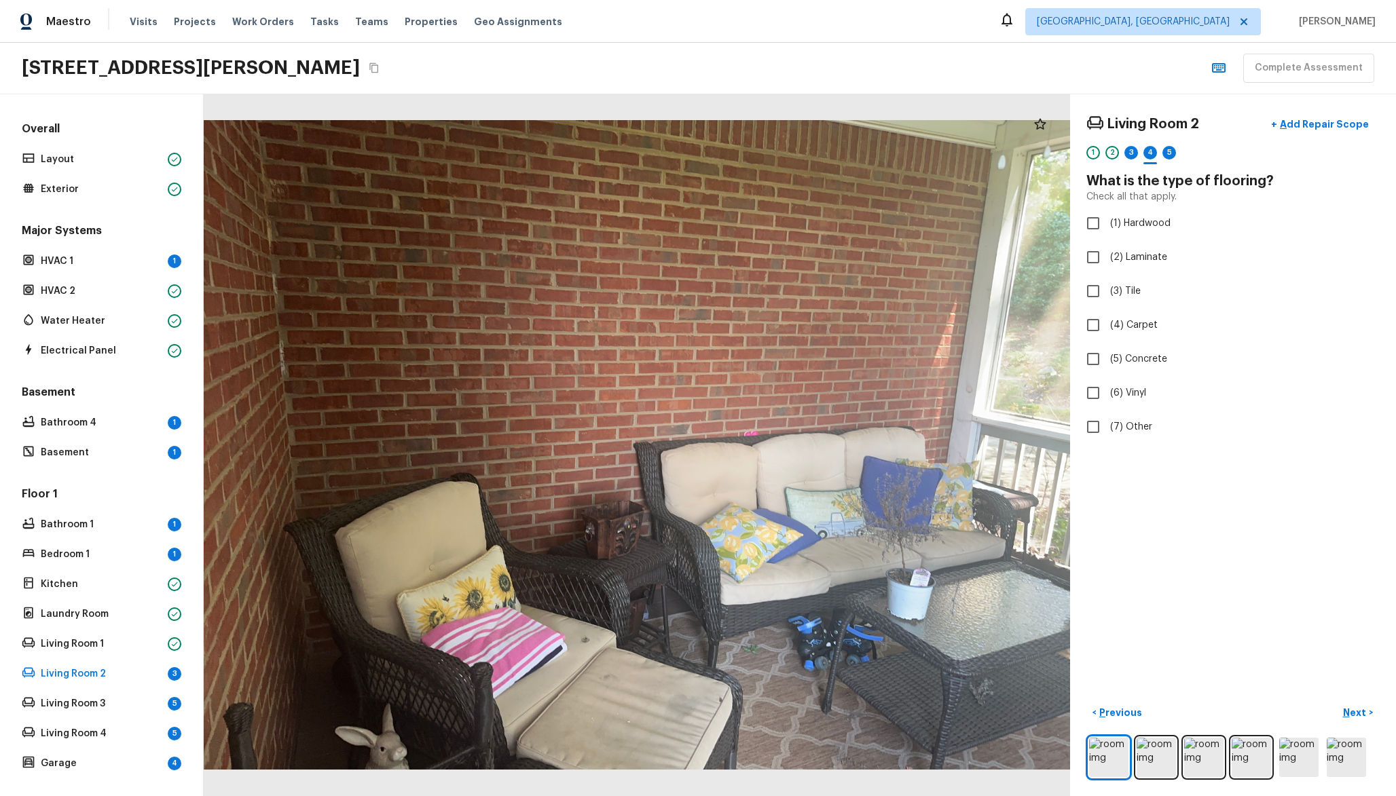
checkbox input "true"
radio input "true"
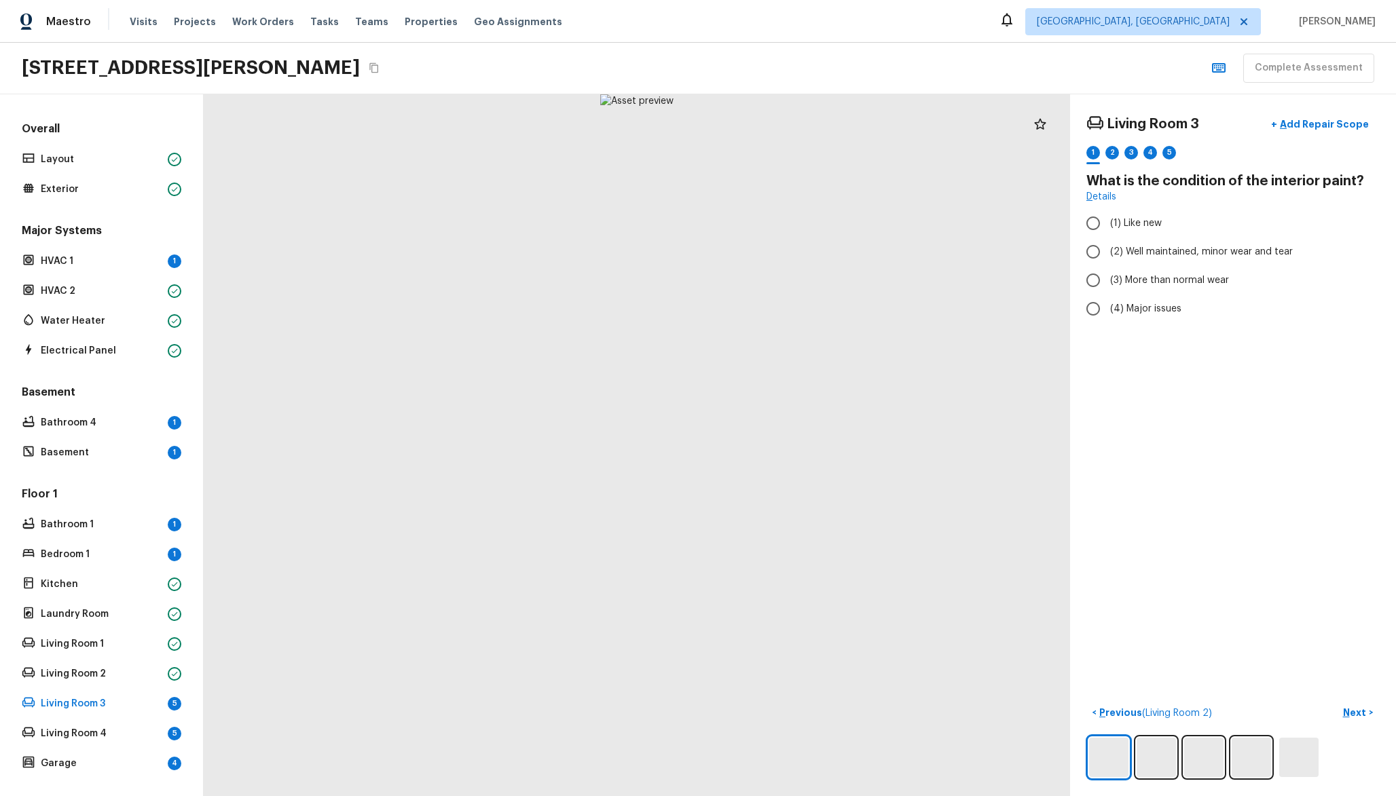
radio input "true"
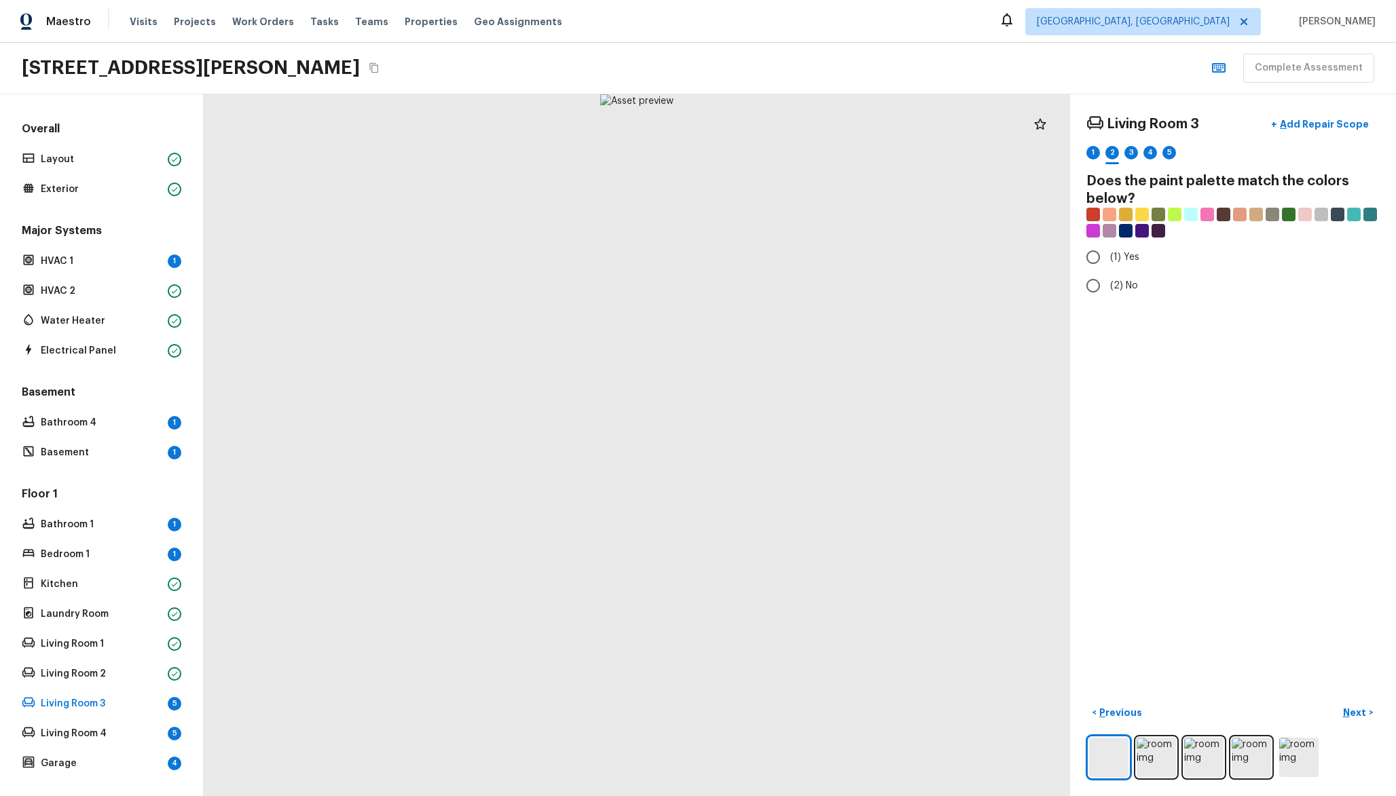
radio input "true"
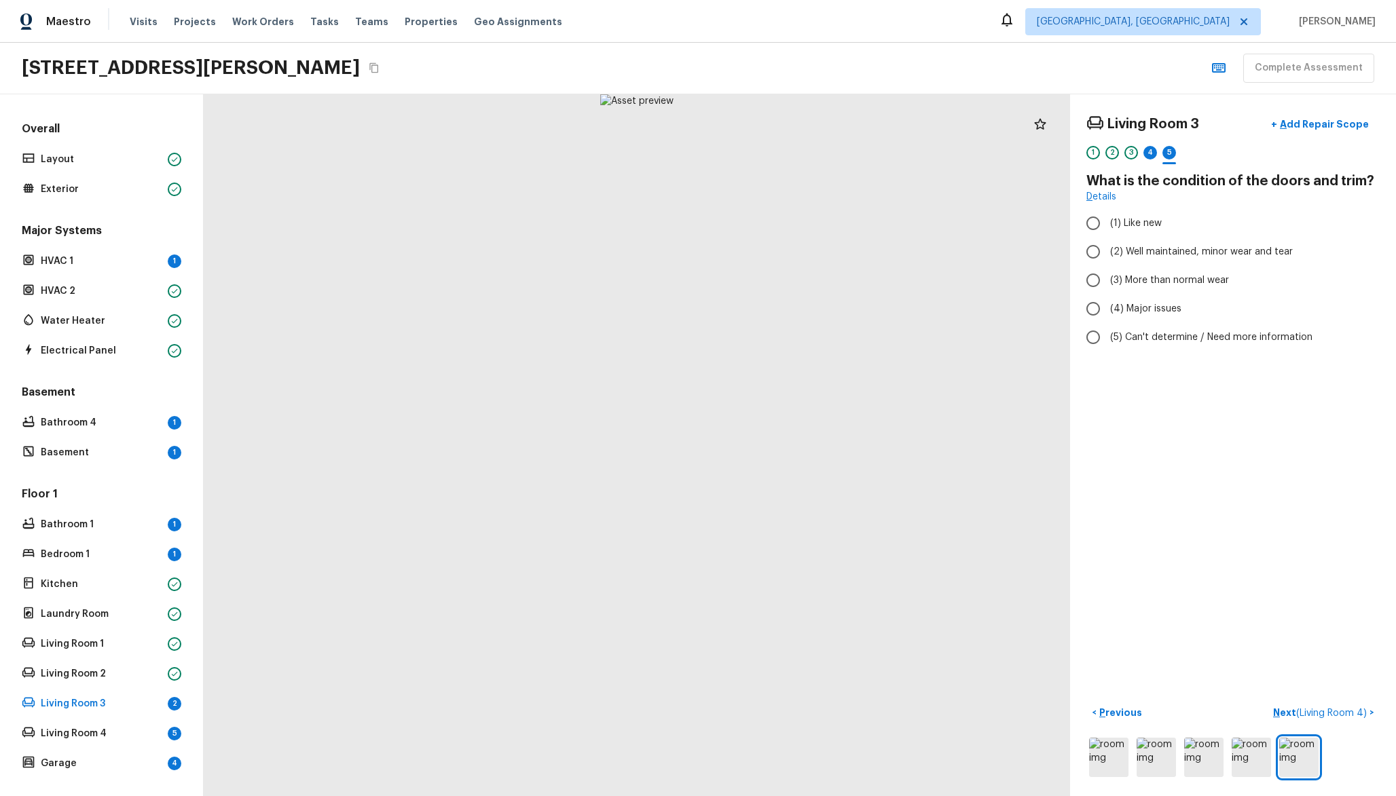
radio input "true"
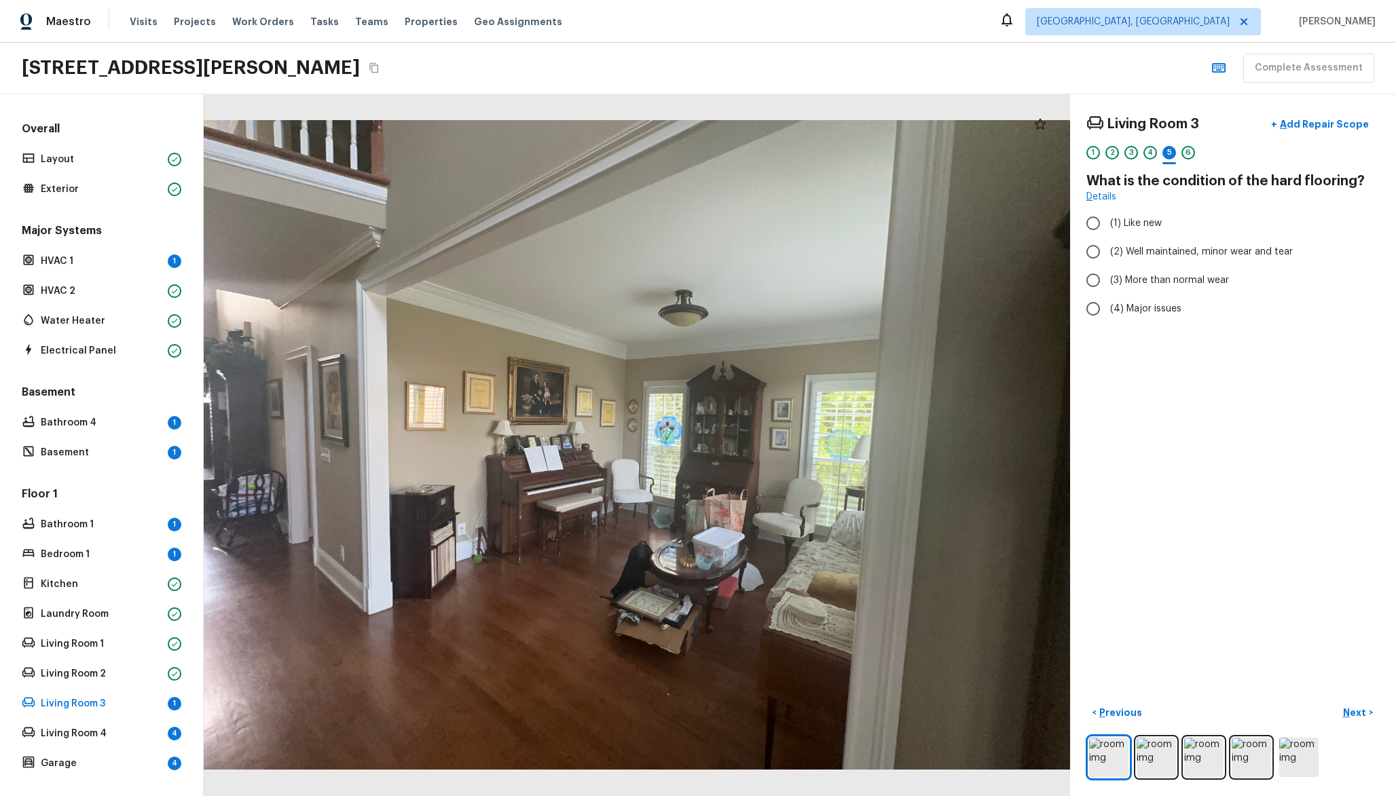
radio input "true"
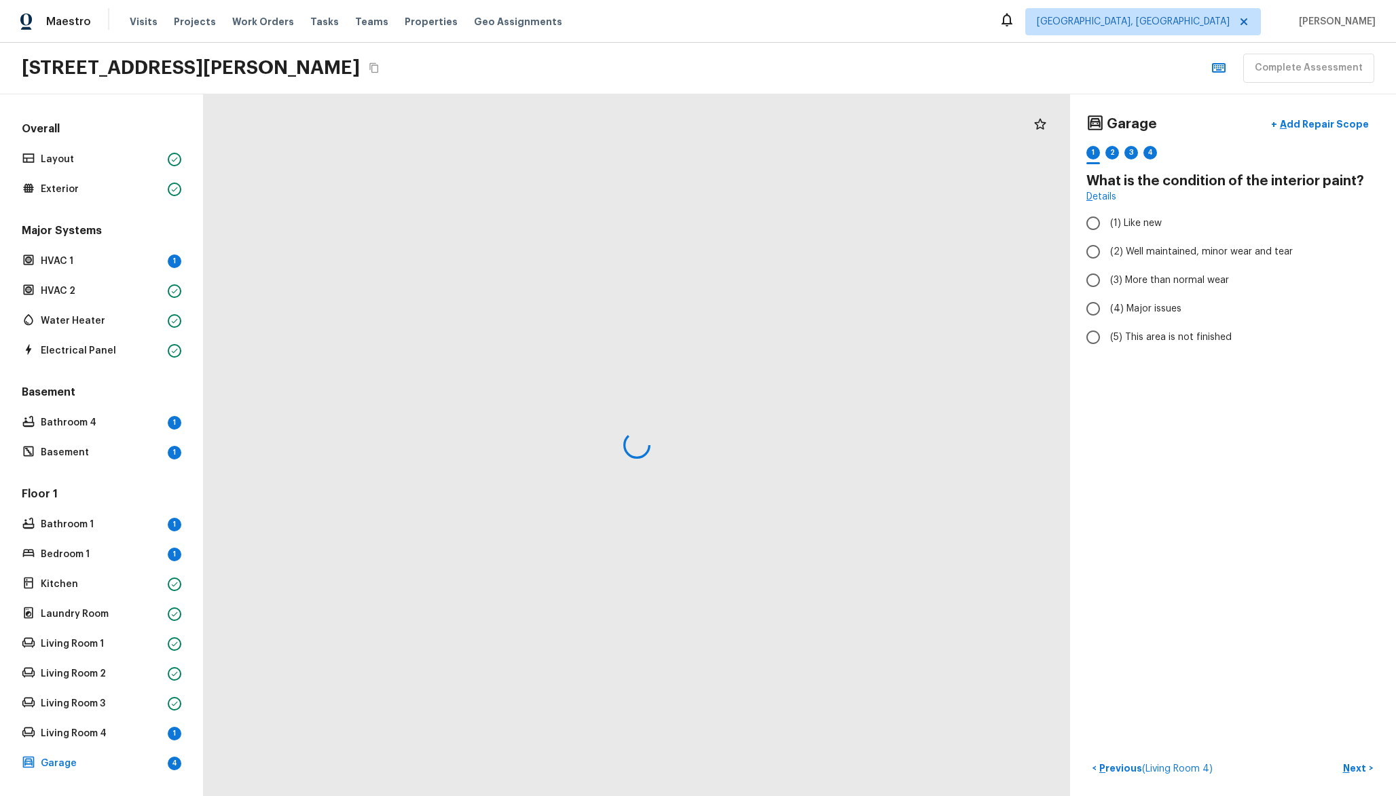
radio input "true"
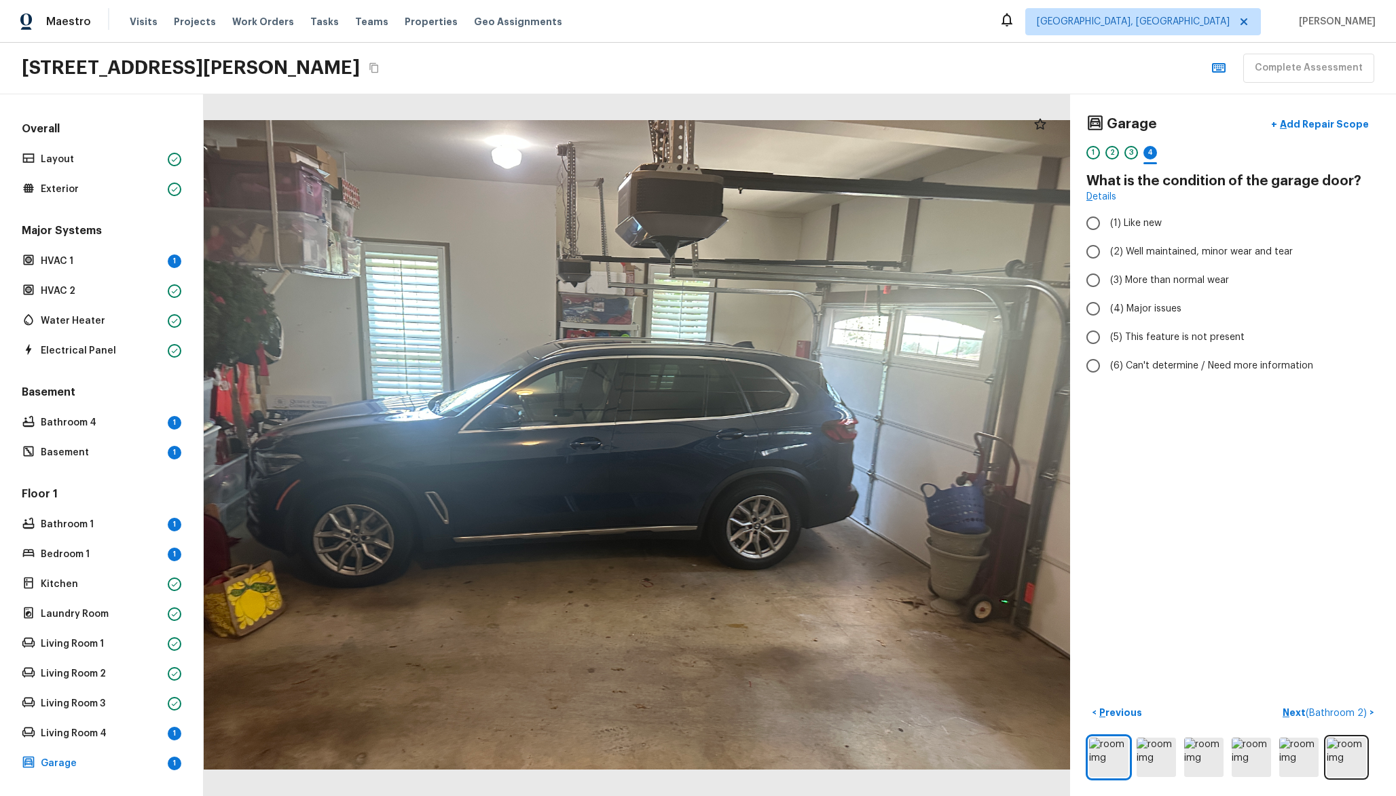
radio input "true"
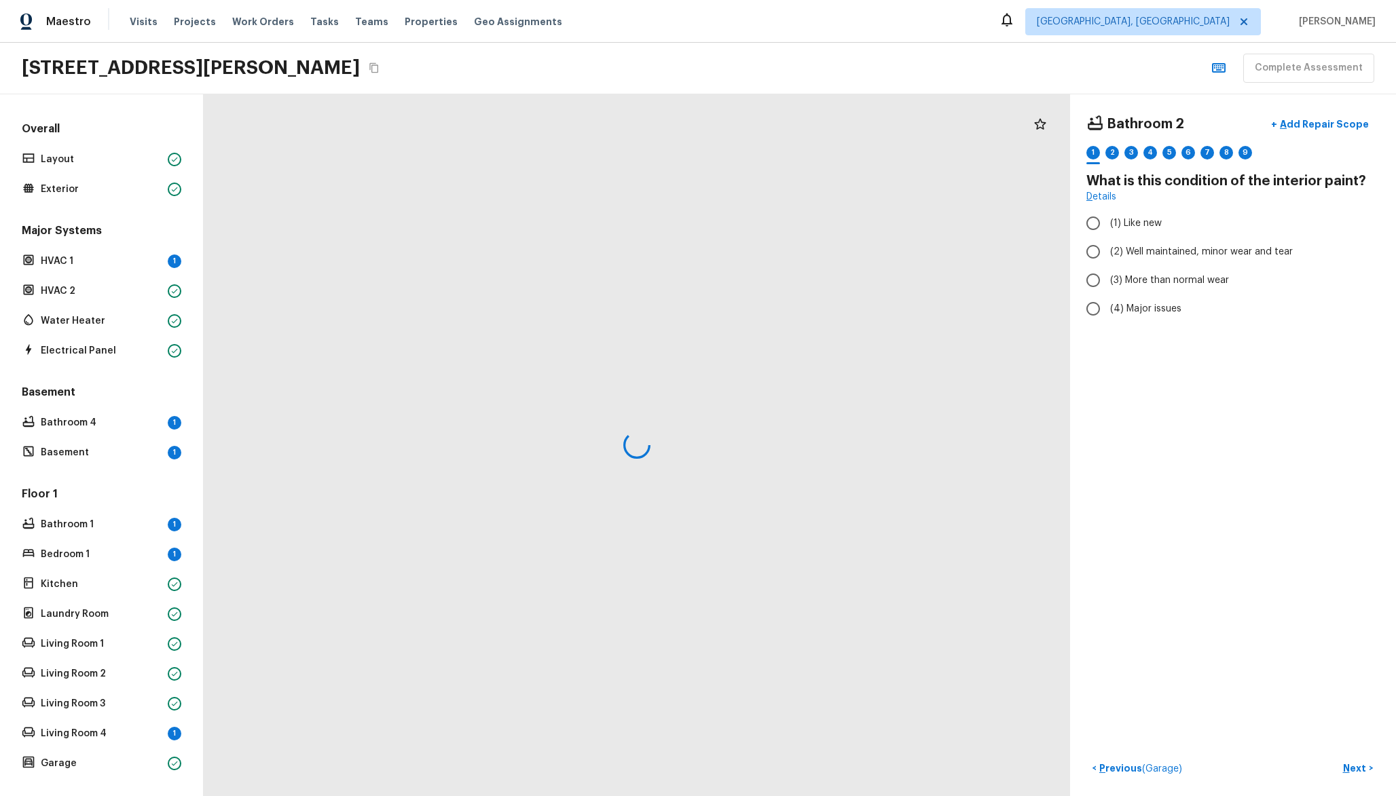
radio input "true"
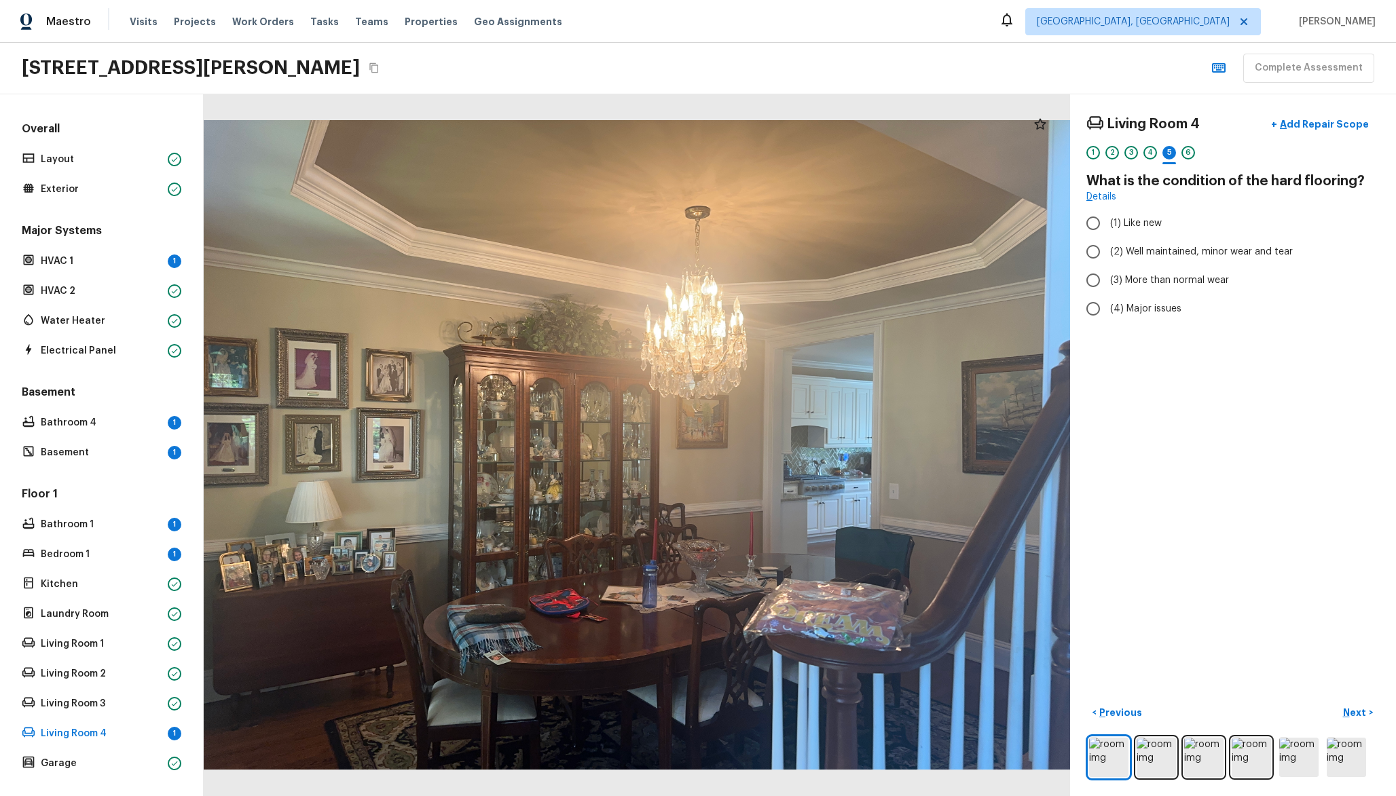
radio input "true"
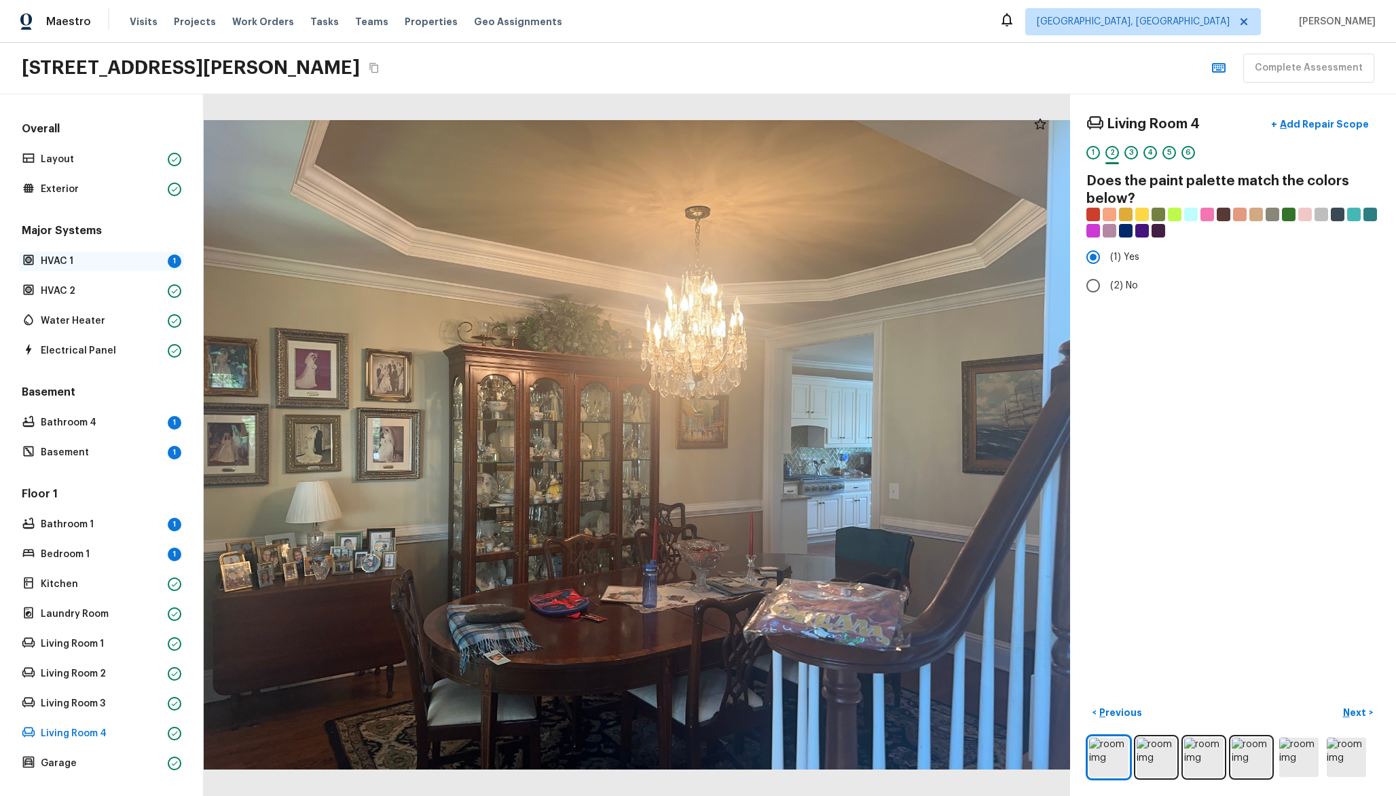
click at [110, 270] on div "HVAC 1 1" at bounding box center [101, 261] width 165 height 19
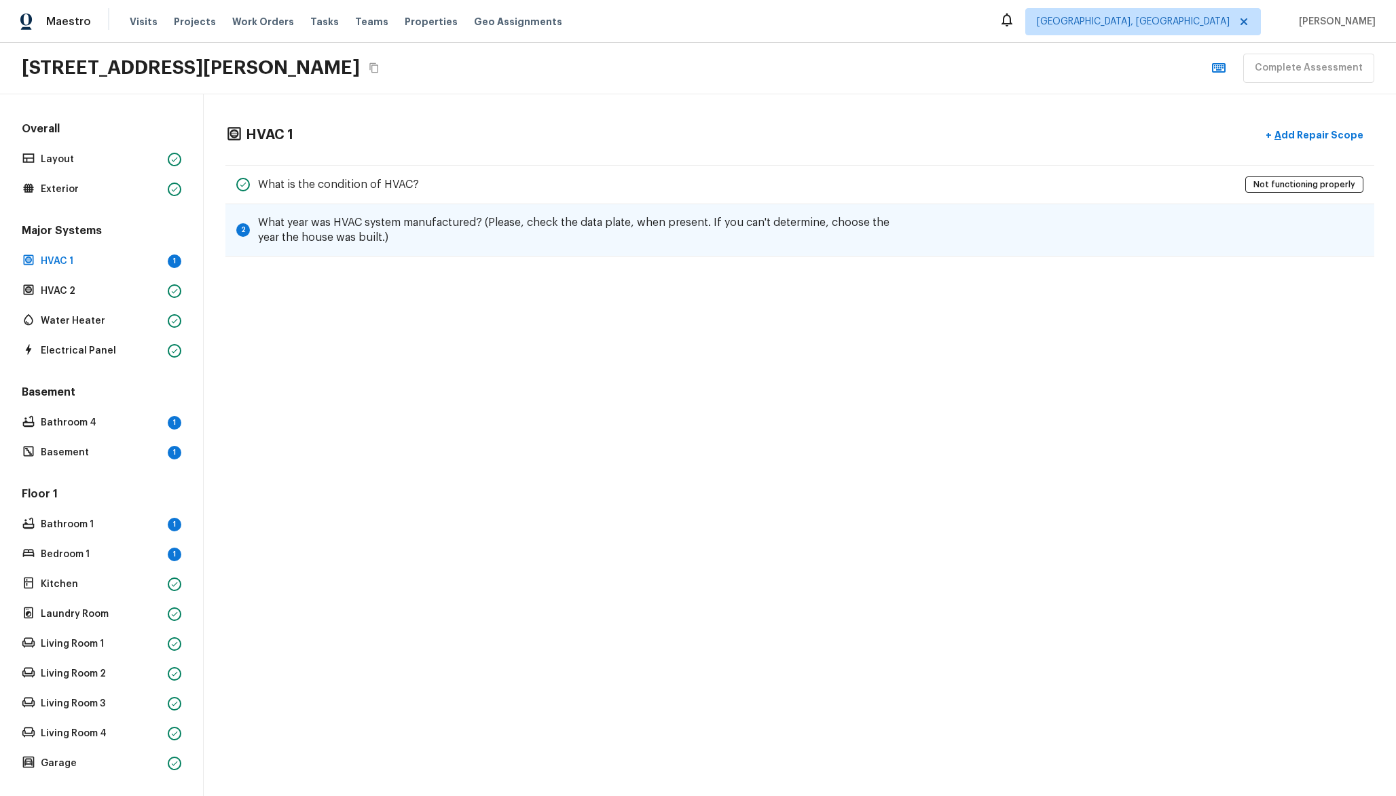
click at [798, 250] on div "2 What year was HVAC system manufactured? (Please, check the data plate, when p…" at bounding box center [799, 230] width 1149 height 52
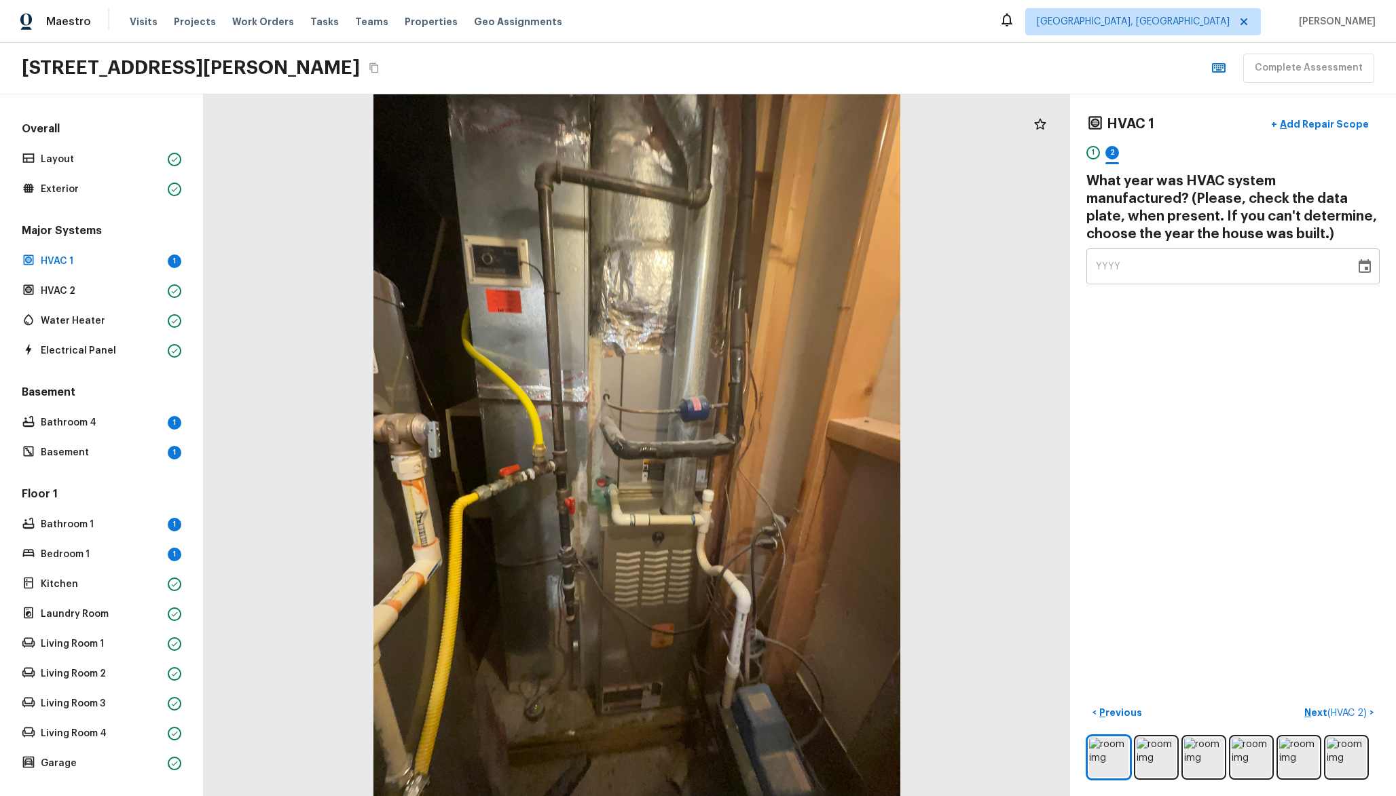
click at [1143, 258] on div "YYYY" at bounding box center [1221, 266] width 250 height 36
type input "1999"
click at [1169, 419] on div "HVAC 1 + Add Repair Scope 1 2 What year was HVAC system manufactured? (Please, …" at bounding box center [1233, 445] width 326 height 702
click at [166, 421] on div "Bathroom 4 1" at bounding box center [101, 422] width 165 height 19
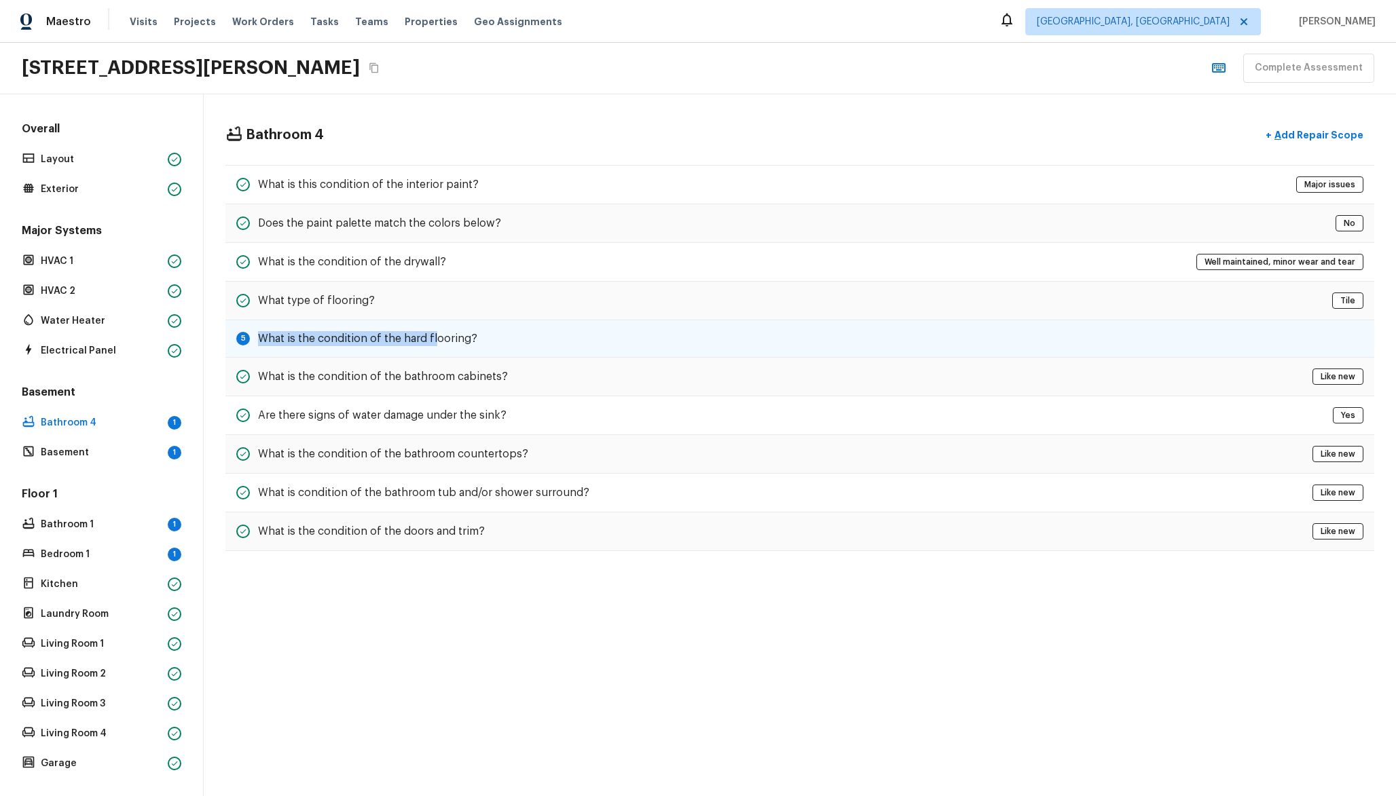
click at [435, 331] on div "5 What is the condition of the hard flooring?" at bounding box center [799, 338] width 1149 height 37
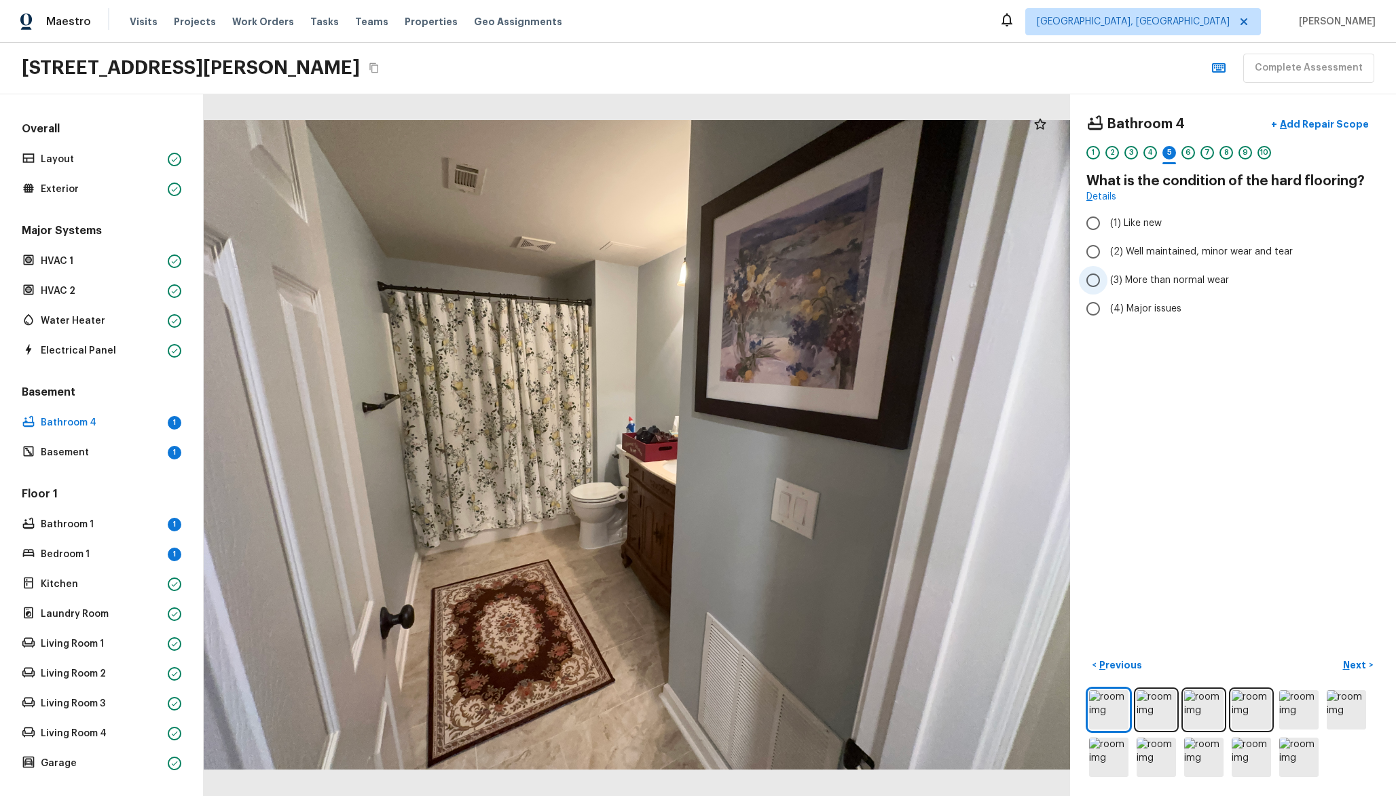
radio input "true"
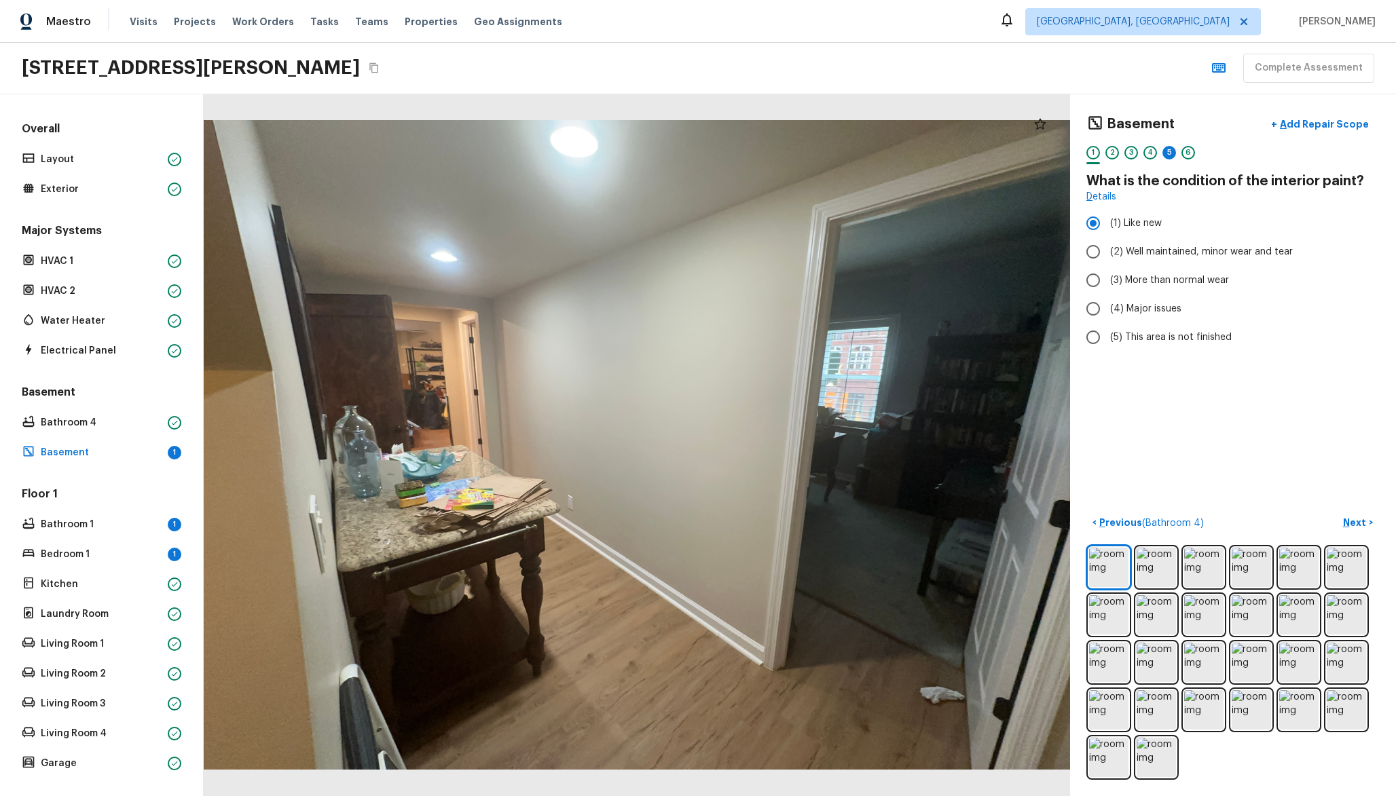
radio input "false"
radio input "true"
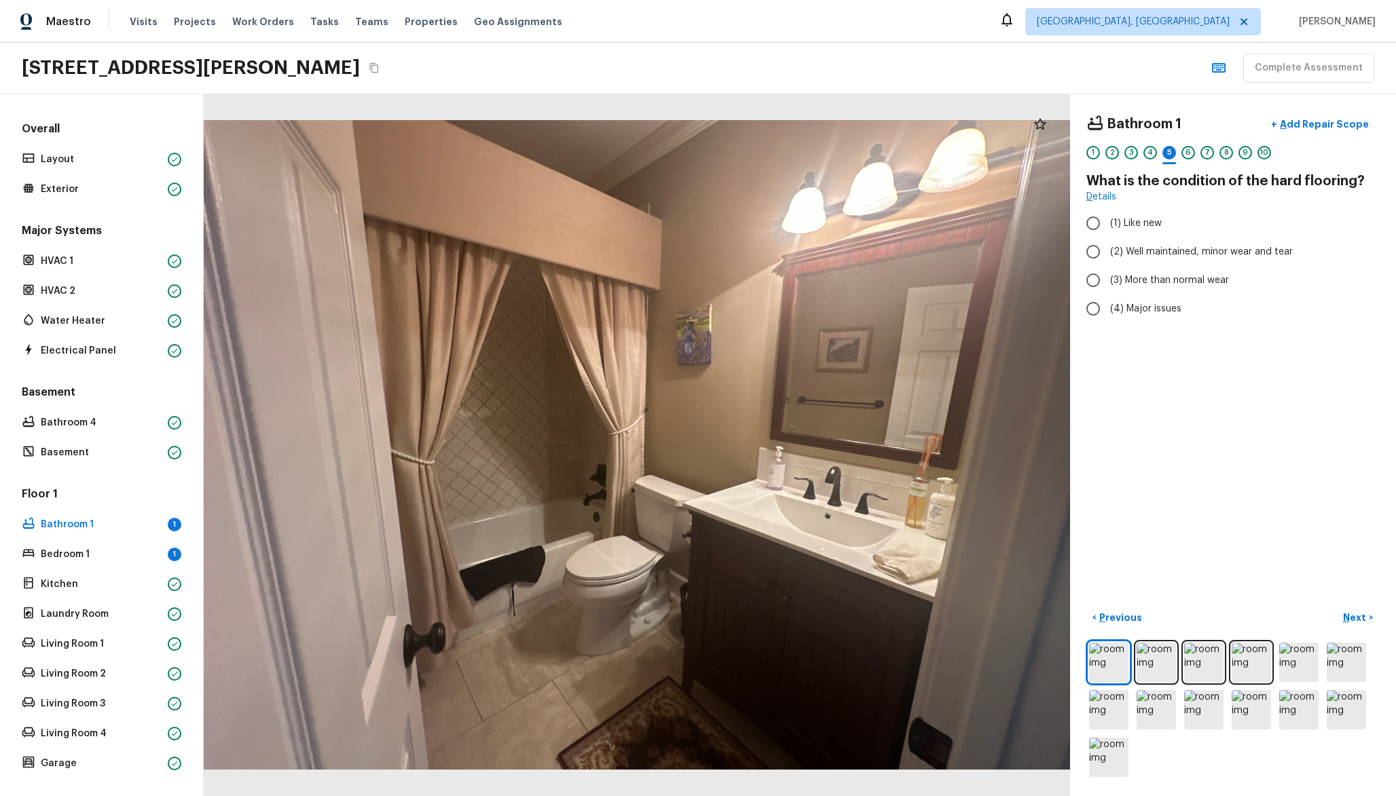
radio input "true"
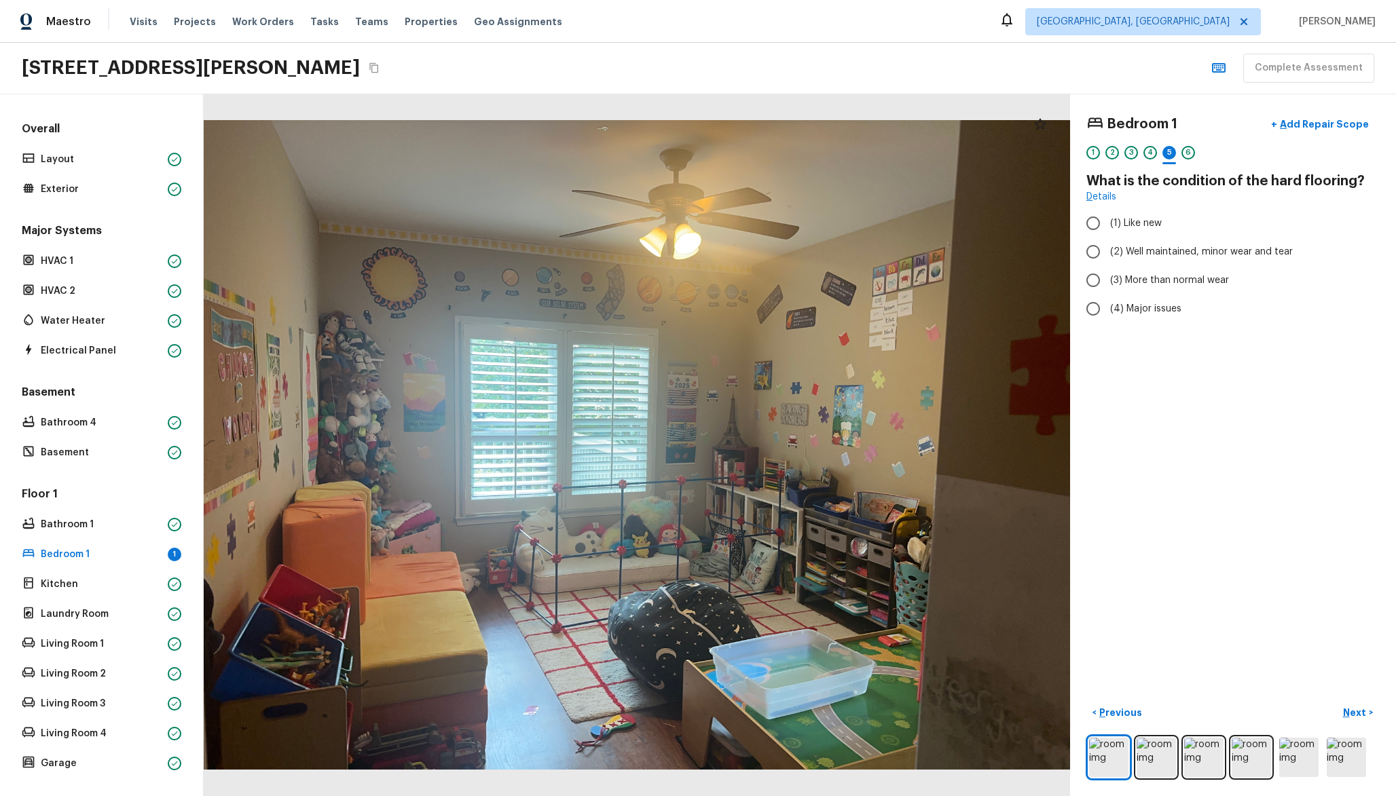
radio input "true"
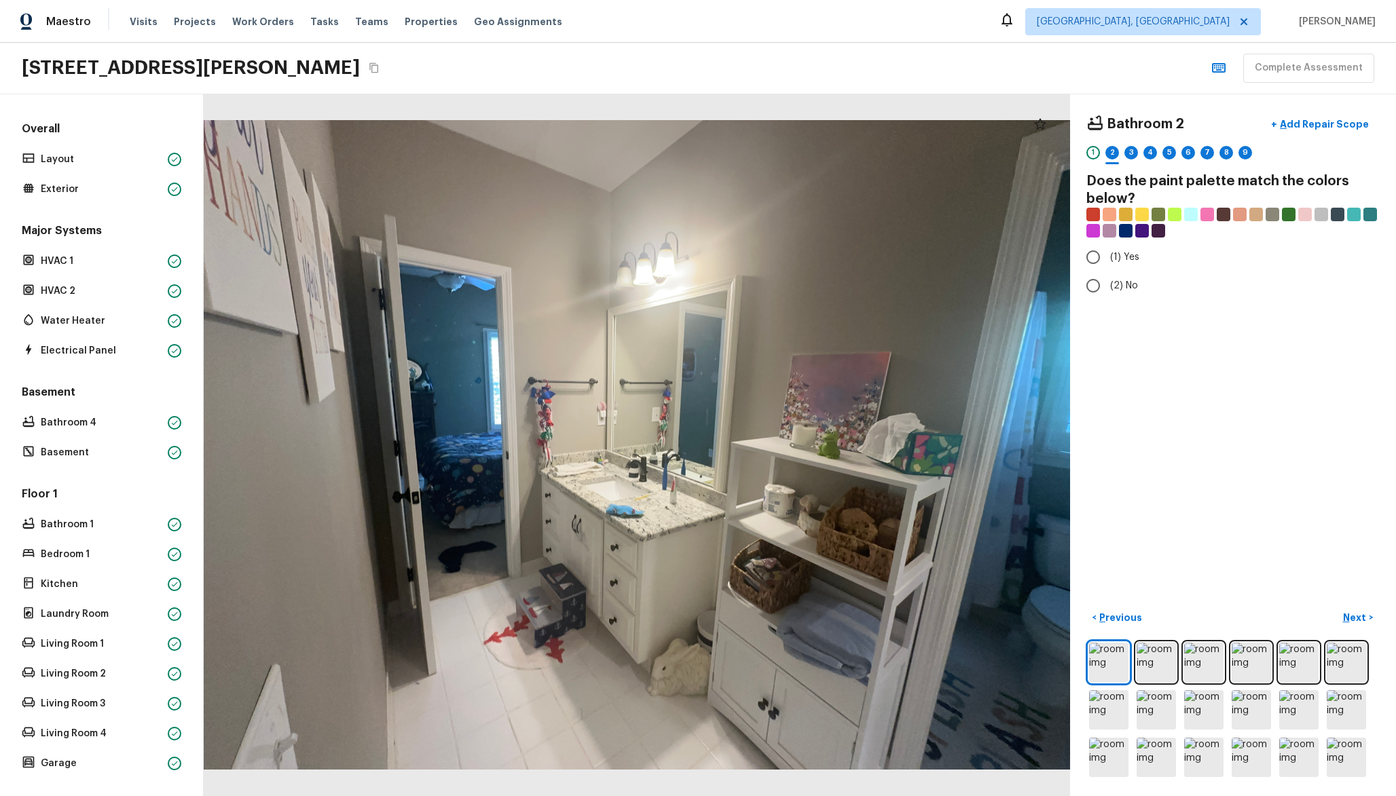
radio input "true"
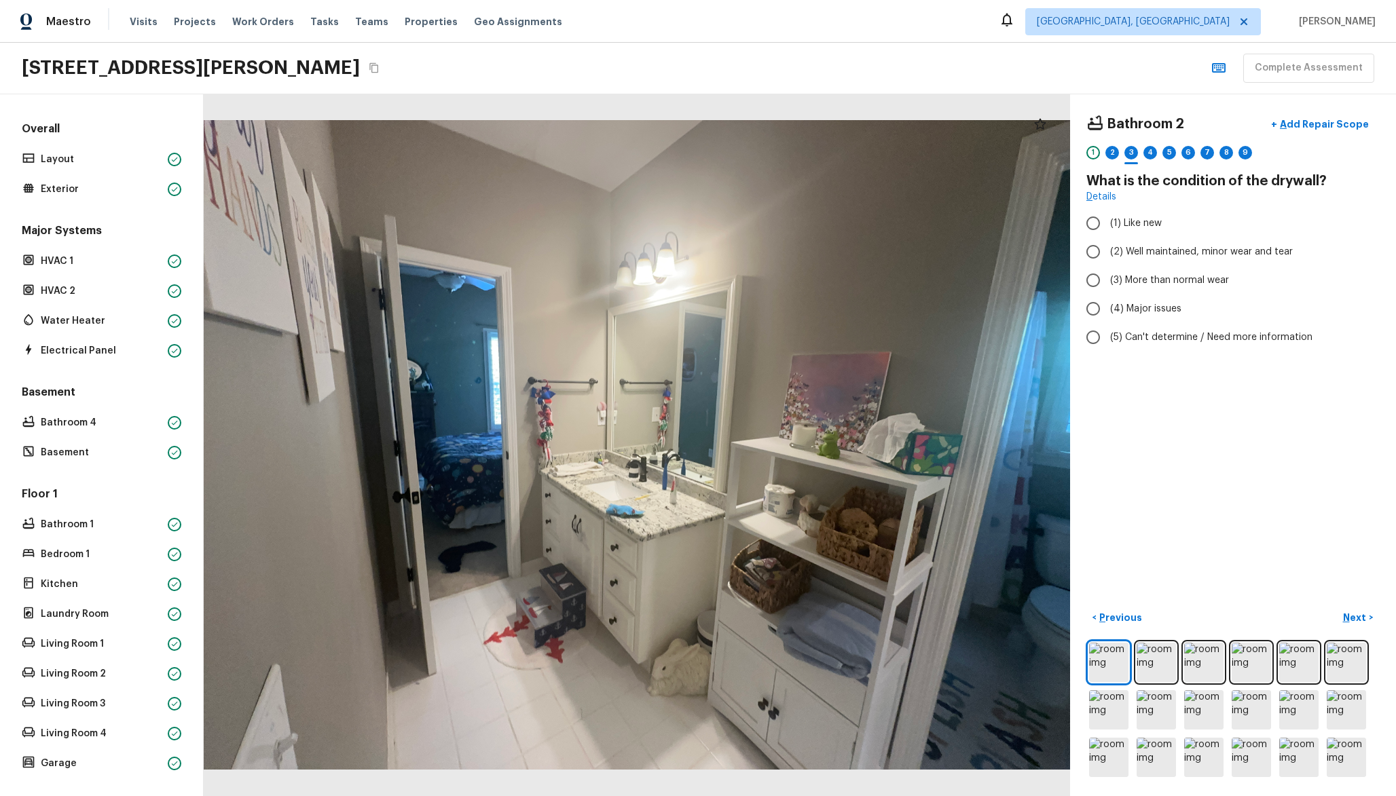
radio input "true"
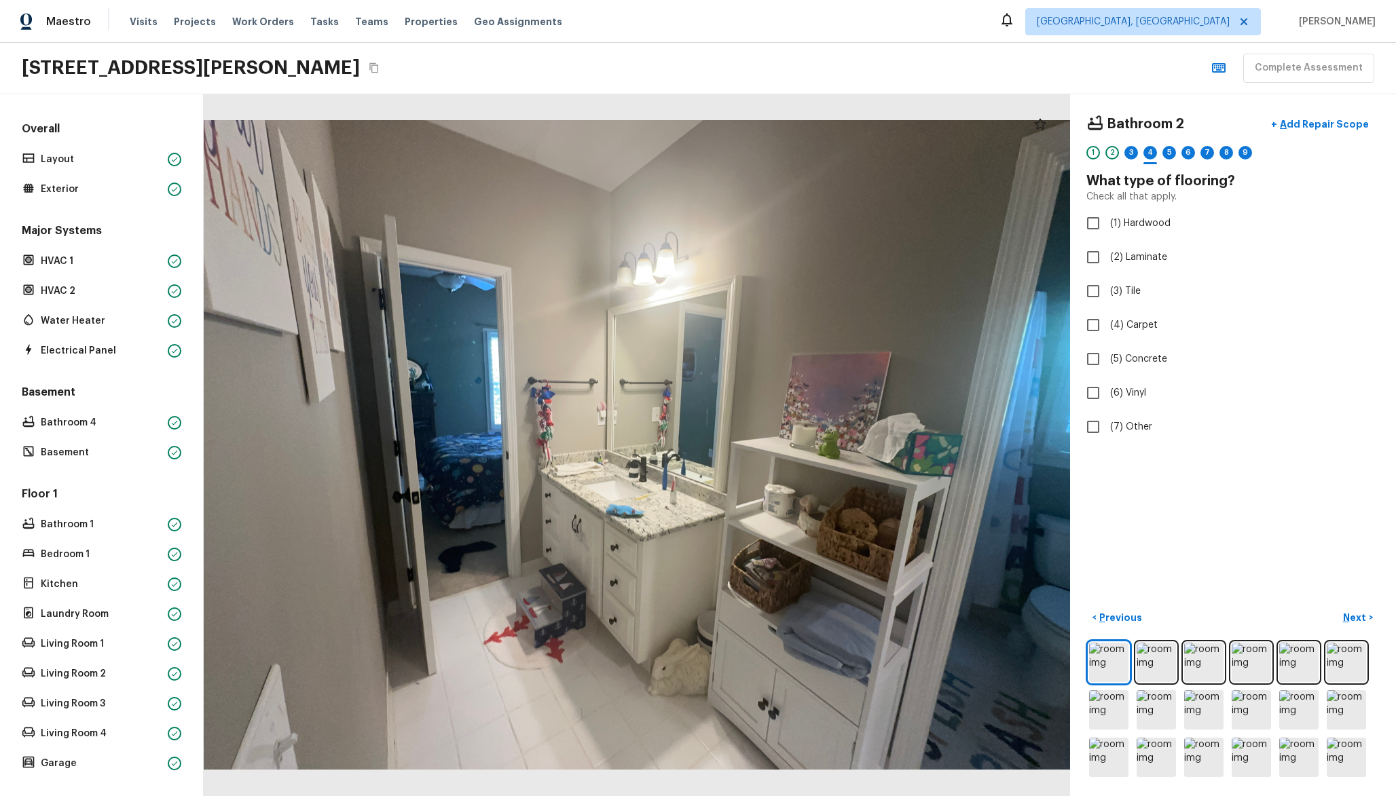
checkbox input "true"
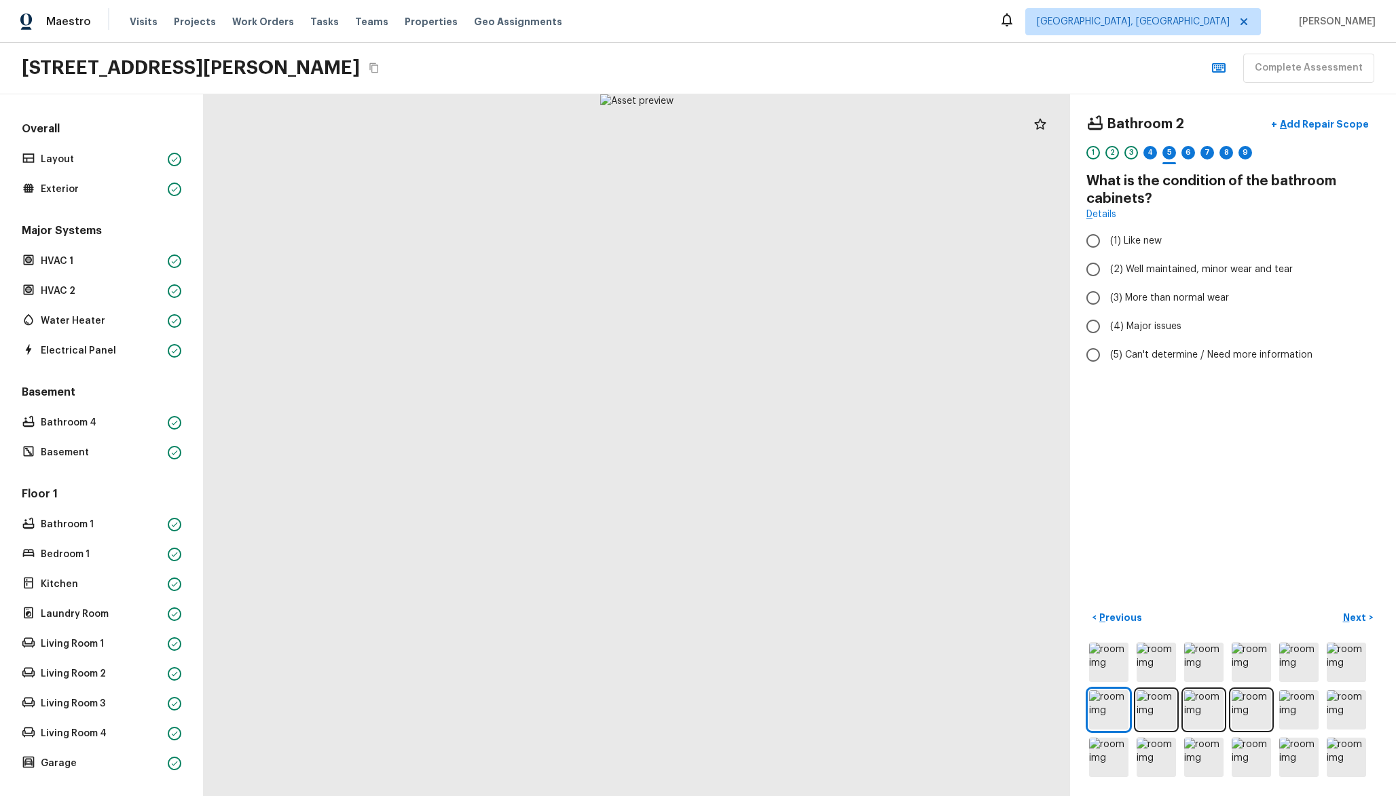
radio input "true"
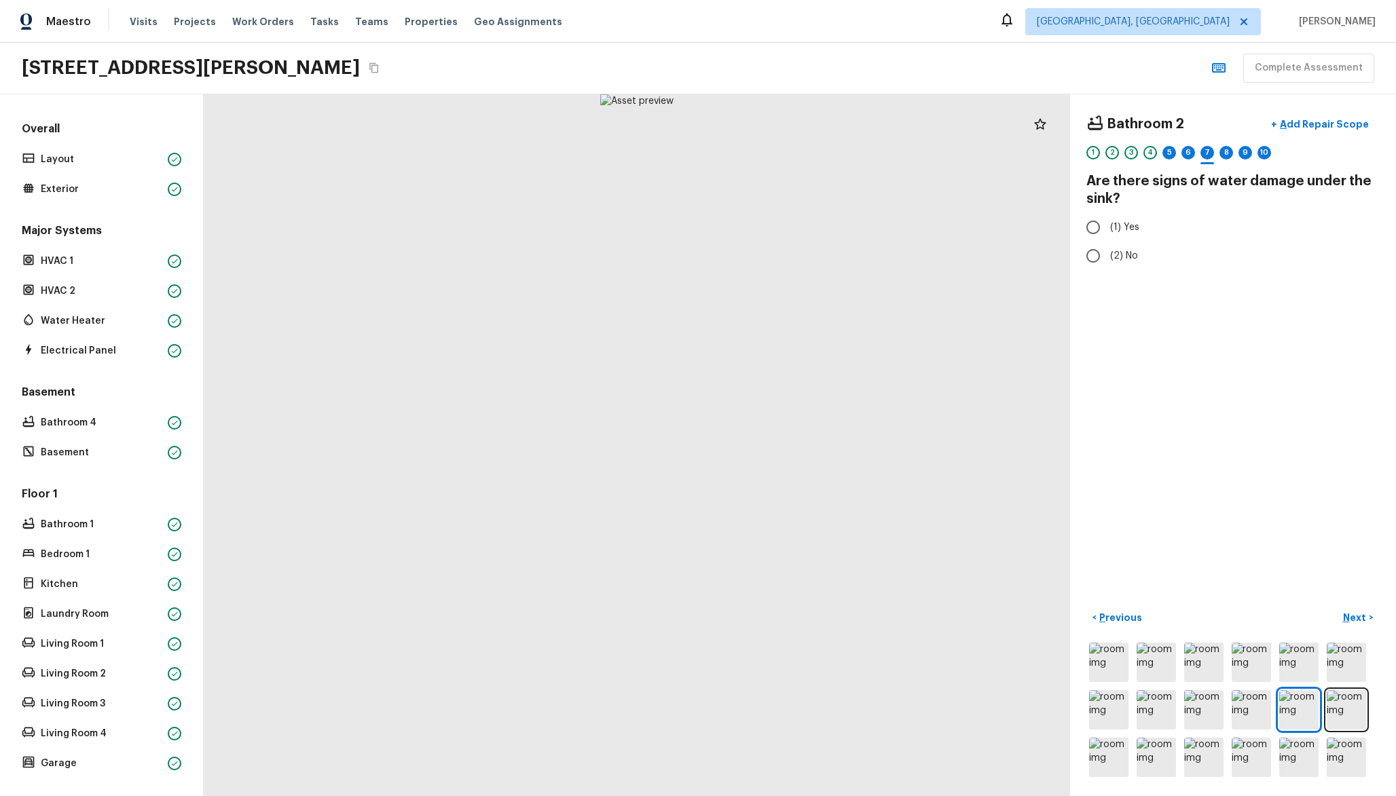
radio input "true"
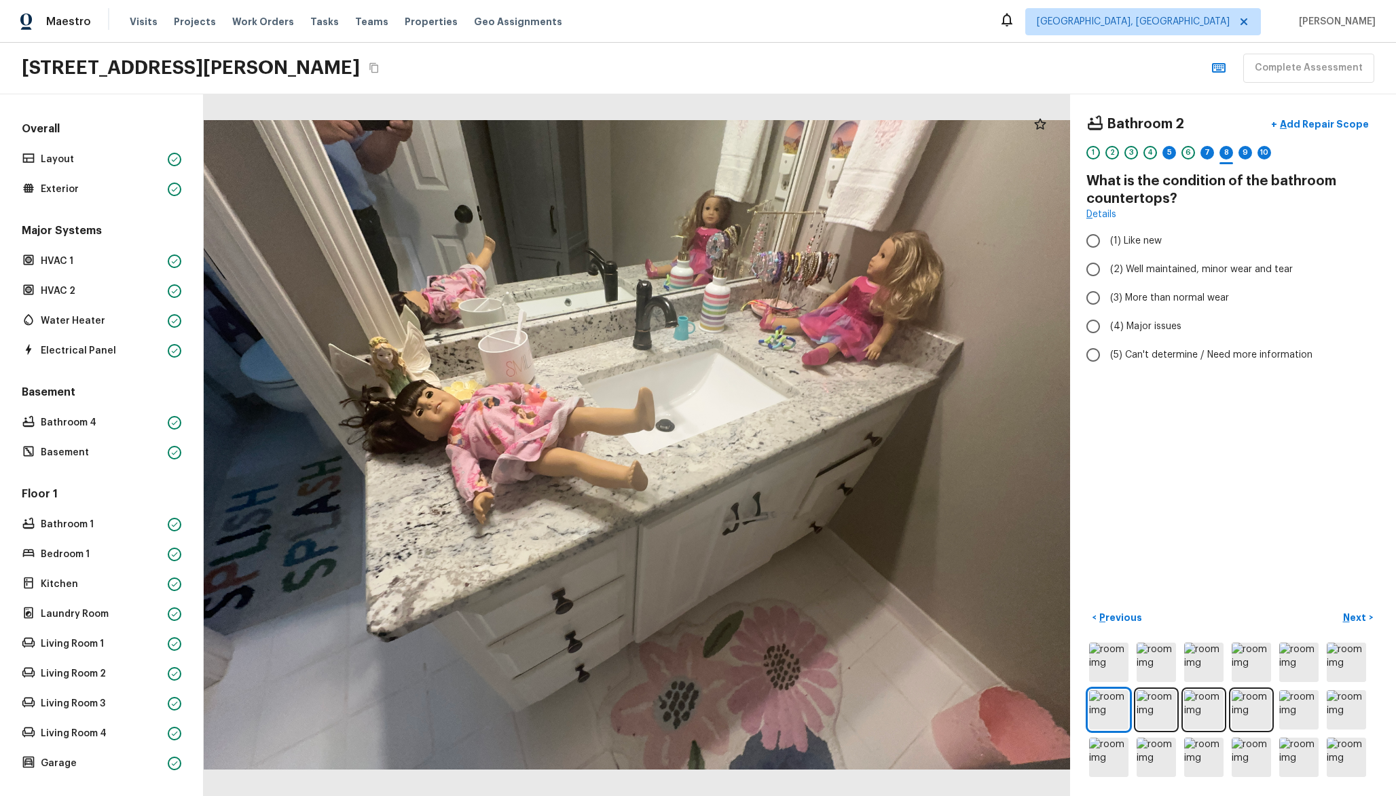
radio input "true"
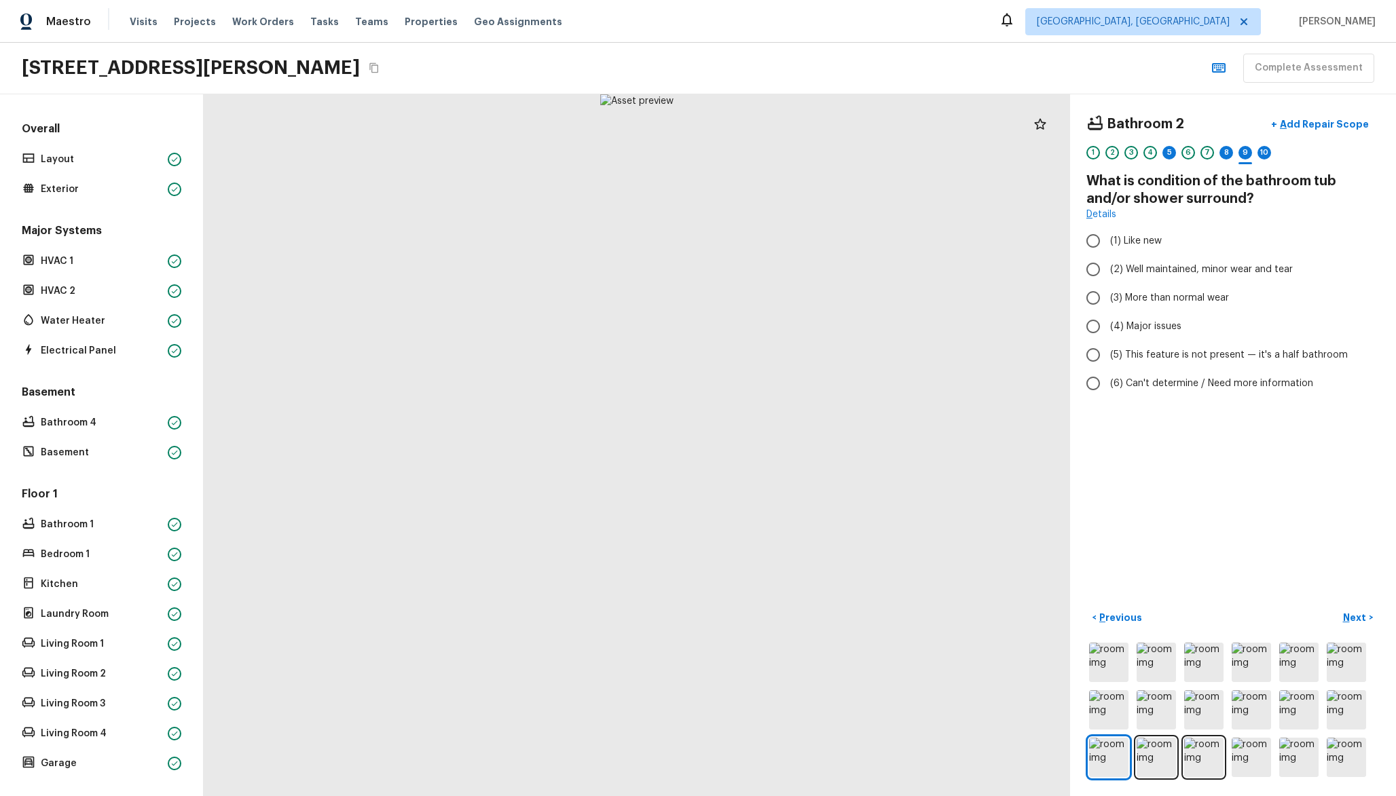
radio input "true"
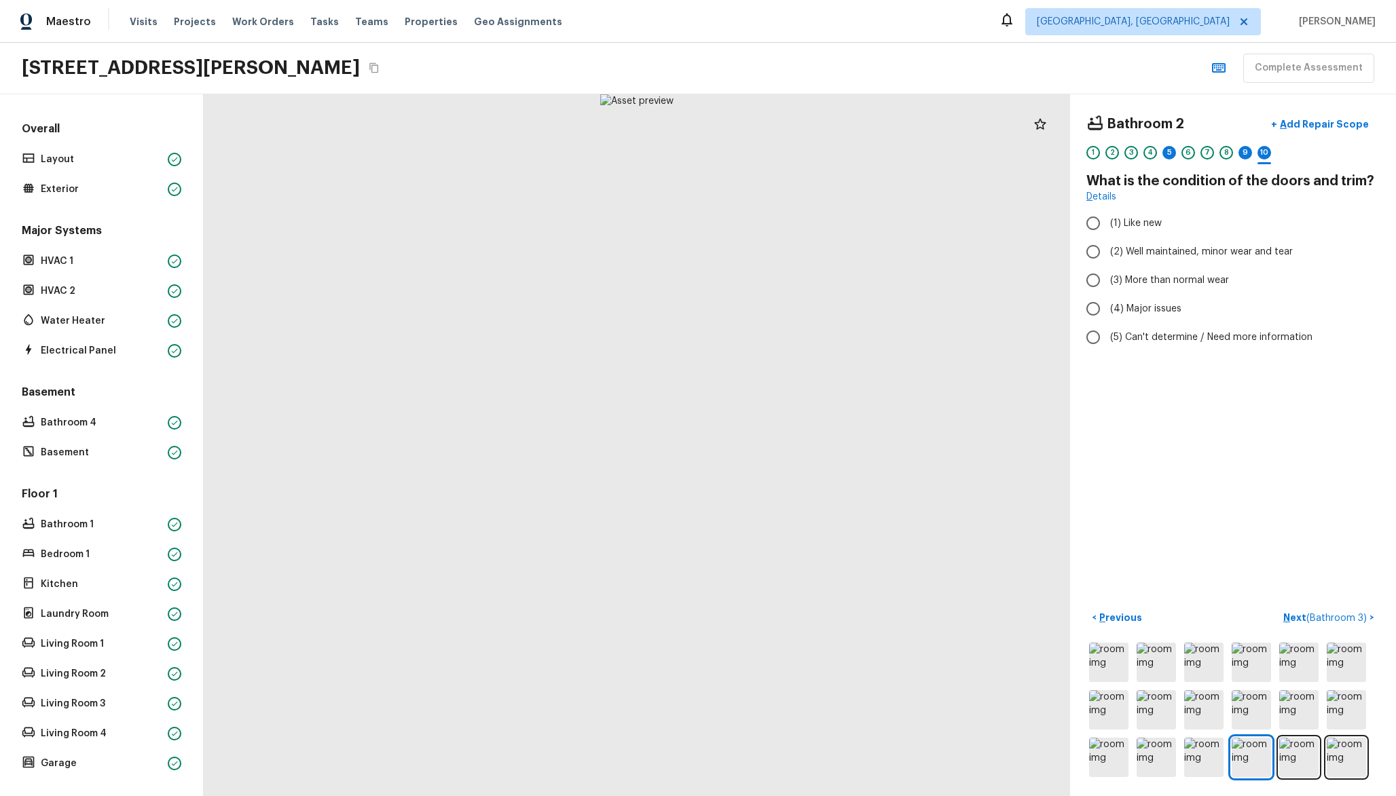
radio input "true"
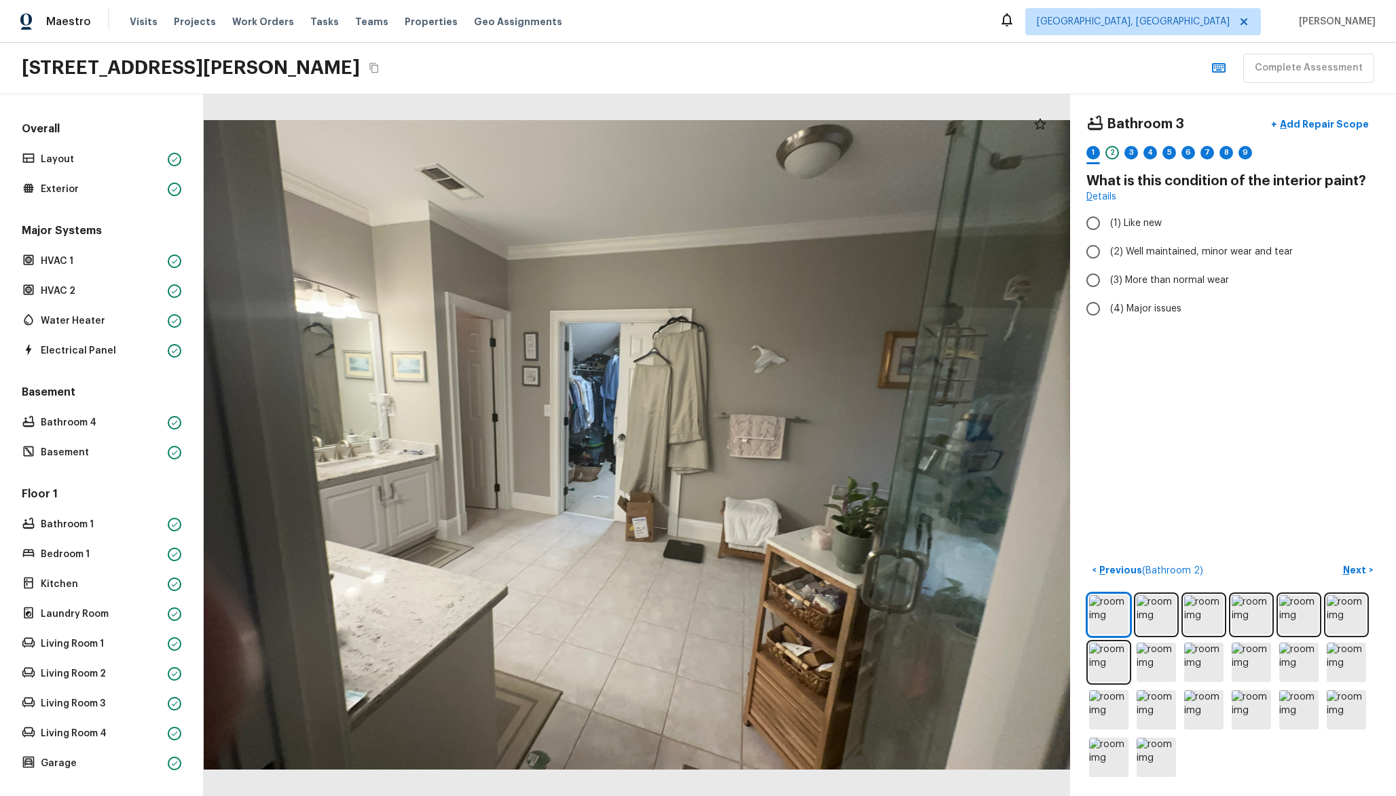
radio input "true"
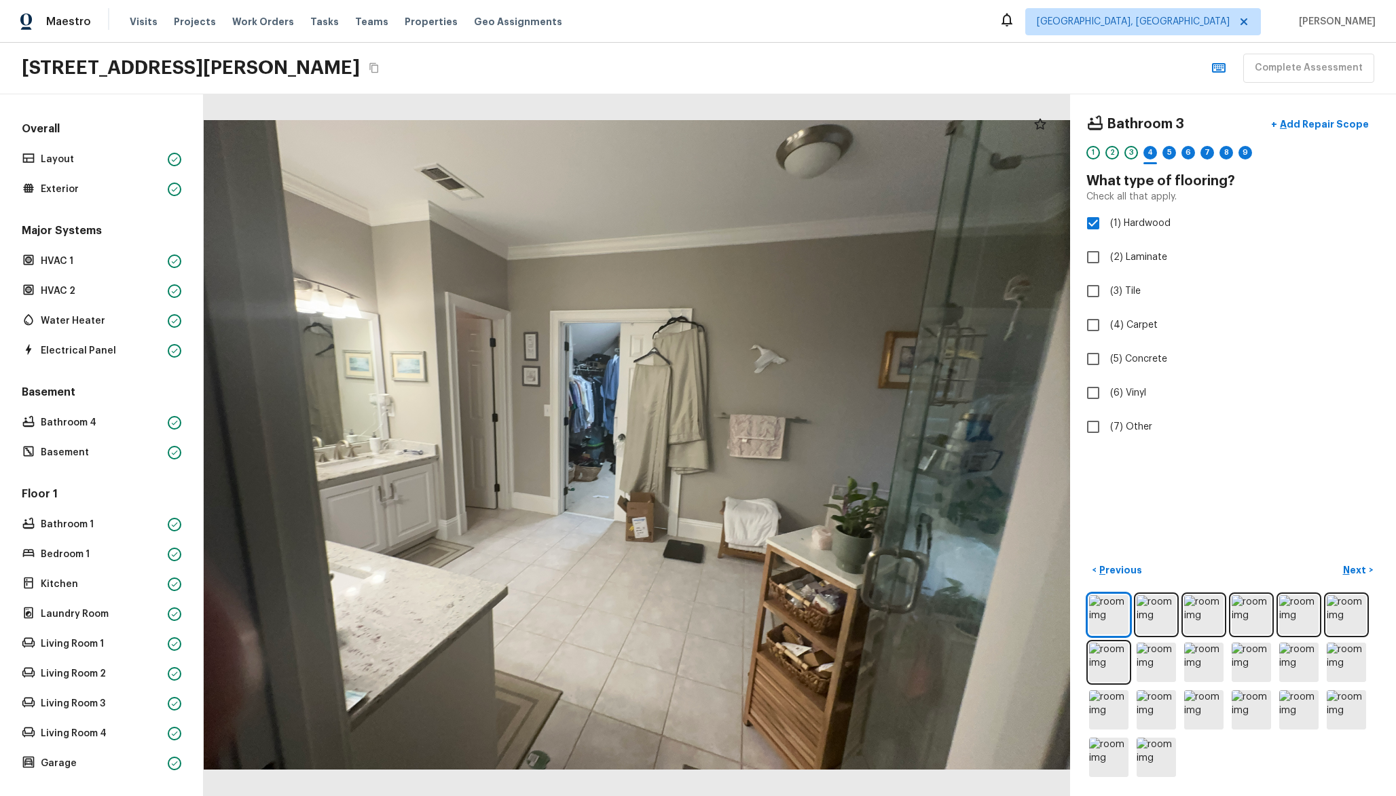
checkbox input "true"
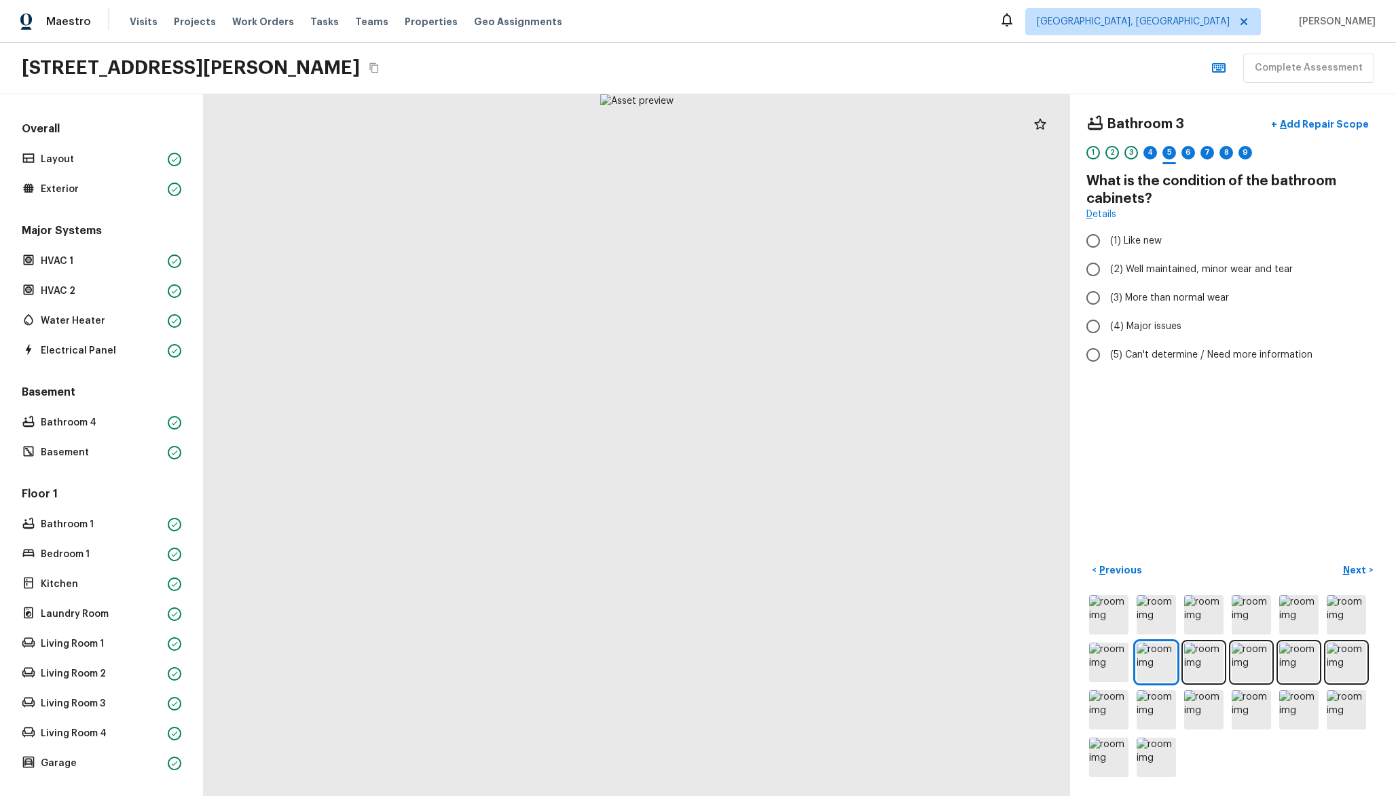
radio input "true"
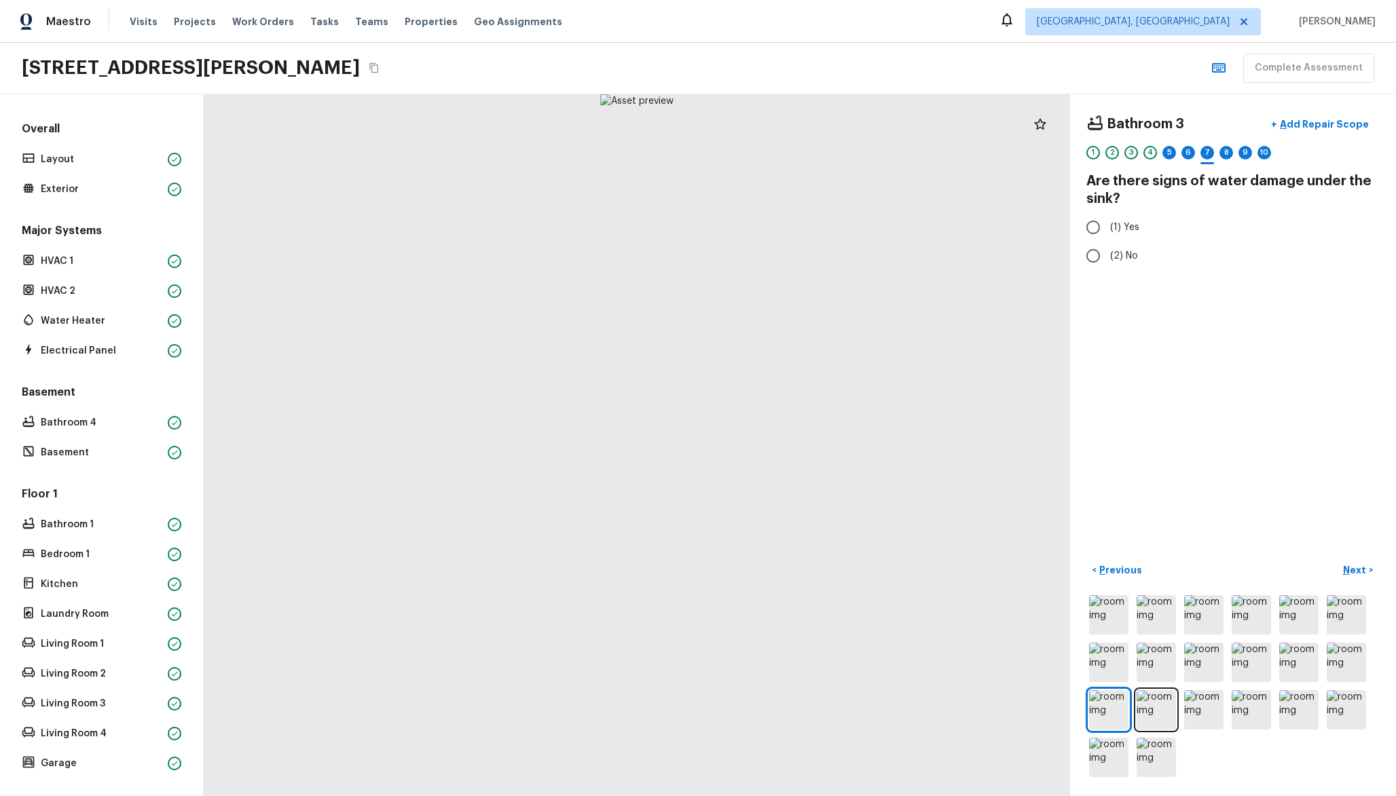
radio input "true"
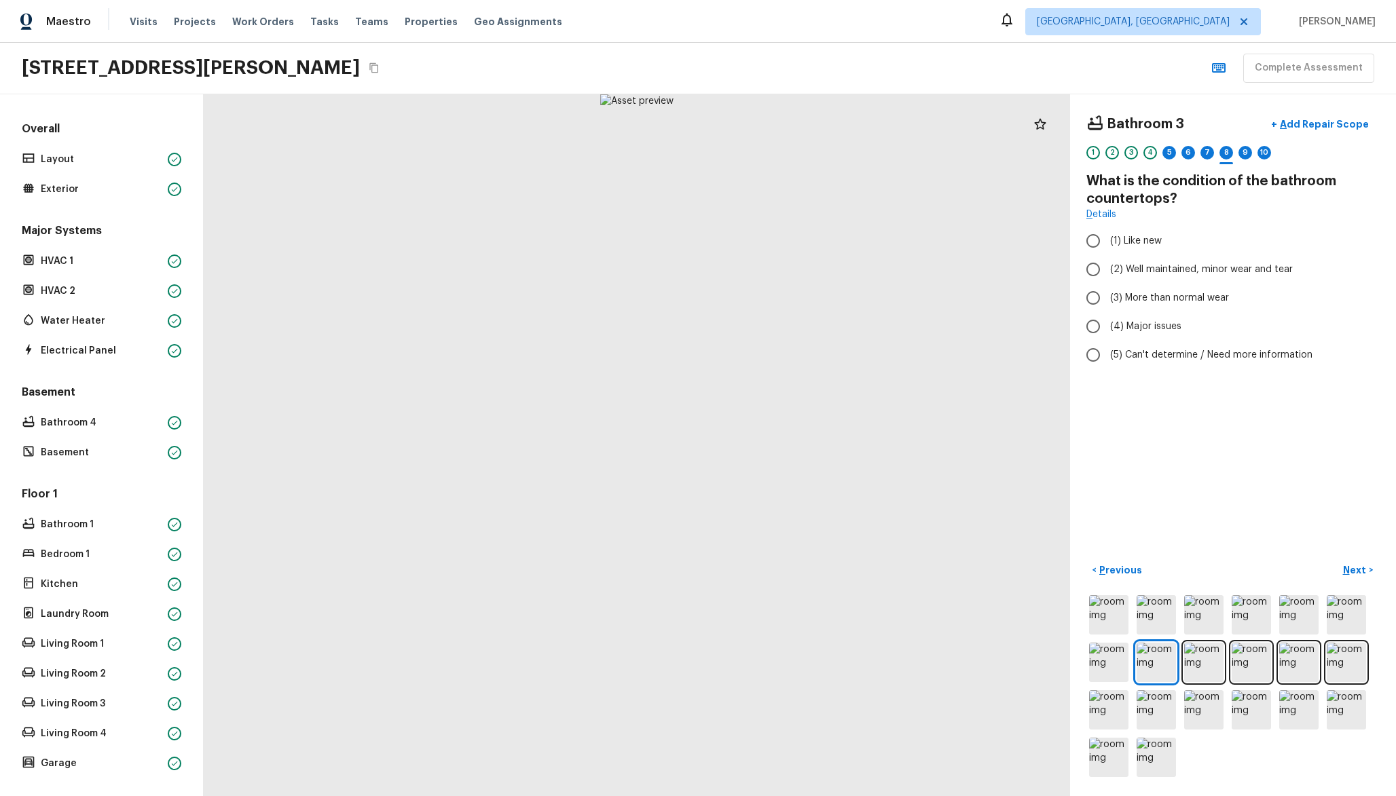
radio input "true"
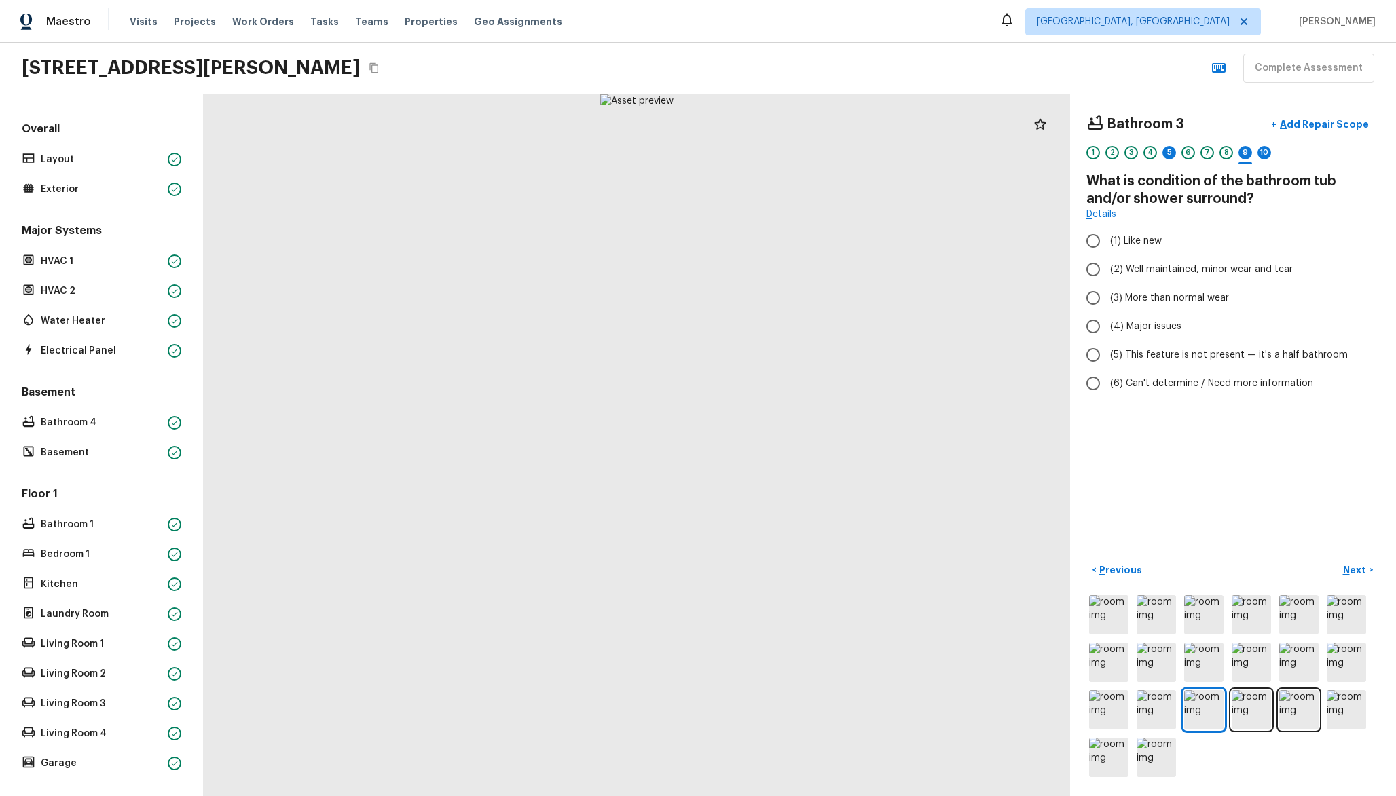
radio input "true"
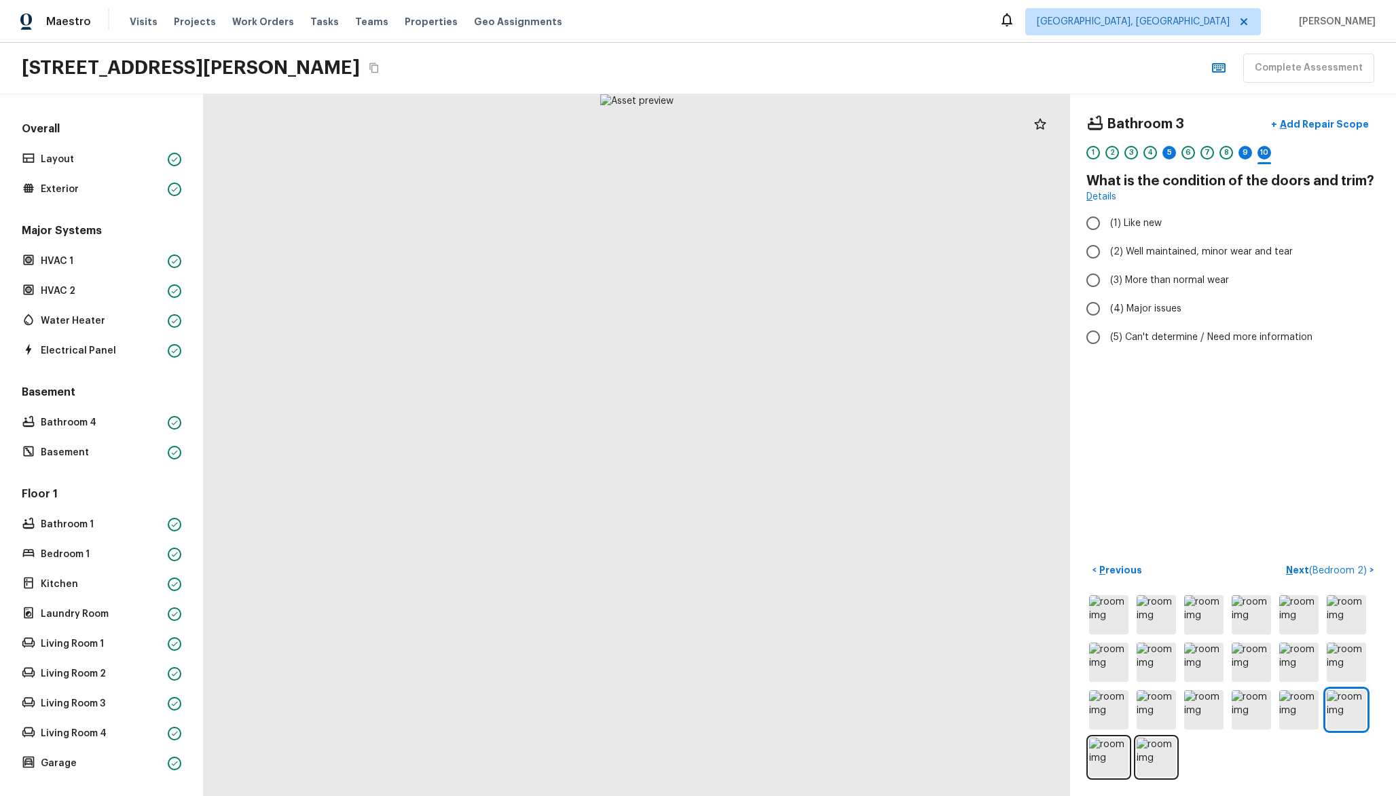
radio input "true"
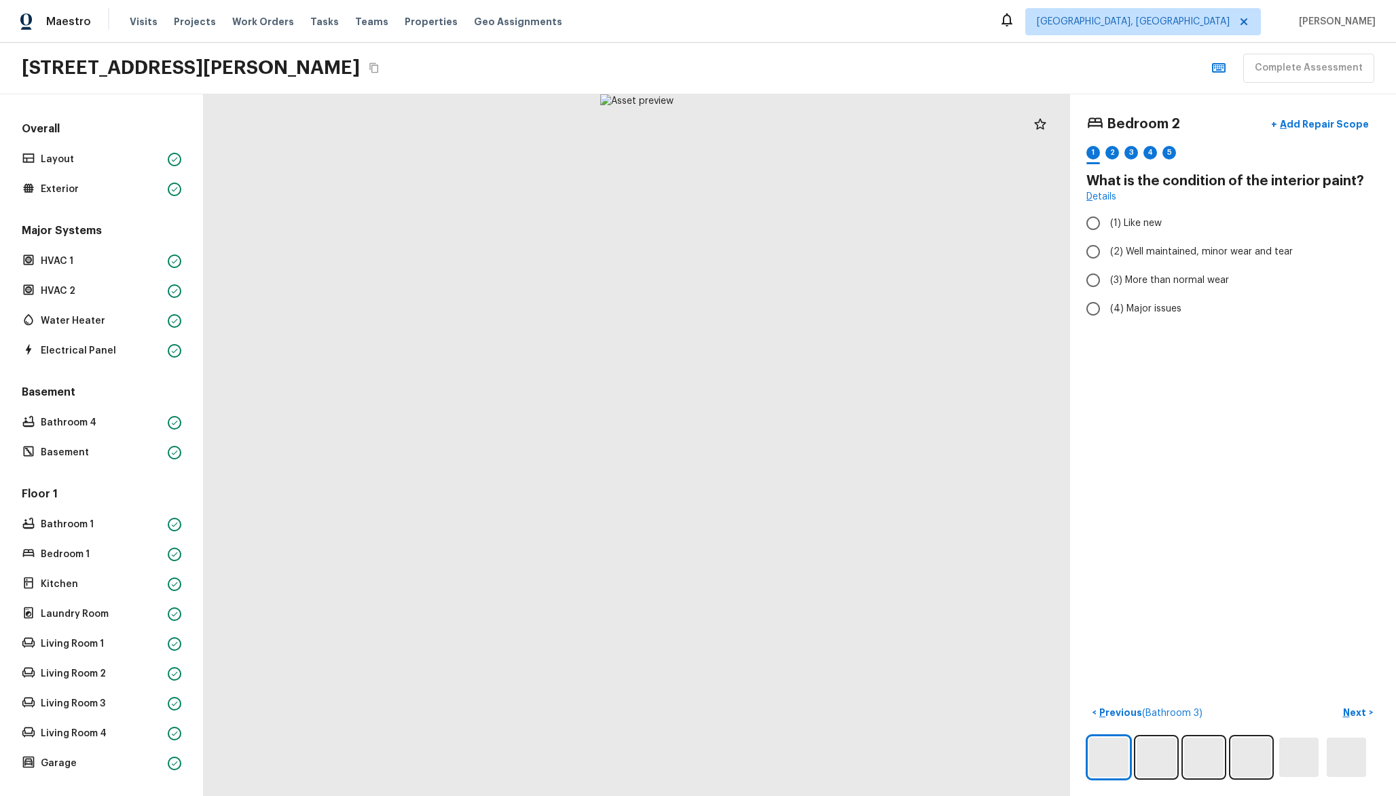
radio input "true"
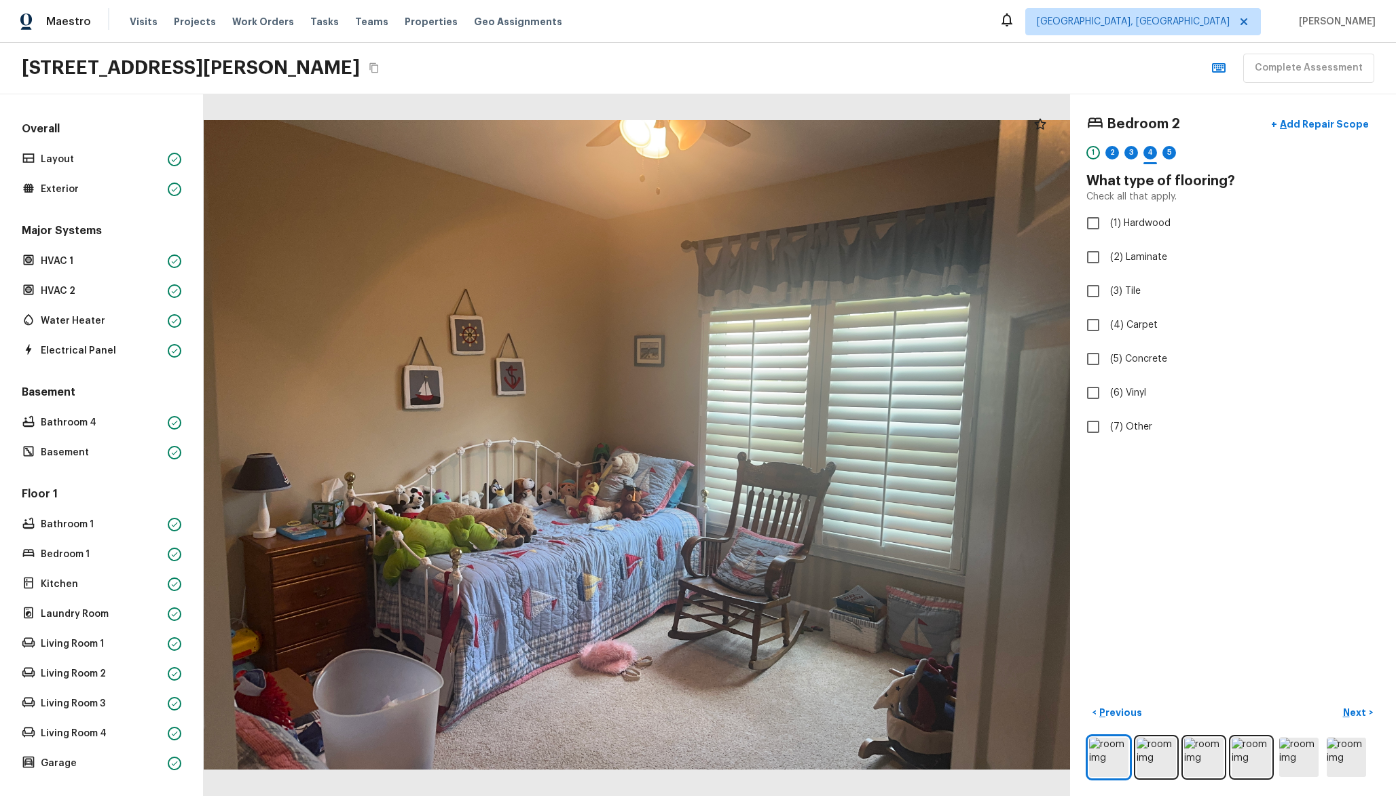
checkbox input "true"
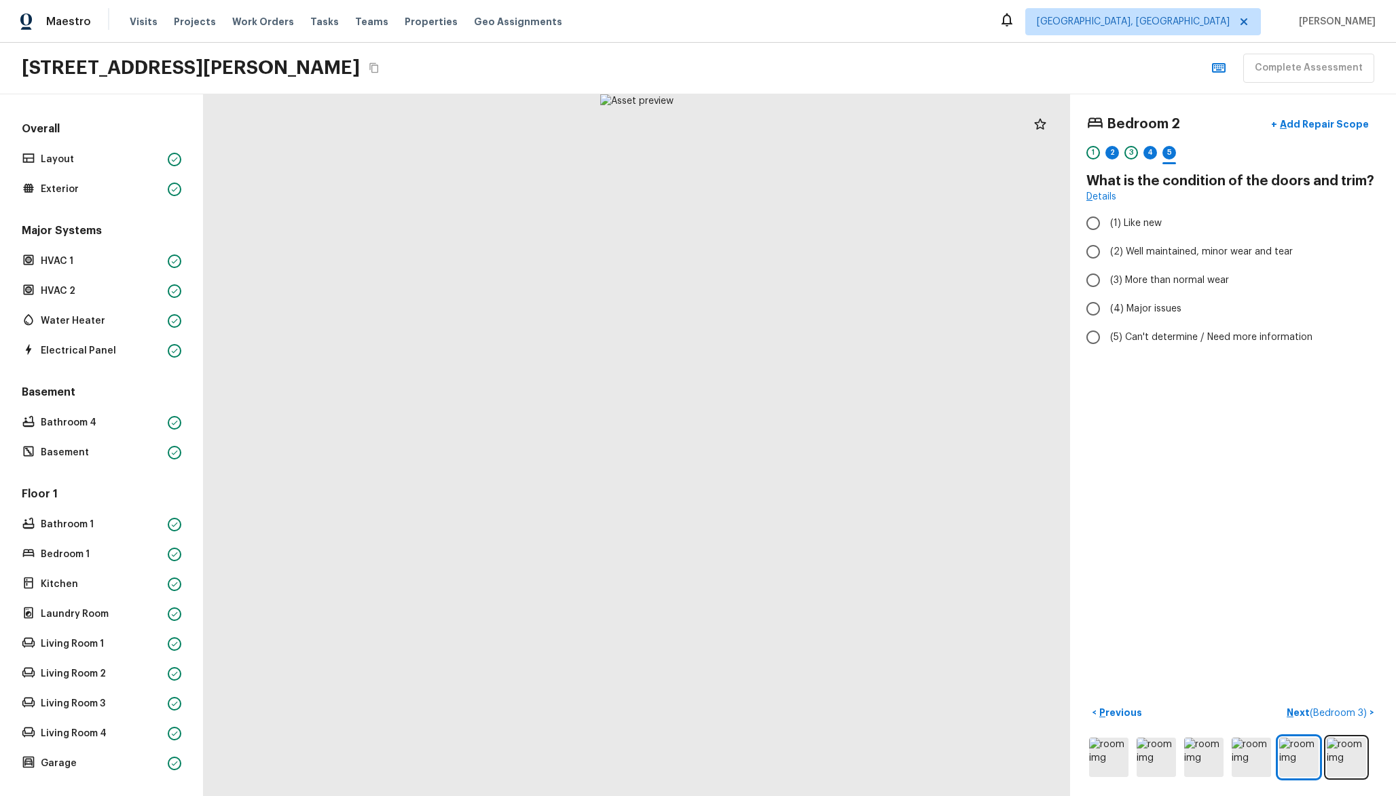
radio input "true"
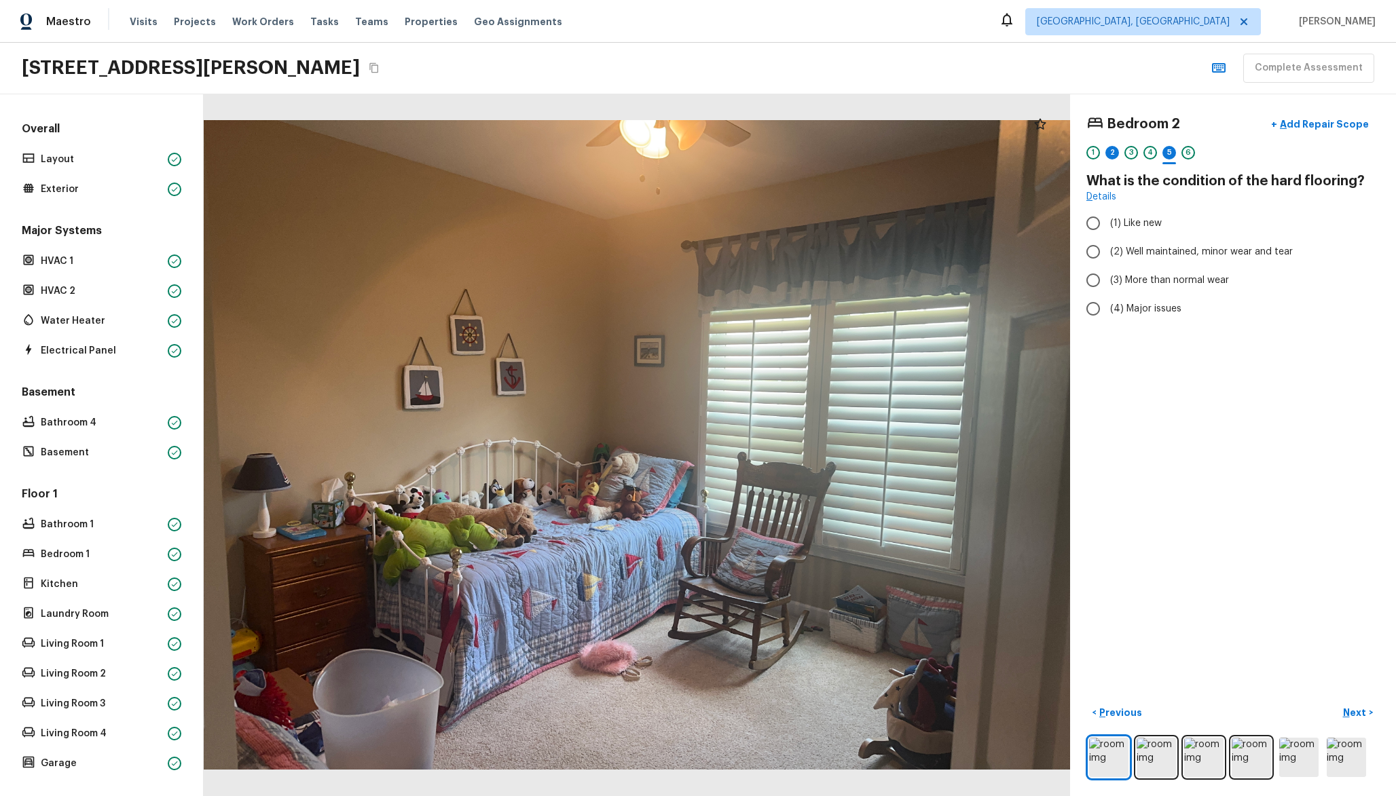
radio input "true"
checkbox input "false"
checkbox input "true"
radio input "true"
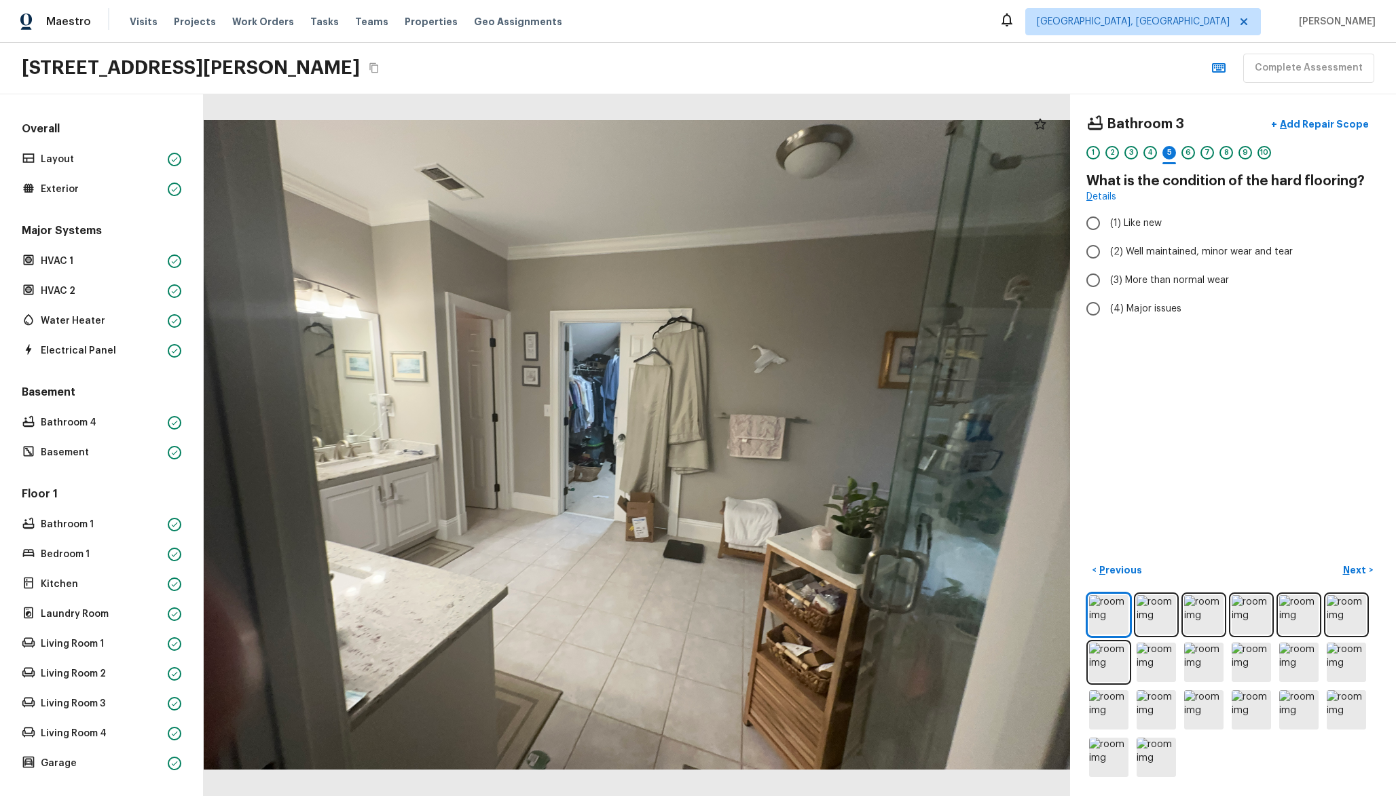
radio input "true"
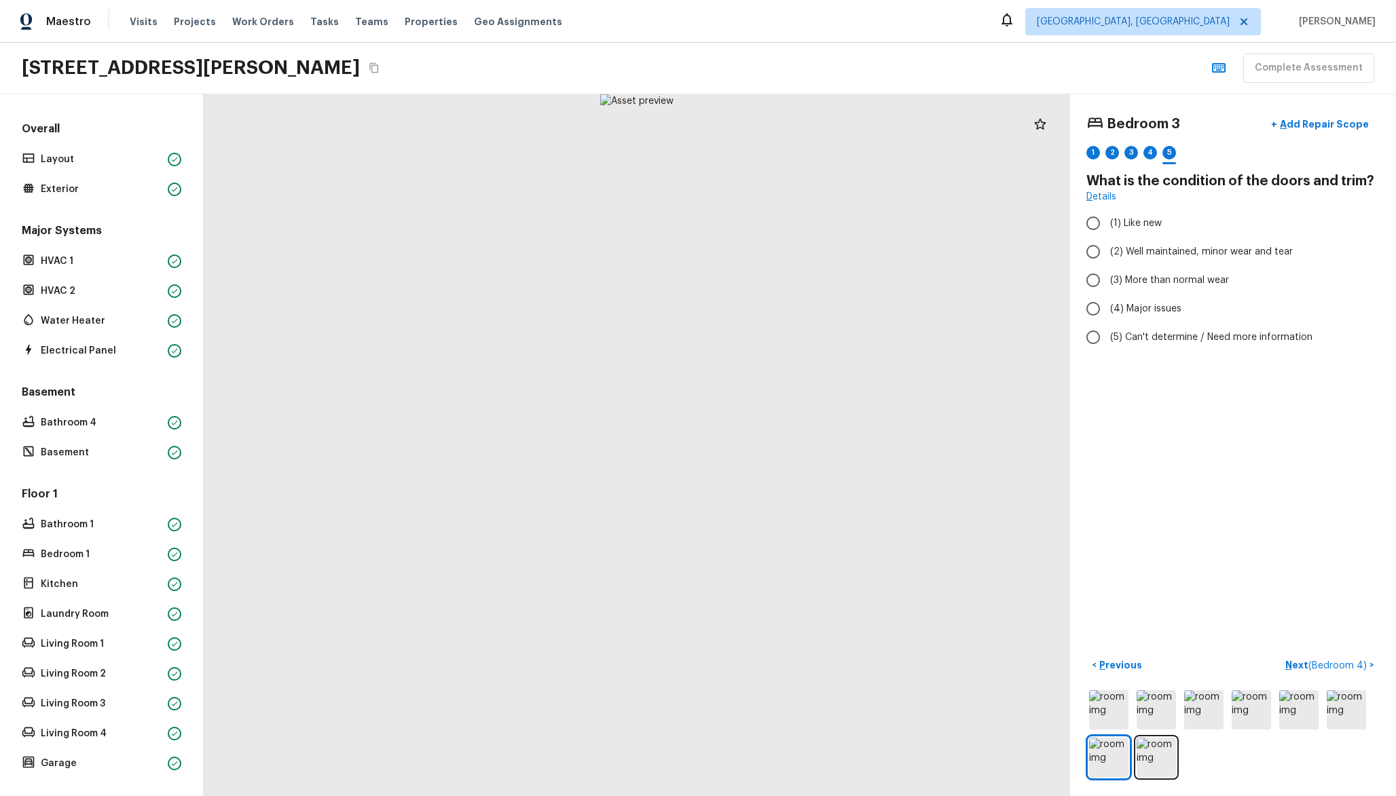
radio input "true"
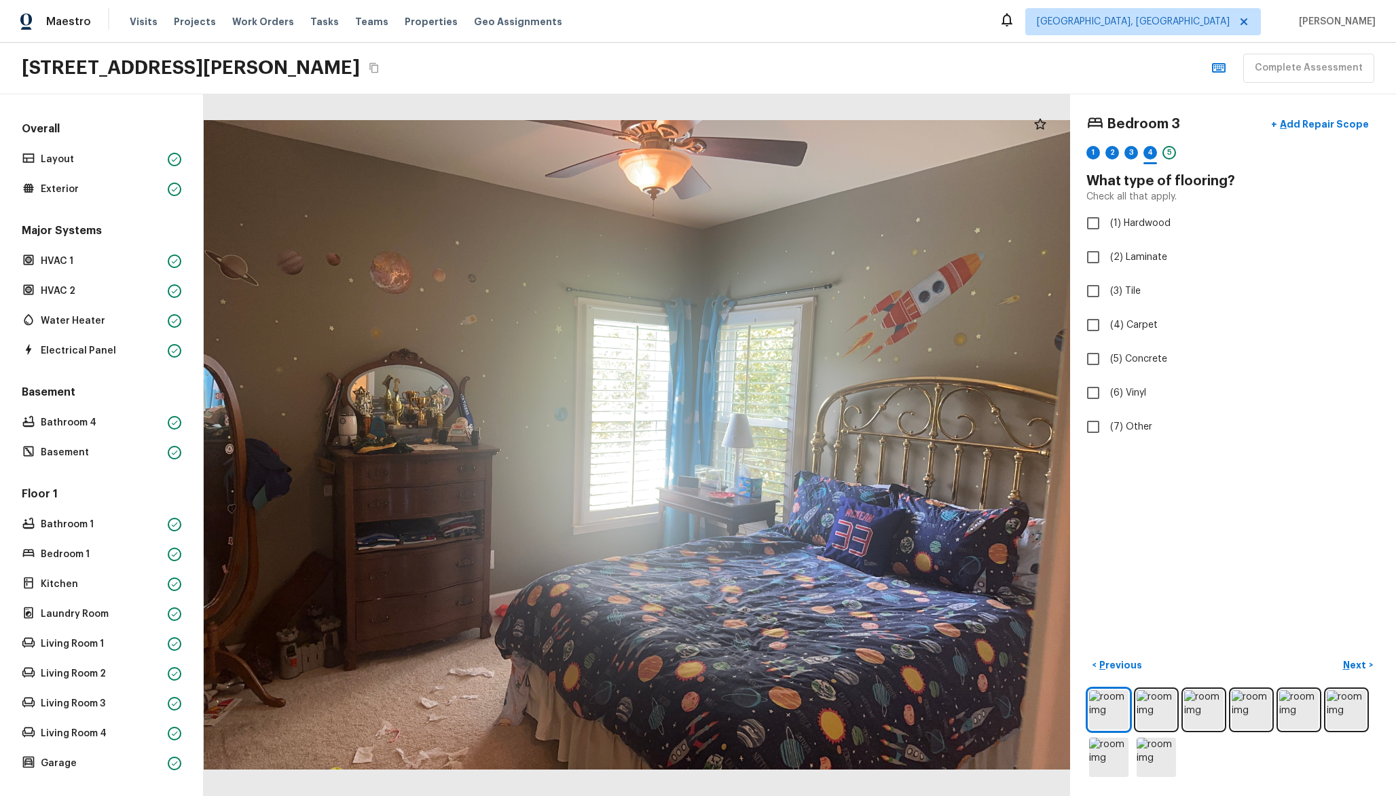
checkbox input "true"
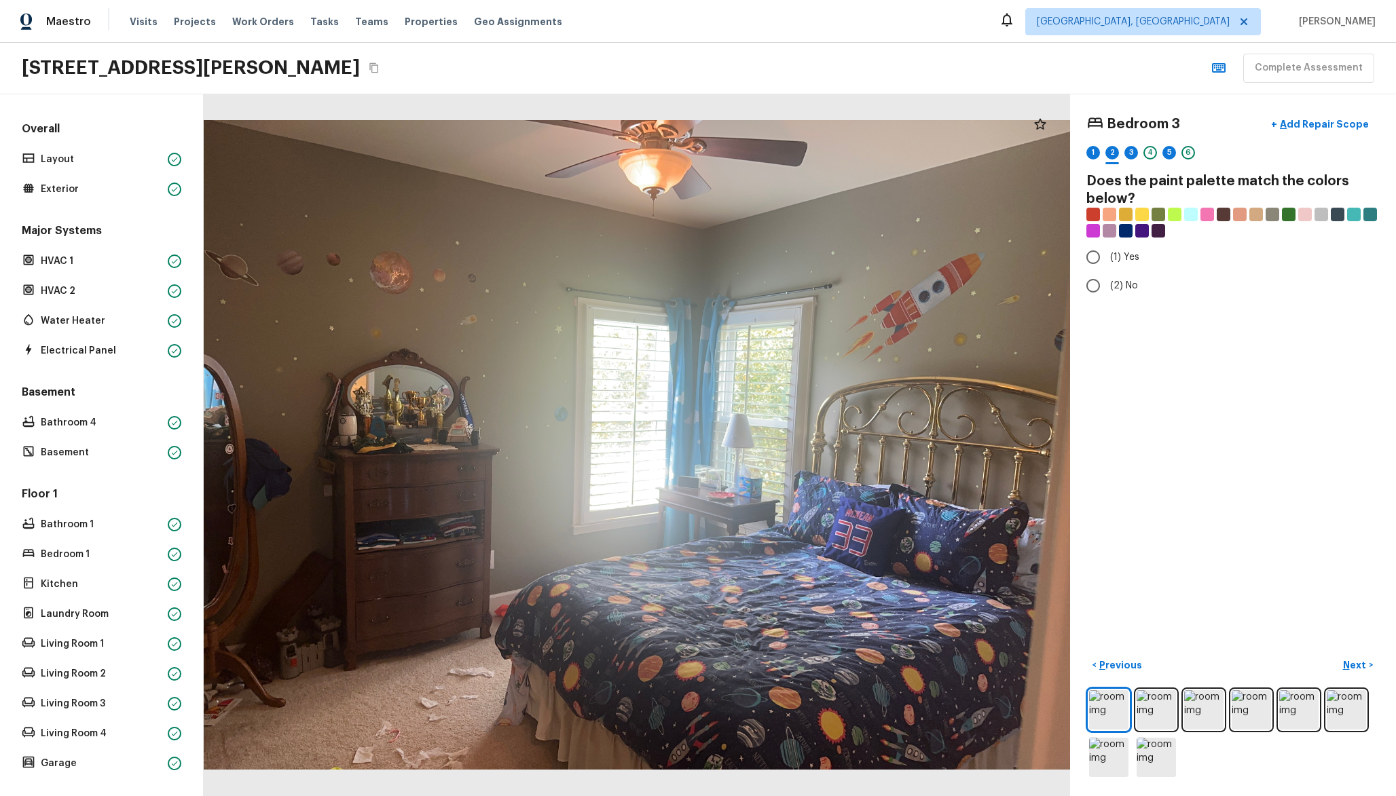
radio input "true"
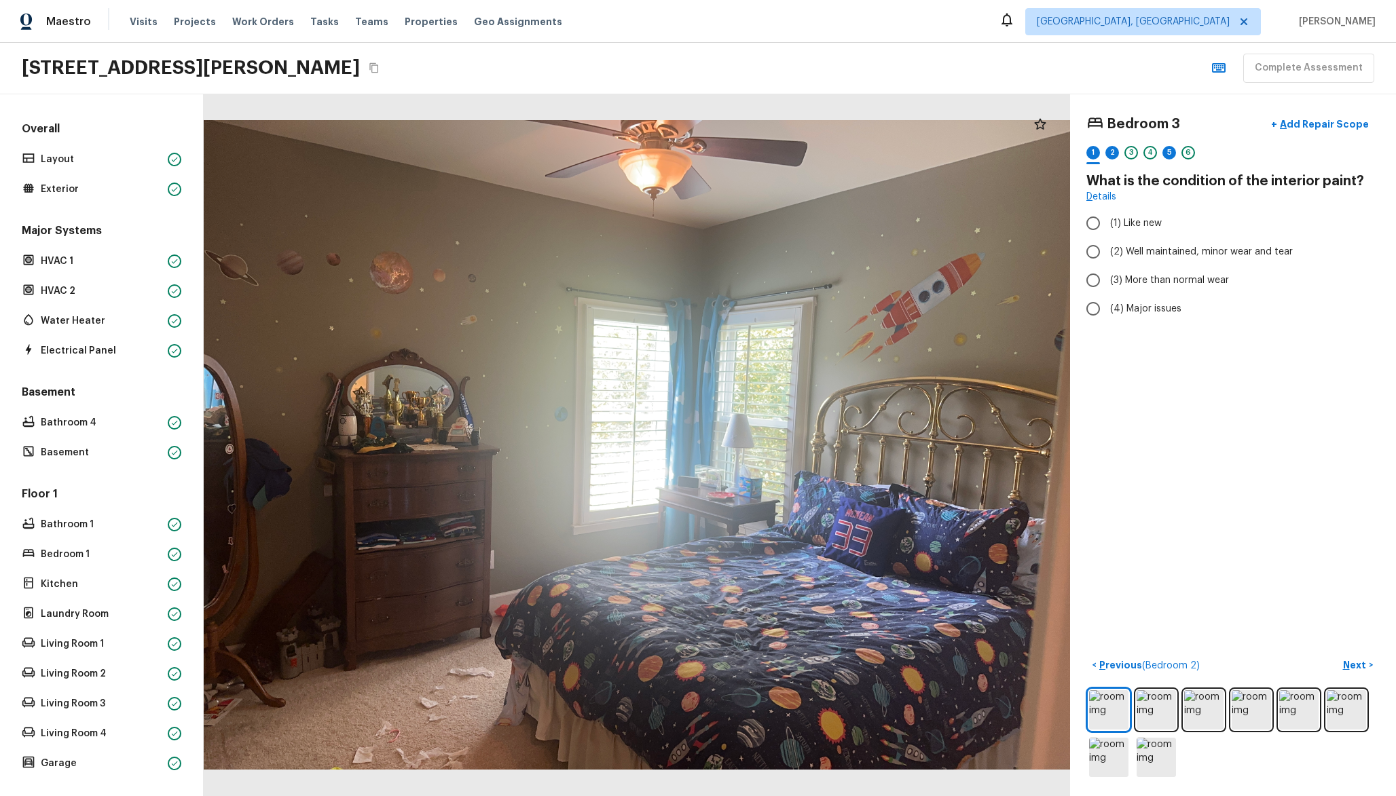
radio input "true"
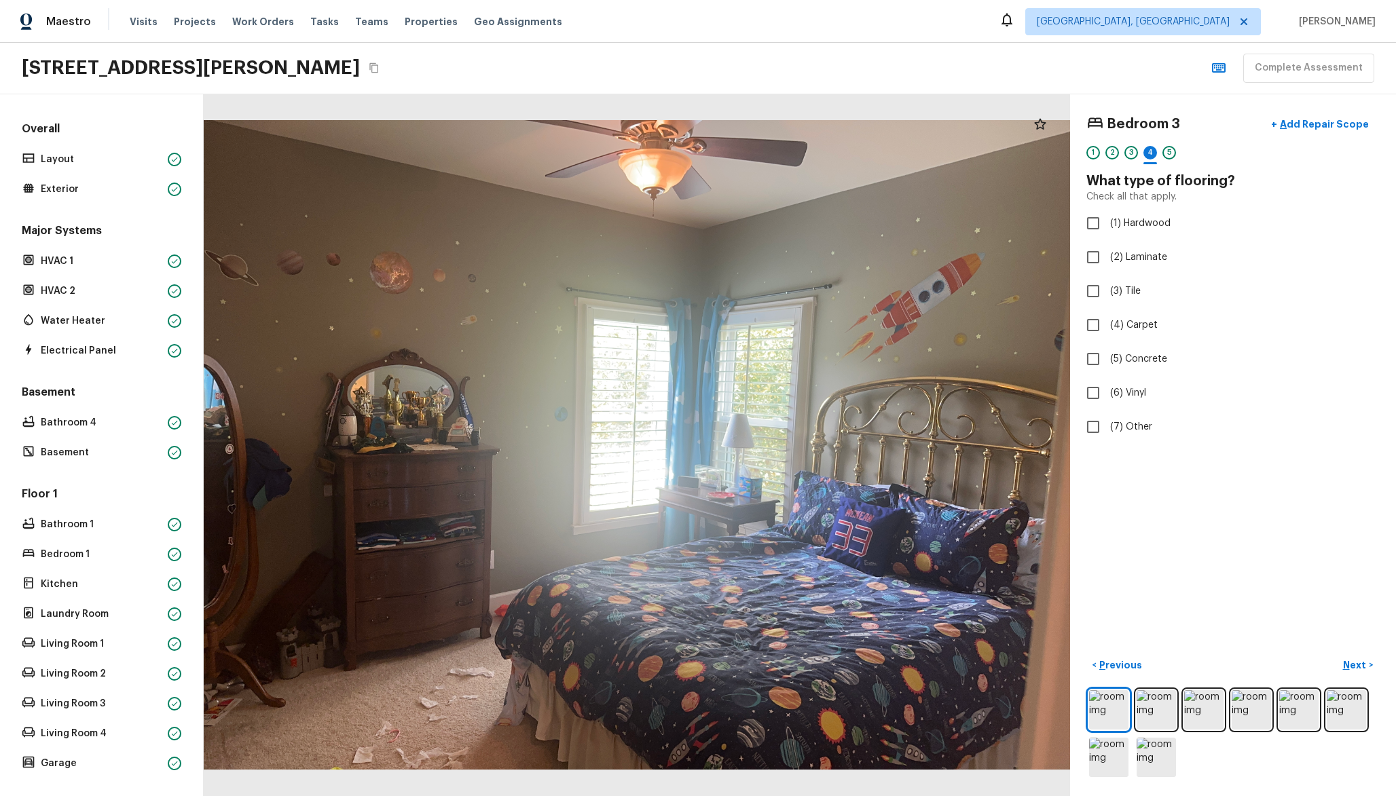
checkbox input "true"
radio input "true"
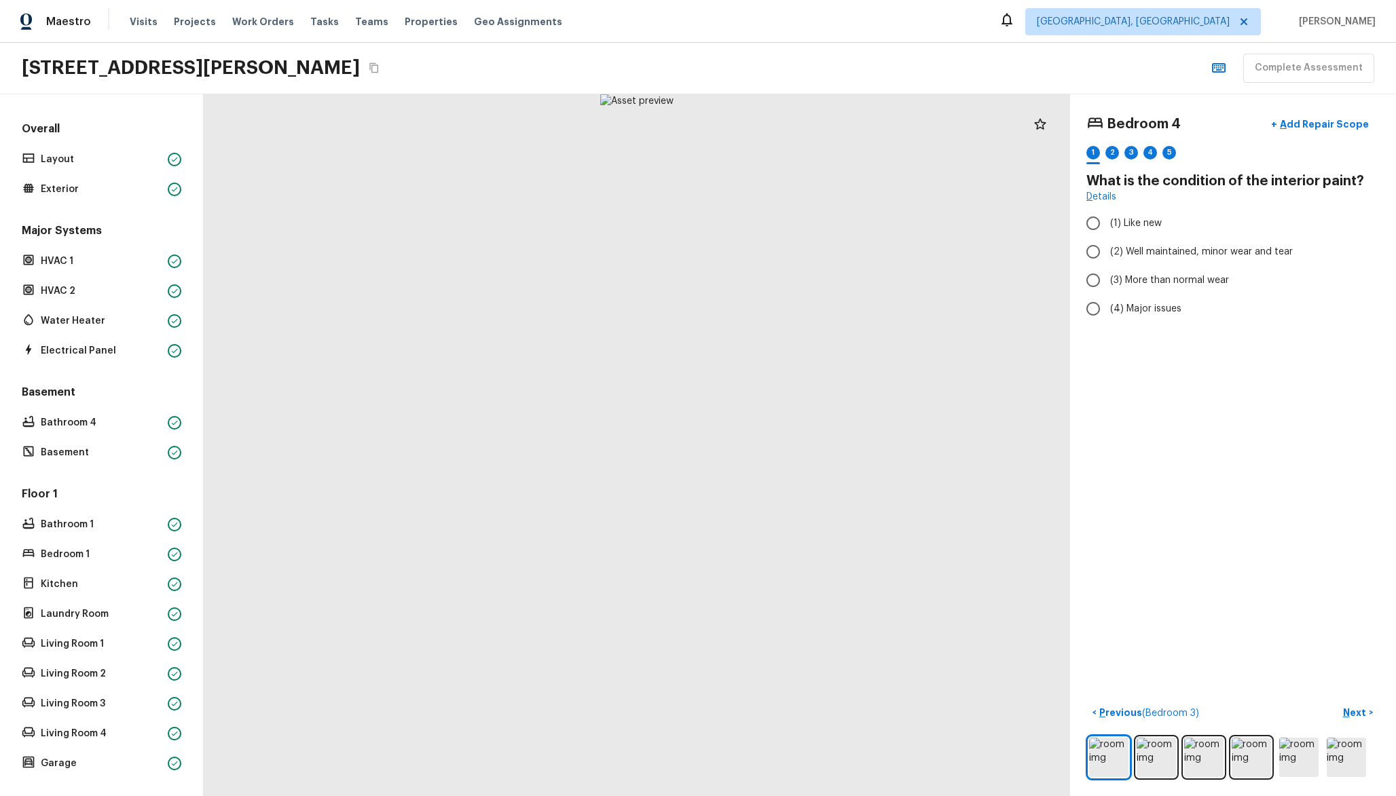
radio input "true"
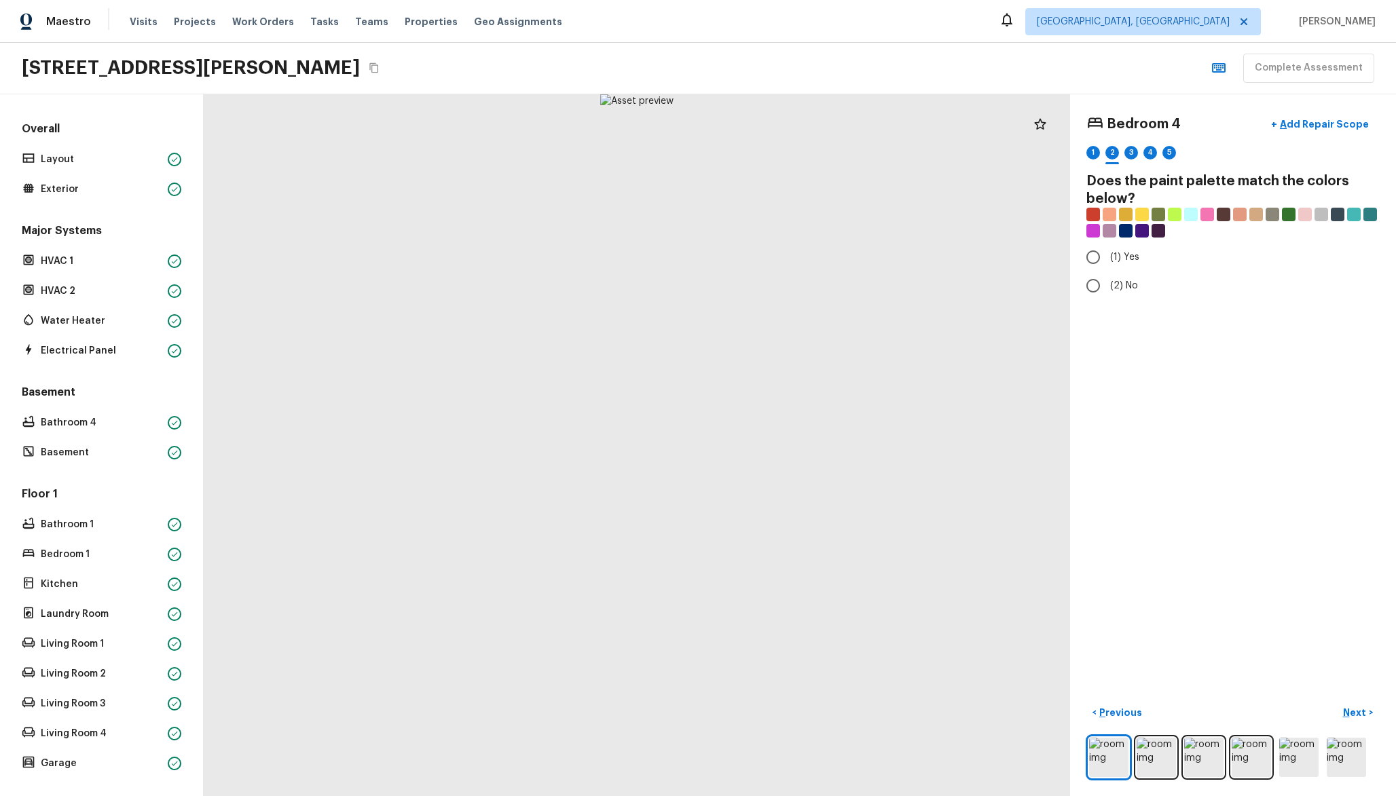
radio input "true"
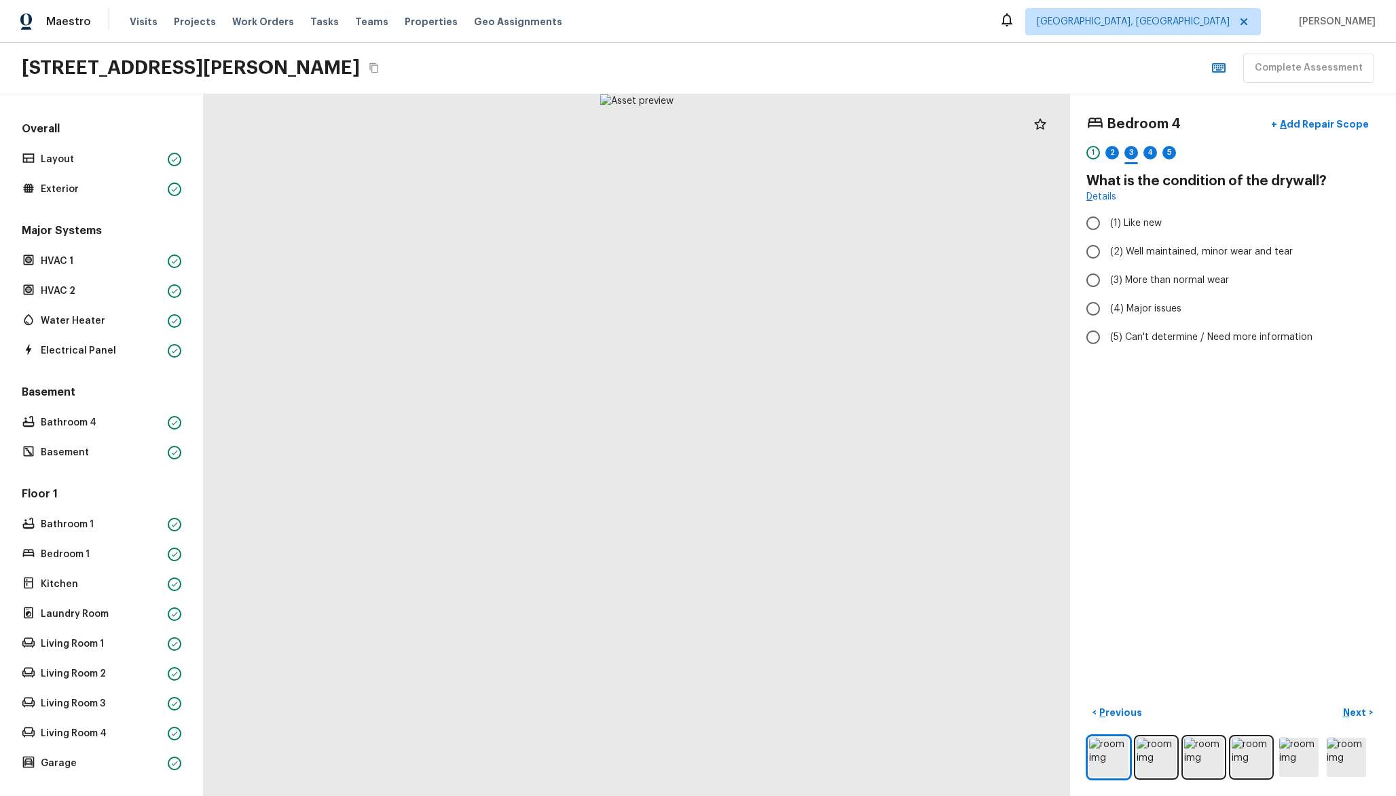
radio input "true"
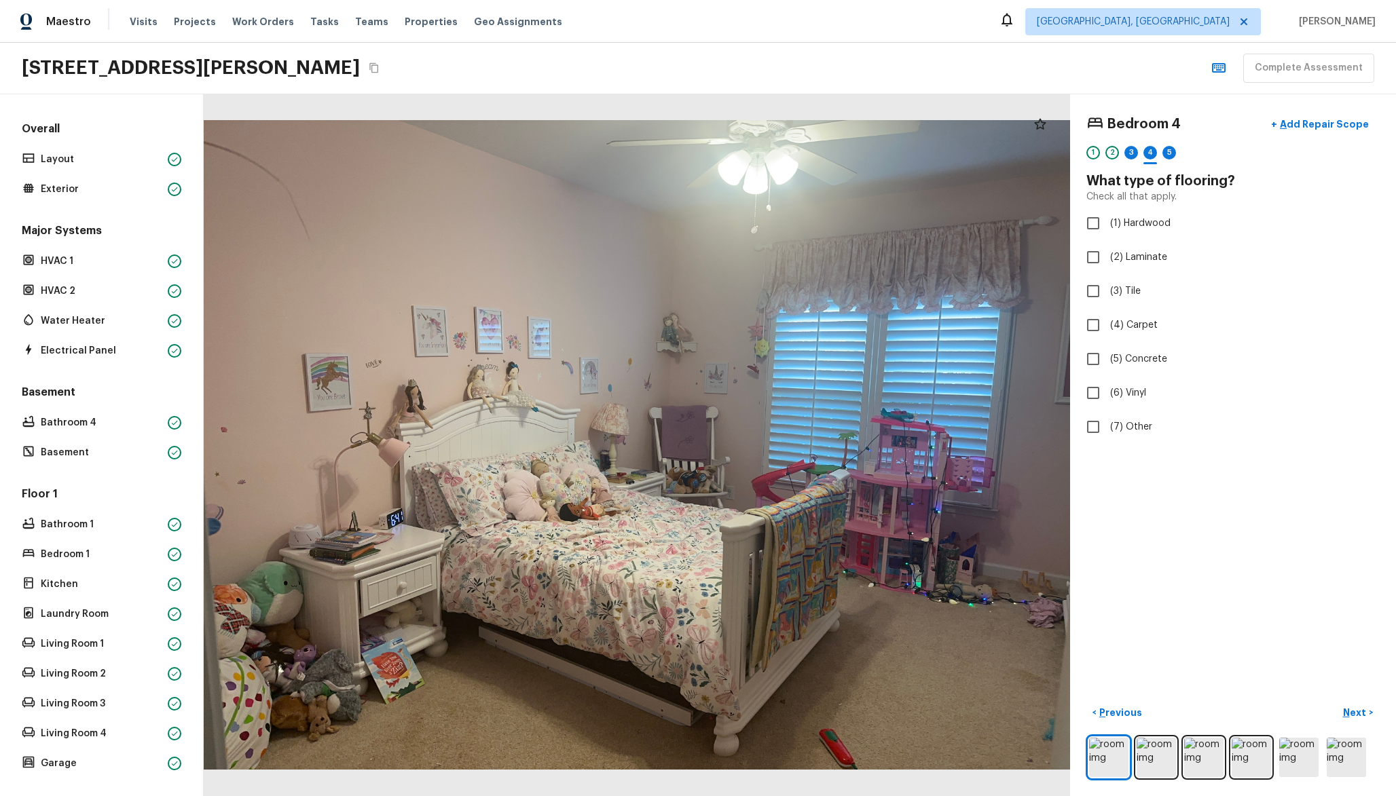
checkbox input "true"
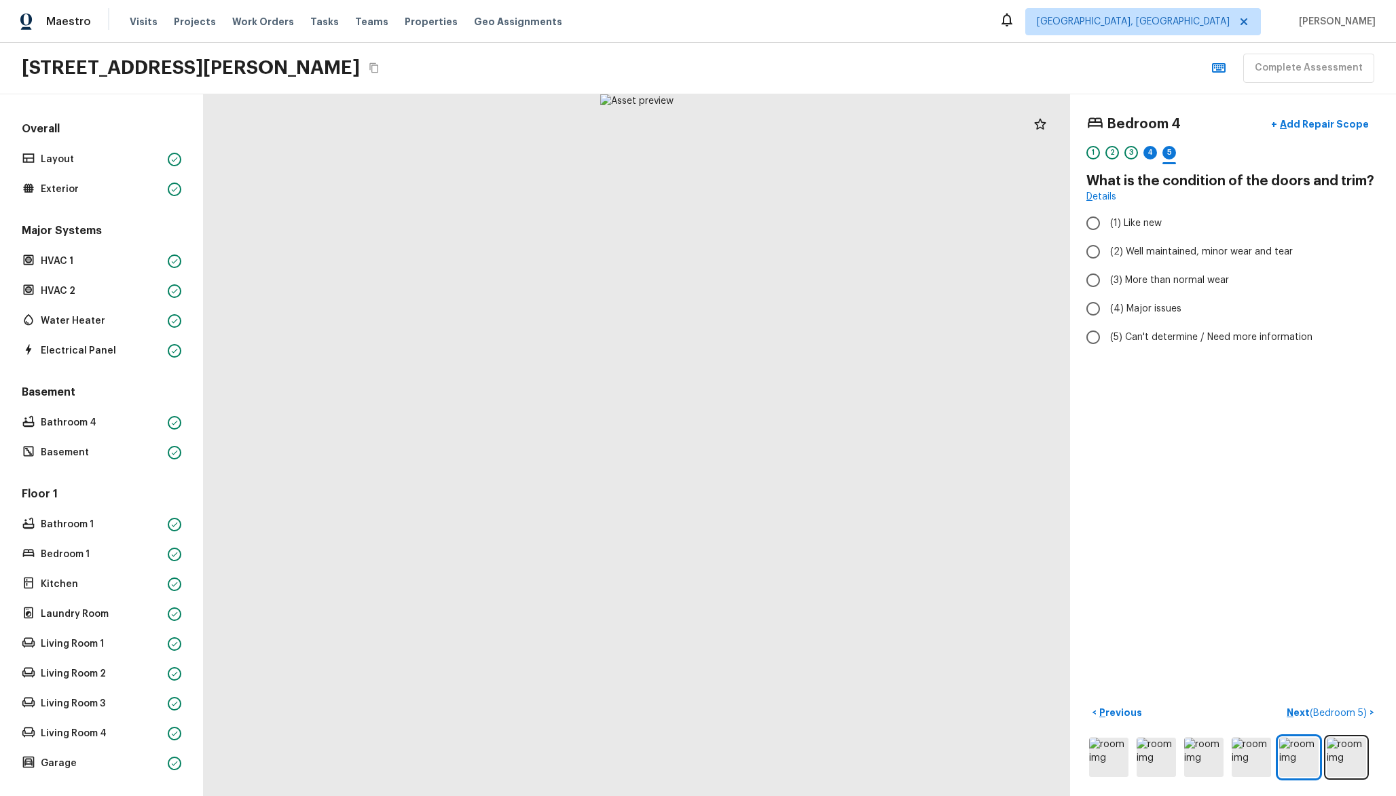
radio input "true"
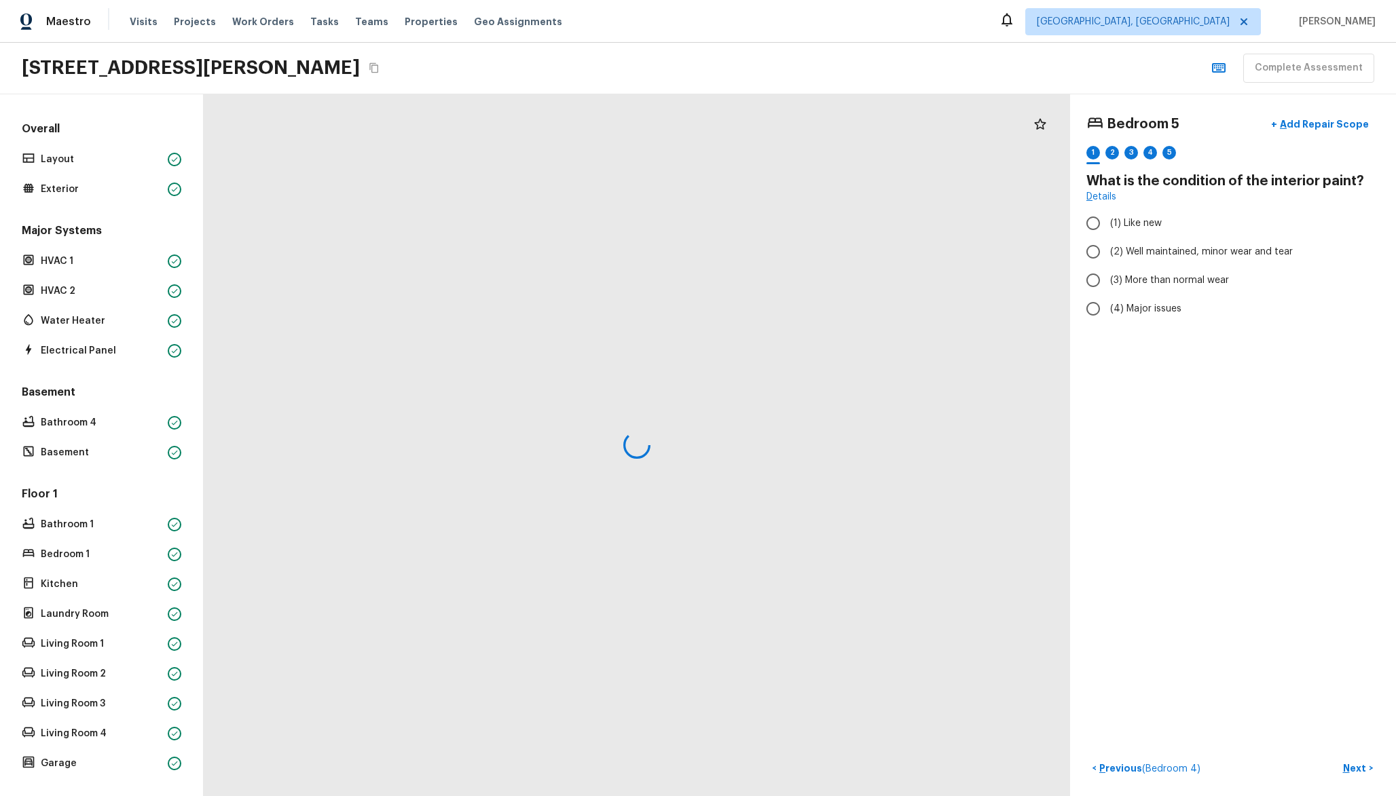
radio input "true"
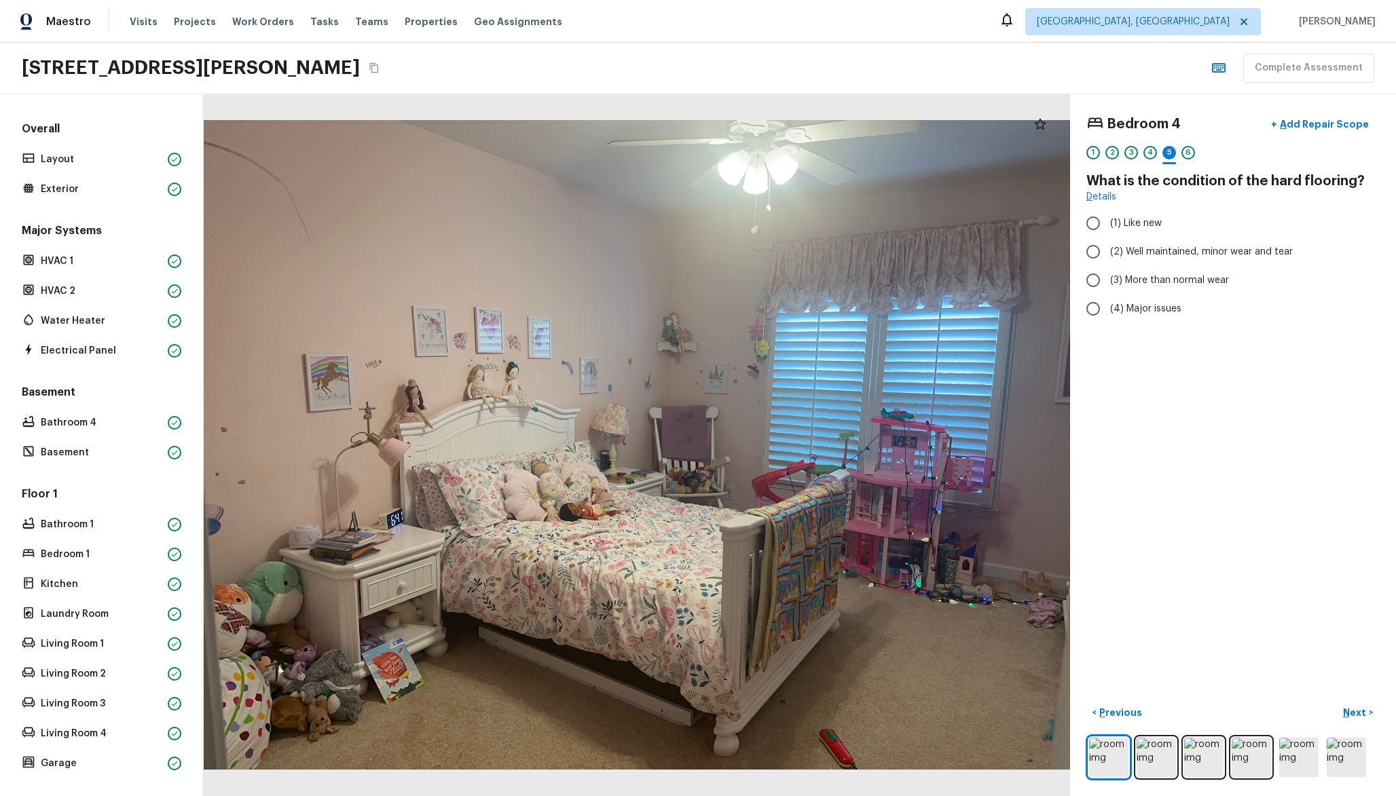
radio input "true"
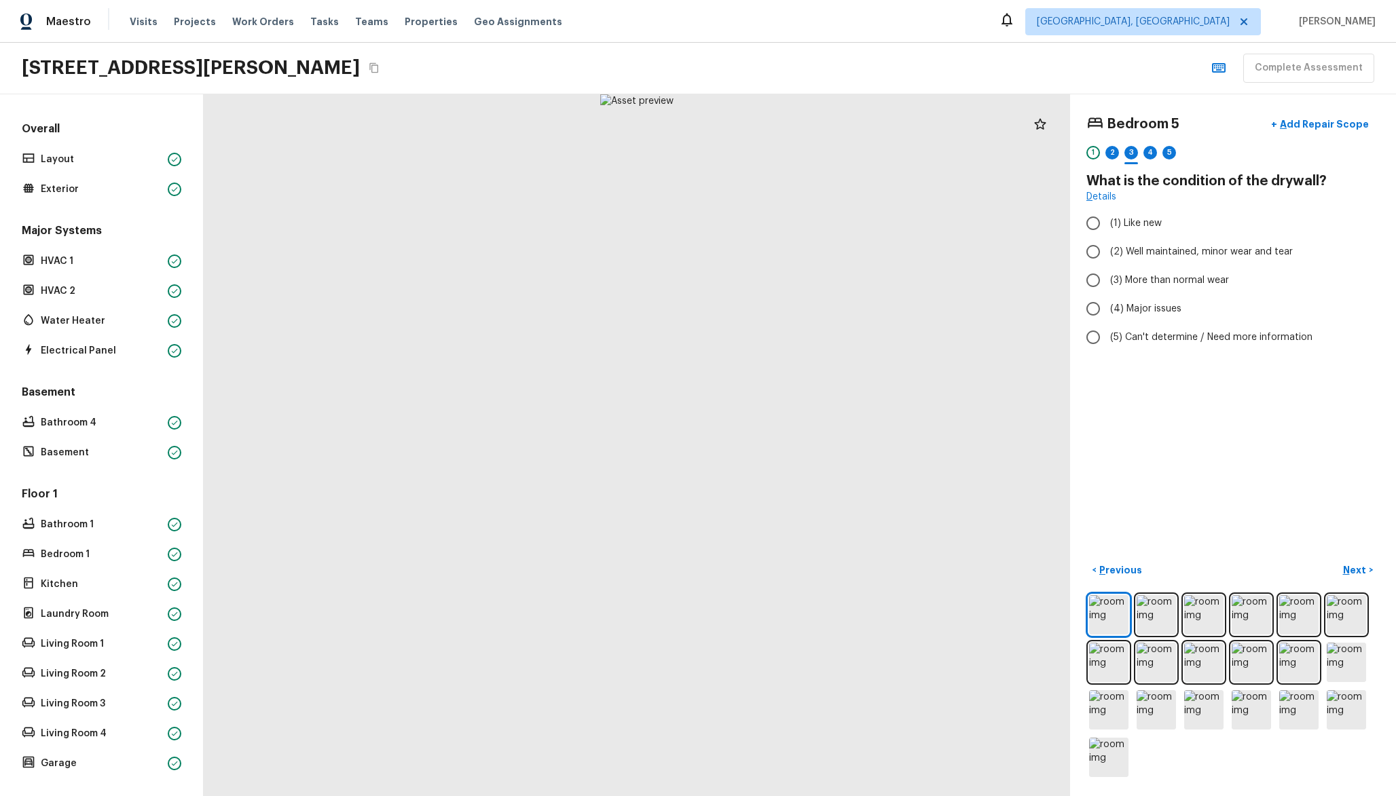
radio input "true"
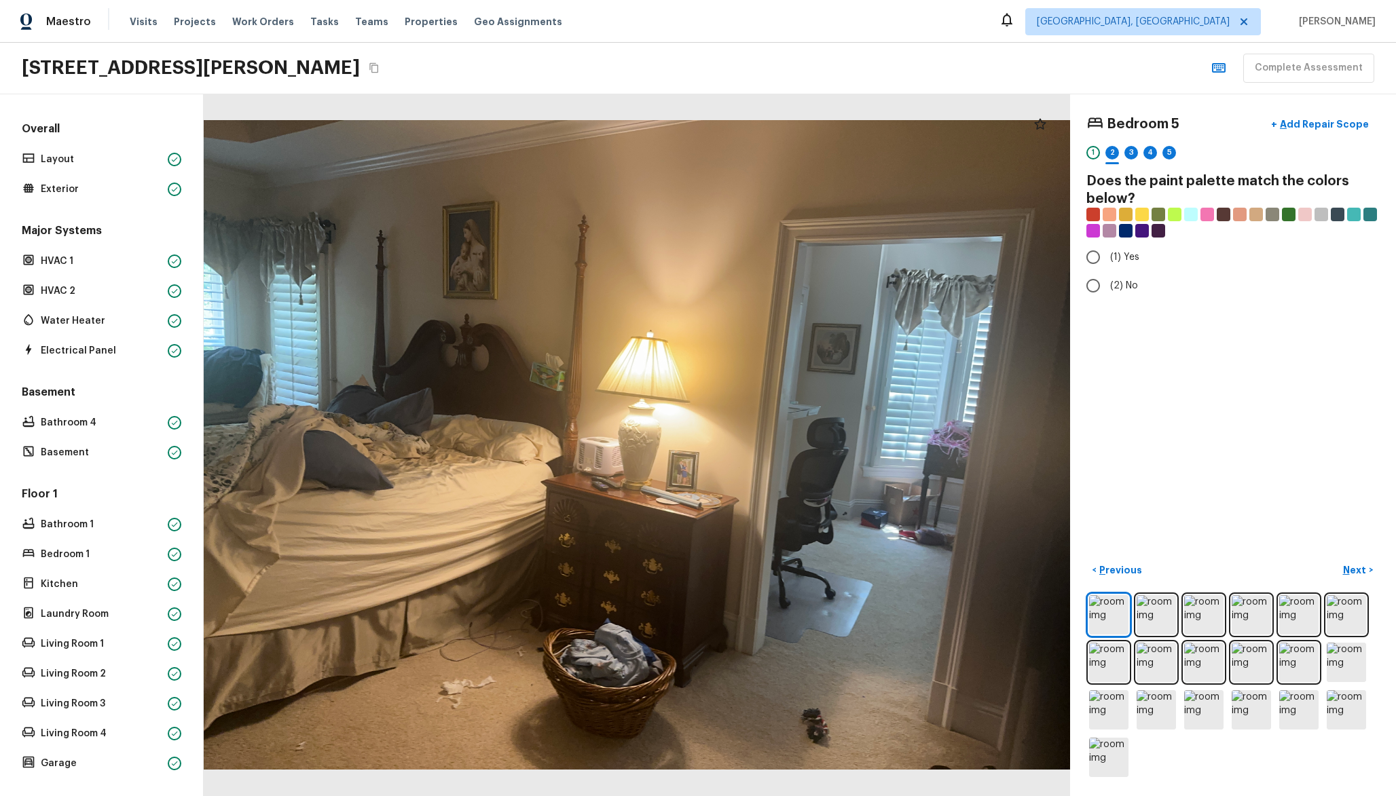
radio input "true"
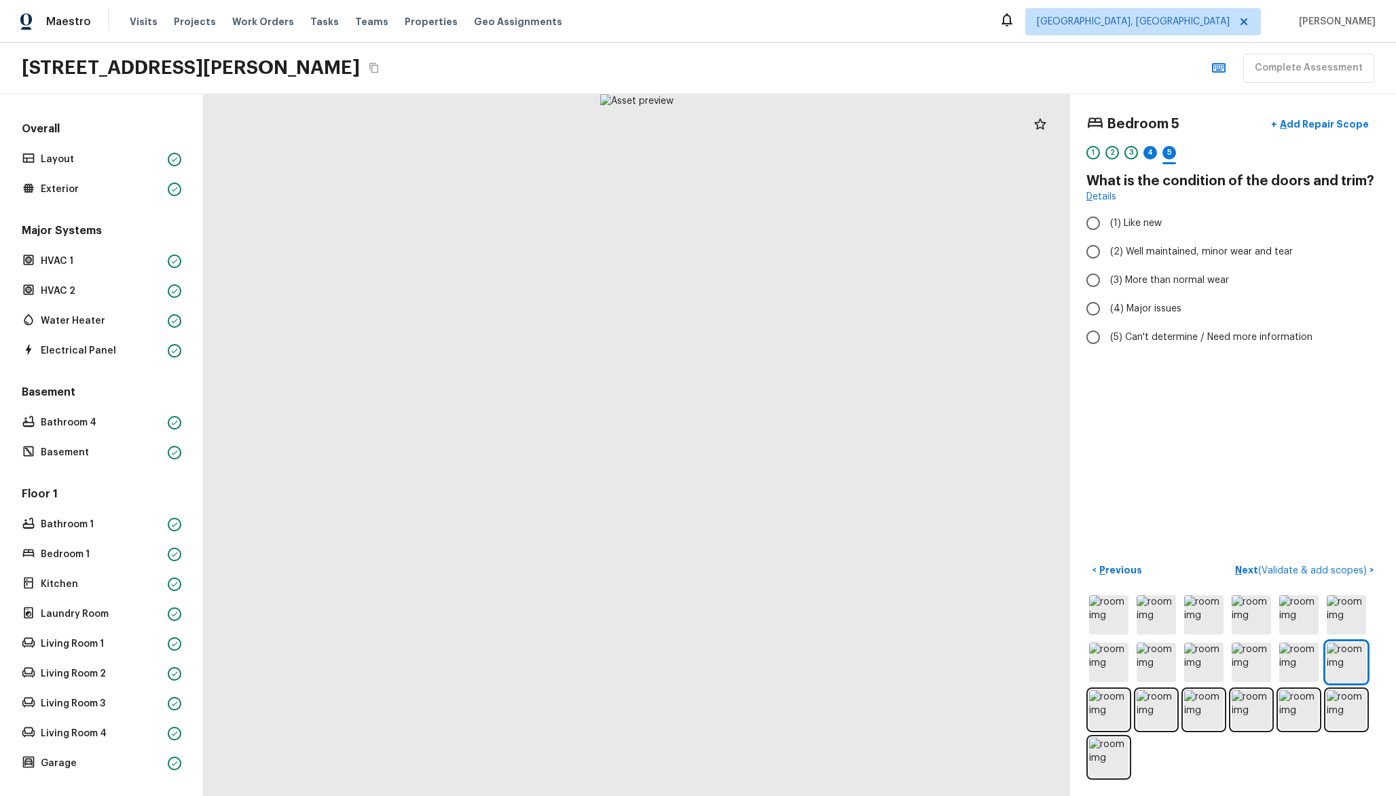
radio input "true"
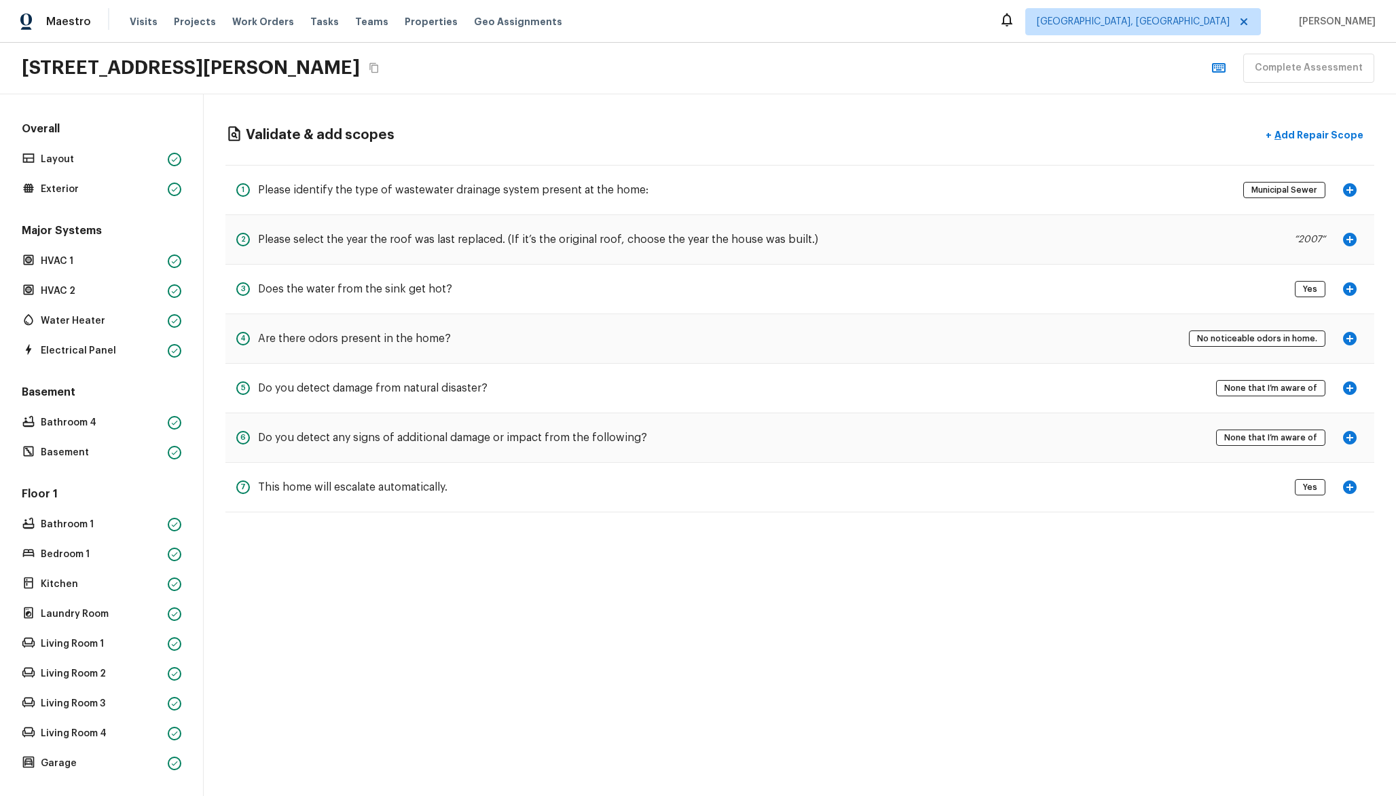
scroll to position [337, 0]
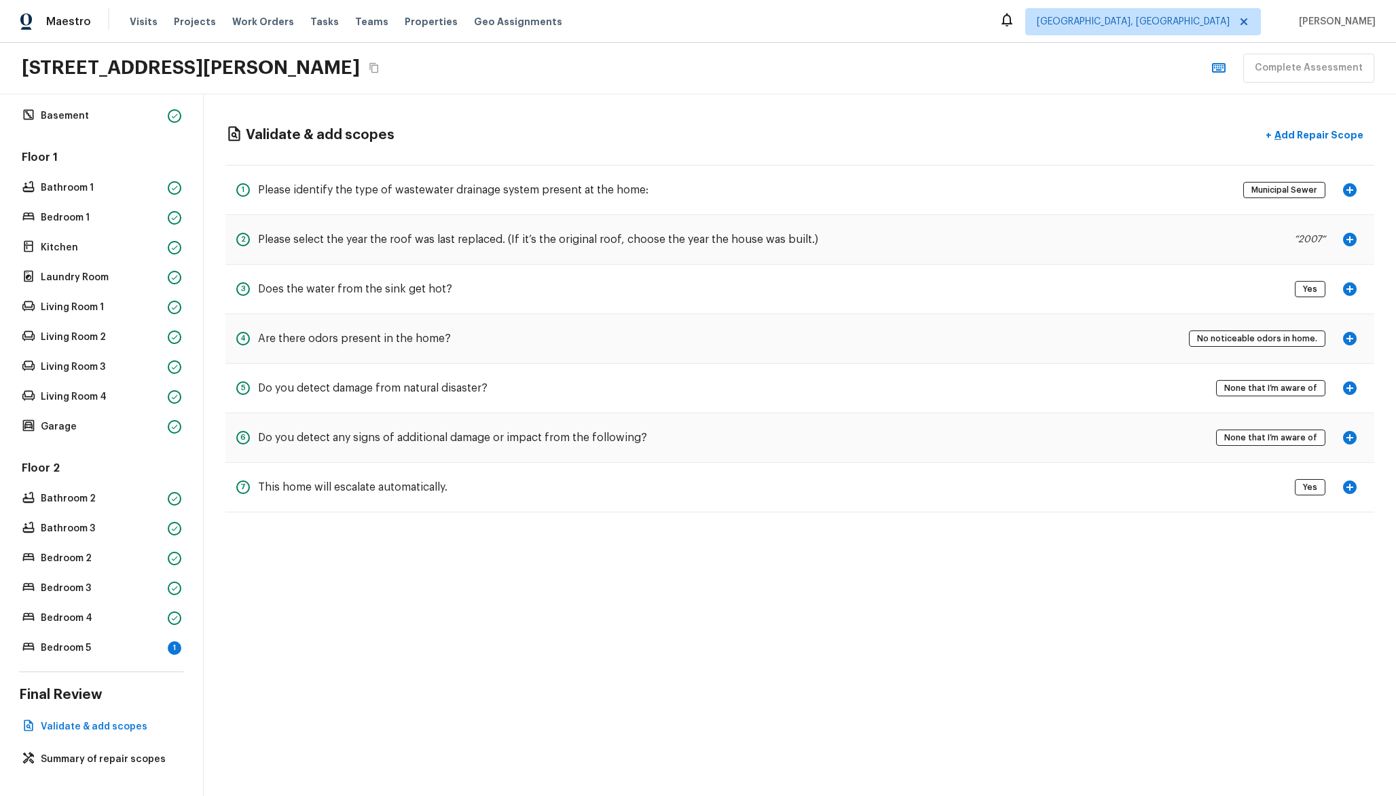
click at [94, 523] on p "Bathroom 3" at bounding box center [102, 529] width 122 height 14
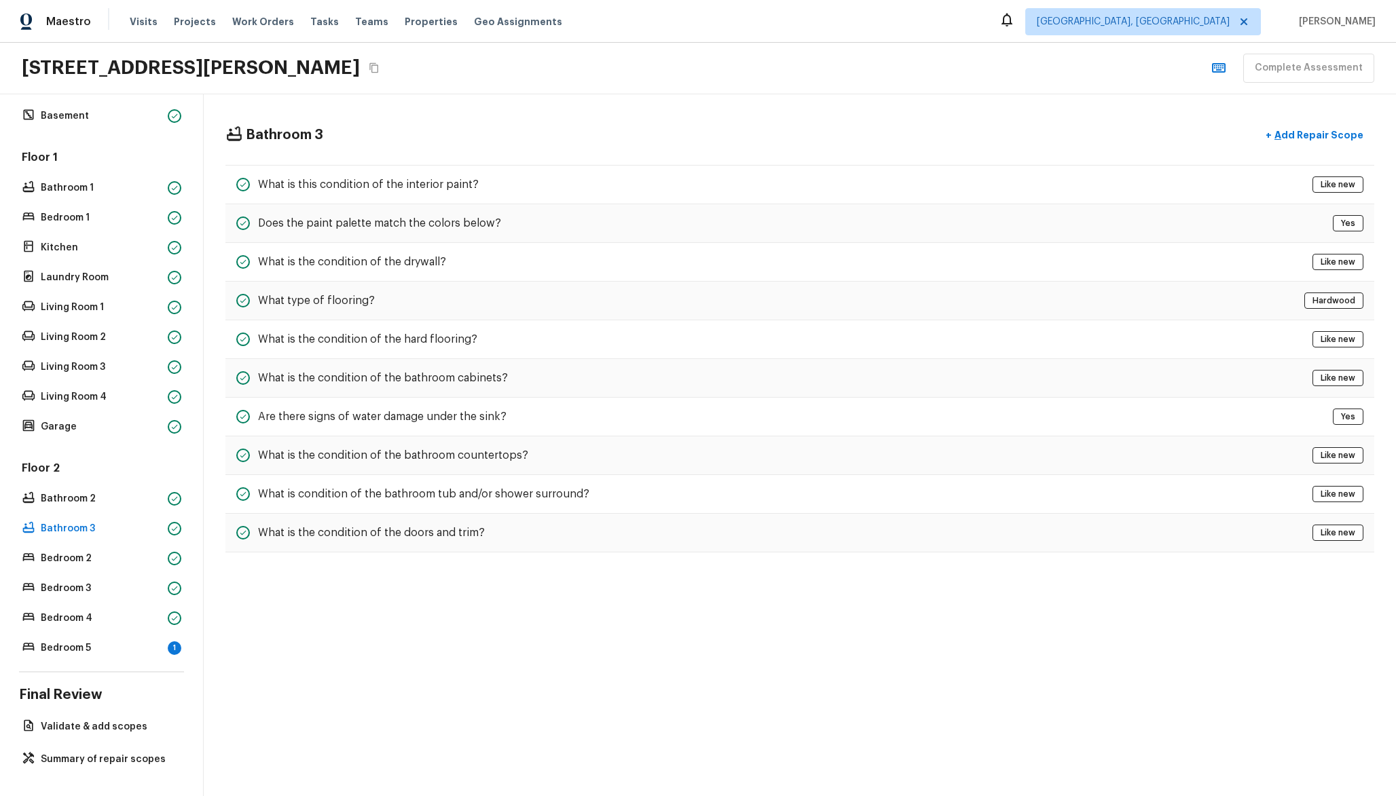
click at [122, 636] on div "Floor 2 Bathroom 2 Bathroom 3 Bedroom 2 Bedroom 3 Bedroom 4 Bedroom 5 1" at bounding box center [101, 559] width 165 height 197
click at [118, 641] on p "Bedroom 5" at bounding box center [102, 648] width 122 height 14
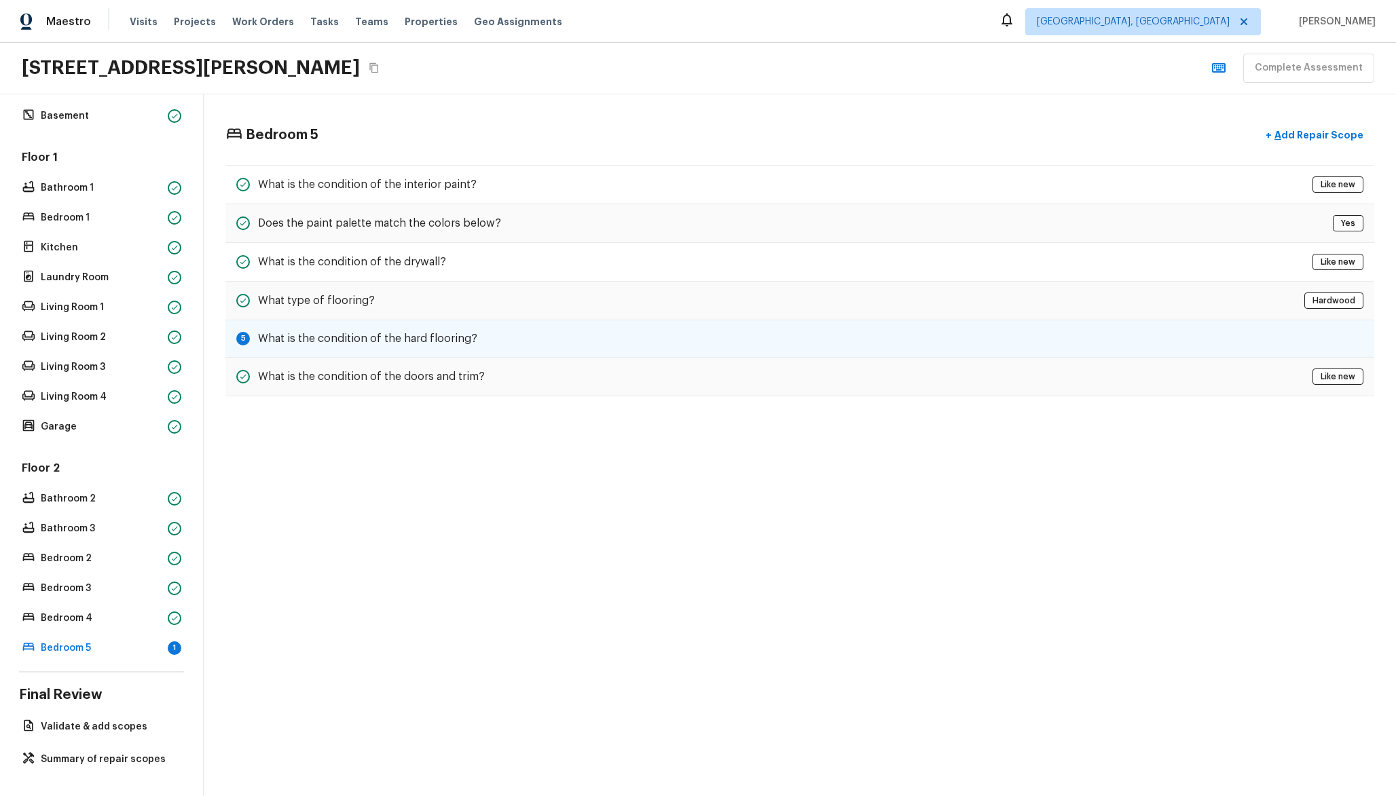
click at [646, 340] on div "5 What is the condition of the hard flooring?" at bounding box center [799, 338] width 1149 height 37
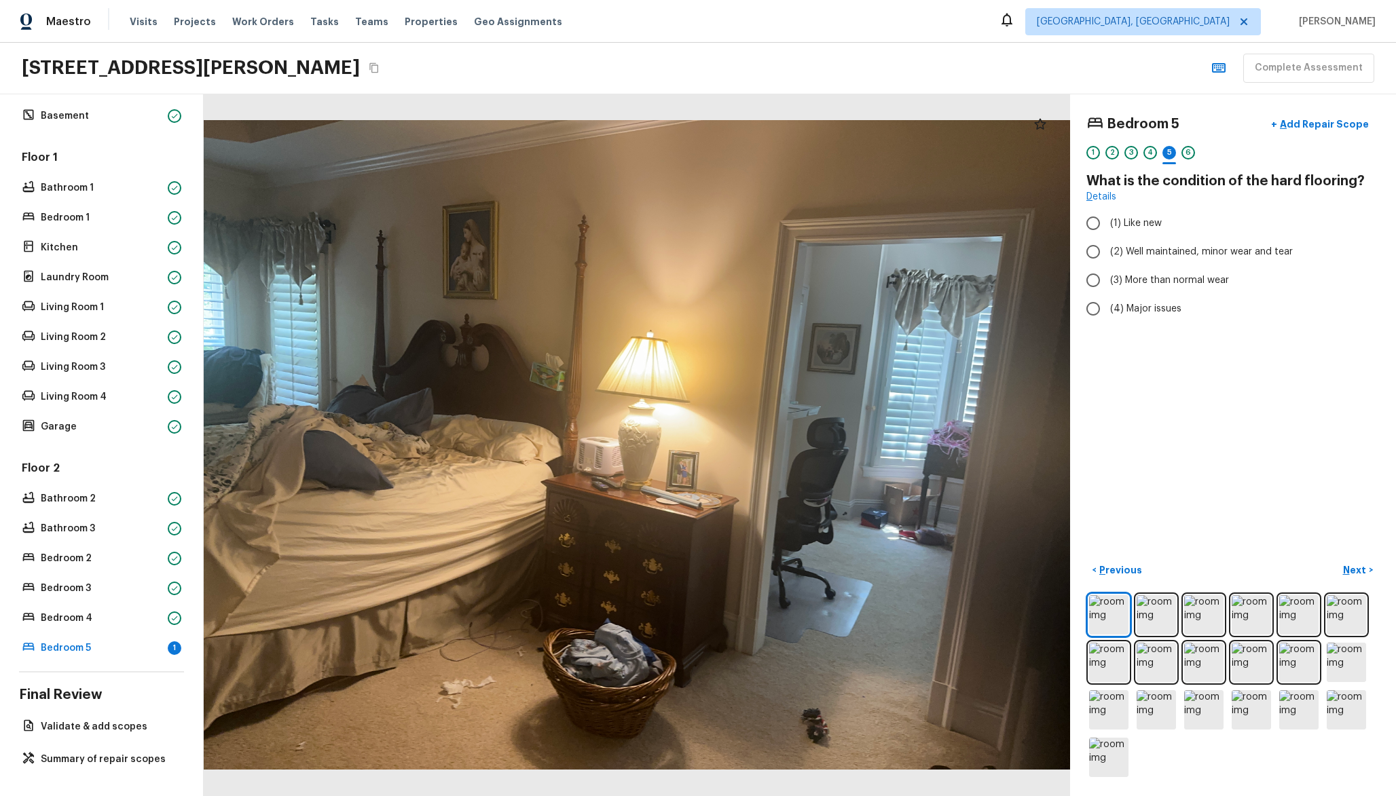
radio input "true"
click at [111, 541] on div "Floor 2 Bathroom 2 Bathroom 3 Bedroom 2 Bedroom 3 Bedroom 4 Bedroom 5" at bounding box center [101, 559] width 165 height 197
click at [118, 525] on p "Bathroom 3" at bounding box center [102, 529] width 122 height 14
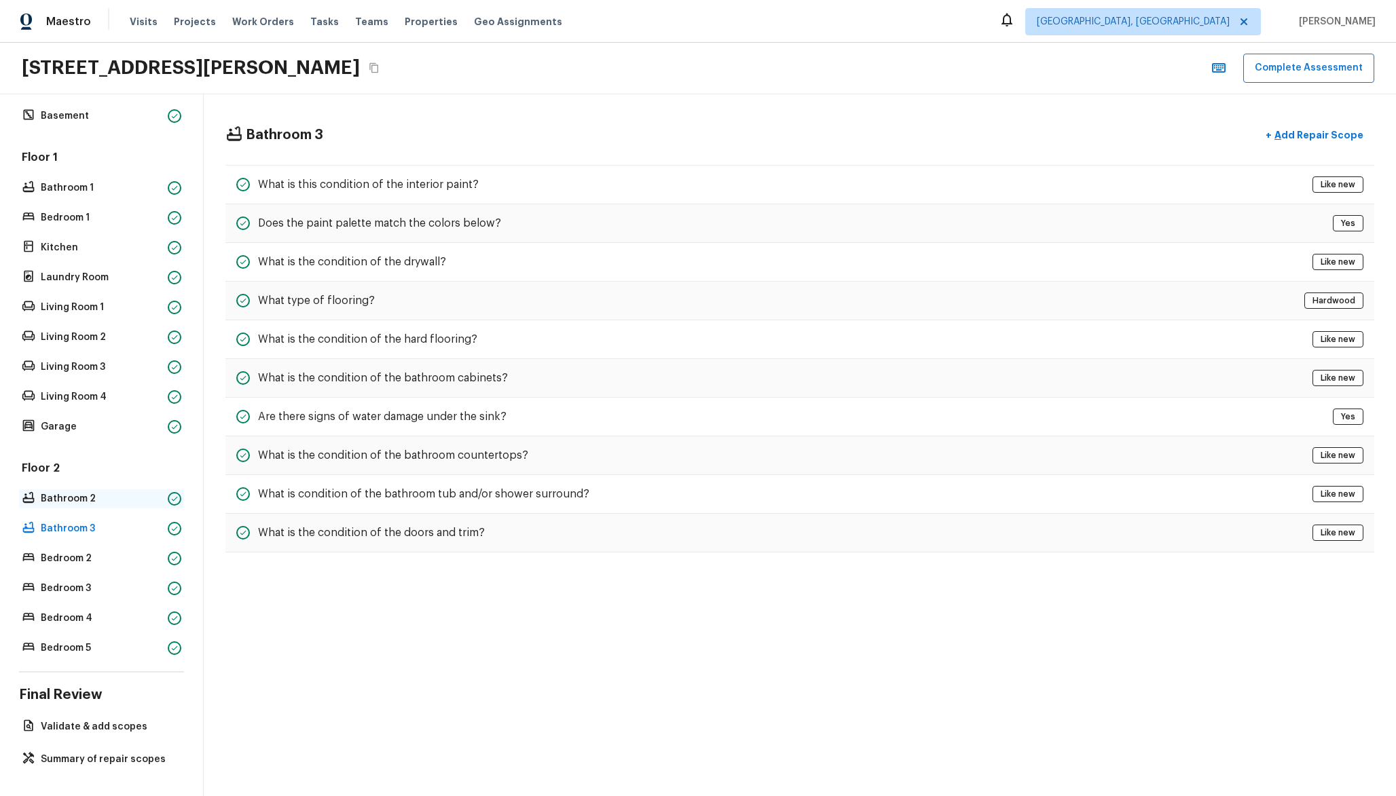
click at [142, 491] on div "Bathroom 2" at bounding box center [101, 498] width 165 height 19
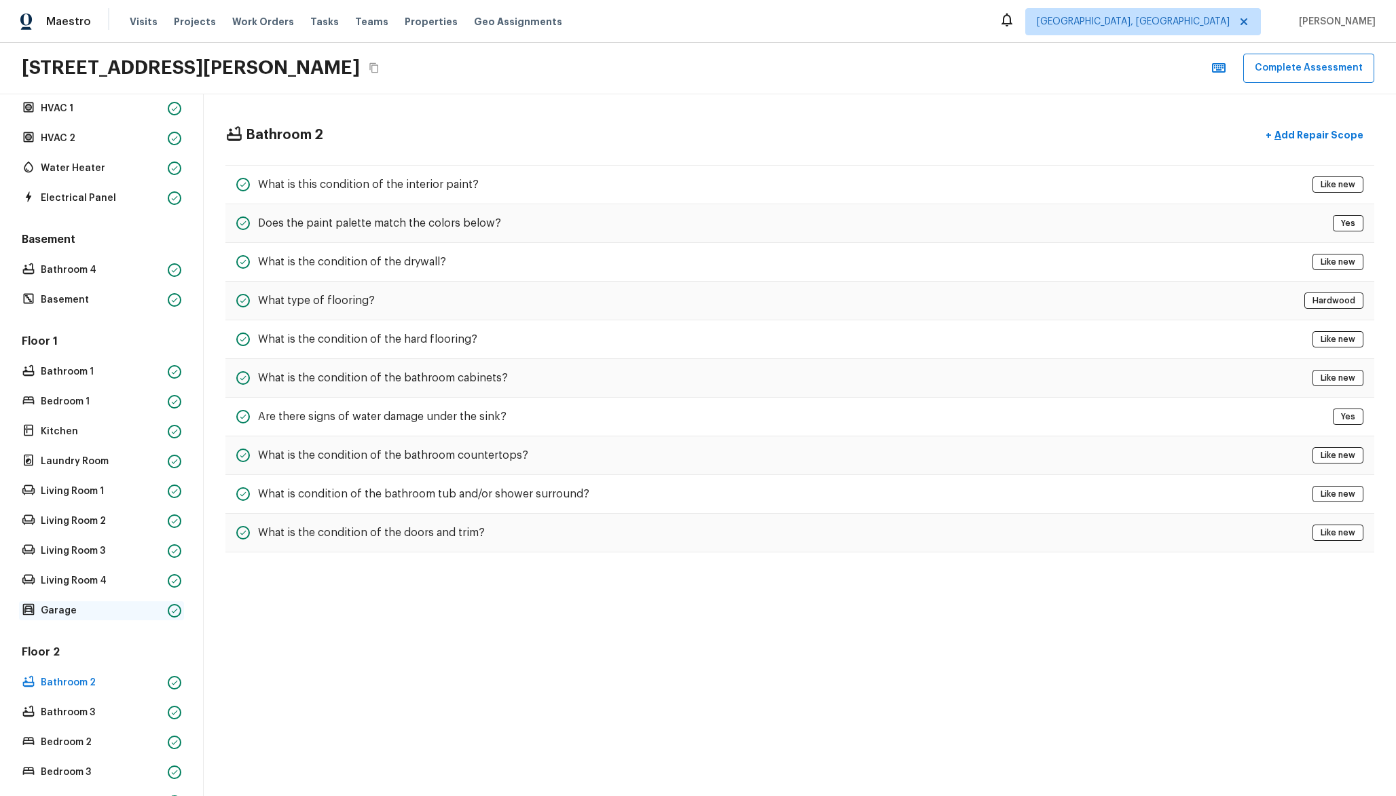
scroll to position [0, 0]
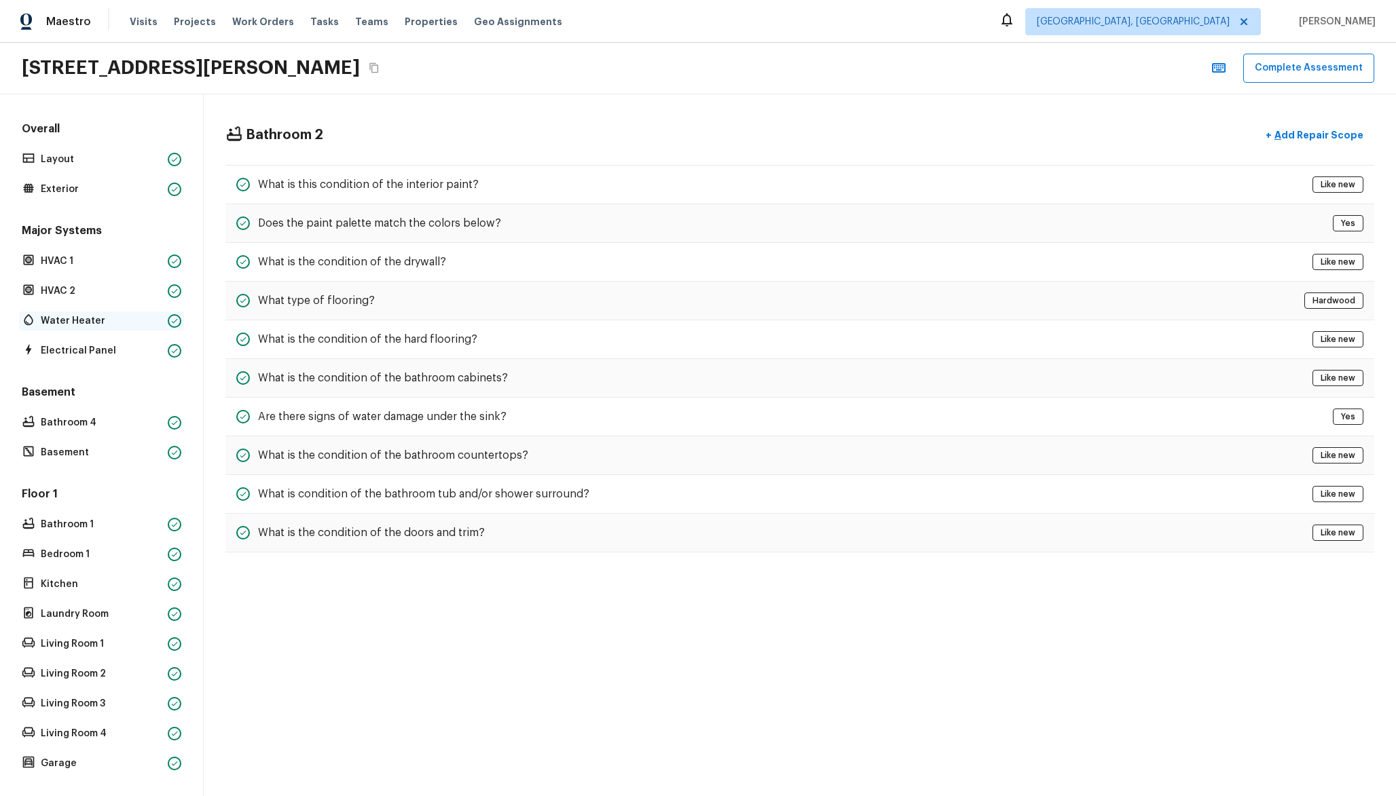
click at [137, 325] on p "Water Heater" at bounding box center [102, 321] width 122 height 14
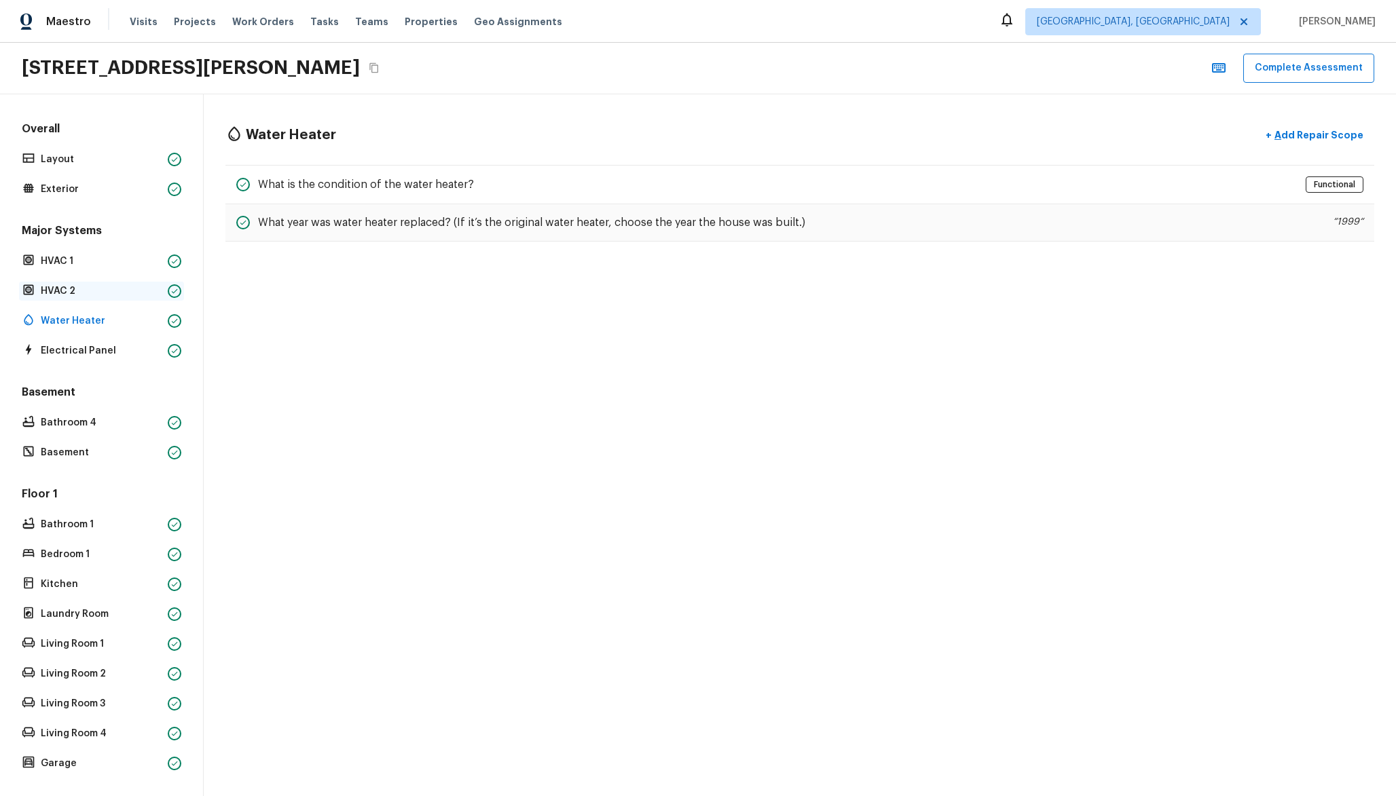
click at [116, 283] on div "HVAC 2" at bounding box center [101, 291] width 165 height 19
click at [106, 430] on div "Bathroom 4" at bounding box center [101, 422] width 165 height 19
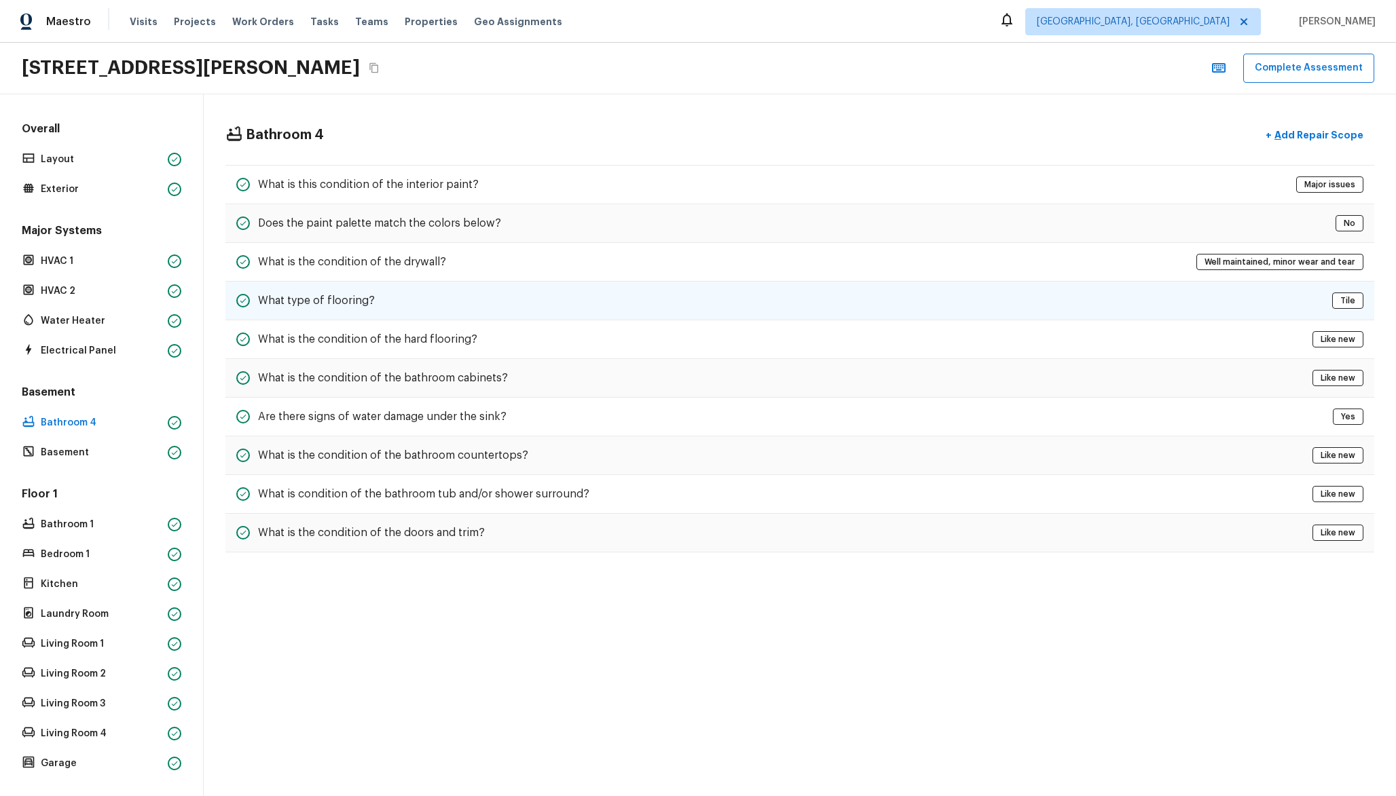
click at [386, 302] on div "What type of flooring? Tile" at bounding box center [799, 301] width 1149 height 39
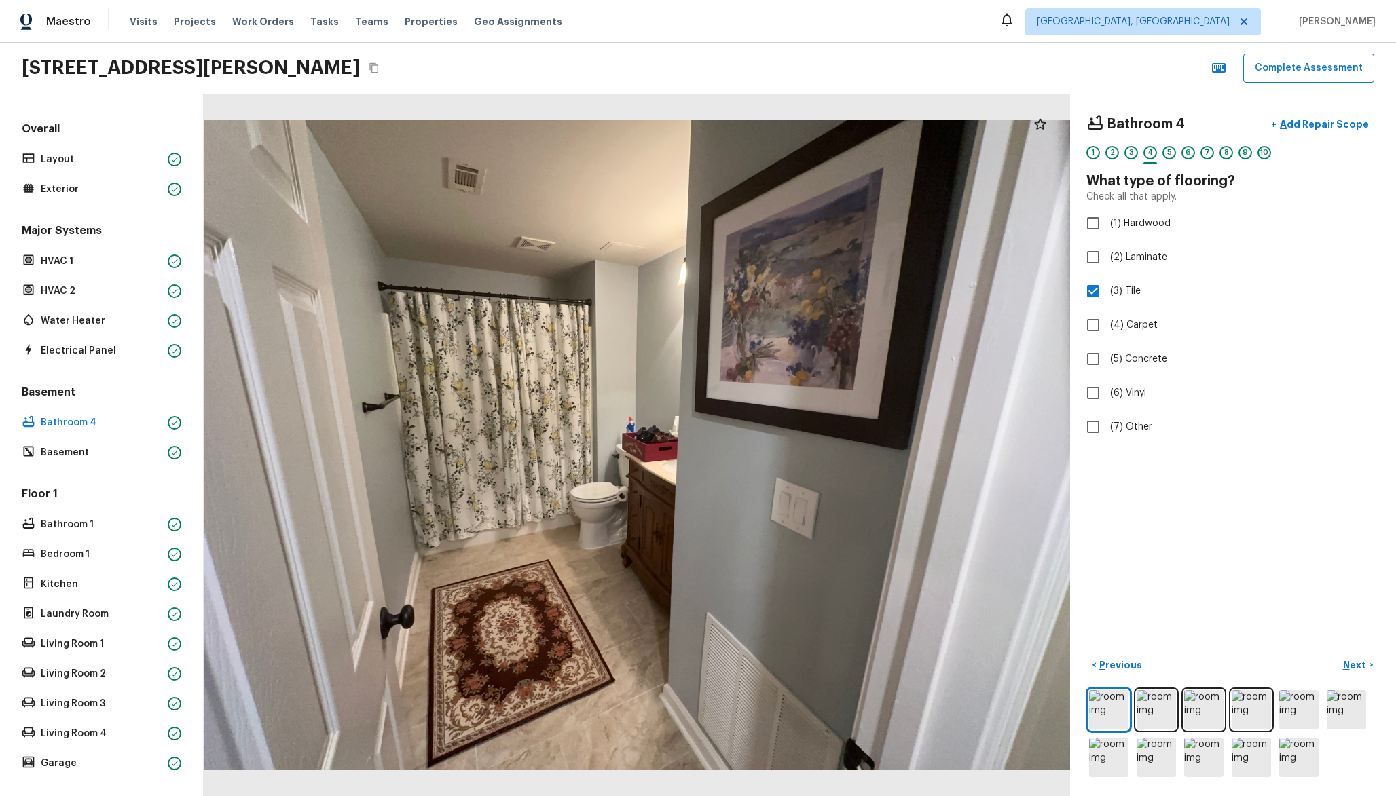
click at [116, 537] on div "Floor 1 Bathroom 1 Bedroom 1 Kitchen Laundry Room Living Room 1 Living Room 2 L…" at bounding box center [101, 630] width 165 height 286
click at [123, 532] on div "Bathroom 1" at bounding box center [101, 524] width 165 height 19
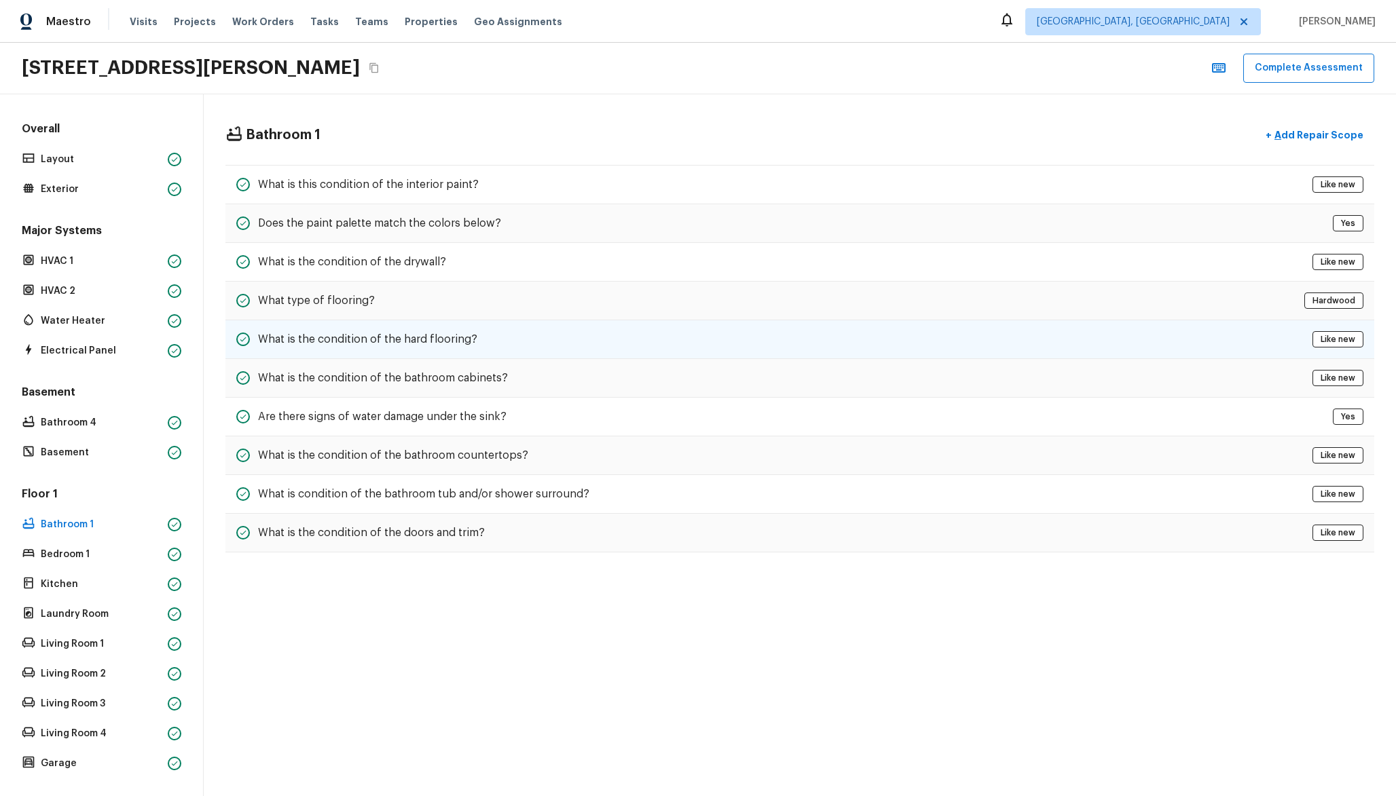
click at [561, 346] on div "What is the condition of the hard flooring? Like new" at bounding box center [799, 339] width 1149 height 39
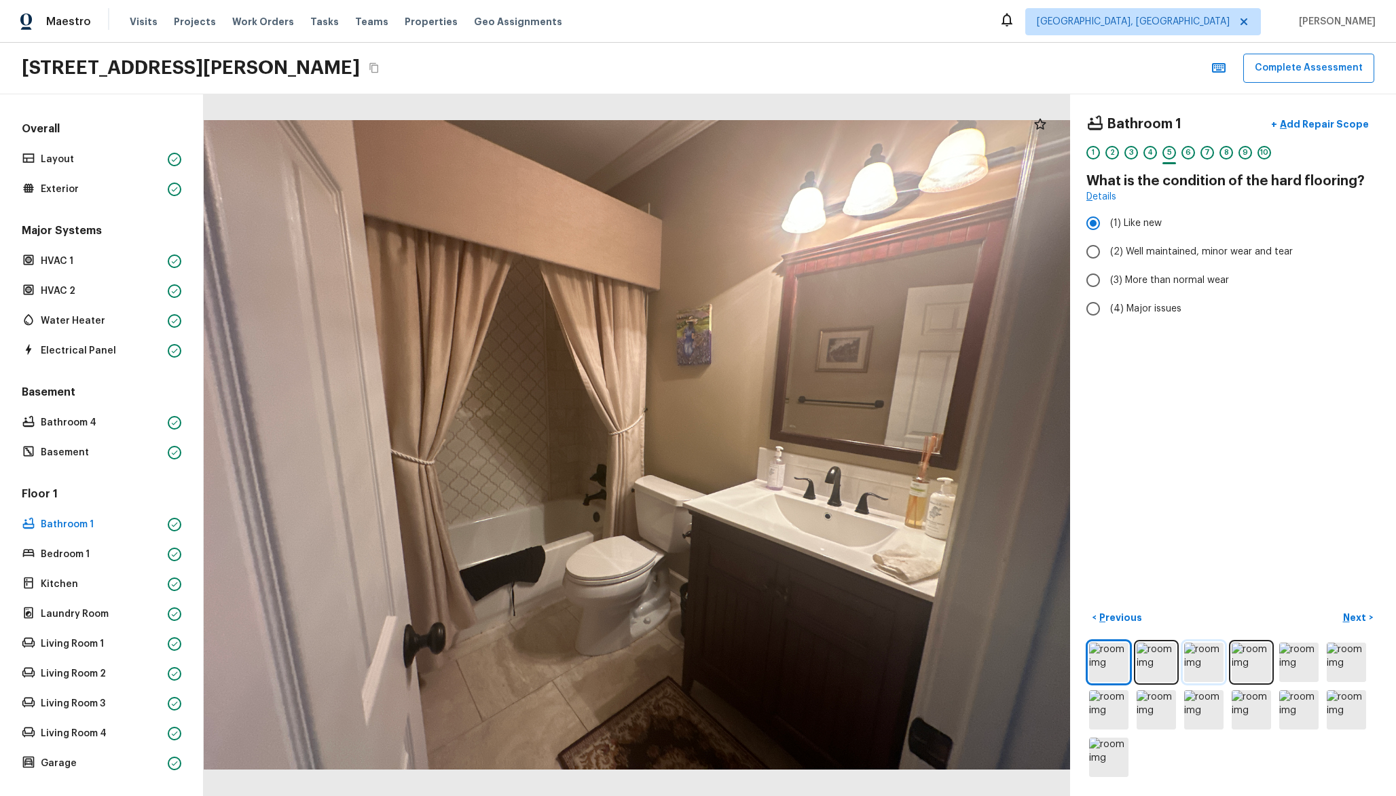
click at [1184, 675] on img at bounding box center [1203, 662] width 39 height 39
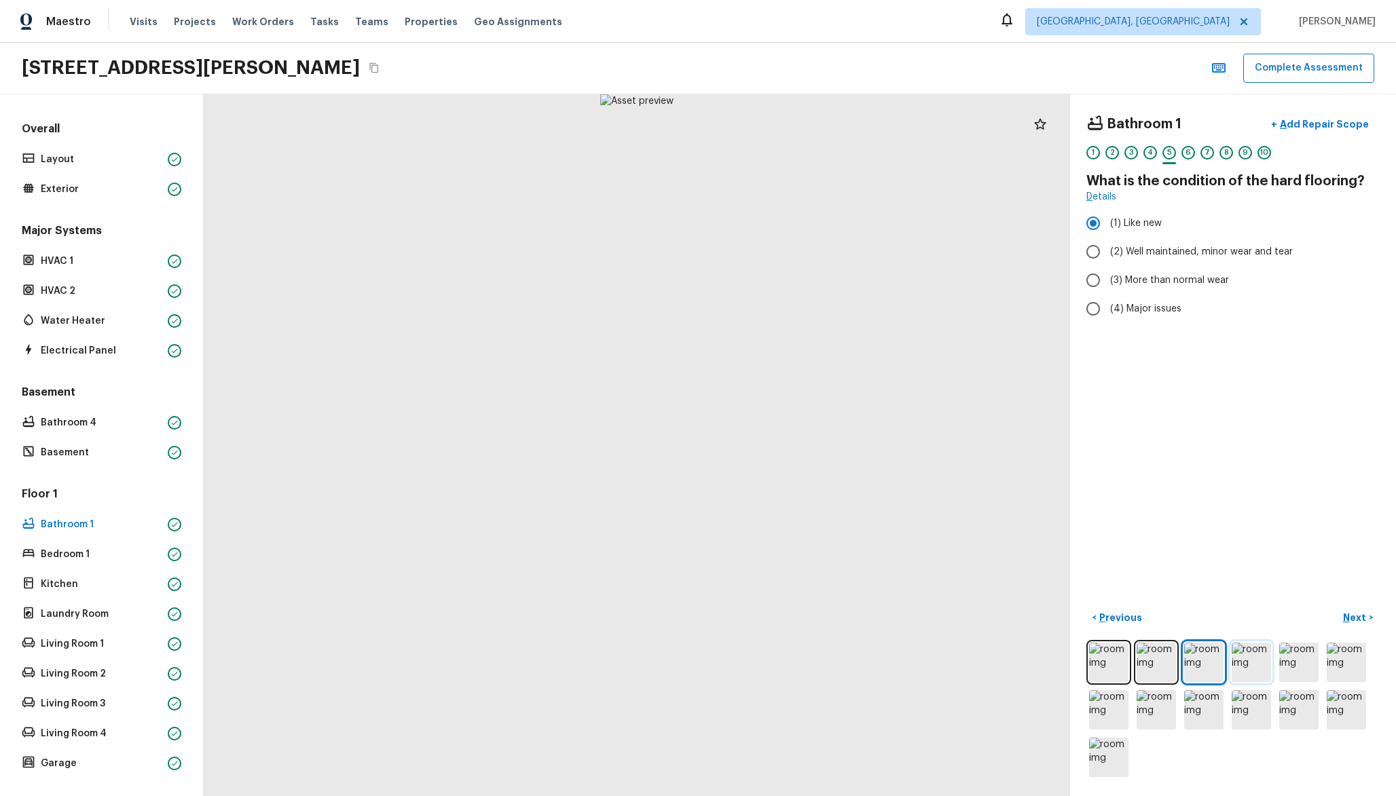
click at [1250, 660] on img at bounding box center [1250, 662] width 39 height 39
click at [1297, 659] on img at bounding box center [1298, 662] width 39 height 39
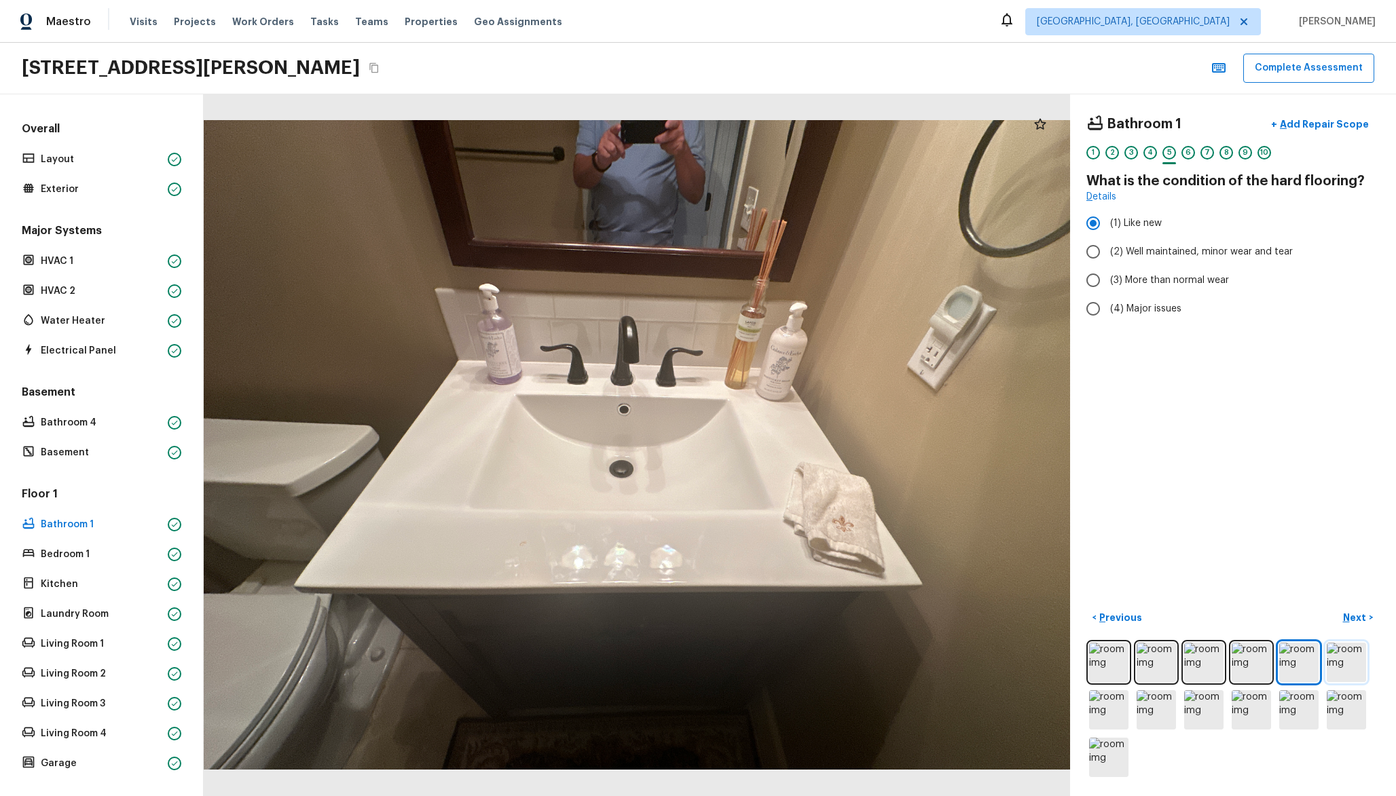
click at [1327, 654] on img at bounding box center [1345, 662] width 39 height 39
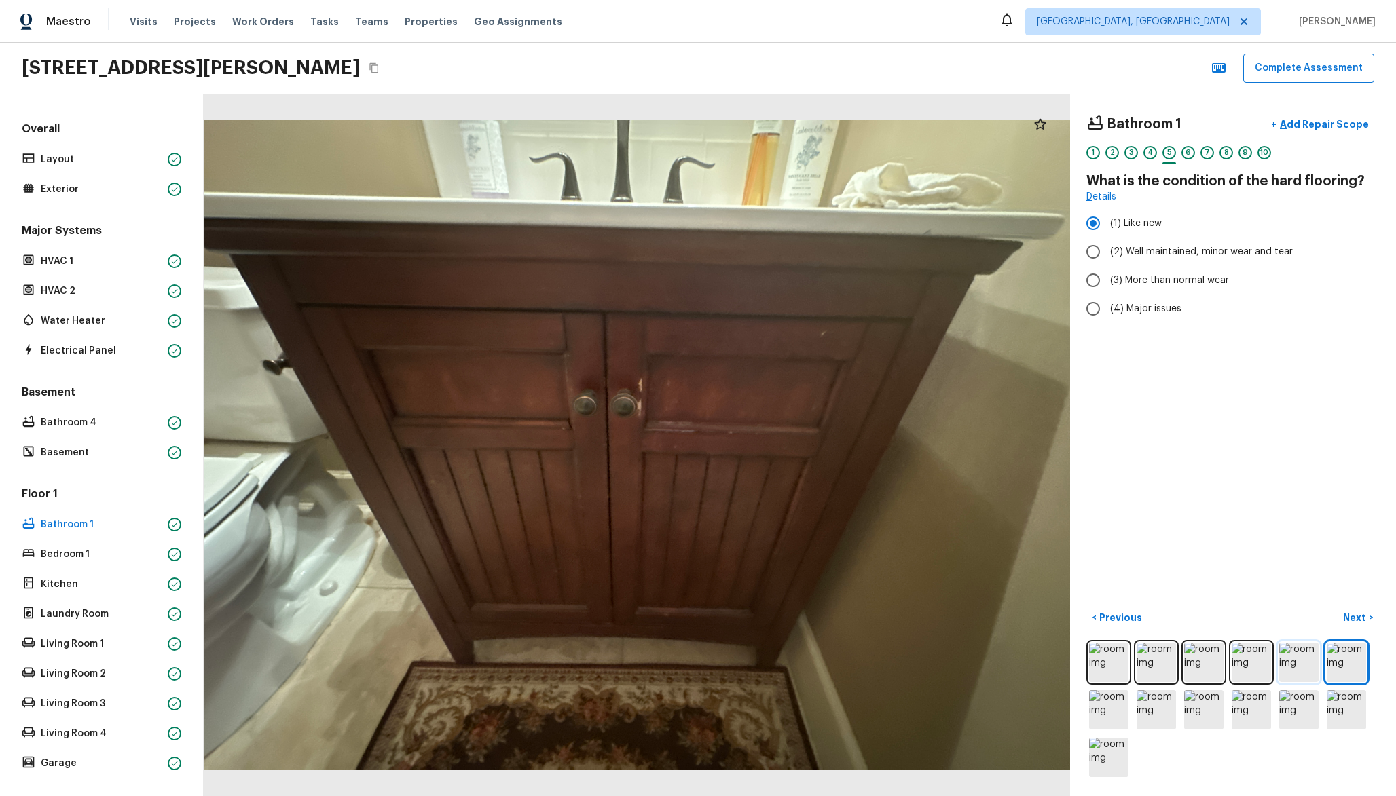
click at [1307, 678] on img at bounding box center [1298, 662] width 39 height 39
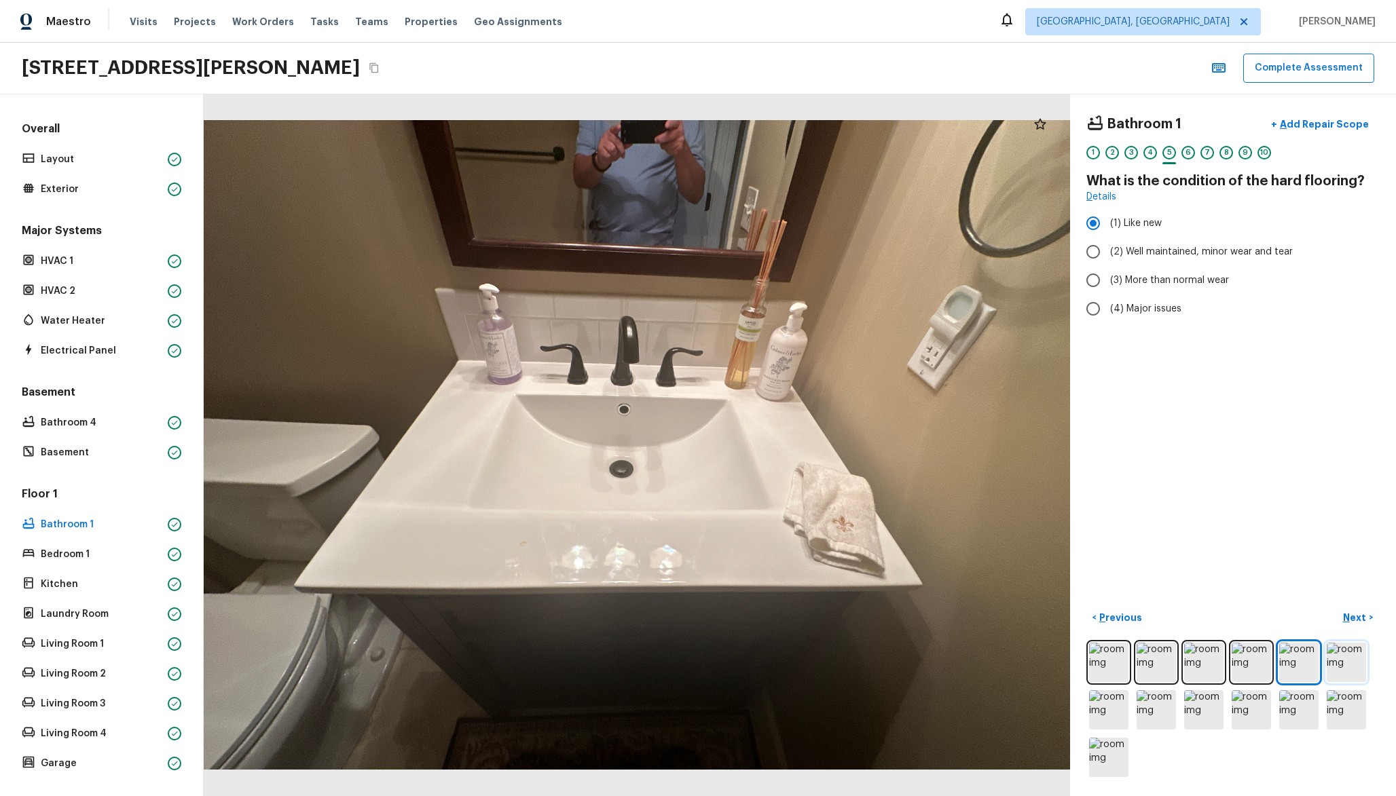
click at [1351, 663] on img at bounding box center [1345, 662] width 39 height 39
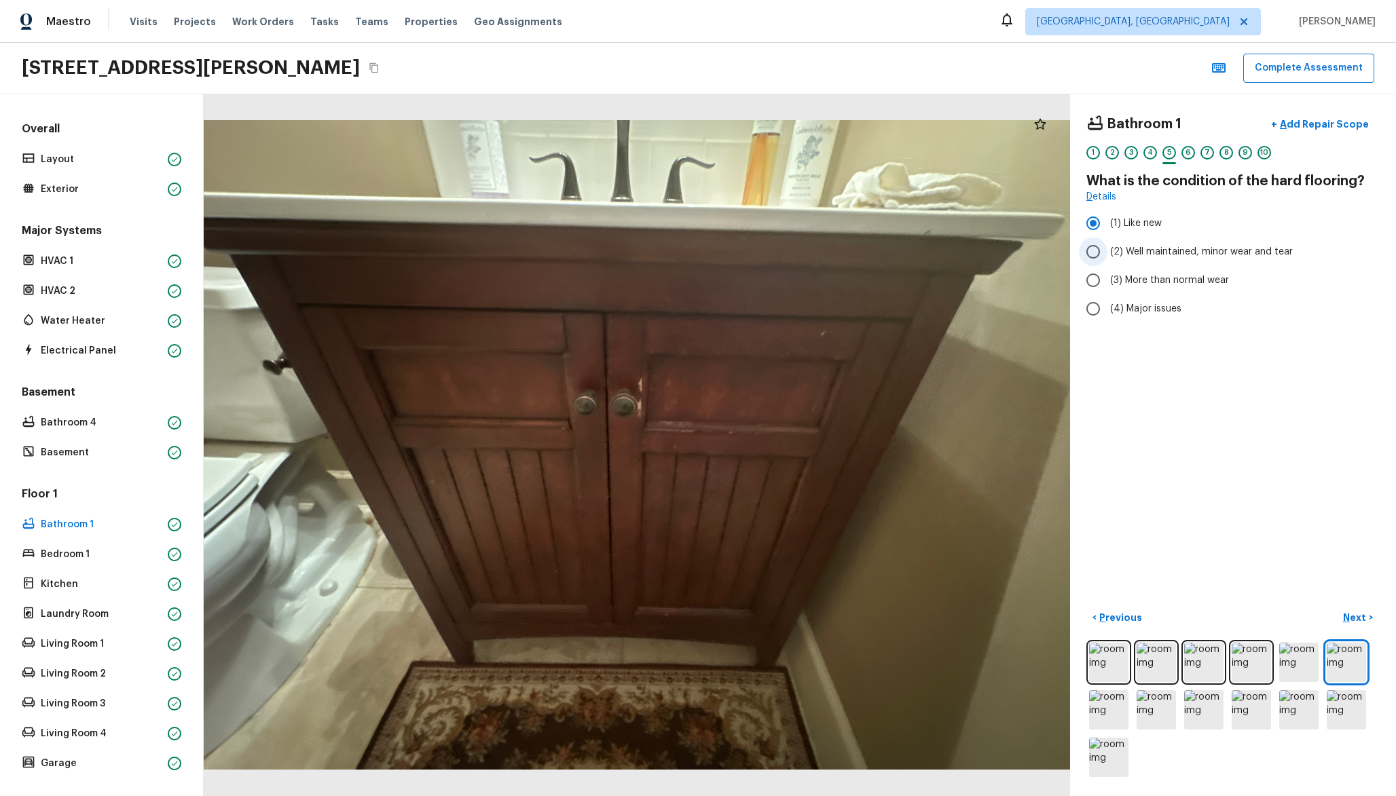
click at [1182, 261] on label "(2) Well maintained, minor wear and tear" at bounding box center [1224, 252] width 290 height 29
click at [1107, 261] on input "(2) Well maintained, minor wear and tear" at bounding box center [1093, 252] width 29 height 29
radio input "true"
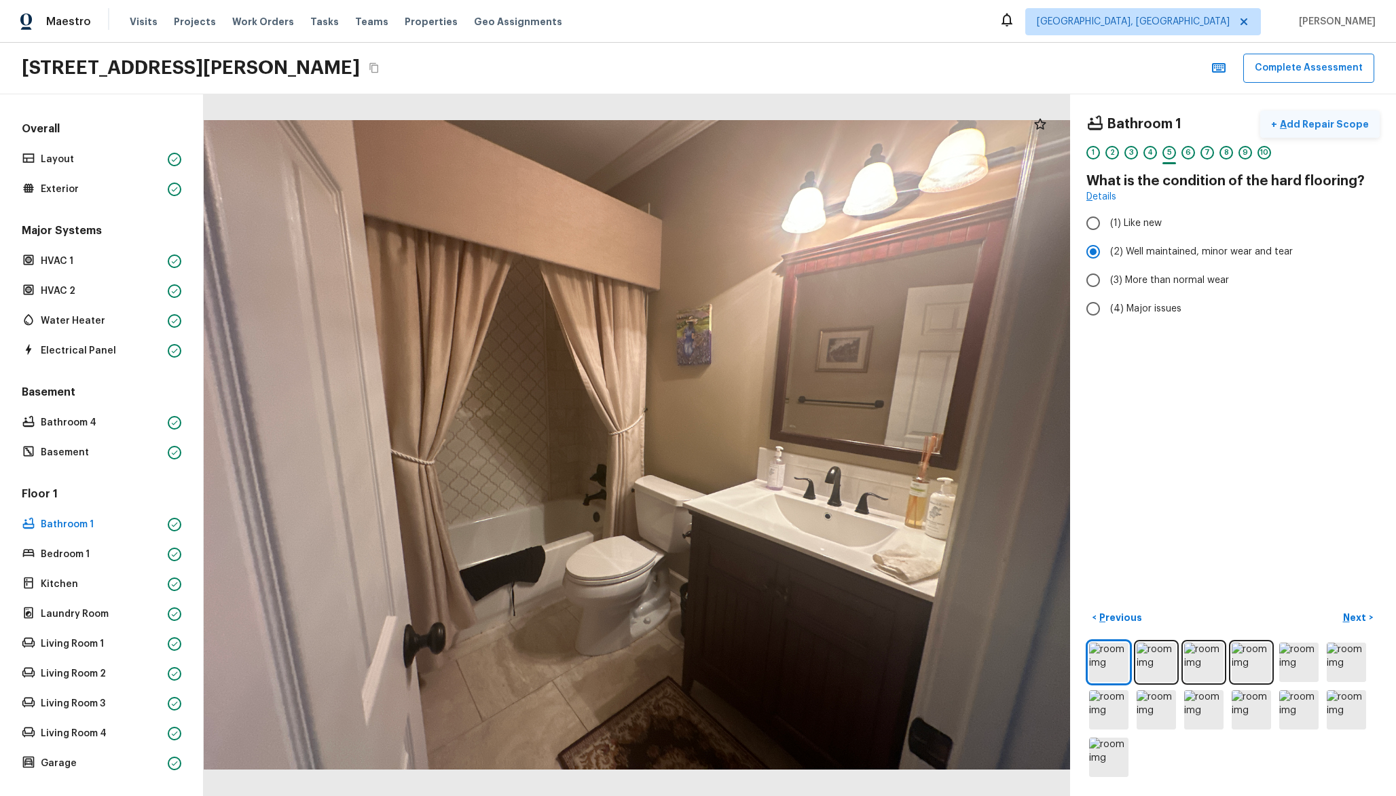
click at [1317, 128] on p "Add Repair Scope" at bounding box center [1323, 124] width 92 height 14
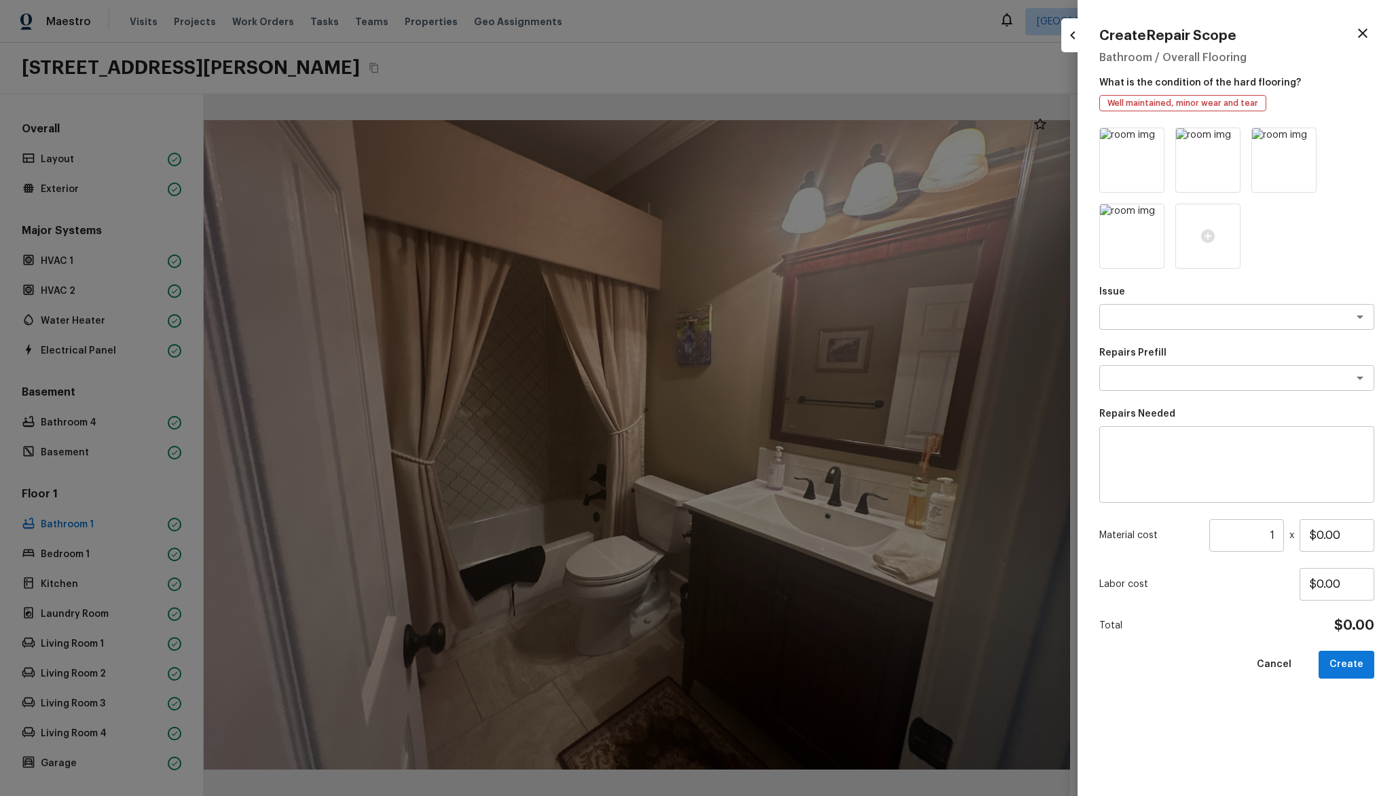
click at [1368, 19] on div "Create Repair Scope Bathroom / Overall Flooring What is the condition of the ha…" at bounding box center [1236, 398] width 318 height 796
click at [1363, 37] on icon "button" at bounding box center [1362, 33] width 16 height 16
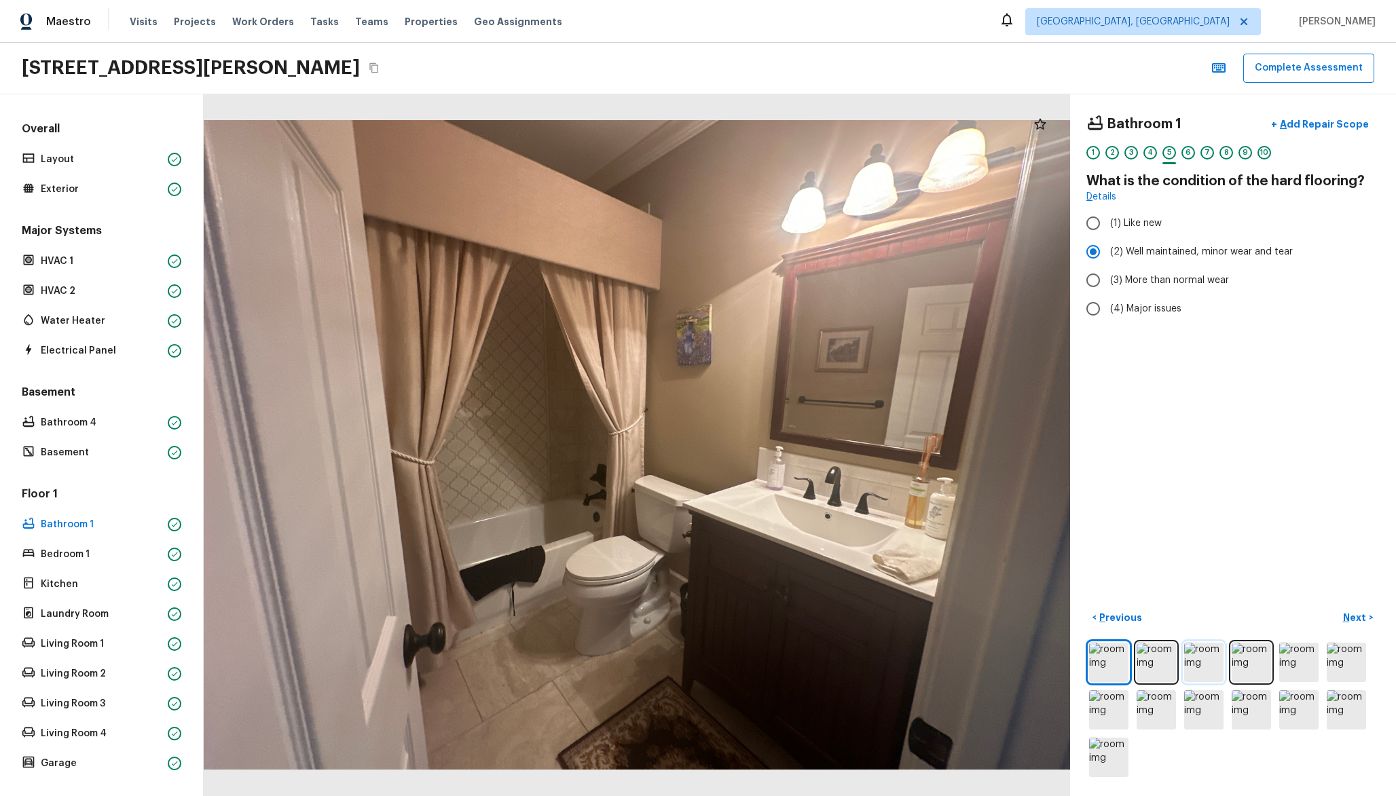
click at [1198, 670] on img at bounding box center [1203, 662] width 39 height 39
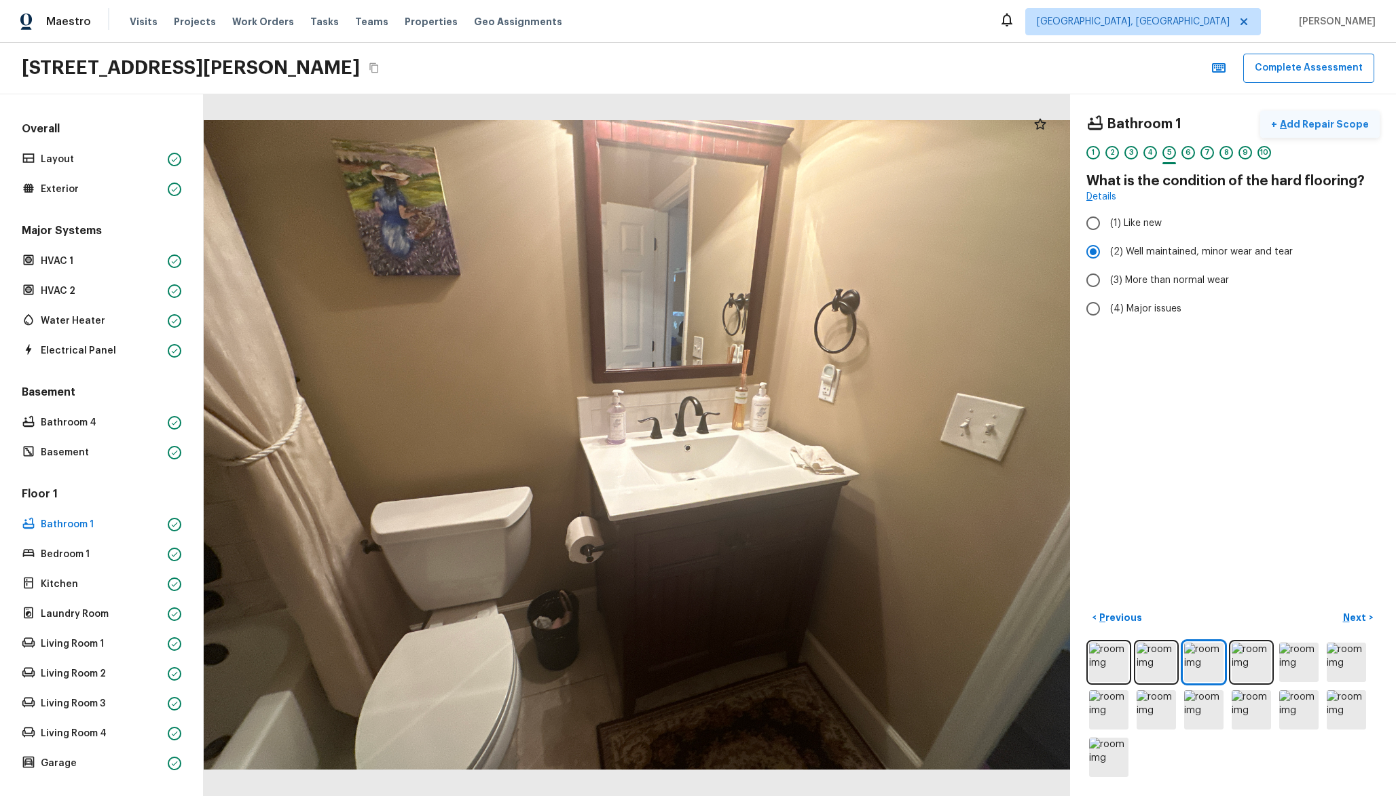
click at [1311, 122] on p "Add Repair Scope" at bounding box center [1323, 124] width 92 height 14
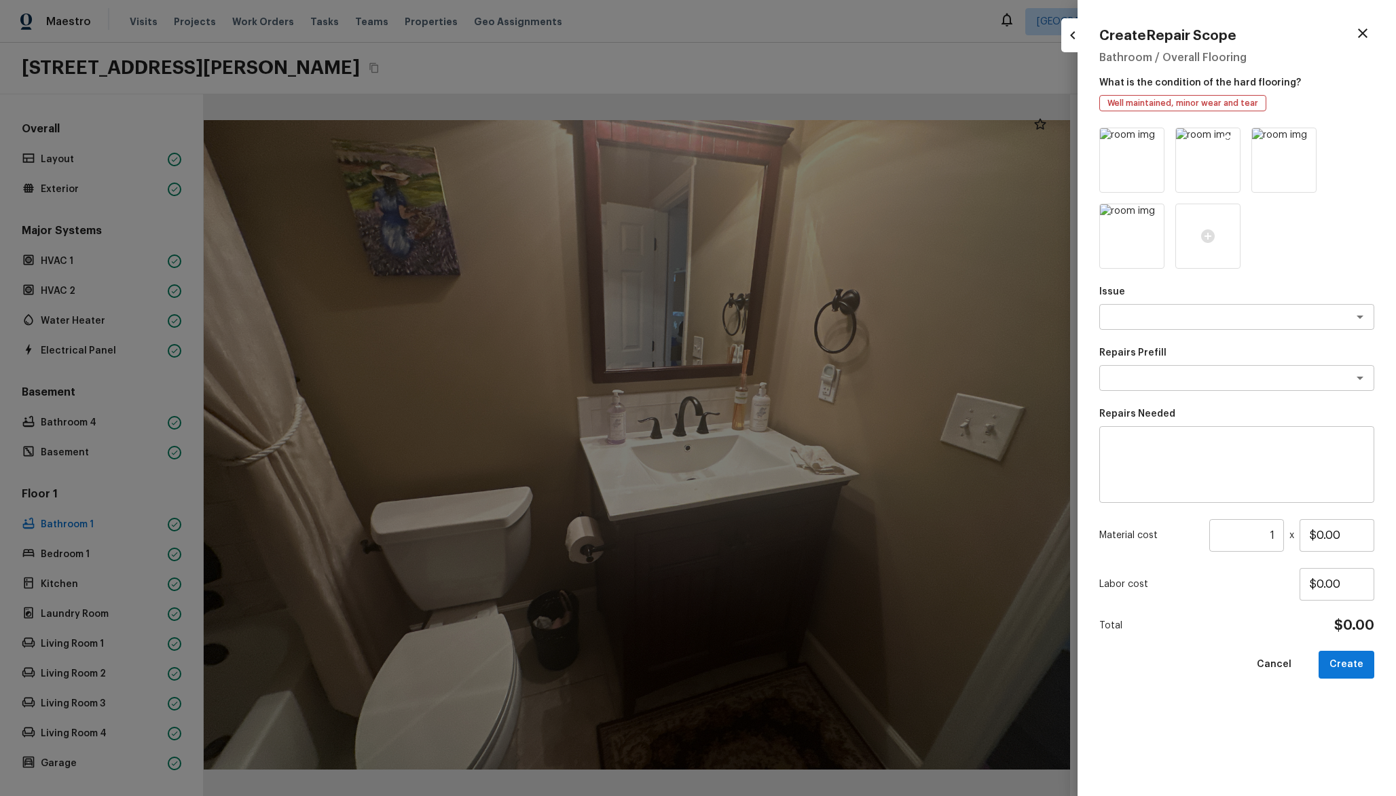
click at [1231, 144] on icon at bounding box center [1228, 141] width 12 height 12
click at [1124, 172] on img at bounding box center [1132, 160] width 64 height 64
click at [1233, 138] on icon at bounding box center [1227, 141] width 14 height 14
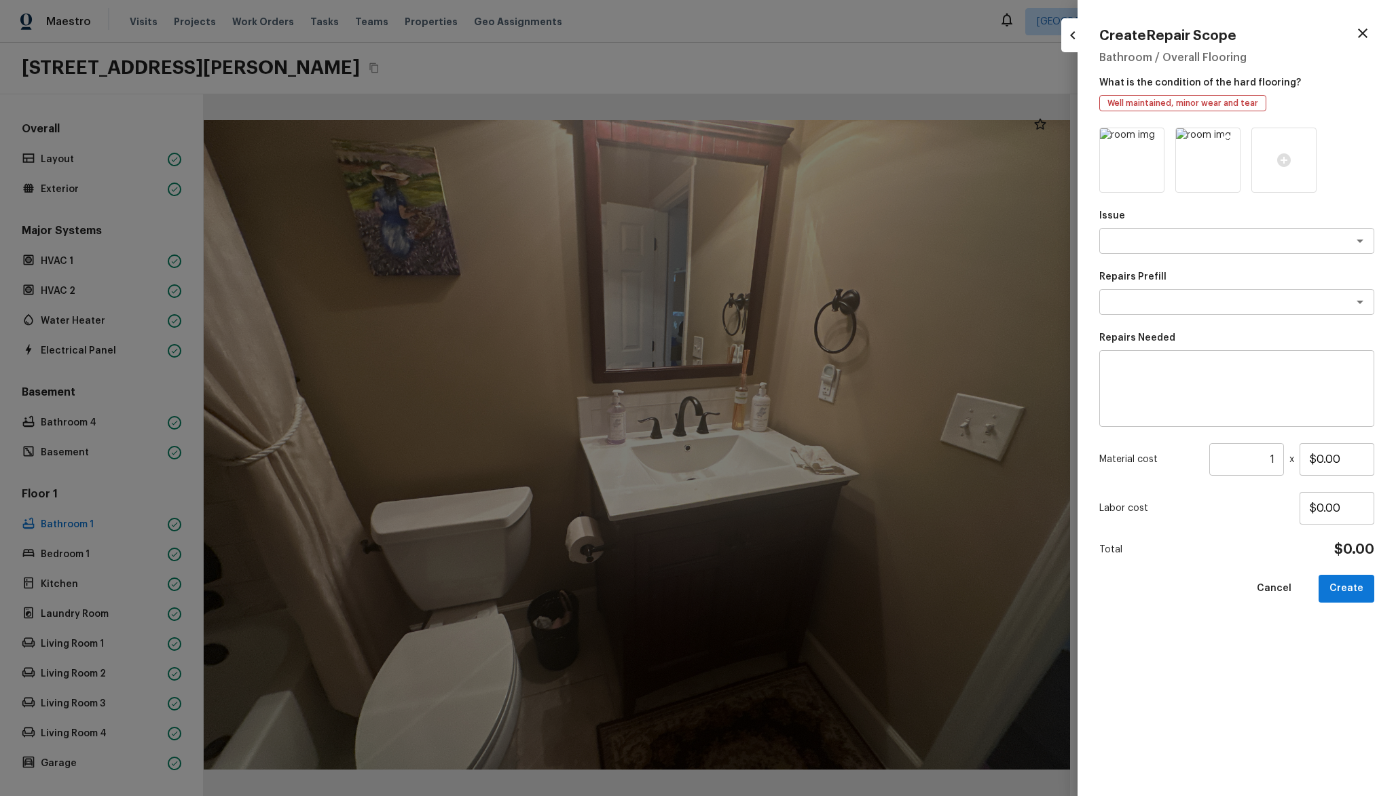
click at [1235, 136] on img at bounding box center [1208, 160] width 64 height 64
click at [1231, 143] on icon at bounding box center [1228, 141] width 12 height 12
click at [1199, 242] on textarea at bounding box center [1217, 241] width 225 height 14
click at [1176, 274] on li "Bathroom Cabinets" at bounding box center [1236, 270] width 275 height 22
click at [1185, 293] on div "x ​" at bounding box center [1236, 302] width 275 height 26
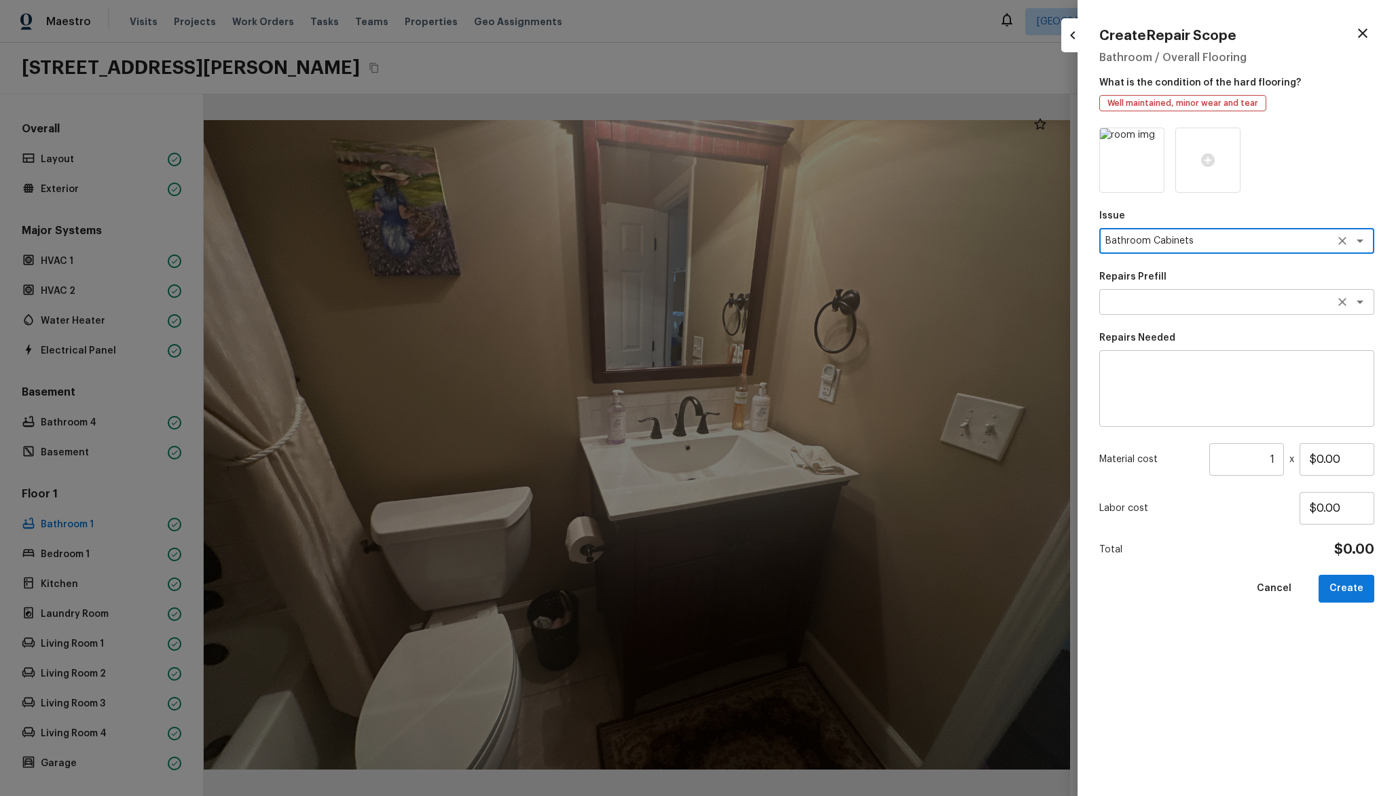
type textarea "Bathroom Cabinets"
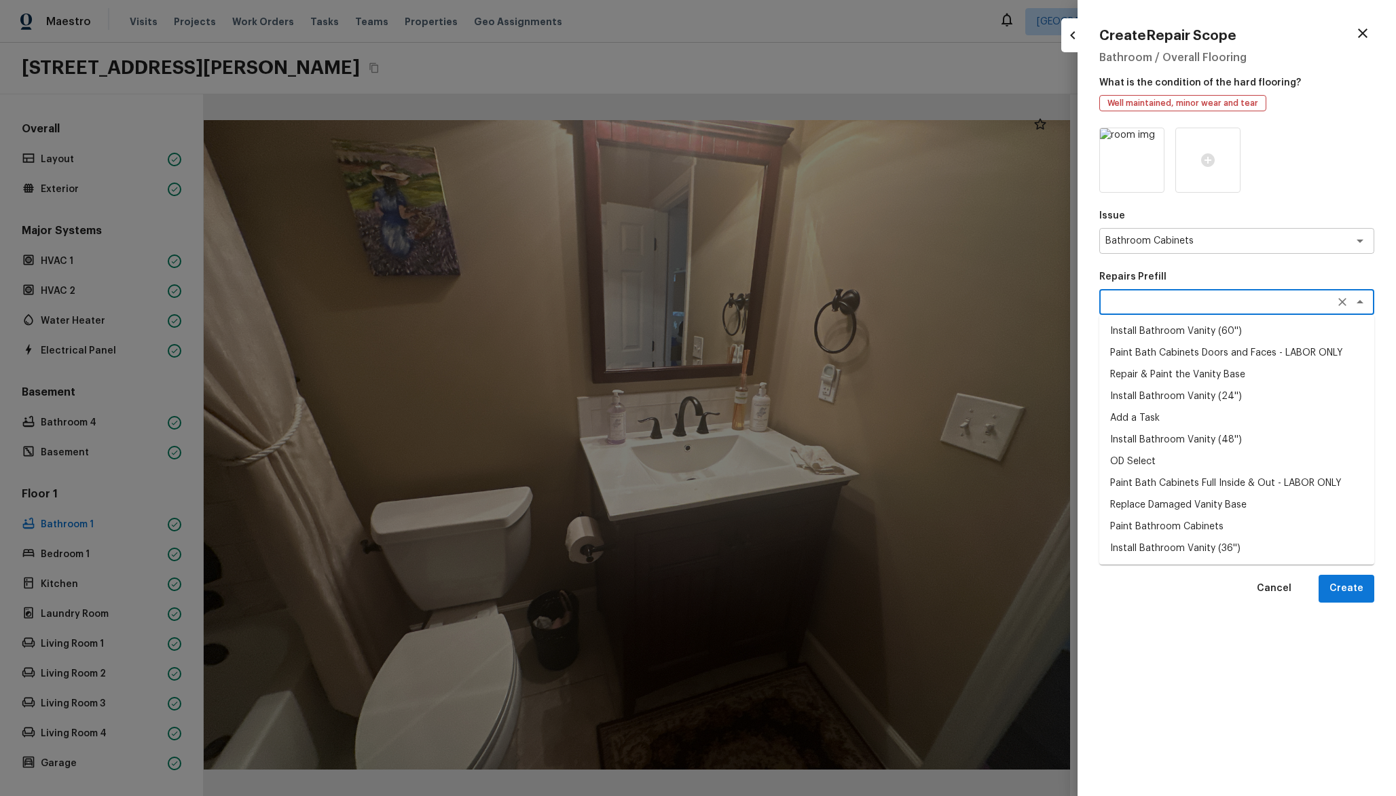
click at [1231, 524] on li "Paint Bathroom Cabinets" at bounding box center [1236, 527] width 275 height 22
type textarea "Paint Bathroom Cabinets"
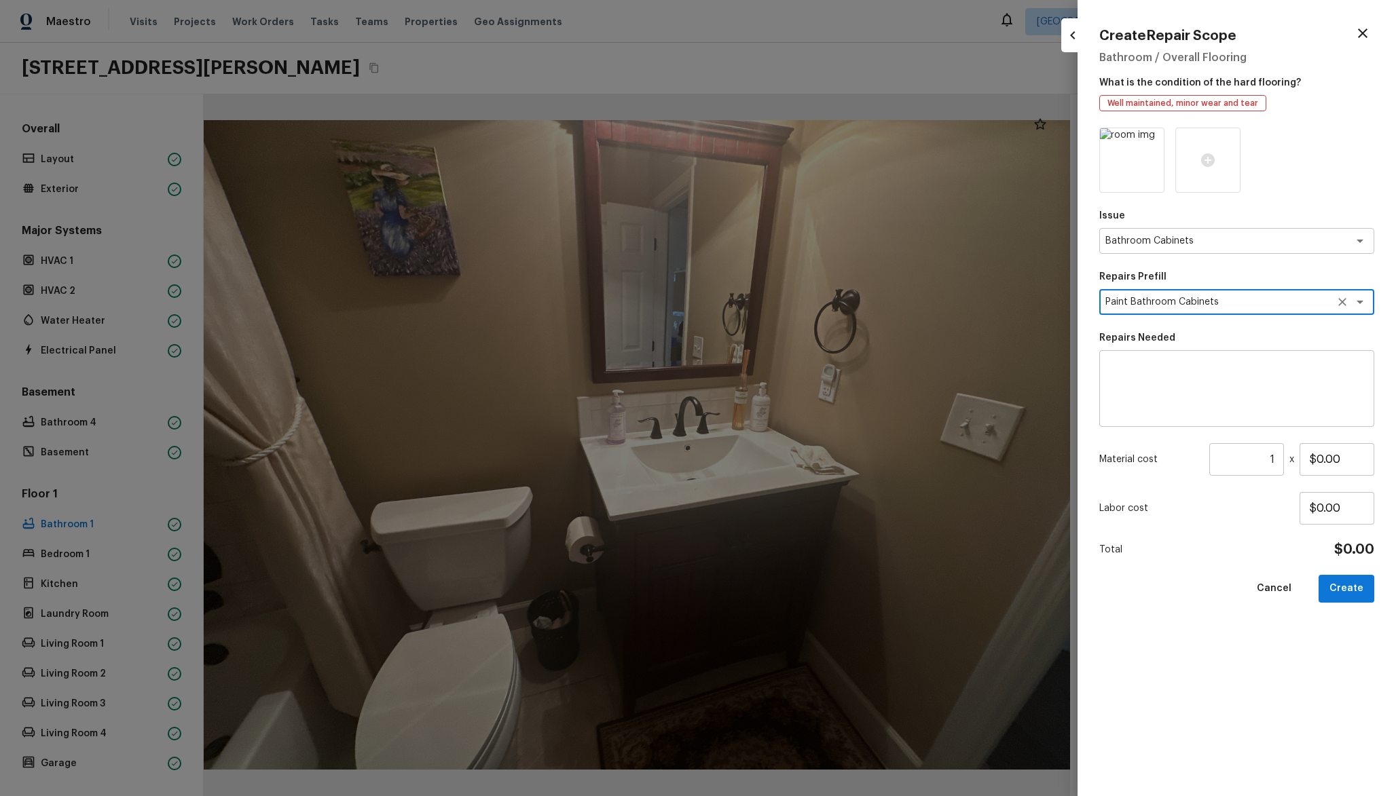
type textarea "Prep, sand, mask and apply 2 coats of paint to the bathroom cabinet doors, inte…"
type input "$25.00"
click at [1343, 582] on button "Create" at bounding box center [1346, 589] width 56 height 28
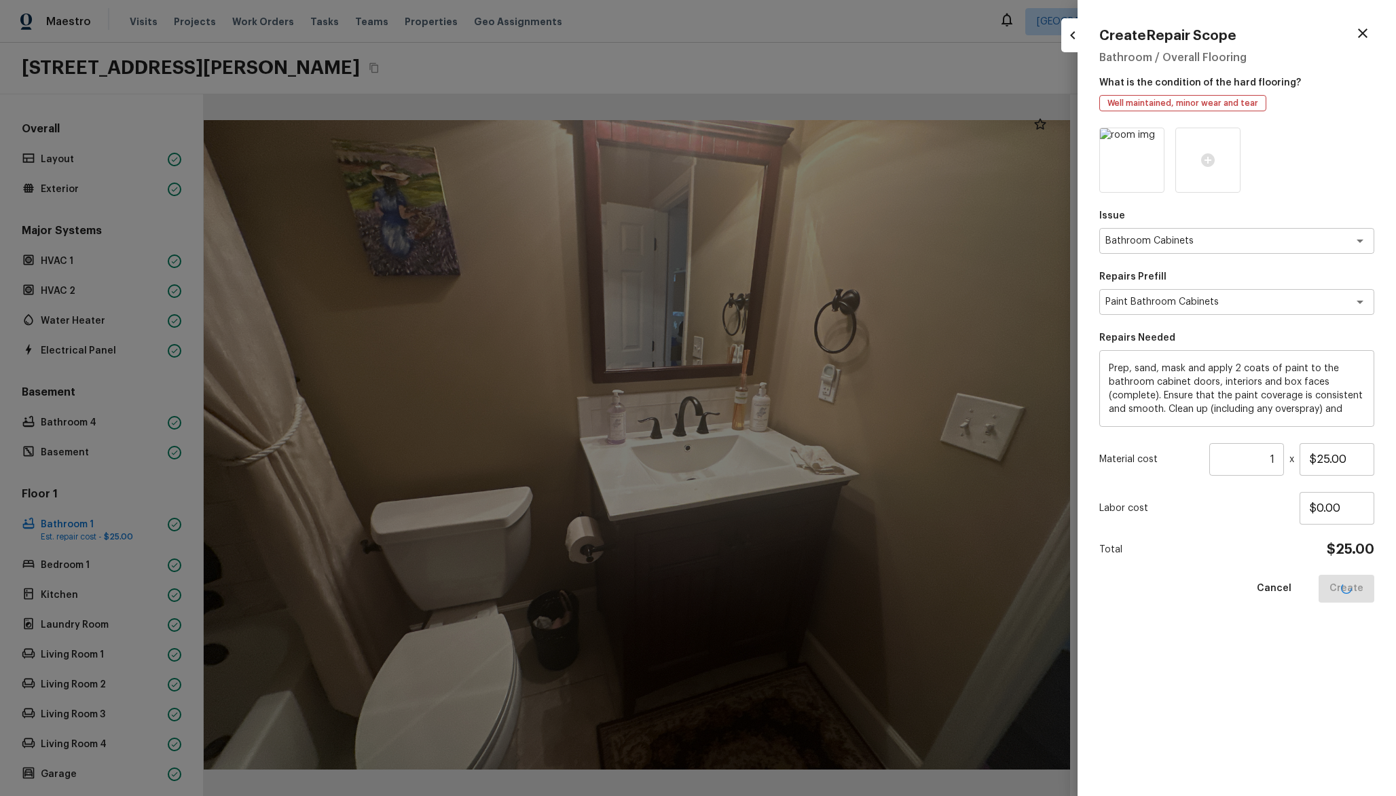
type input "$0.00"
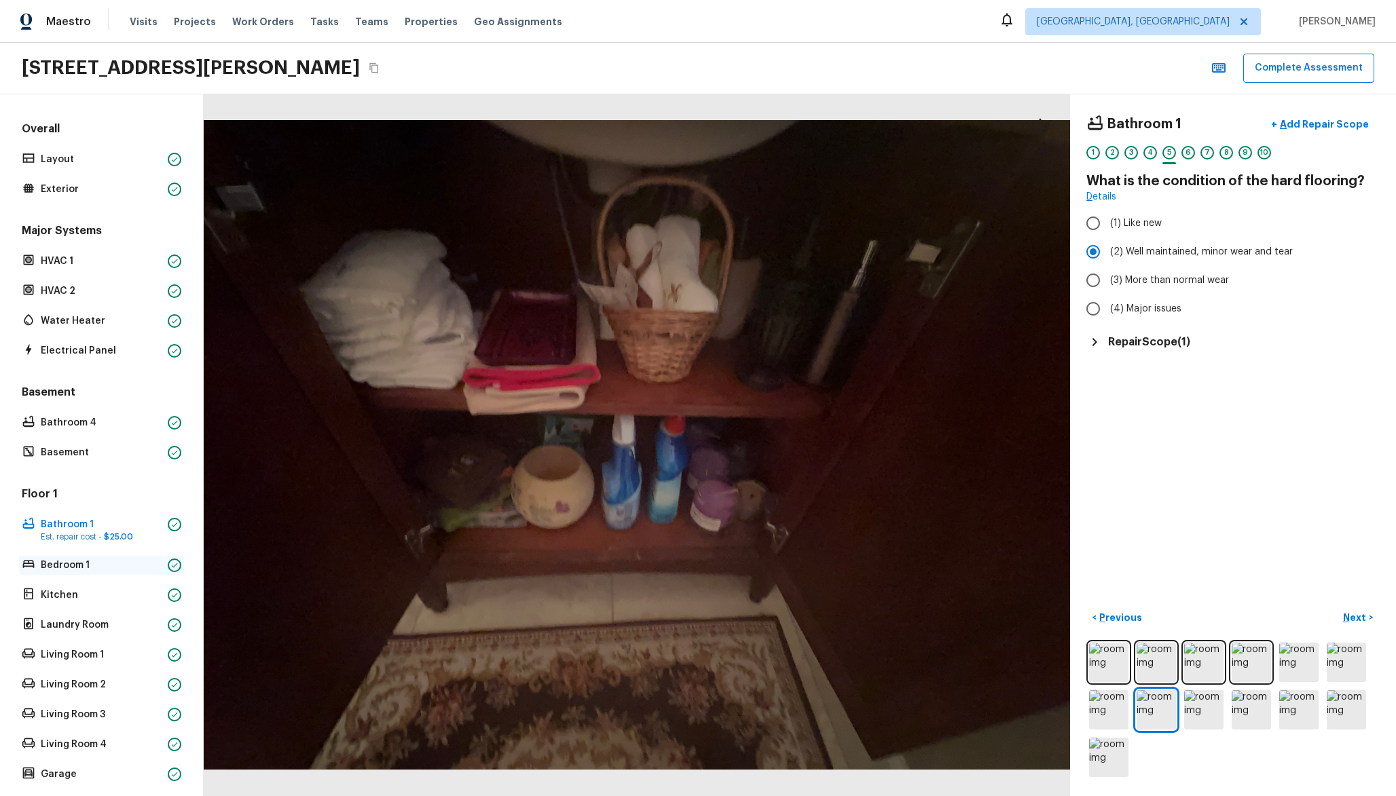
click at [98, 569] on p "Bedroom 1" at bounding box center [102, 566] width 122 height 14
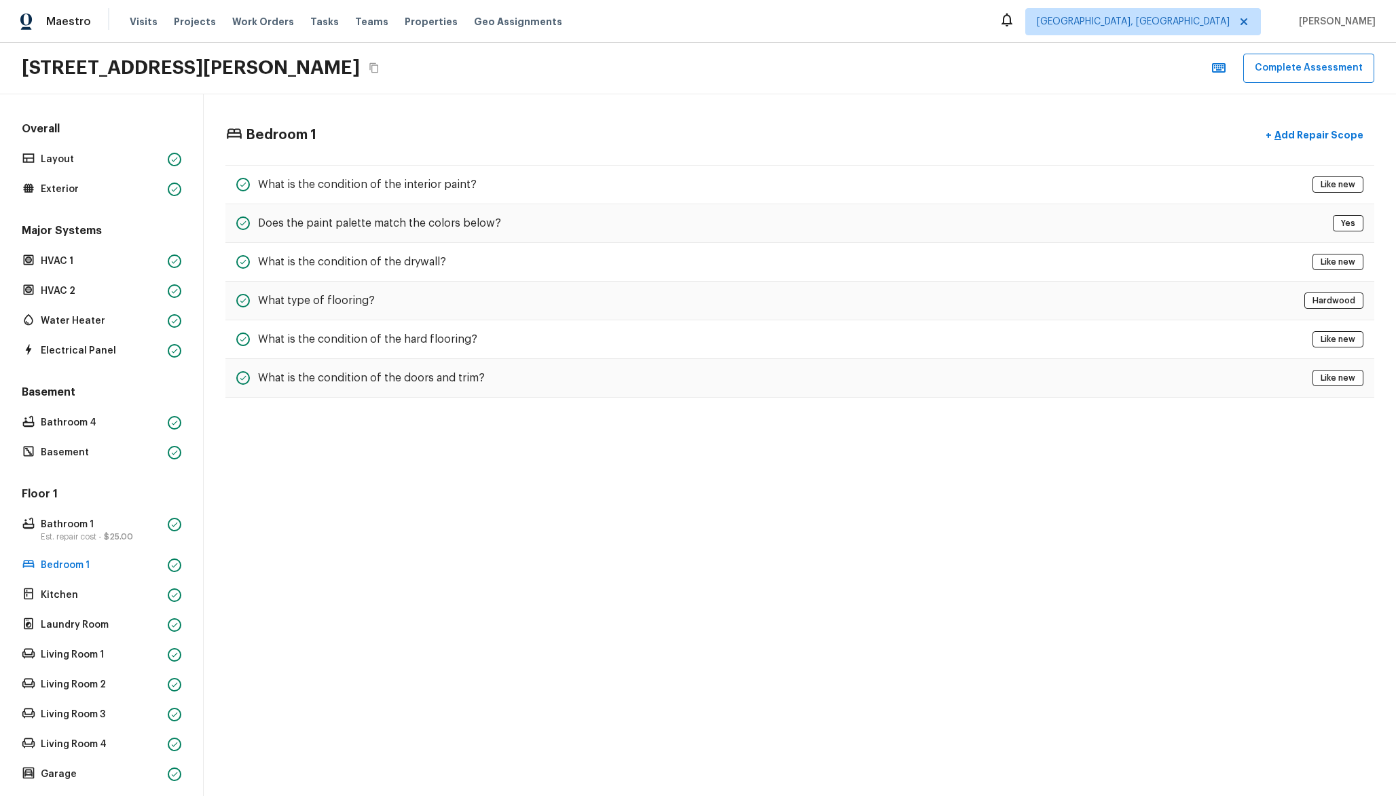
click at [114, 640] on div "Floor 1 Bathroom 1 Est. repair cost - $25.00 Bedroom 1 Kitchen Laundry Room Liv…" at bounding box center [101, 635] width 165 height 297
click at [111, 647] on div "Living Room 1" at bounding box center [101, 655] width 165 height 19
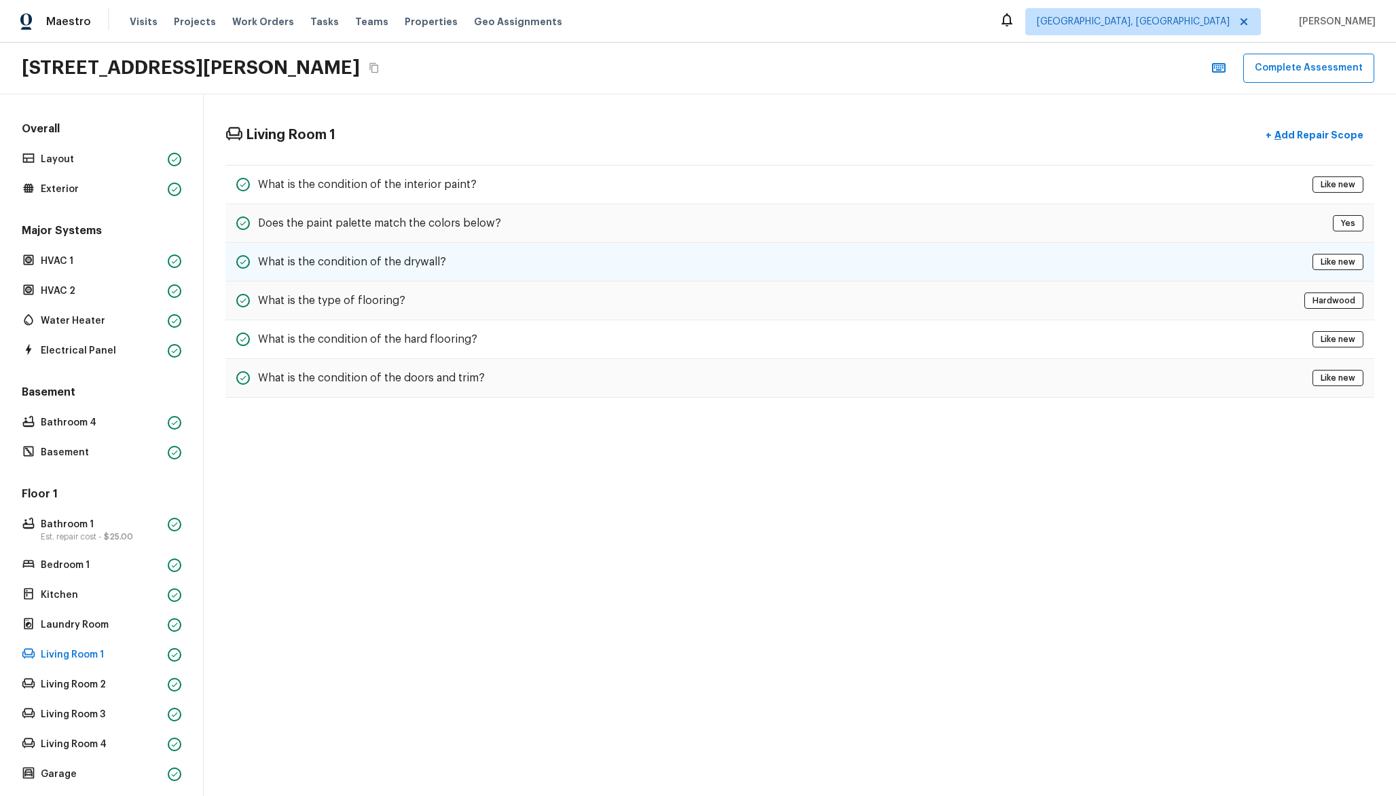
click at [421, 256] on h5 "What is the condition of the drywall?" at bounding box center [352, 262] width 188 height 15
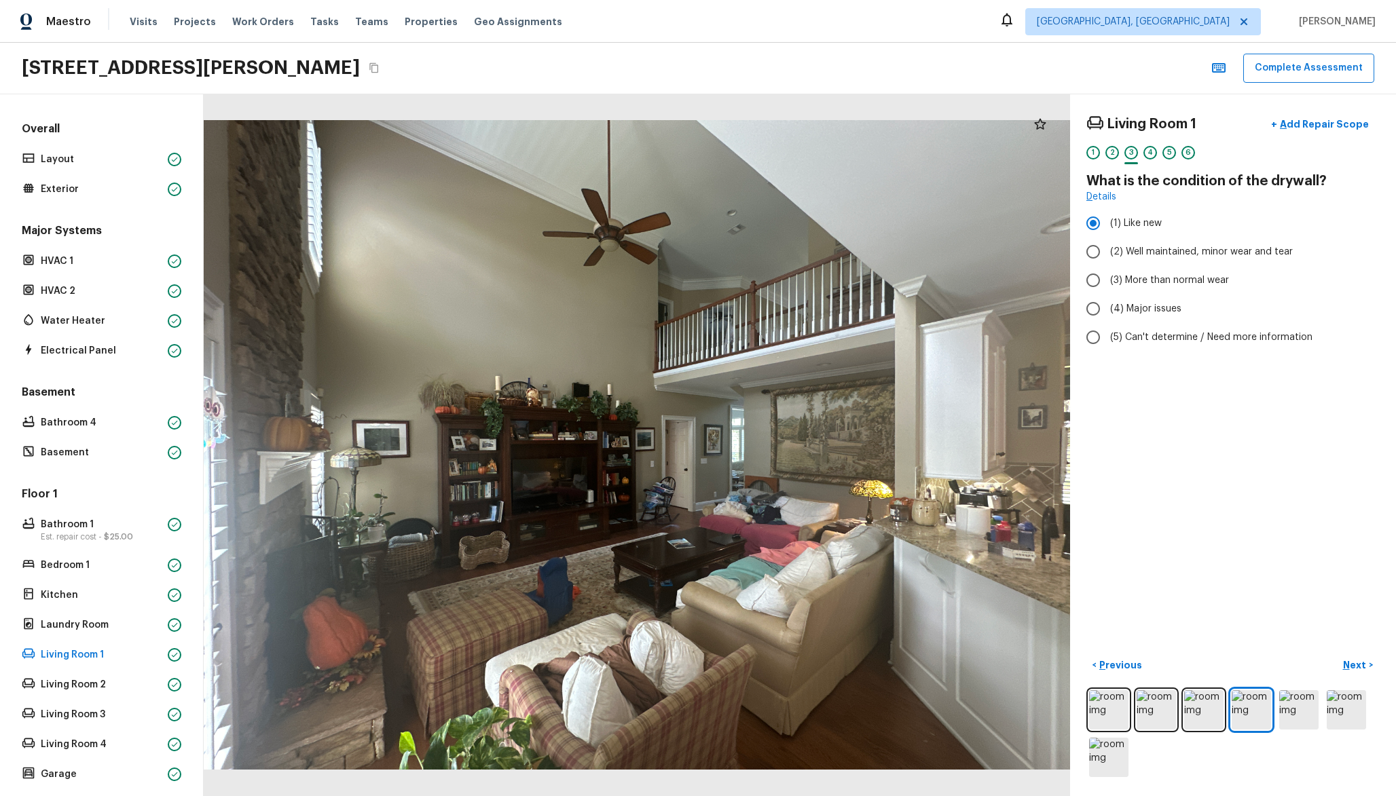
click at [95, 695] on div "Floor 1 Bathroom 1 Est. repair cost - $25.00 Bedroom 1 Kitchen Laundry Room Liv…" at bounding box center [101, 635] width 165 height 297
click at [102, 689] on p "Living Room 2" at bounding box center [102, 685] width 122 height 14
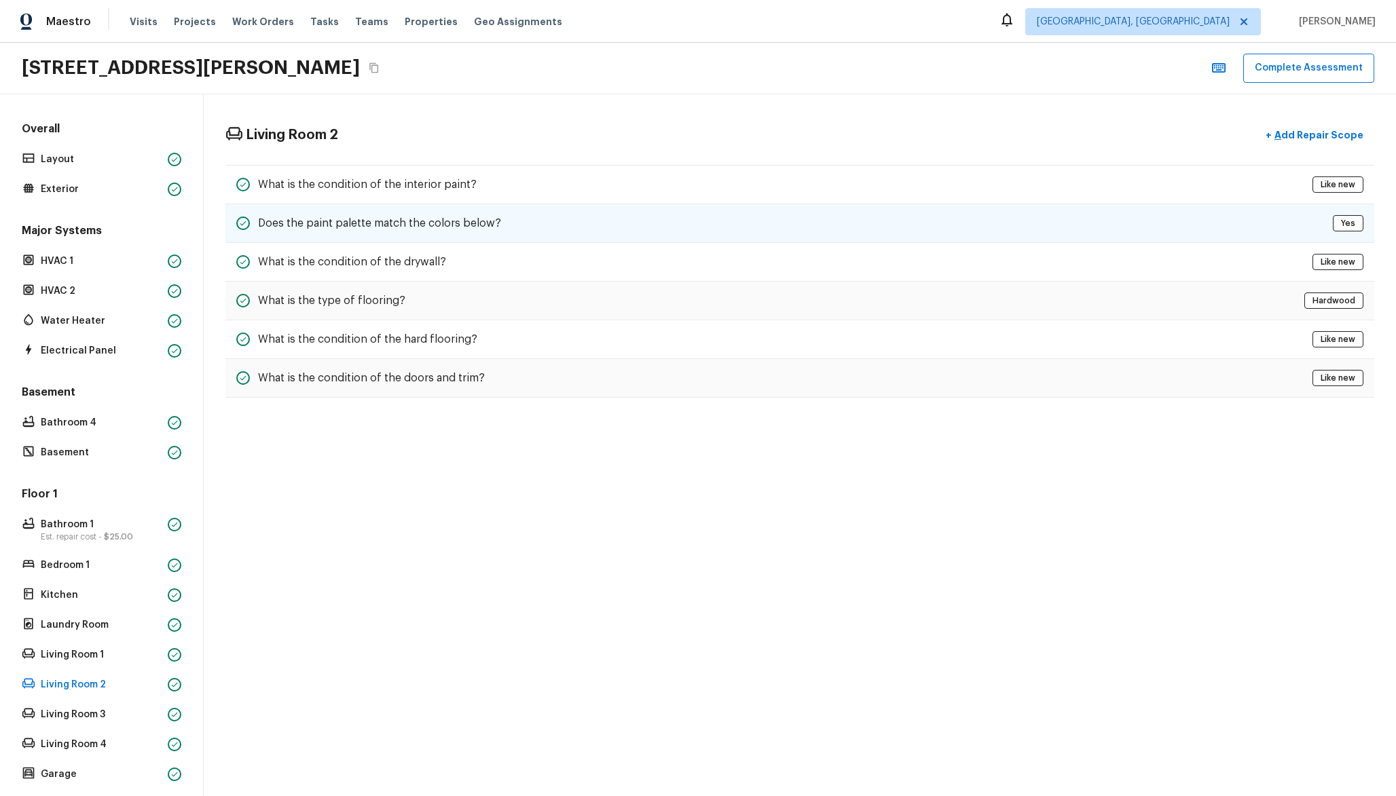
click at [400, 236] on div "Does the paint palette match the colors below? Yes" at bounding box center [799, 223] width 1149 height 39
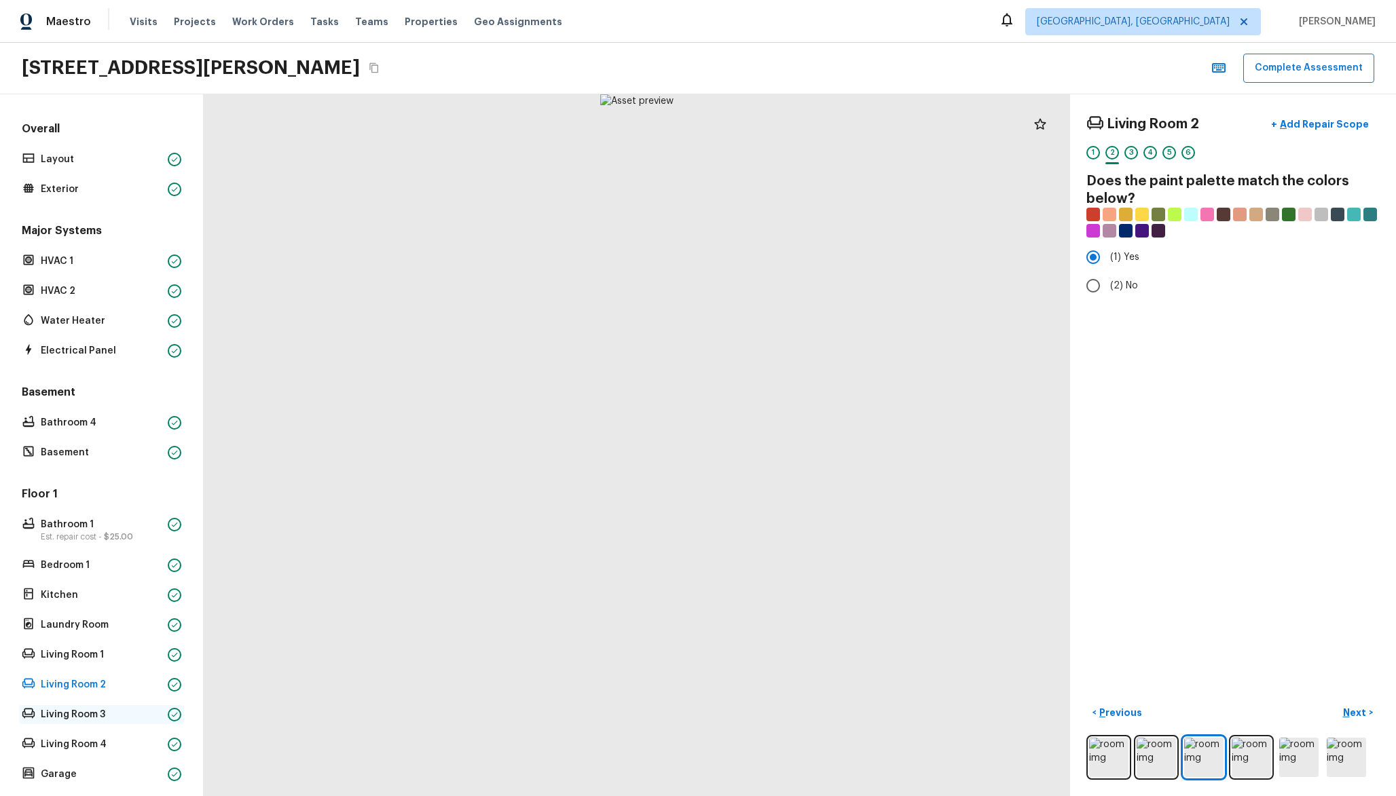
click at [67, 717] on p "Living Room 3" at bounding box center [102, 715] width 122 height 14
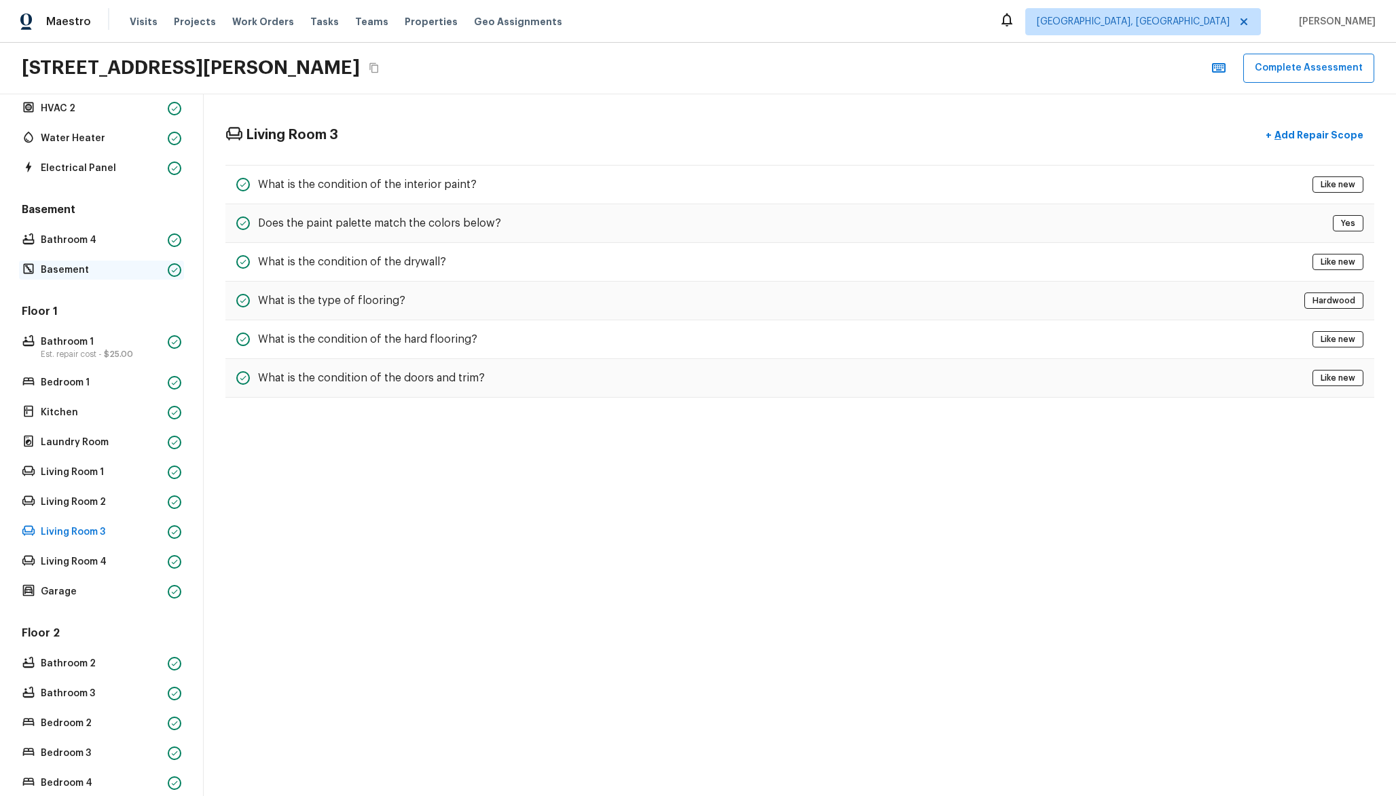
scroll to position [358, 0]
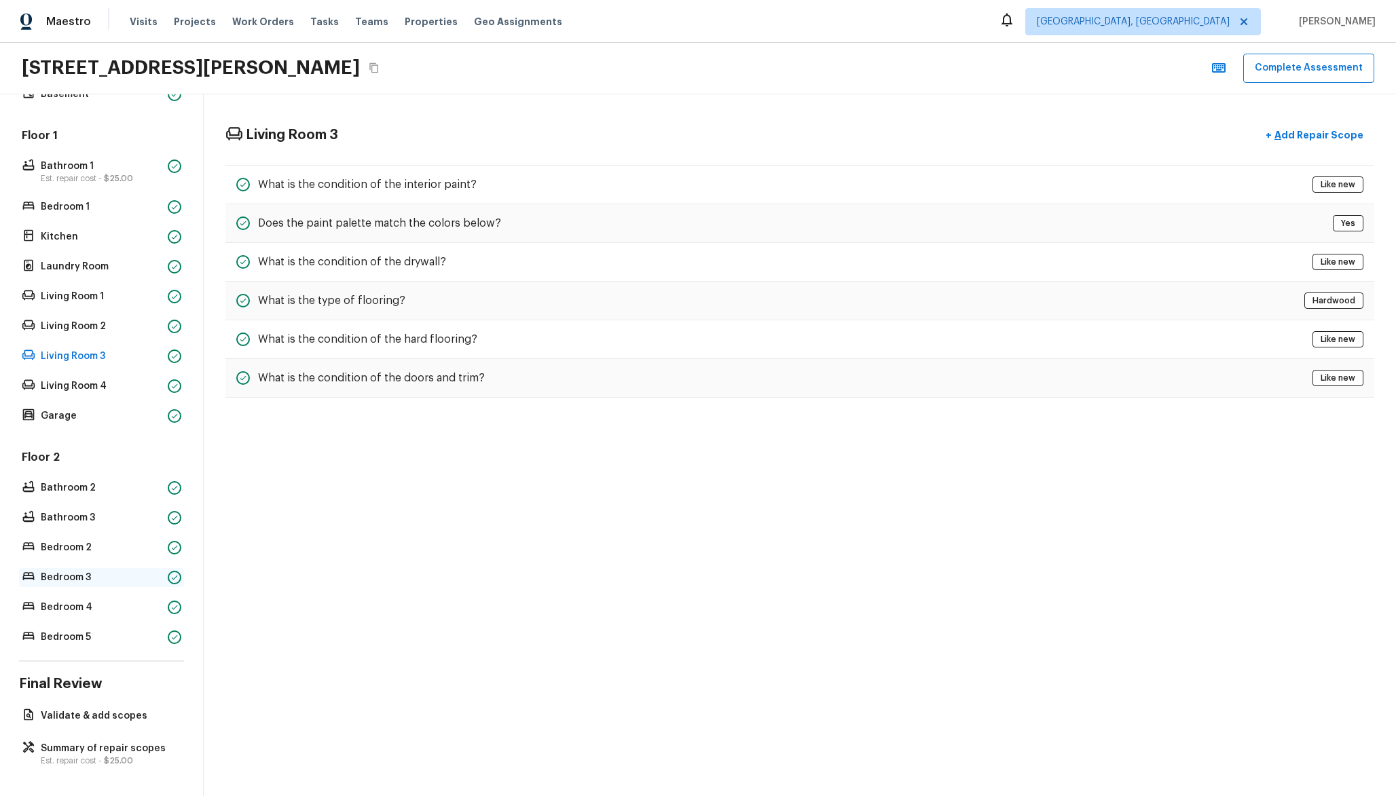
click at [93, 583] on p "Bedroom 3" at bounding box center [102, 578] width 122 height 14
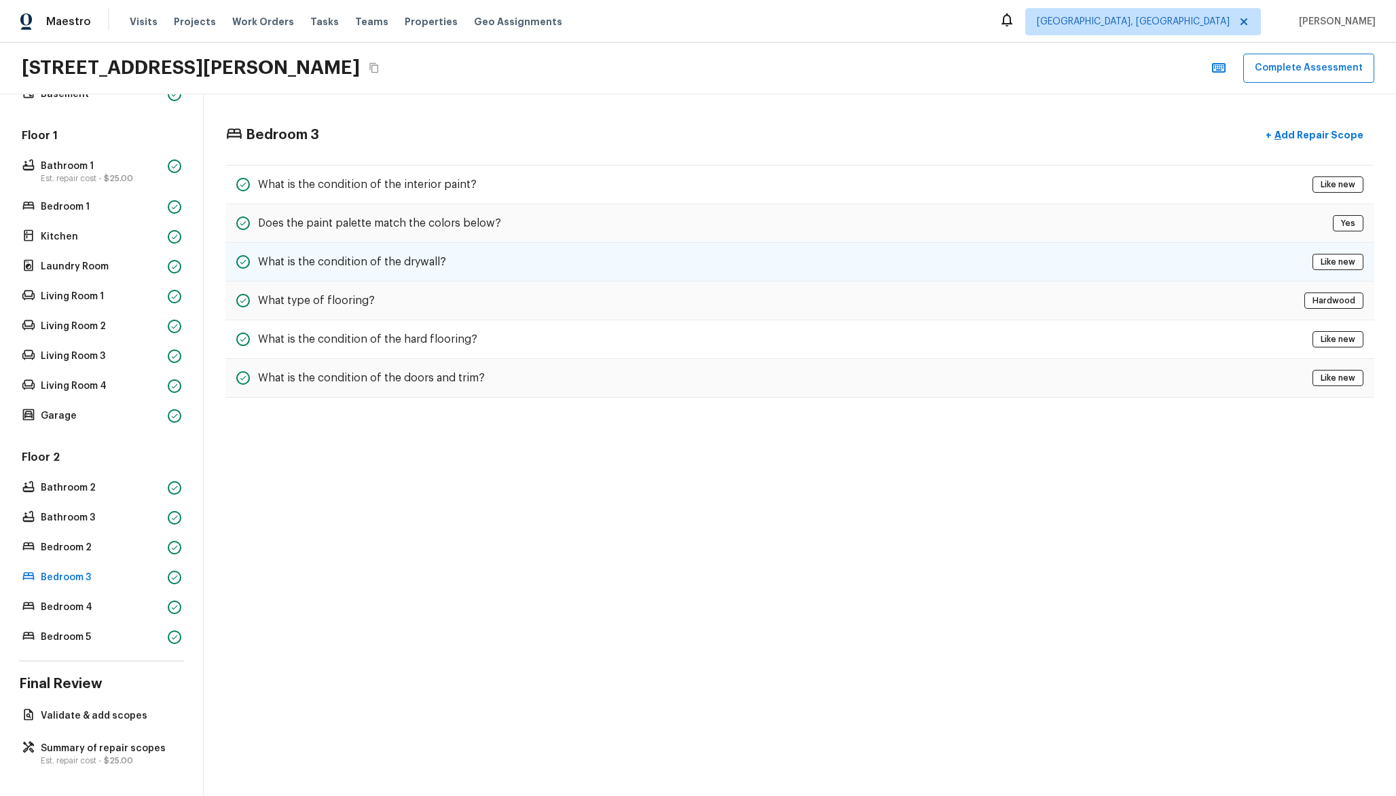
click at [385, 253] on div "What is the condition of the drywall? Like new" at bounding box center [799, 262] width 1149 height 39
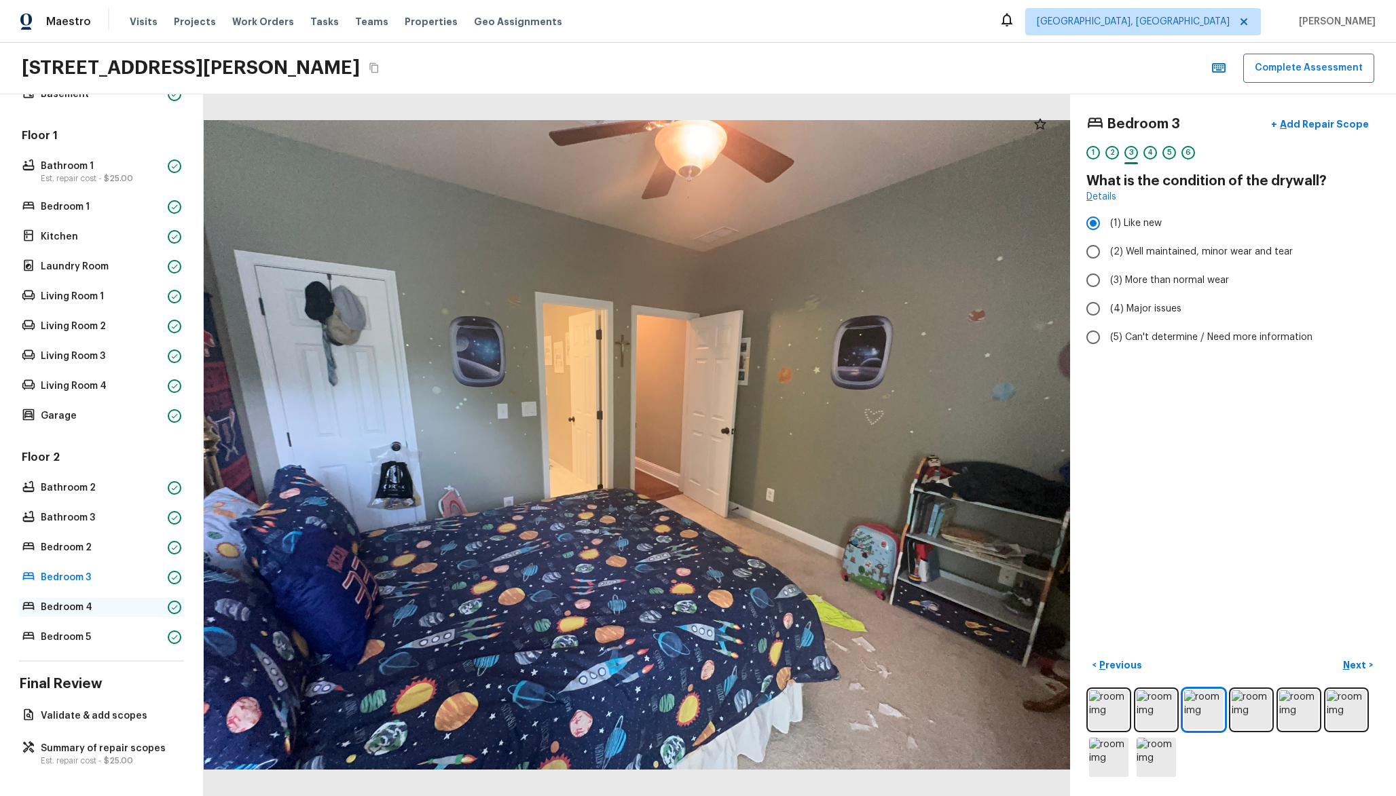
click at [53, 616] on div "Bedroom 4" at bounding box center [101, 607] width 165 height 19
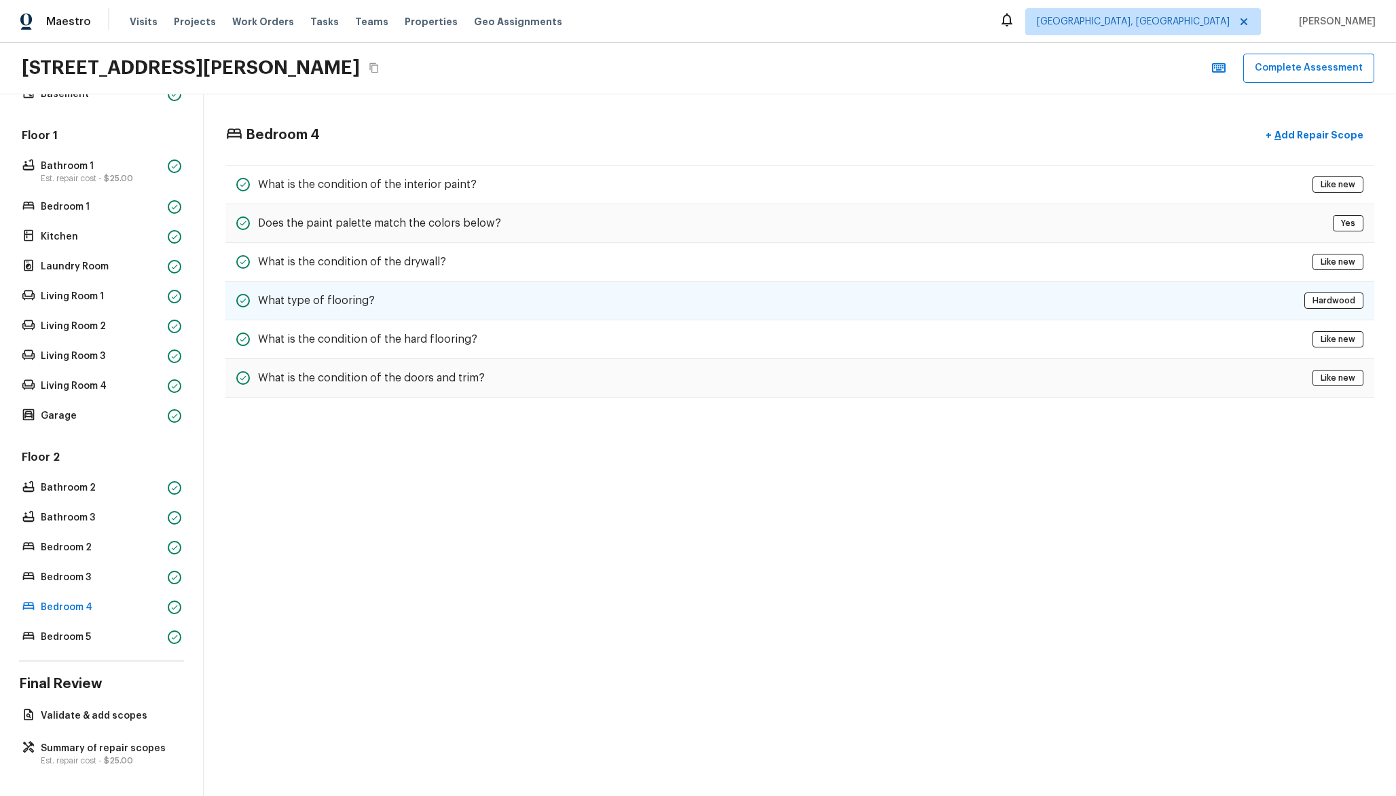
click at [350, 301] on h5 "What type of flooring?" at bounding box center [316, 300] width 117 height 15
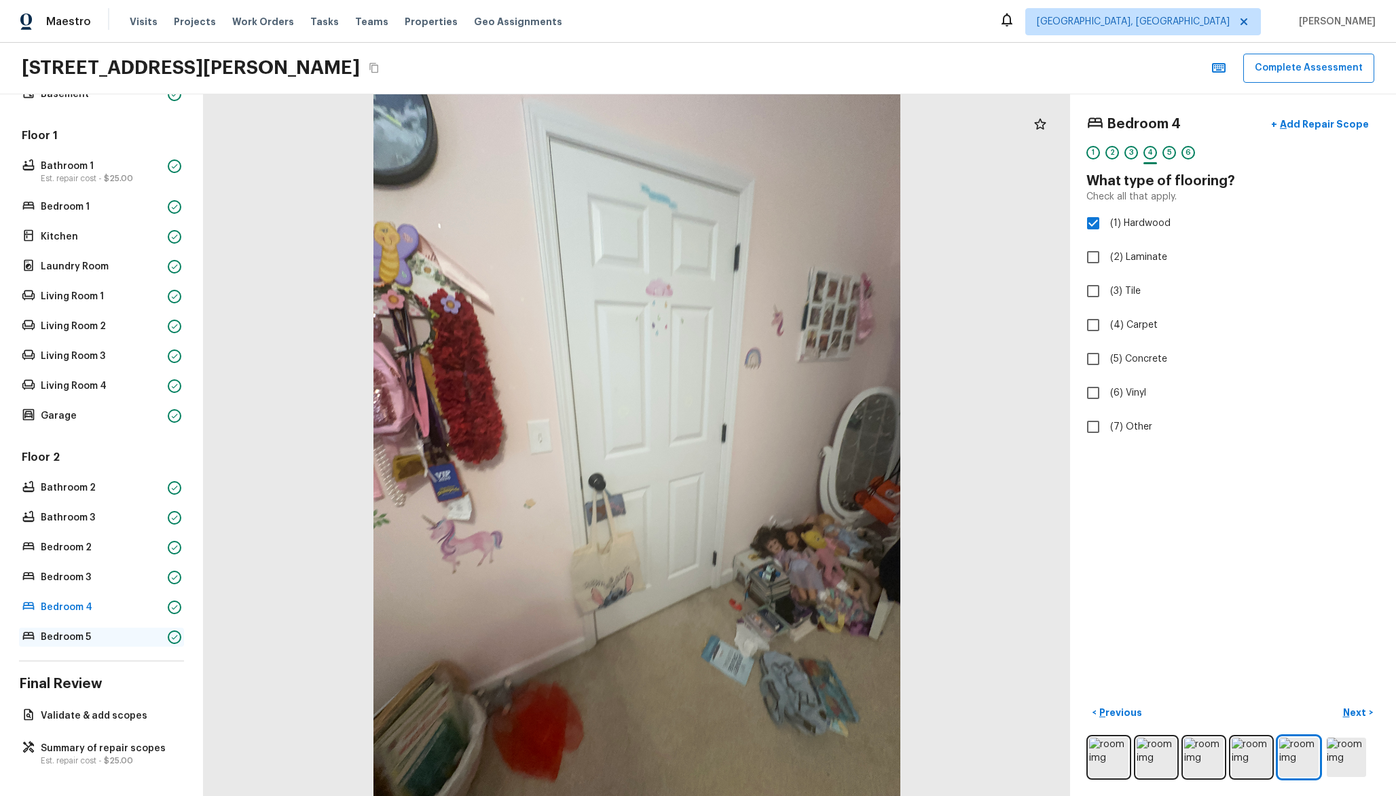
click at [65, 635] on p "Bedroom 5" at bounding box center [102, 638] width 122 height 14
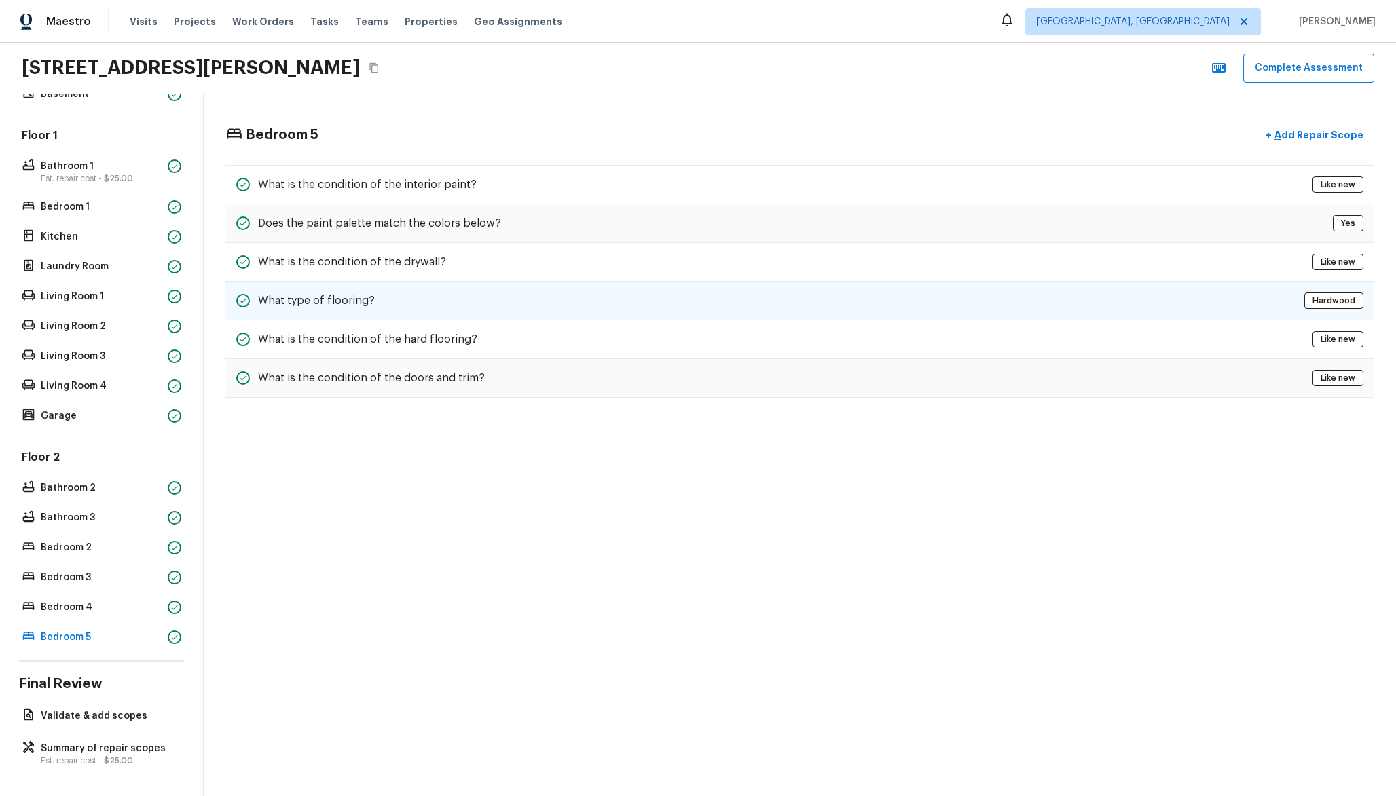
click at [367, 294] on h5 "What type of flooring?" at bounding box center [316, 300] width 117 height 15
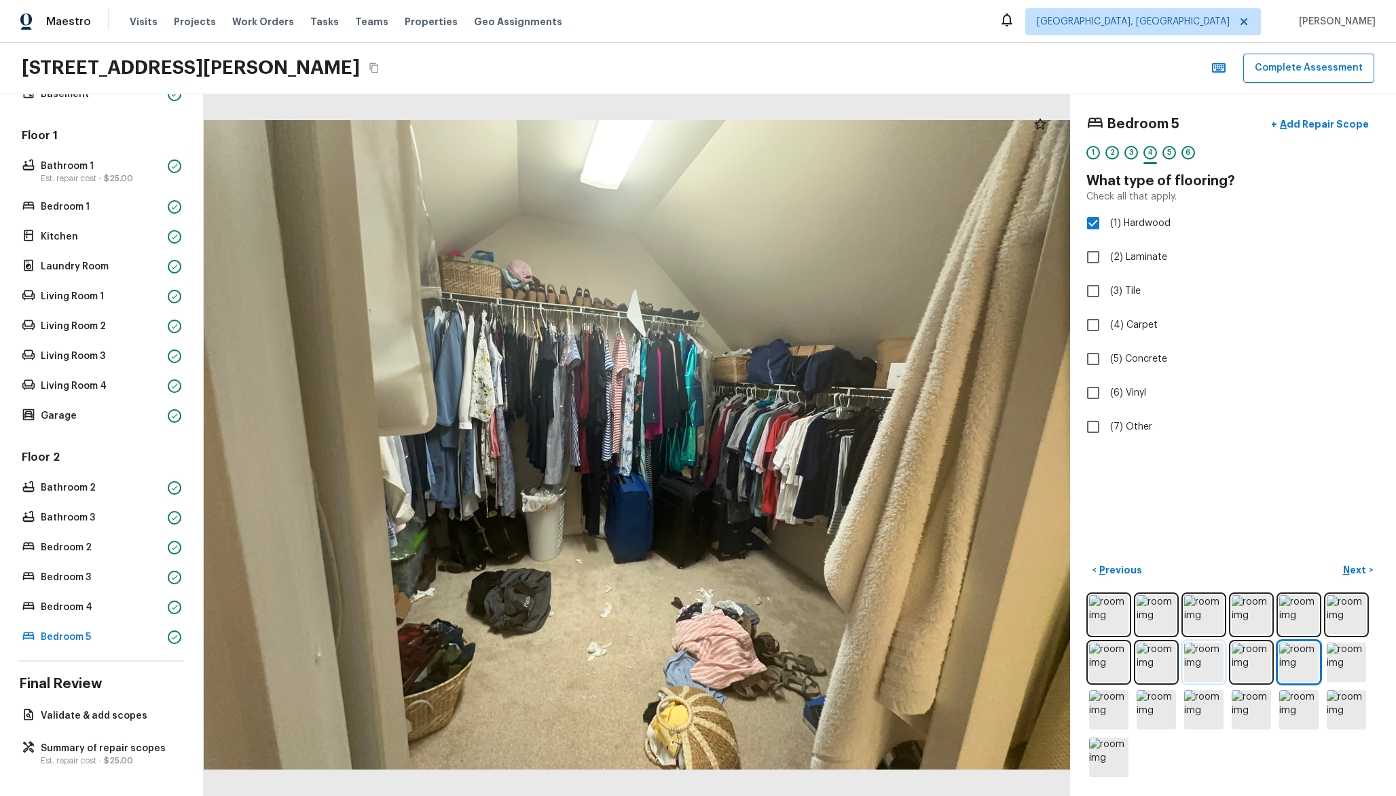
click at [1193, 648] on img at bounding box center [1203, 662] width 39 height 39
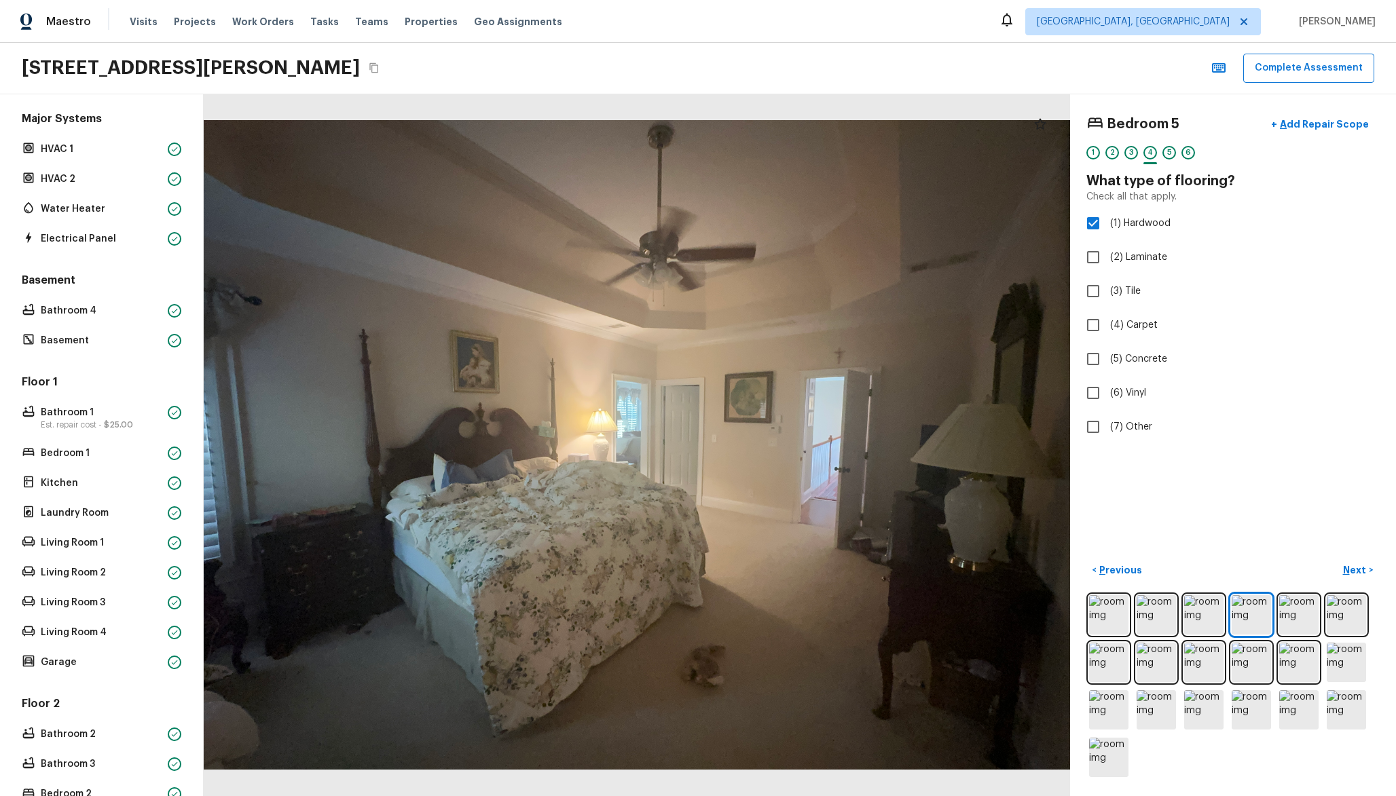
scroll to position [91, 0]
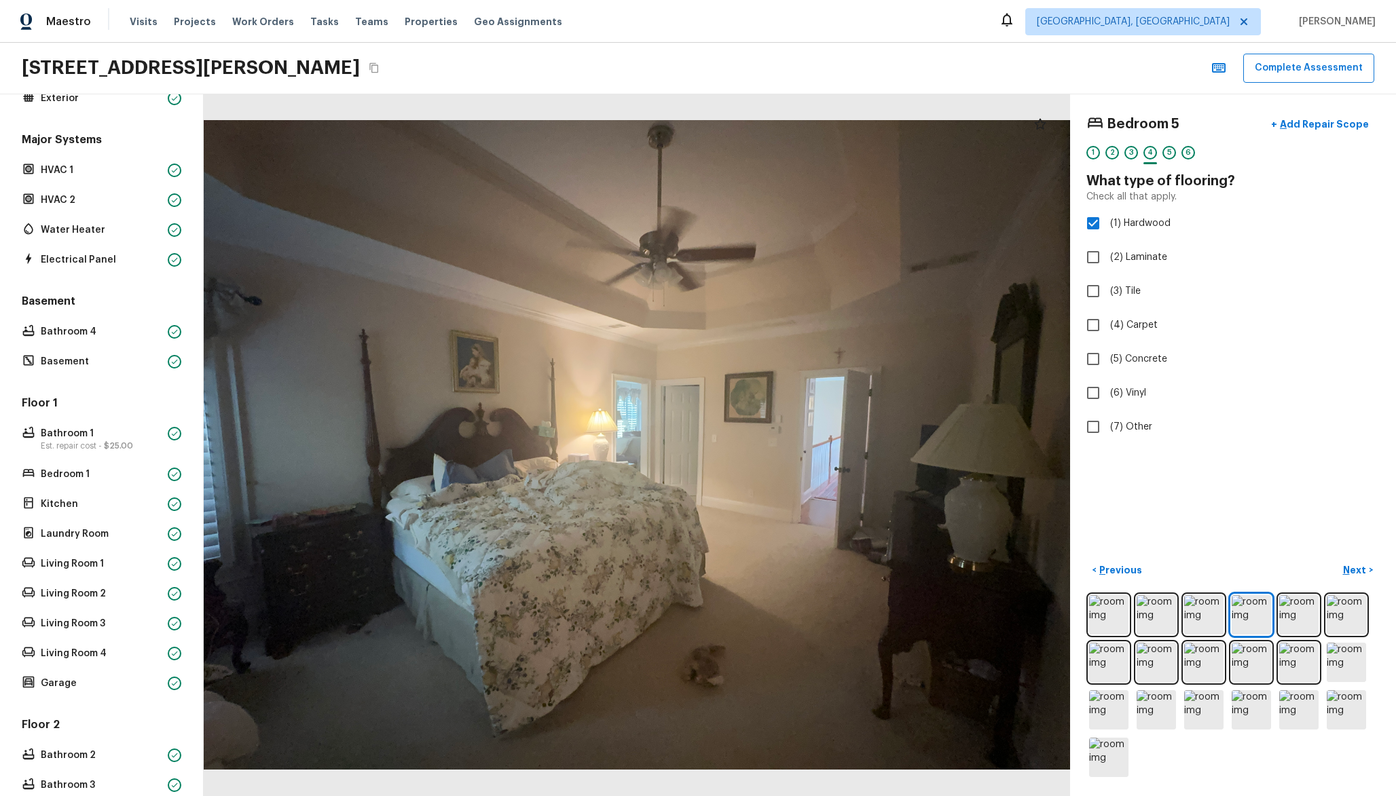
click at [118, 209] on div "Major Systems HVAC 1 HVAC 2 Water Heater Electrical Panel" at bounding box center [101, 200] width 165 height 137
click at [120, 202] on p "HVAC 2" at bounding box center [102, 200] width 122 height 14
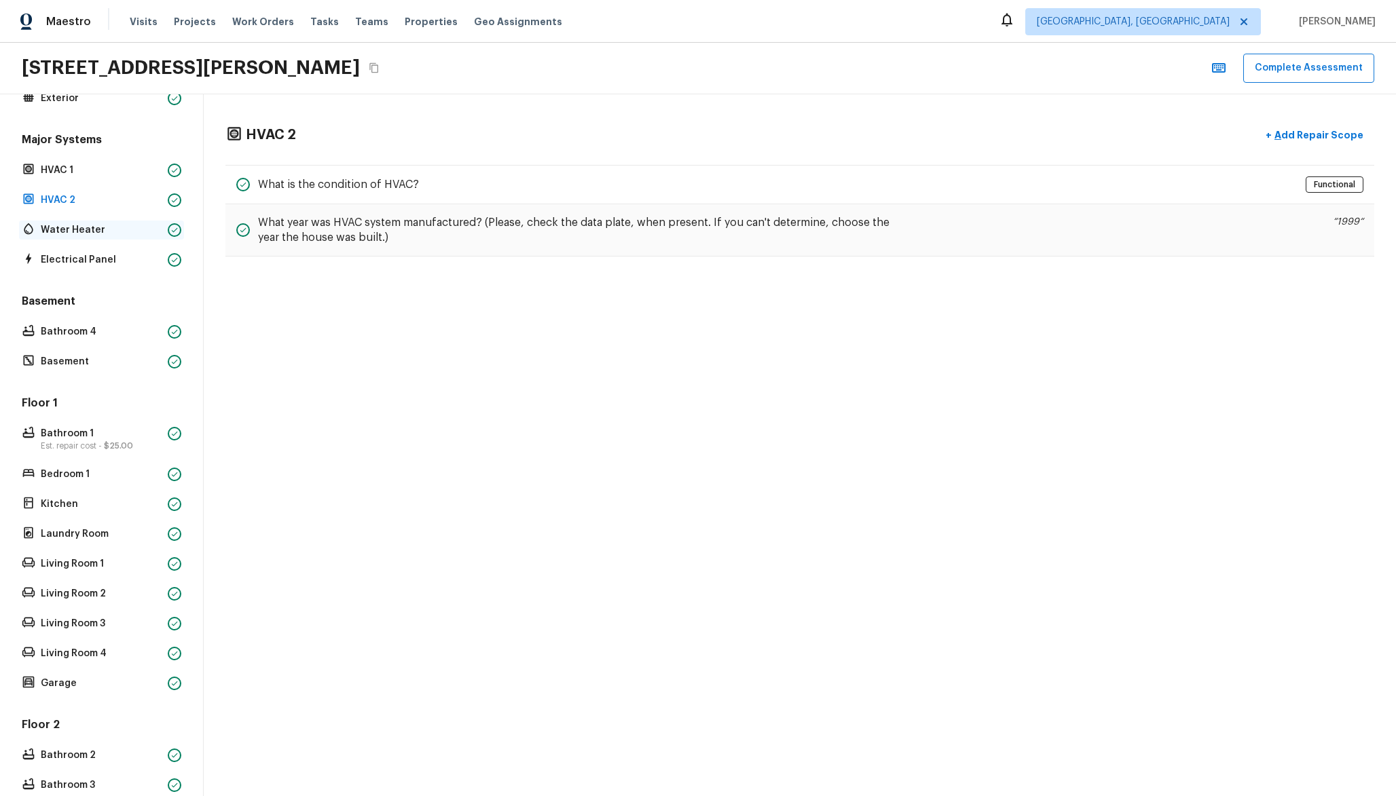
click at [120, 234] on p "Water Heater" at bounding box center [102, 230] width 122 height 14
click at [97, 463] on div "Floor 1 Bathroom 1 Est. repair cost - $25.00 Bedroom 1 Kitchen Laundry Room Liv…" at bounding box center [101, 544] width 165 height 297
click at [98, 477] on p "Bedroom 1" at bounding box center [102, 475] width 122 height 14
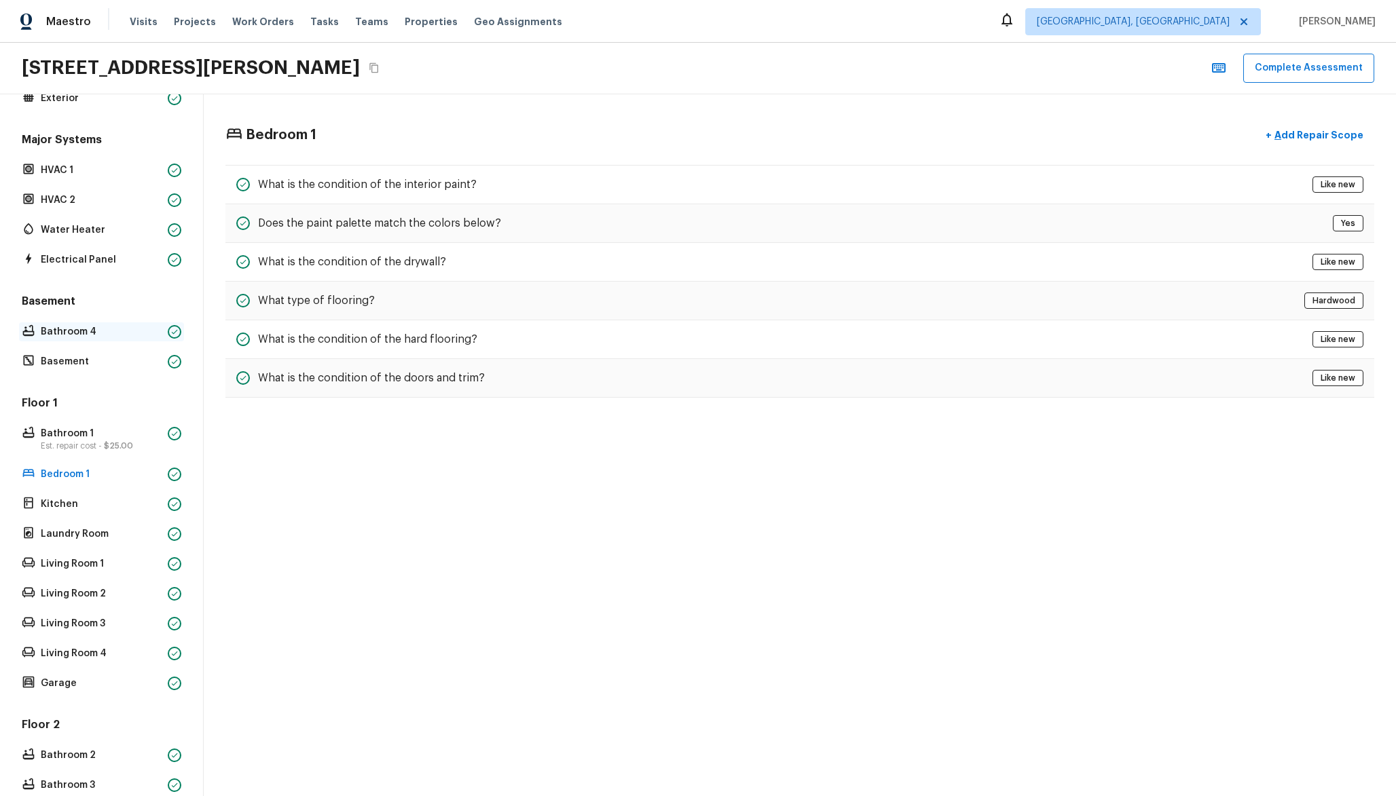
click at [130, 335] on p "Bathroom 4" at bounding box center [102, 332] width 122 height 14
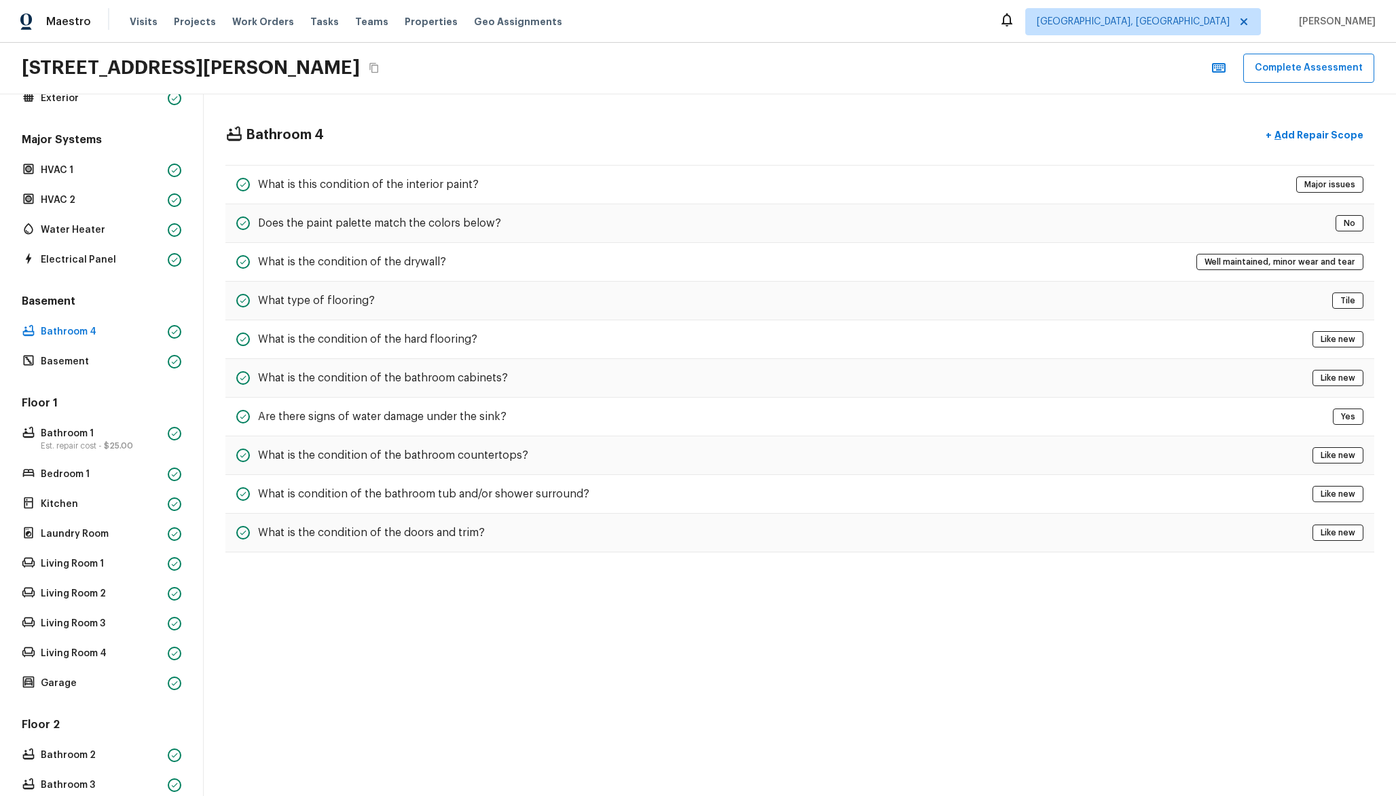
click at [107, 455] on div "Floor 1 Bathroom 1 Est. repair cost - $25.00 Bedroom 1 Kitchen Laundry Room Liv…" at bounding box center [101, 544] width 165 height 297
click at [113, 444] on span "$25.00" at bounding box center [118, 446] width 29 height 8
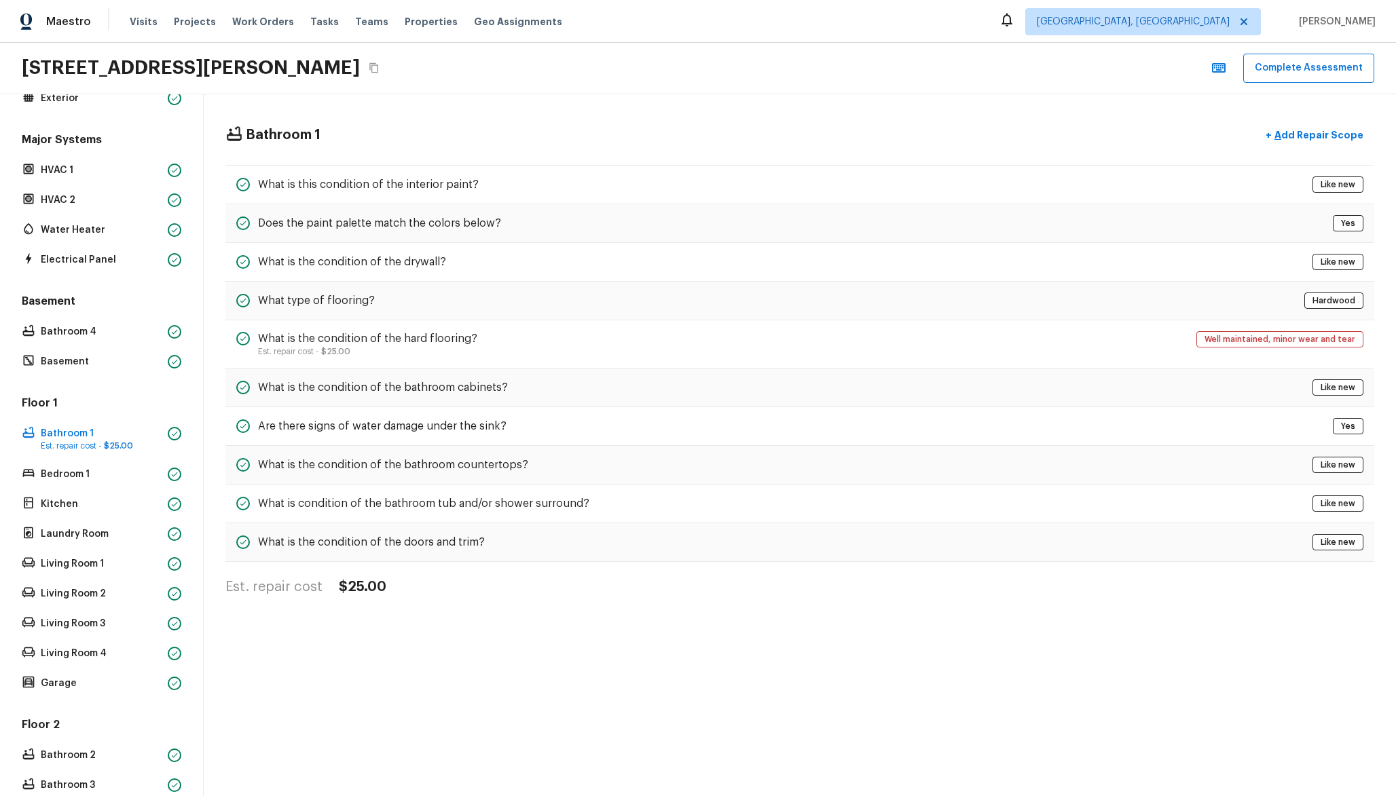
click at [137, 554] on div "Floor 1 Bathroom 1 Est. repair cost - $25.00 Bedroom 1 Kitchen Laundry Room Liv…" at bounding box center [101, 544] width 165 height 297
click at [110, 565] on p "Living Room 1" at bounding box center [102, 564] width 122 height 14
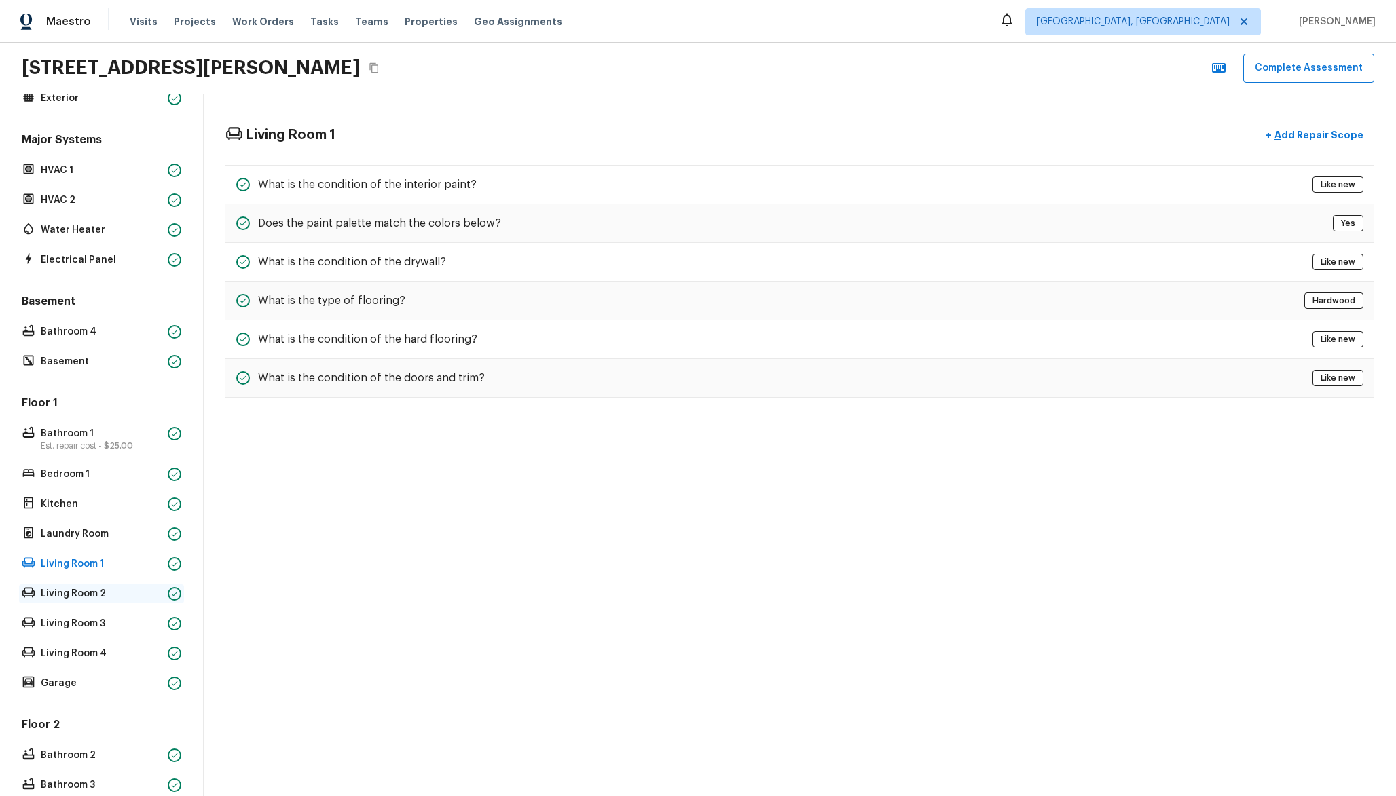
click at [108, 597] on p "Living Room 2" at bounding box center [102, 594] width 122 height 14
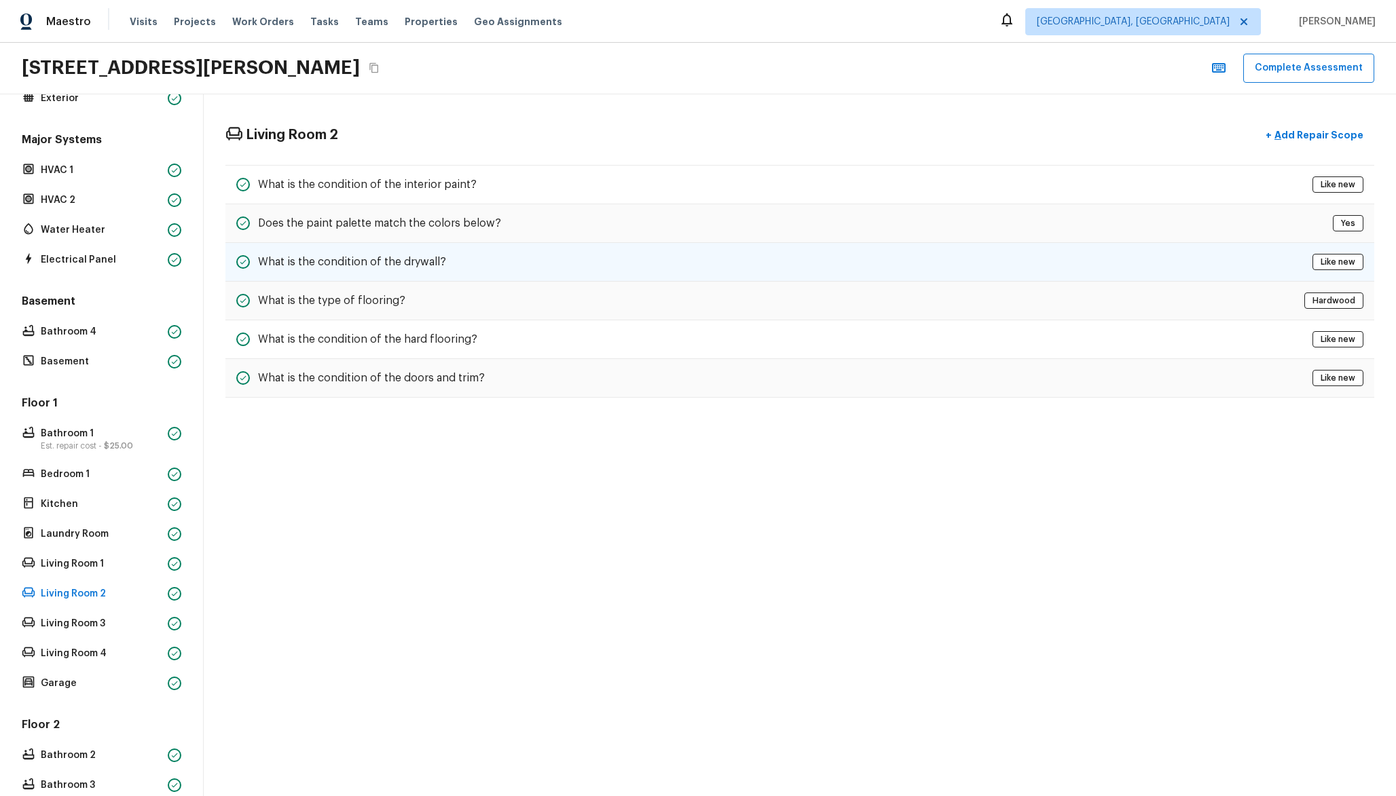
click at [417, 264] on h5 "What is the condition of the drywall?" at bounding box center [352, 262] width 188 height 15
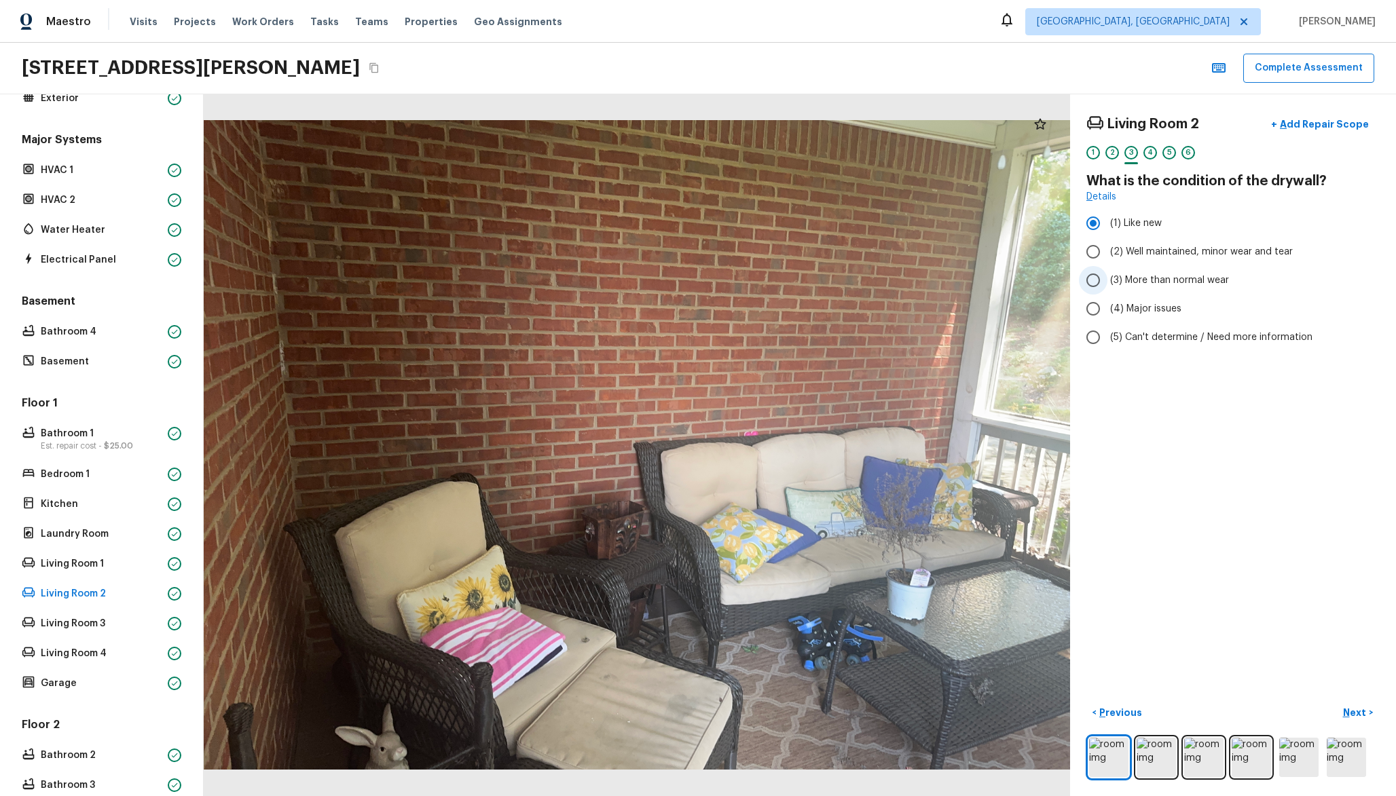
click at [1153, 280] on span "(3) More than normal wear" at bounding box center [1169, 281] width 119 height 14
click at [1107, 280] on input "(3) More than normal wear" at bounding box center [1093, 280] width 29 height 29
radio input "true"
click at [1206, 756] on img at bounding box center [1203, 757] width 39 height 39
click at [1250, 750] on img at bounding box center [1250, 757] width 39 height 39
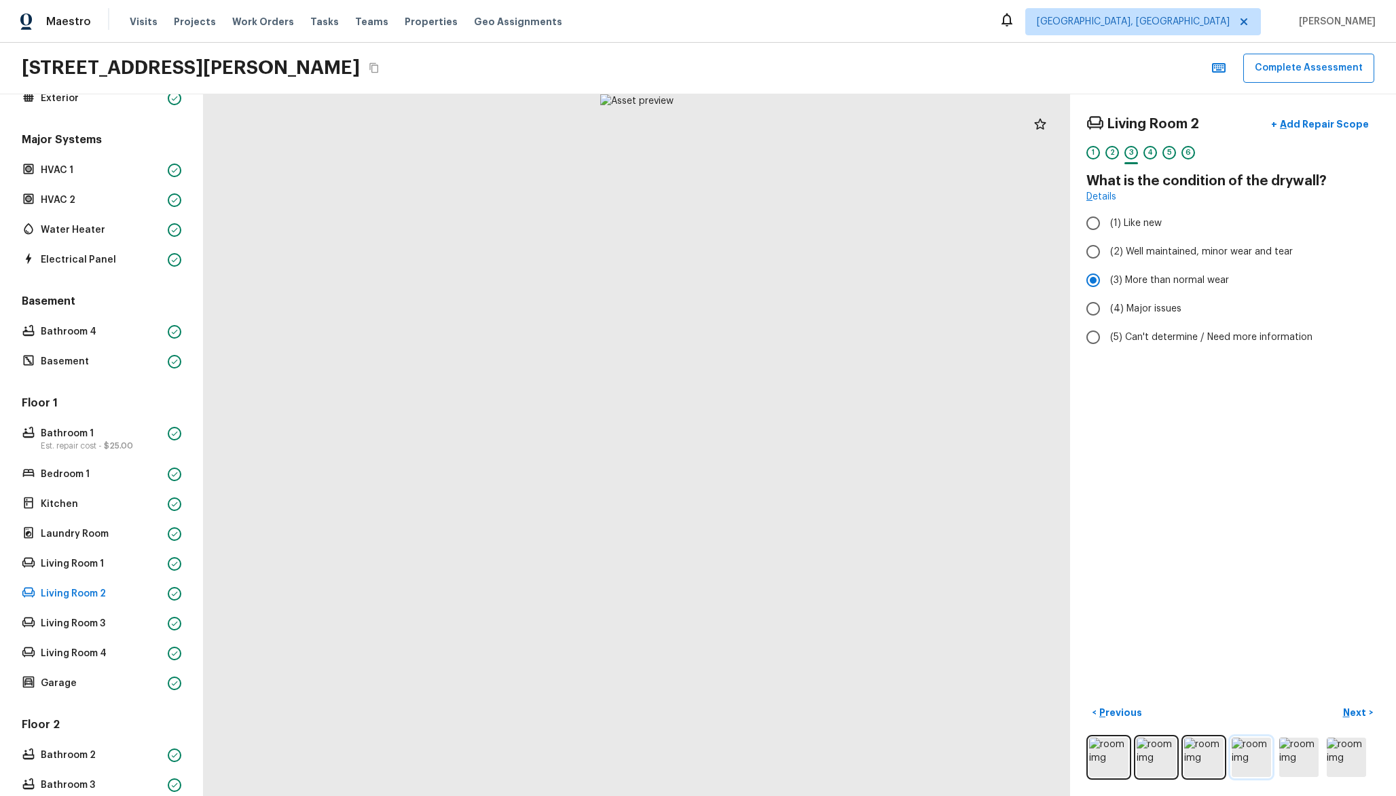
click at [1264, 759] on img at bounding box center [1250, 757] width 39 height 39
click at [1299, 760] on img at bounding box center [1298, 757] width 39 height 39
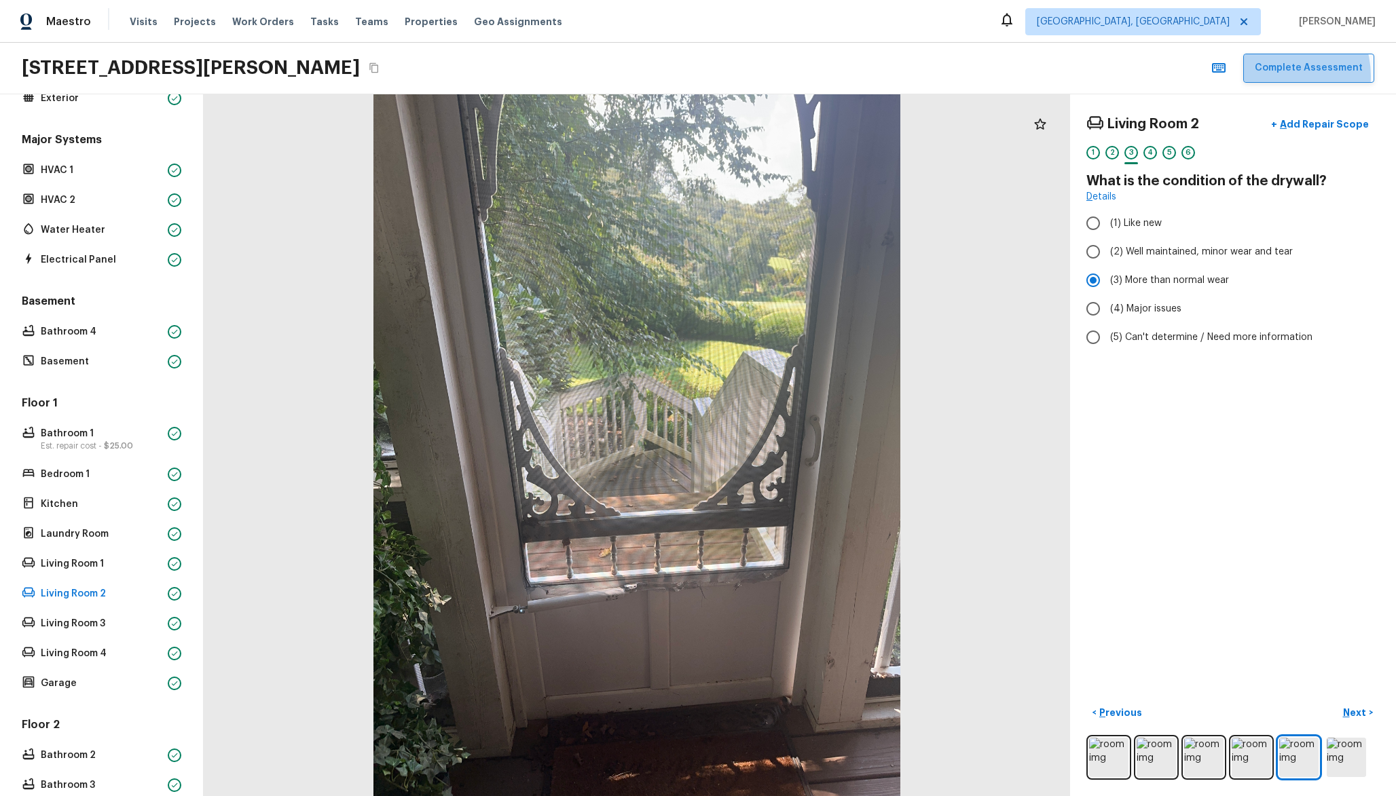
click at [1280, 76] on button "Complete Assessment" at bounding box center [1308, 68] width 131 height 29
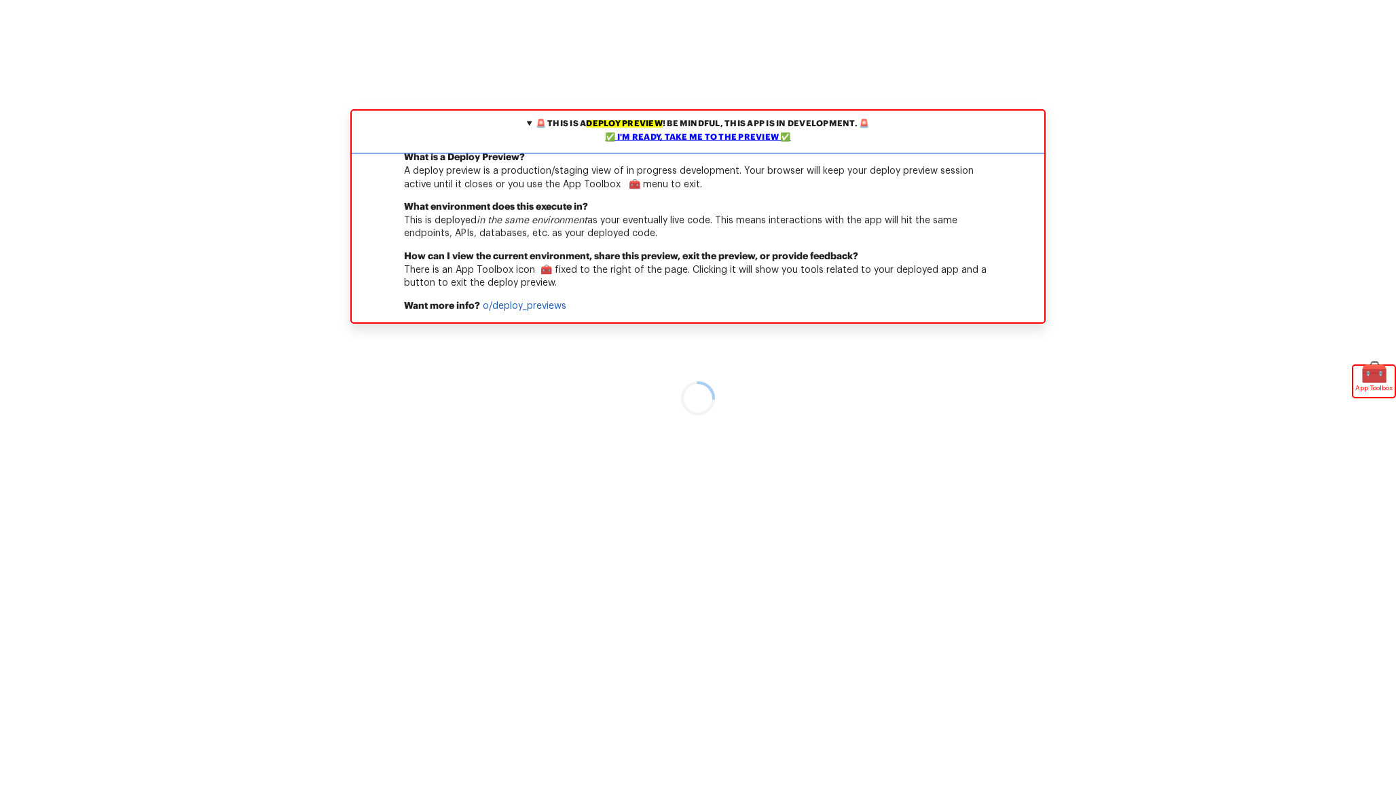
click at [682, 143] on div "✅ I'm ready, take me to the preview ✅" at bounding box center [698, 138] width 686 height 14
